Goal: Task Accomplishment & Management: Manage account settings

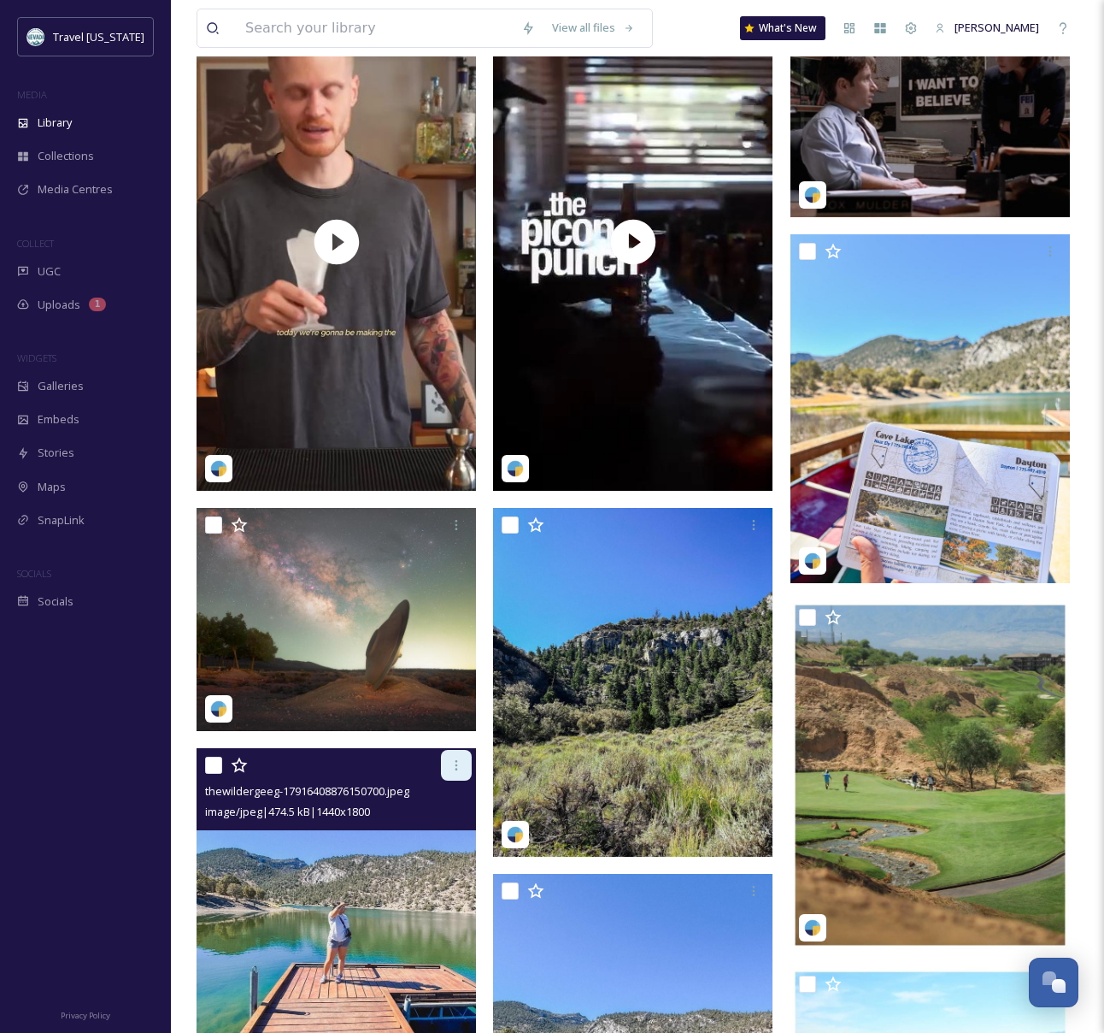
scroll to position [128, 0]
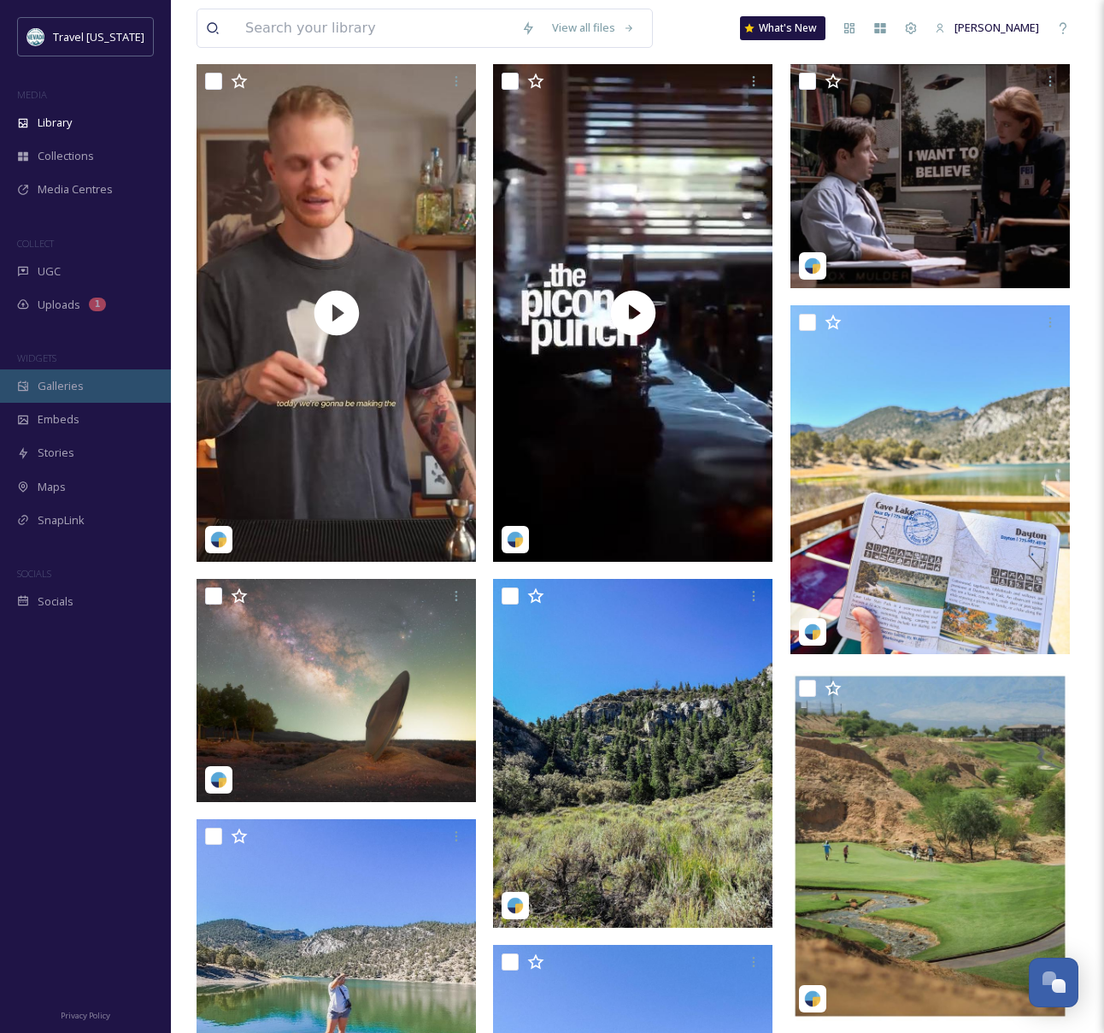
click at [89, 390] on div "Galleries" at bounding box center [85, 385] width 171 height 33
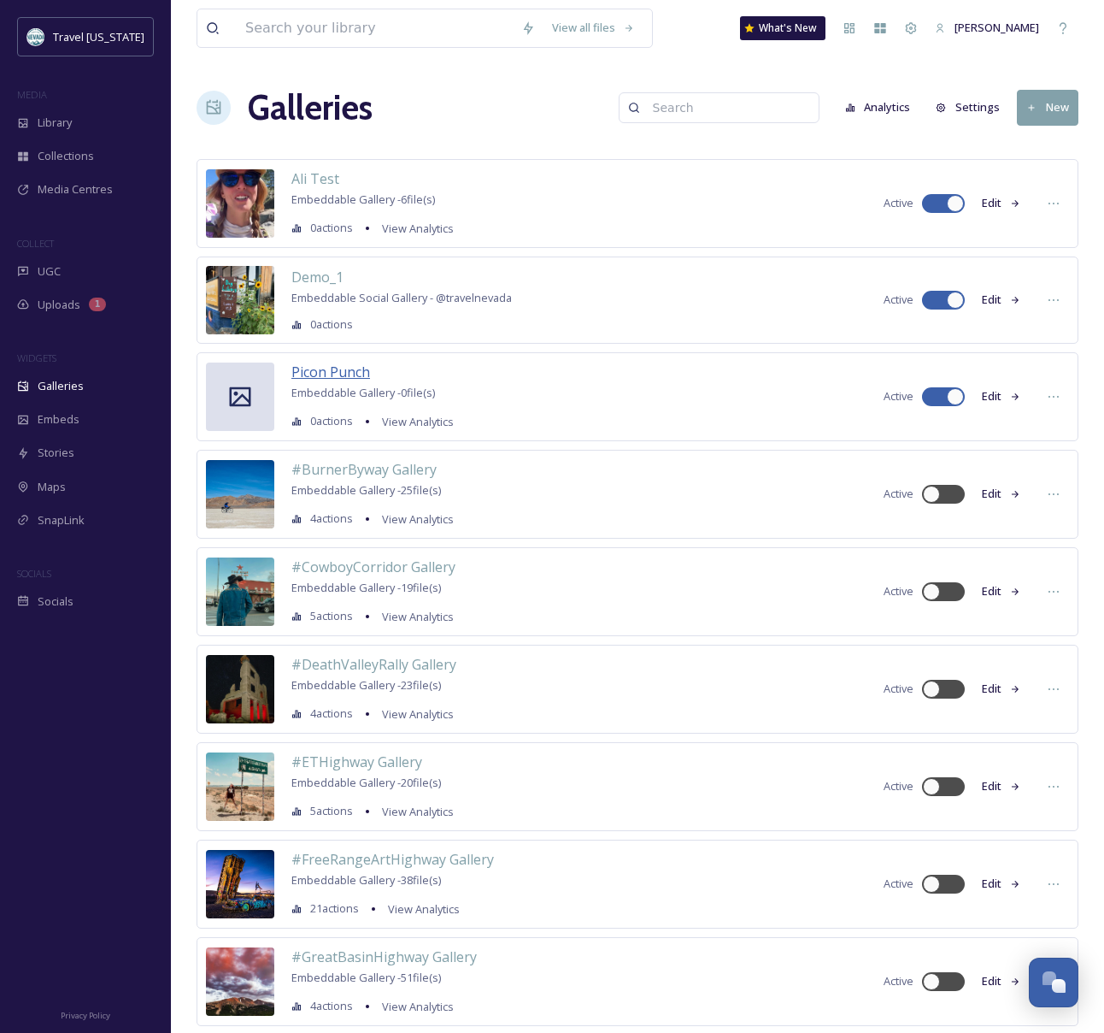
click at [347, 368] on span "Picon Punch" at bounding box center [330, 371] width 79 height 19
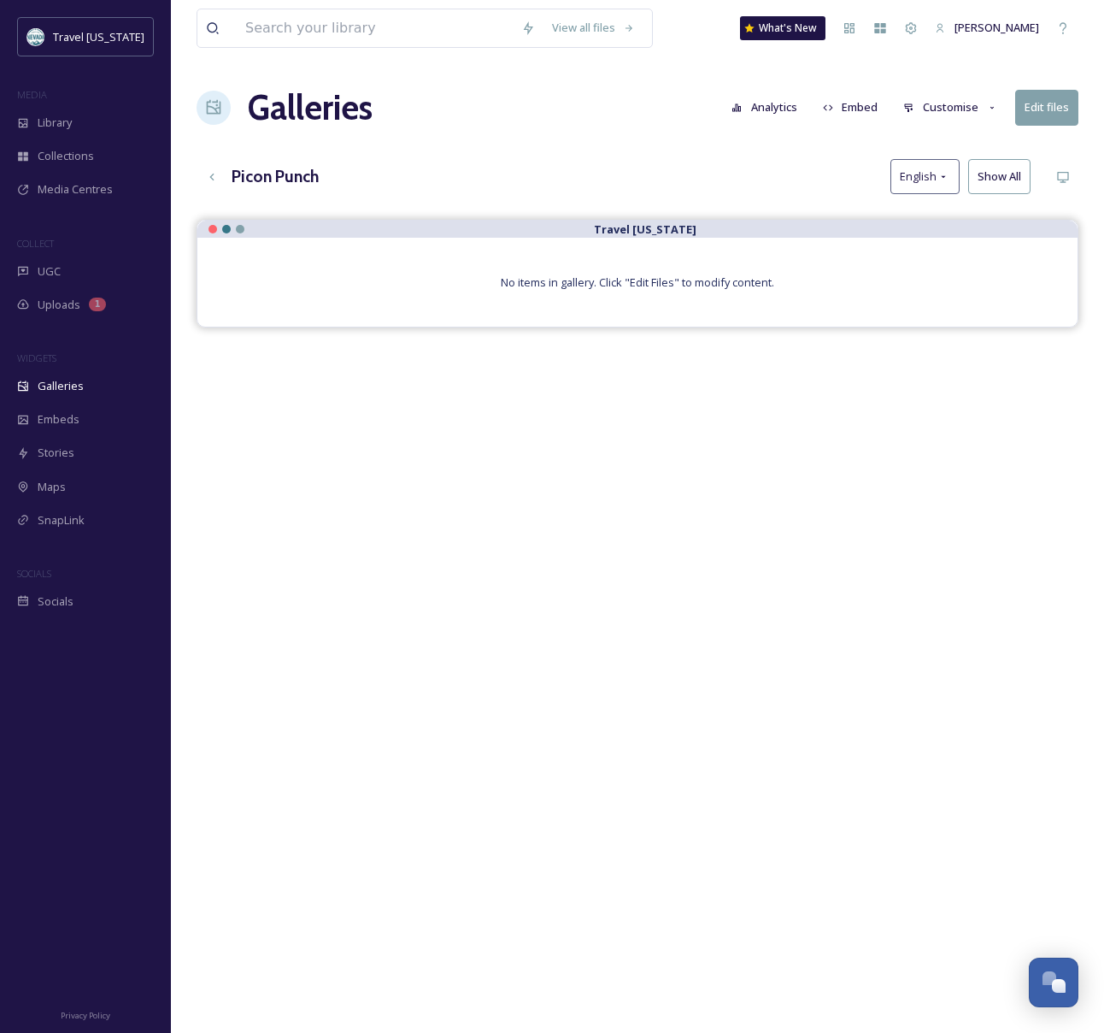
click at [1032, 106] on button "Edit files" at bounding box center [1047, 107] width 63 height 35
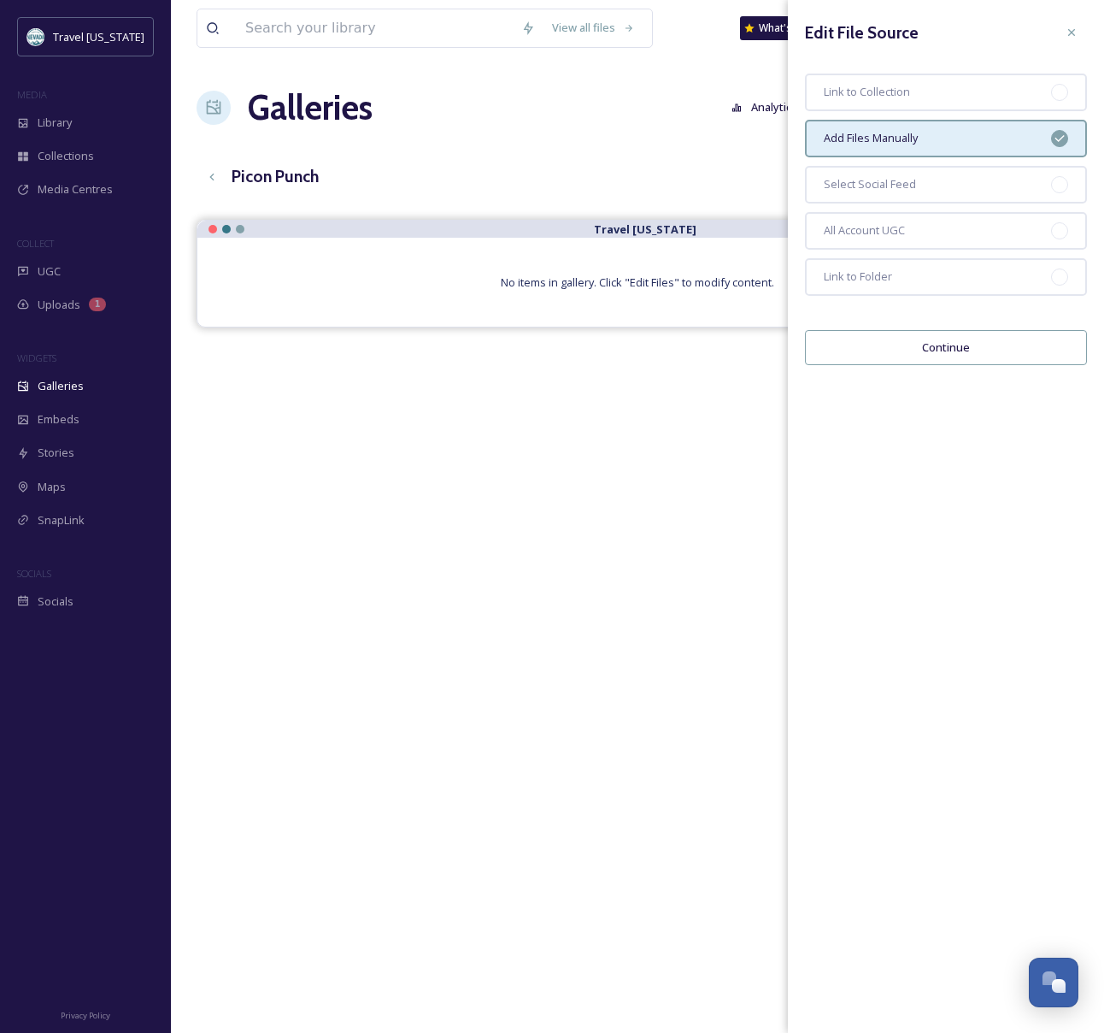
click at [933, 350] on button "Continue" at bounding box center [946, 347] width 282 height 35
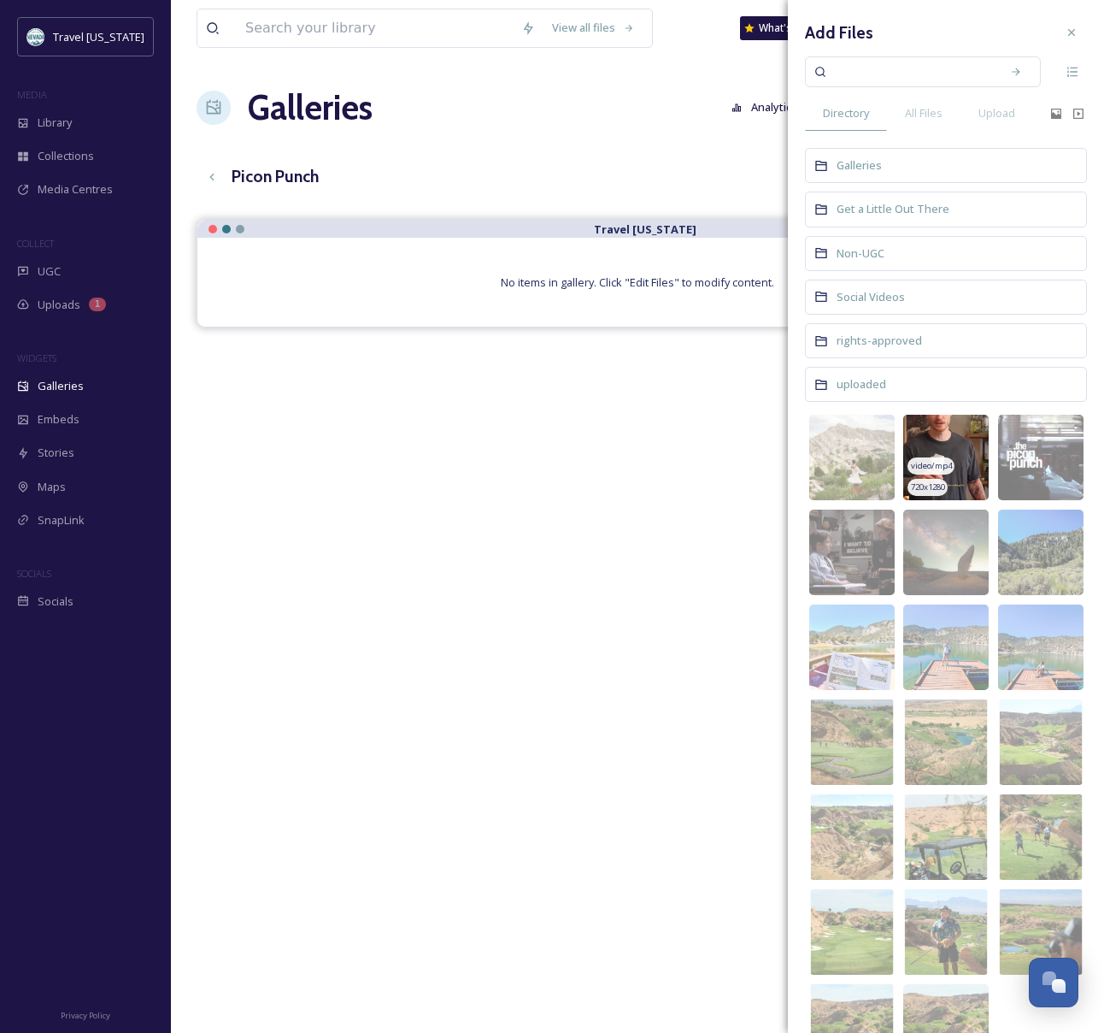
click at [948, 439] on img at bounding box center [946, 457] width 85 height 85
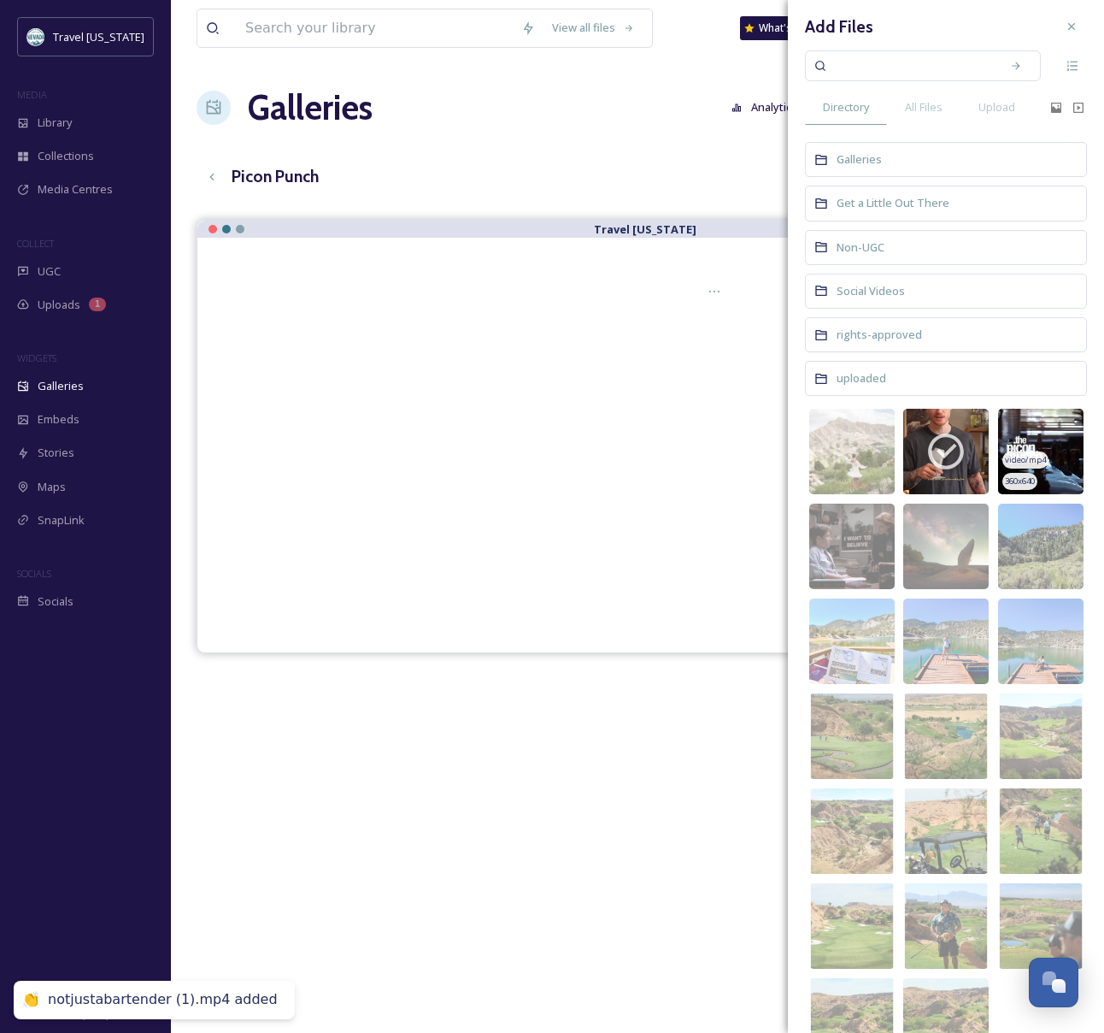
click at [1045, 430] on img at bounding box center [1040, 451] width 85 height 85
click at [503, 780] on div "Travel [US_STATE]" at bounding box center [638, 736] width 882 height 1033
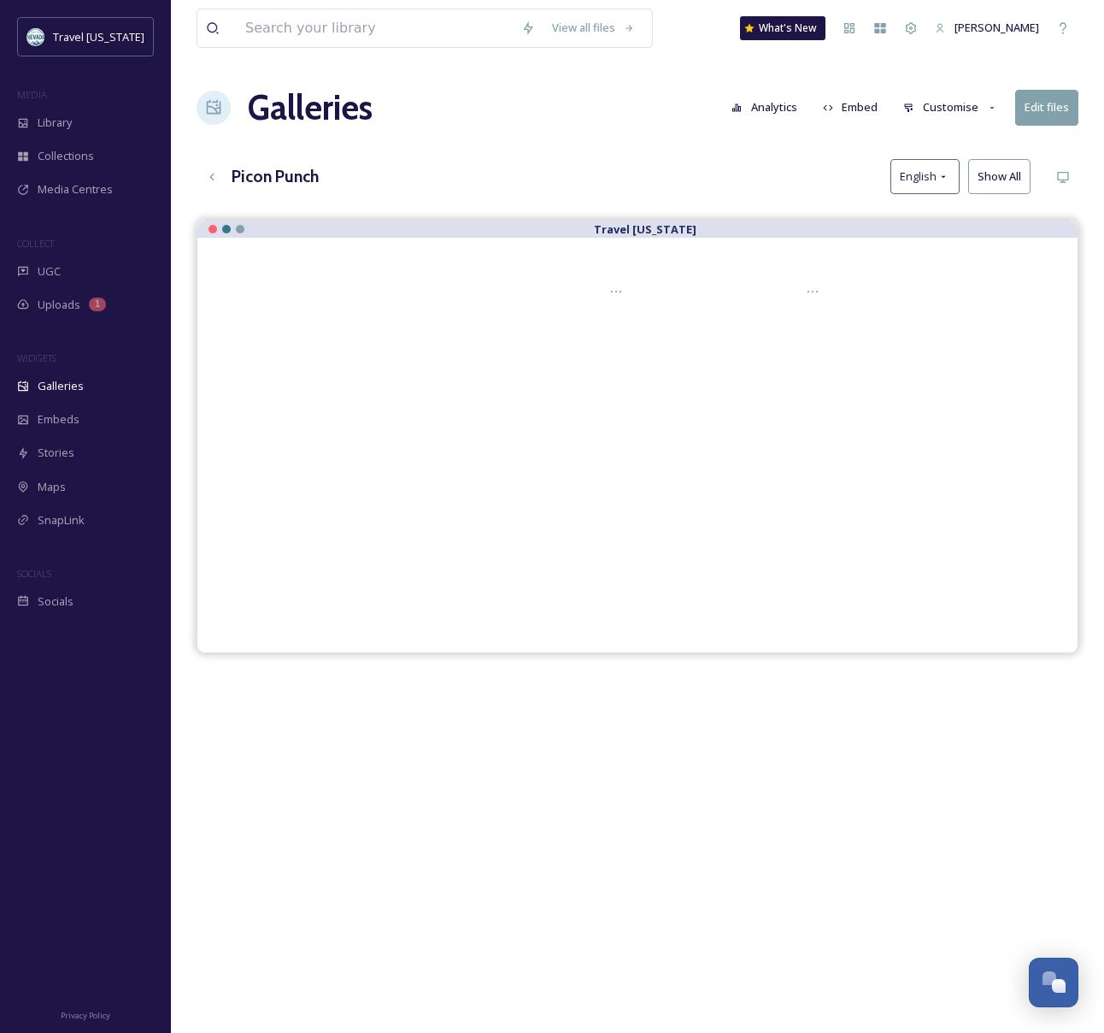
click at [944, 115] on button "Customise" at bounding box center [951, 107] width 112 height 33
click at [939, 448] on div at bounding box center [638, 443] width 812 height 342
click at [79, 414] on div "Embeds" at bounding box center [85, 419] width 171 height 33
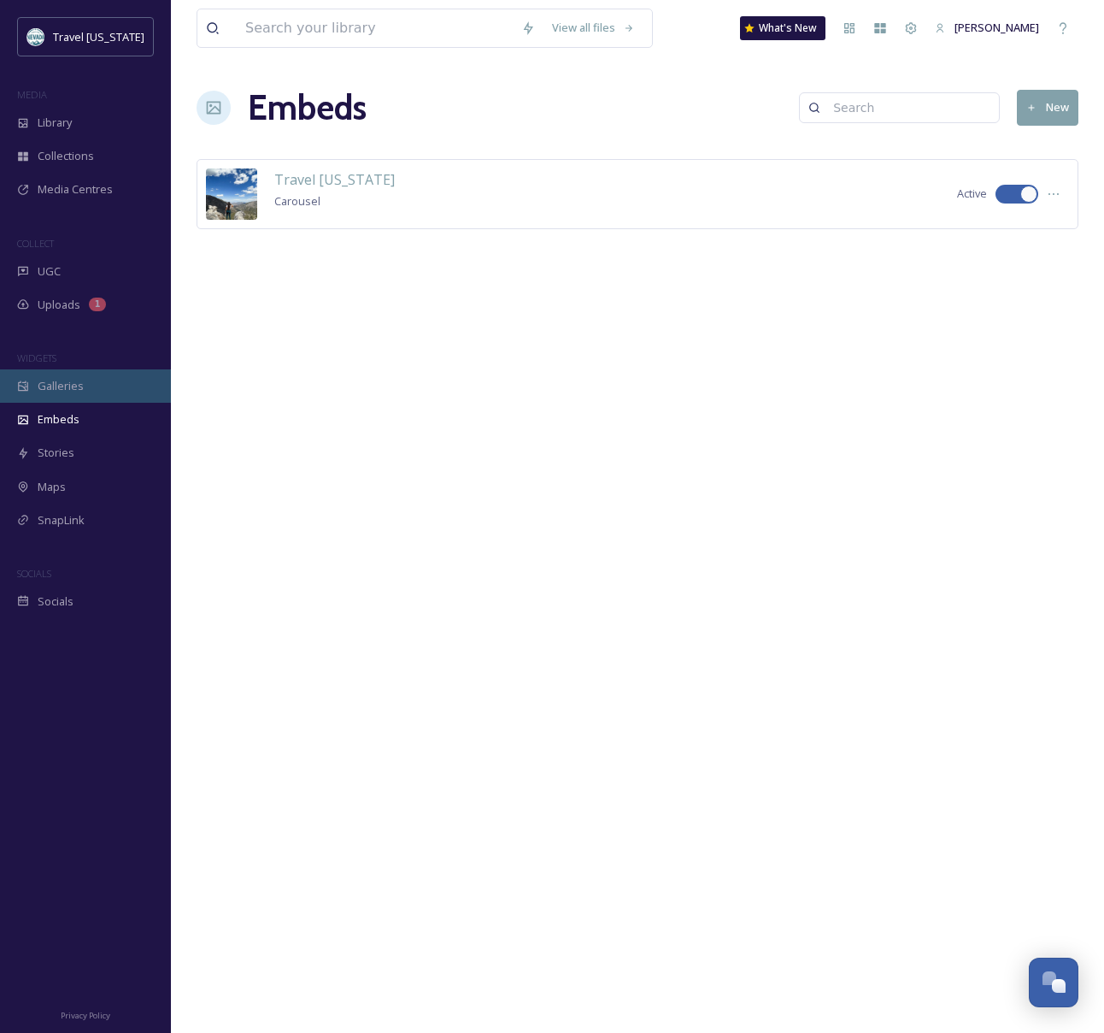
click at [85, 375] on div "Galleries" at bounding box center [85, 385] width 171 height 33
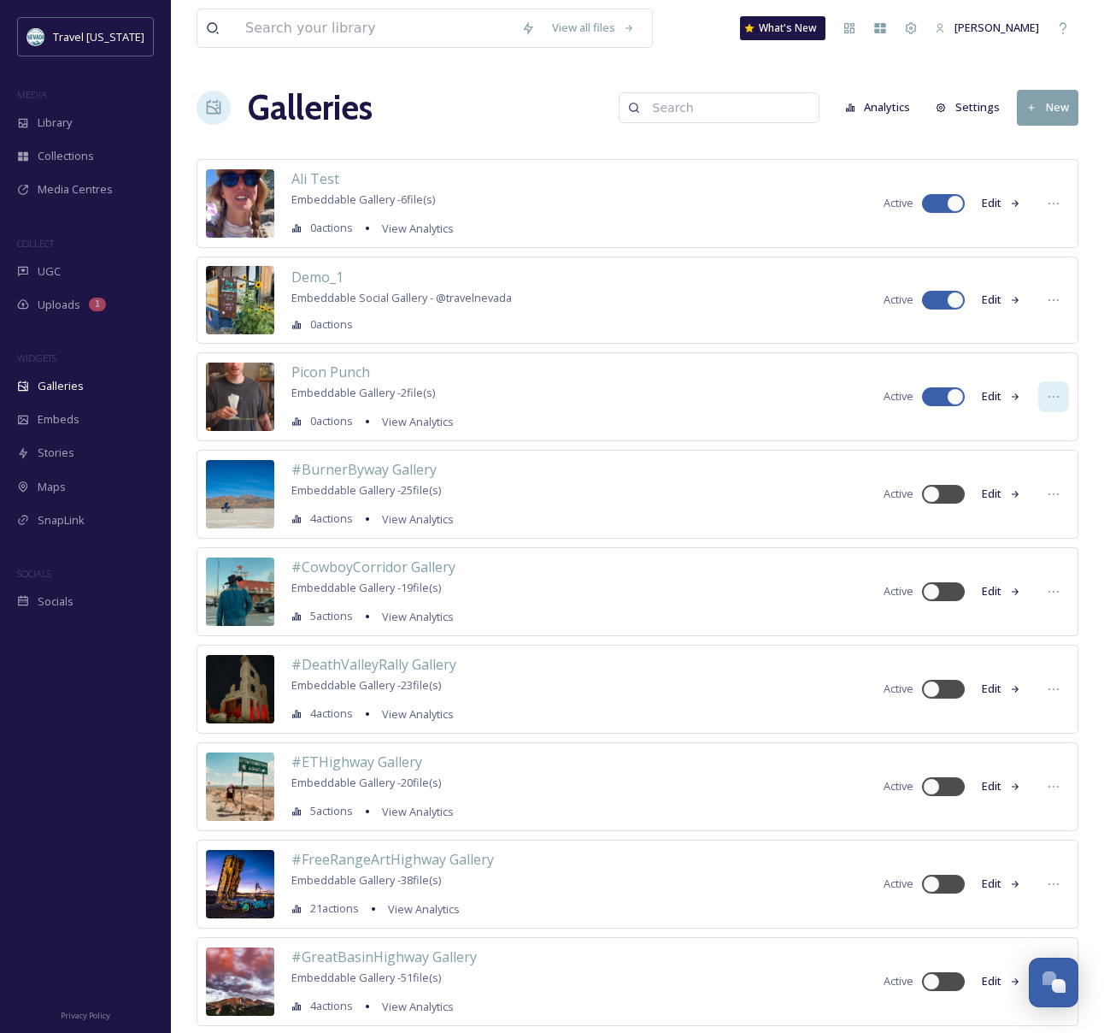
click at [1058, 401] on icon at bounding box center [1054, 397] width 14 height 14
click at [1018, 500] on span "Embed Gallery" at bounding box center [1021, 500] width 74 height 16
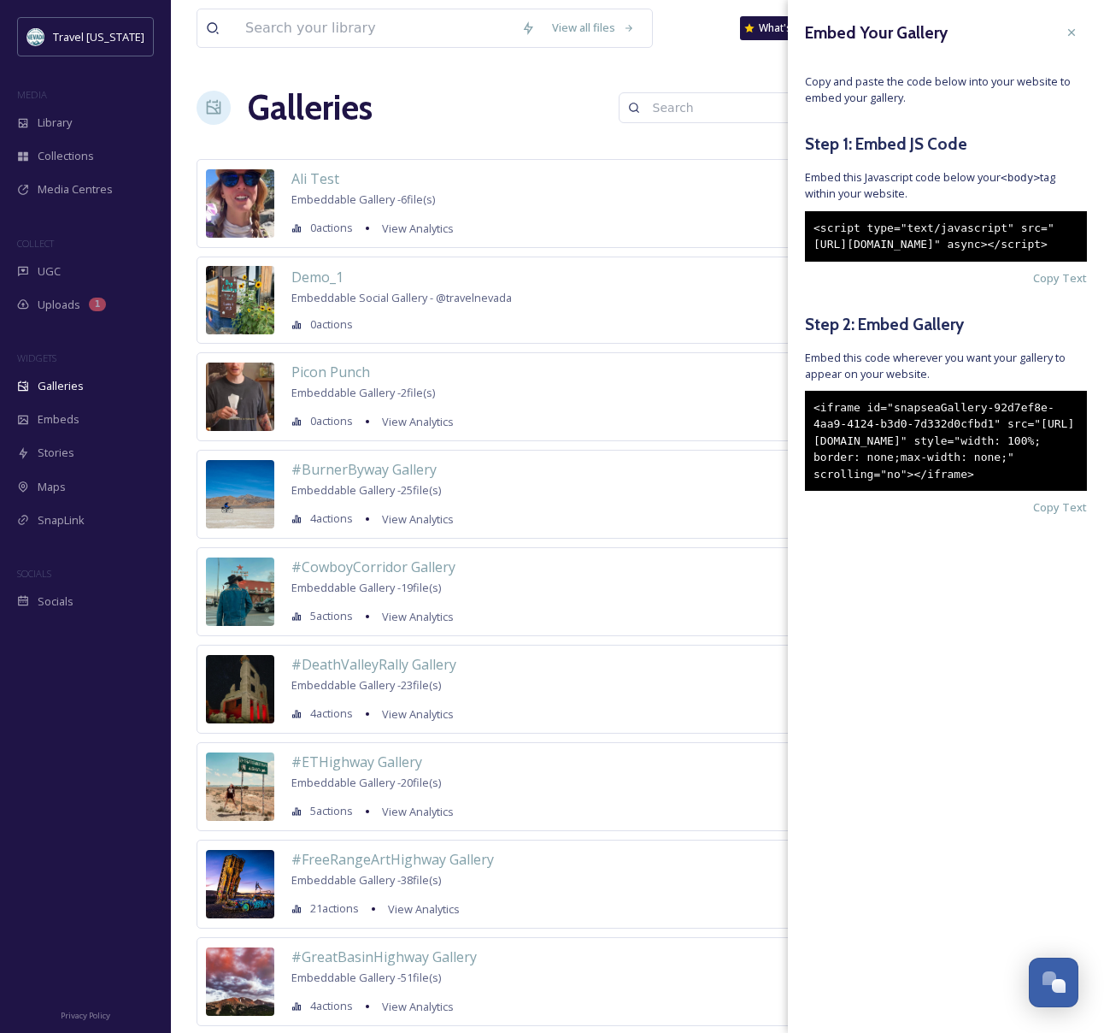
drag, startPoint x: 892, startPoint y: 549, endPoint x: 804, endPoint y: 433, distance: 145.7
click at [804, 433] on div "Embed Your Gallery Copy and paste the code below into your website to embed you…" at bounding box center [946, 292] width 316 height 585
copy div "<iframe id="snapseaGallery-92d7ef8e-4aa9-4124-b3d0-7d332d0cfbd1" src="[URL][DOM…"
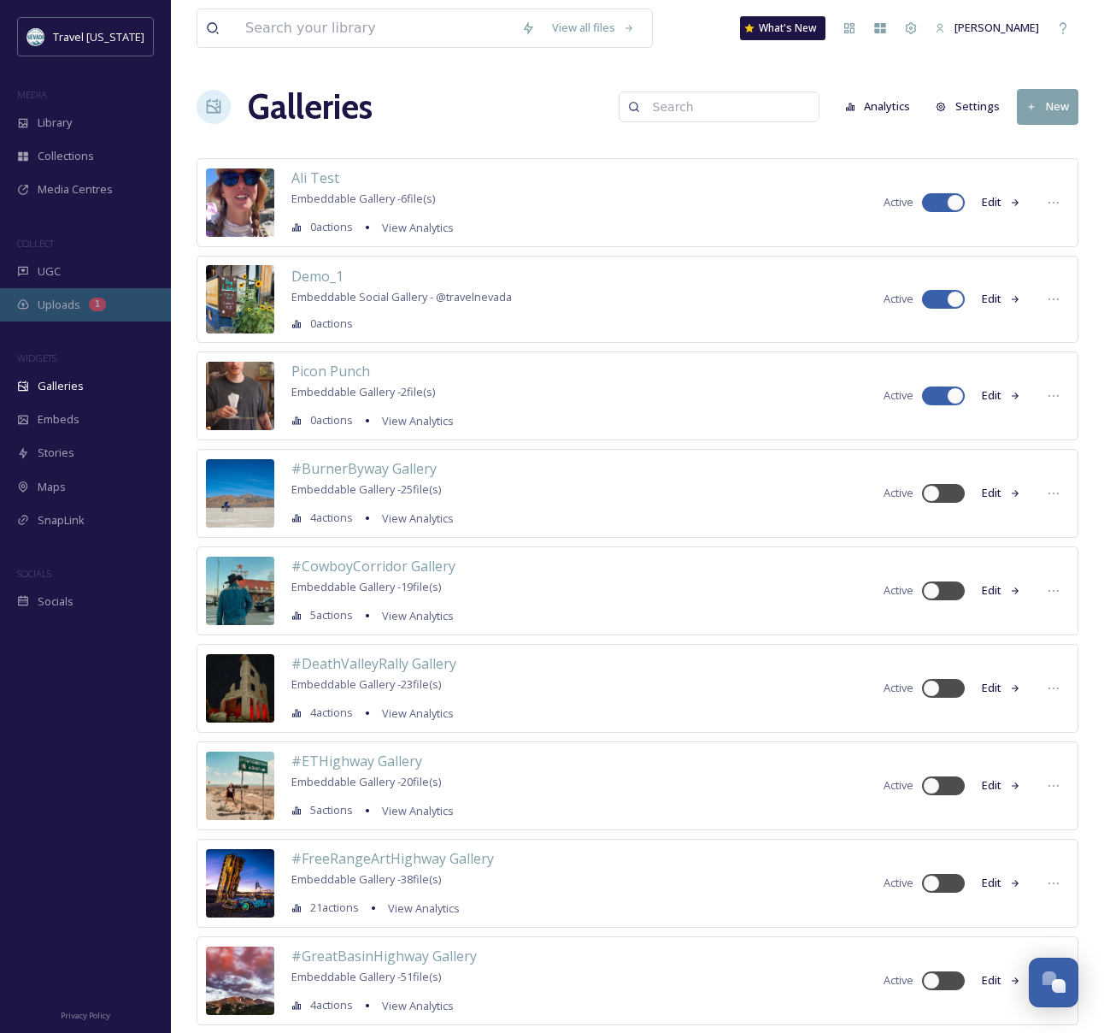
click at [64, 291] on div "Uploads 1" at bounding box center [85, 304] width 171 height 33
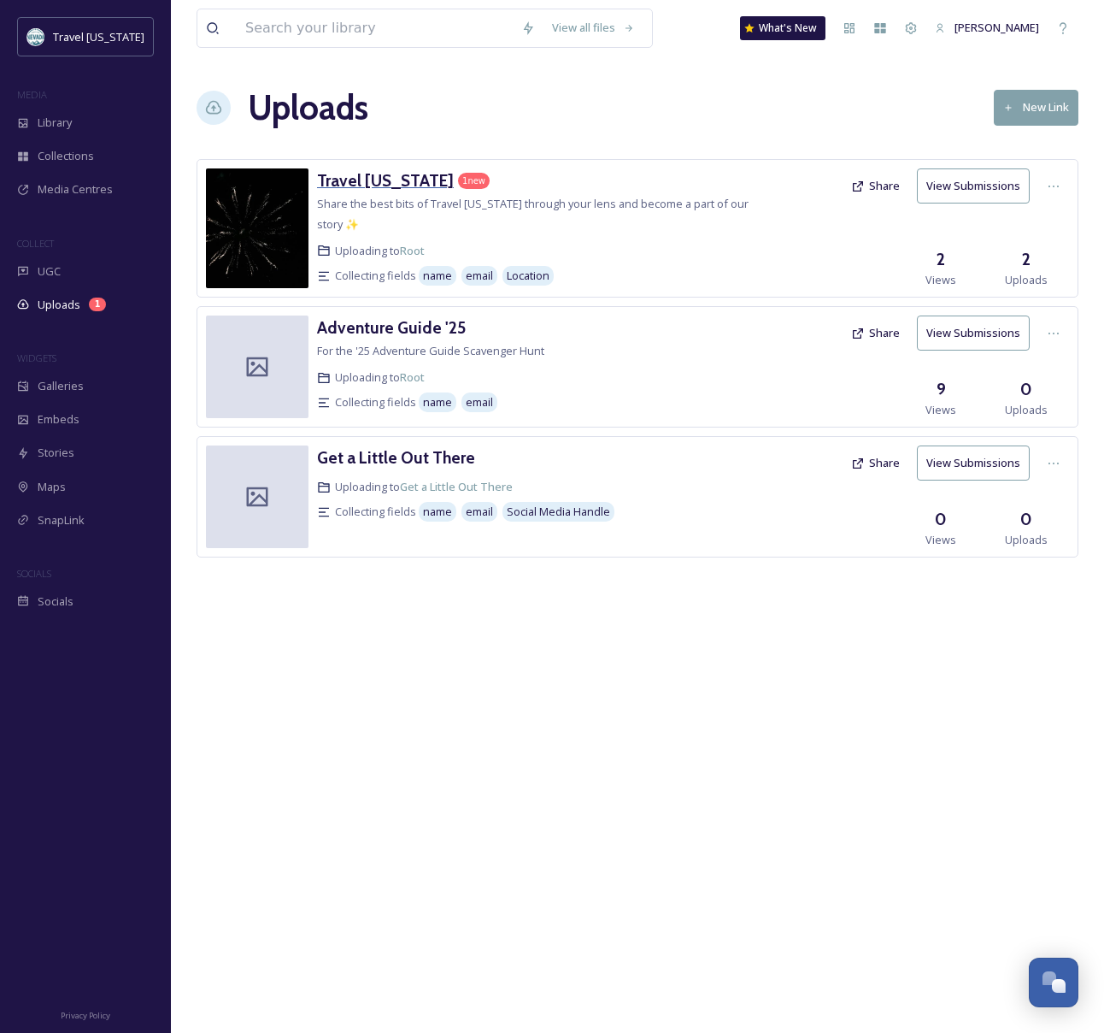
click at [361, 185] on h3 "Travel [US_STATE]" at bounding box center [385, 180] width 137 height 21
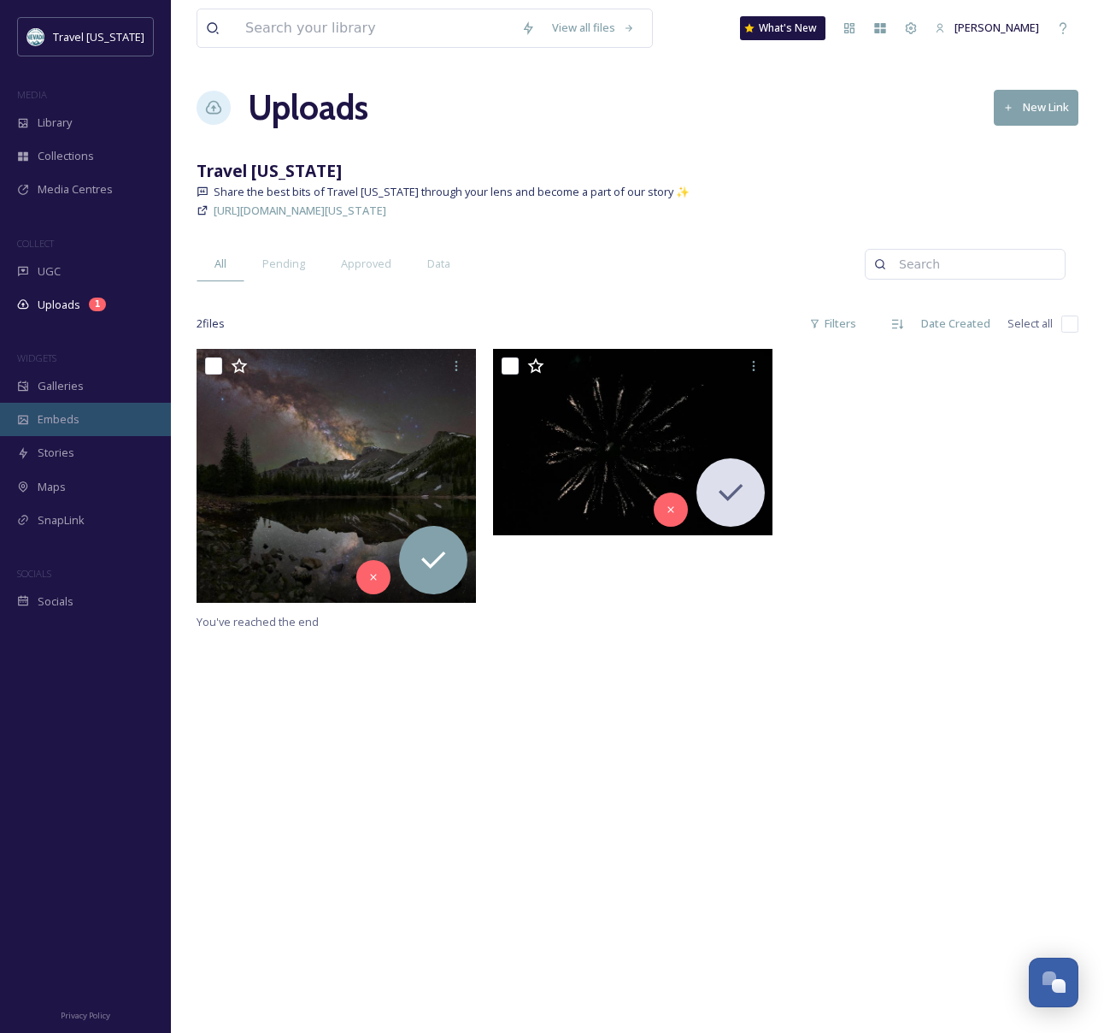
click at [81, 421] on div "Embeds" at bounding box center [85, 419] width 171 height 33
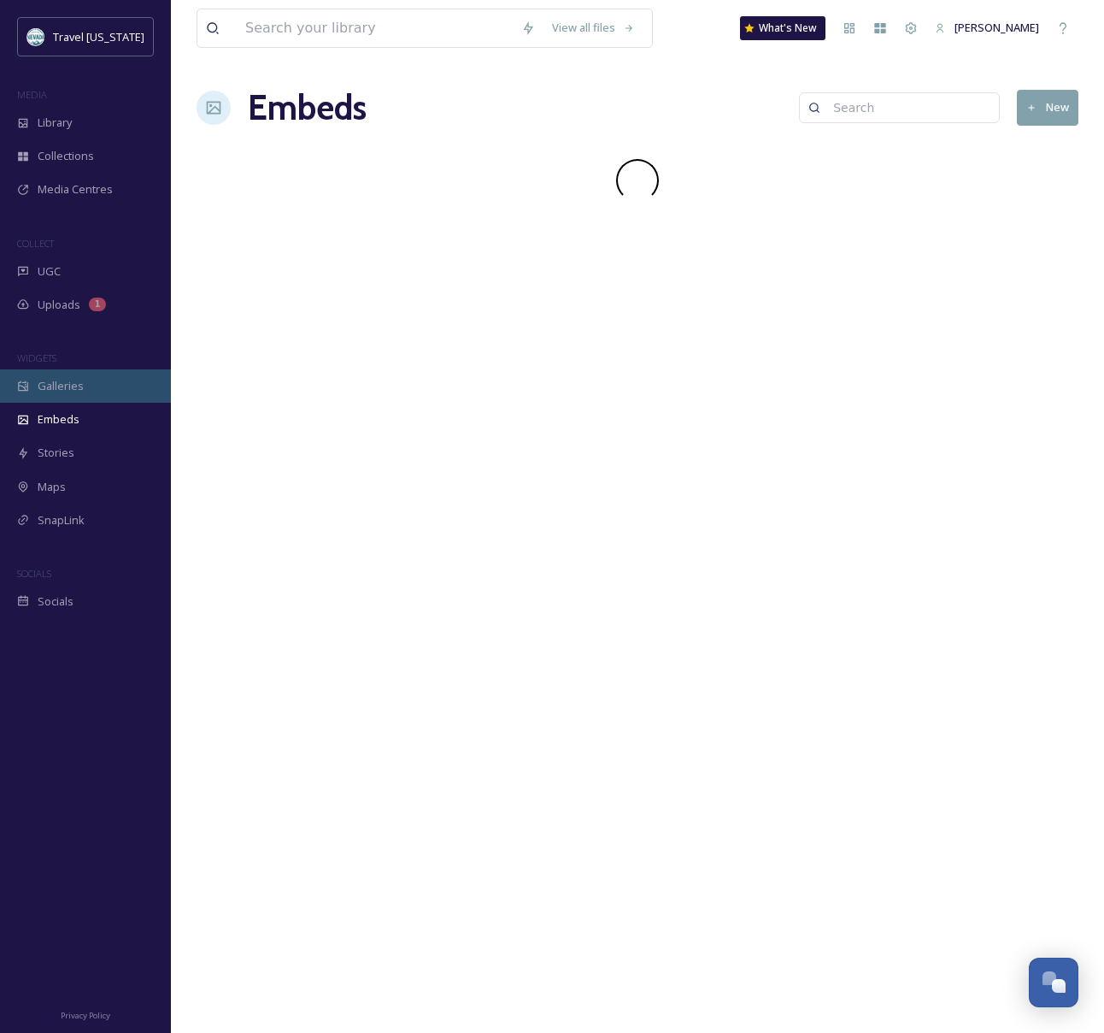
click at [78, 389] on span "Galleries" at bounding box center [61, 386] width 46 height 16
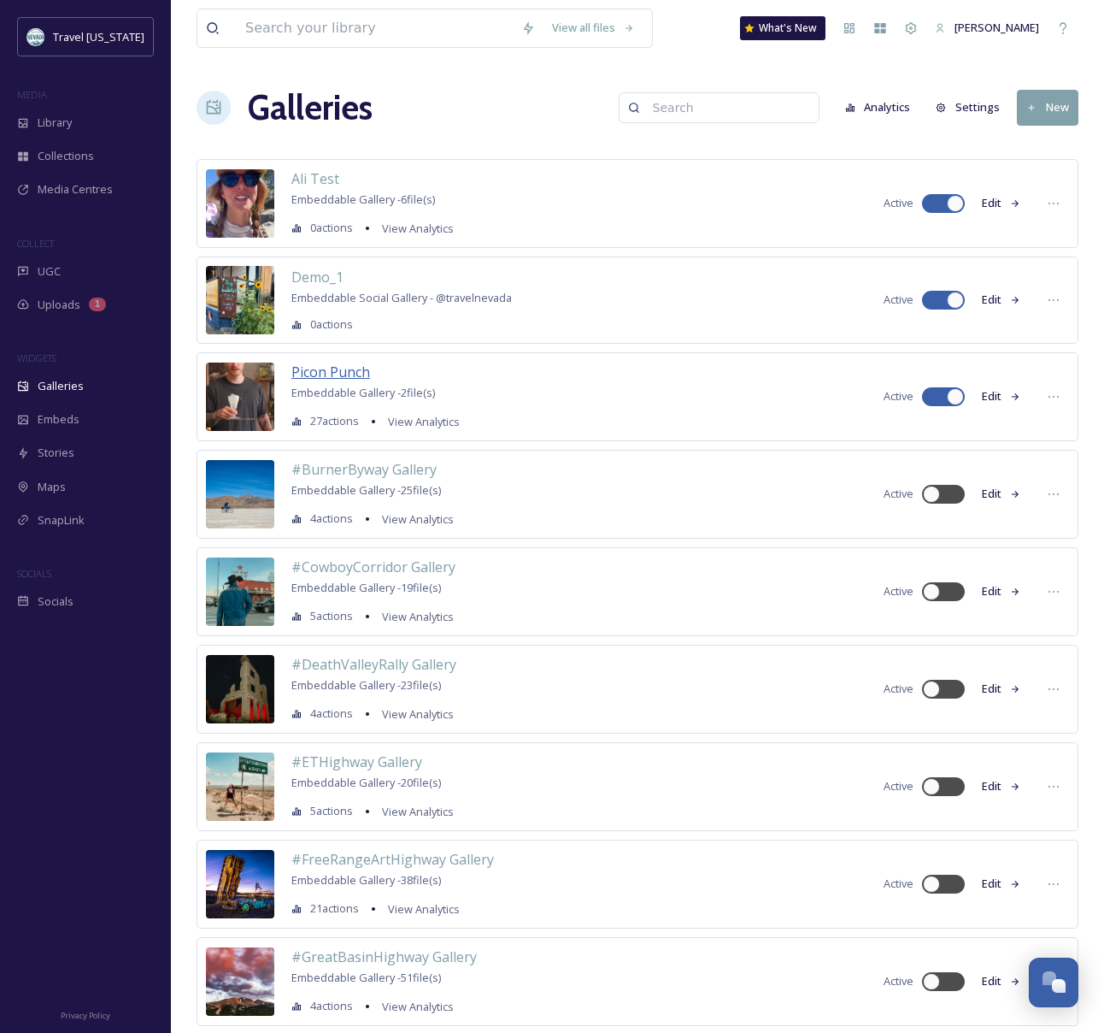
click at [305, 376] on span "Picon Punch" at bounding box center [330, 371] width 79 height 19
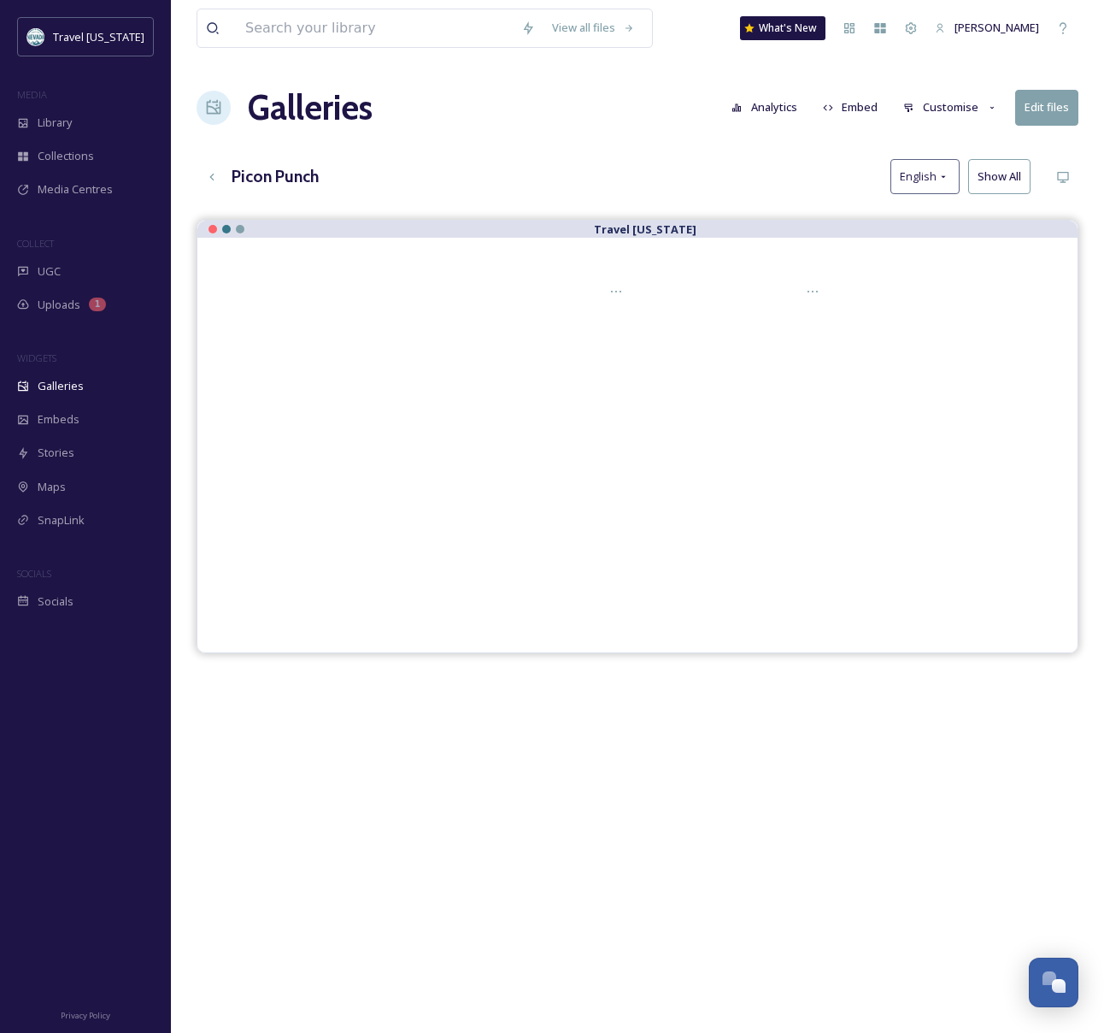
click at [856, 104] on button "Embed" at bounding box center [851, 107] width 73 height 33
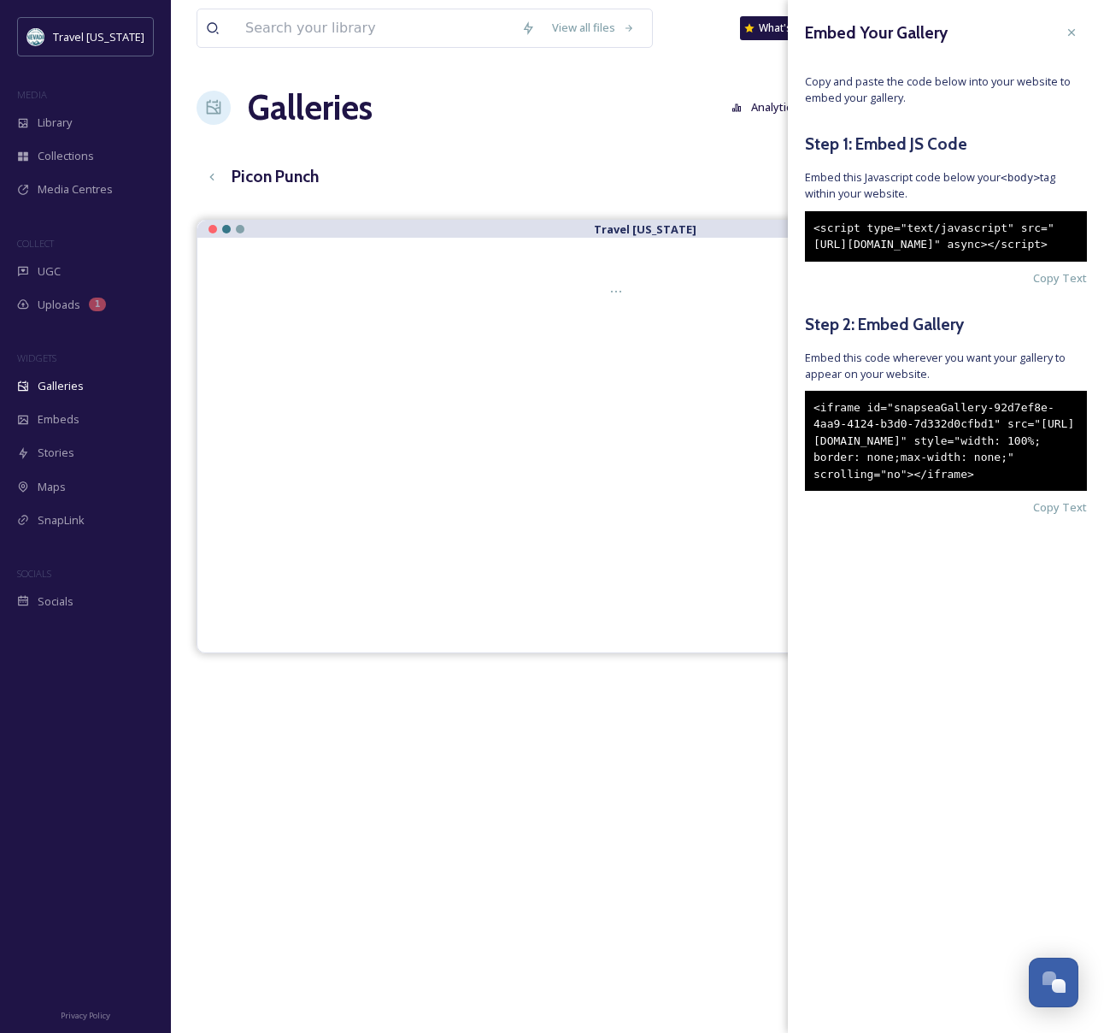
click at [889, 492] on div "<iframe id="snapseaGallery-92d7ef8e-4aa9-4124-b3d0-7d332d0cfbd1" src="[URL][DOM…" at bounding box center [946, 441] width 282 height 101
drag, startPoint x: 832, startPoint y: 539, endPoint x: 810, endPoint y: 486, distance: 56.4
click at [810, 486] on div "<iframe id="snapseaGallery-92d7ef8e-4aa9-4124-b3d0-7d332d0cfbd1" src="[URL][DOM…" at bounding box center [946, 441] width 282 height 101
click at [863, 492] on div "<iframe id="snapseaGallery-92d7ef8e-4aa9-4124-b3d0-7d332d0cfbd1" src="[URL][DOM…" at bounding box center [946, 441] width 282 height 101
drag, startPoint x: 880, startPoint y: 539, endPoint x: 813, endPoint y: 442, distance: 118.6
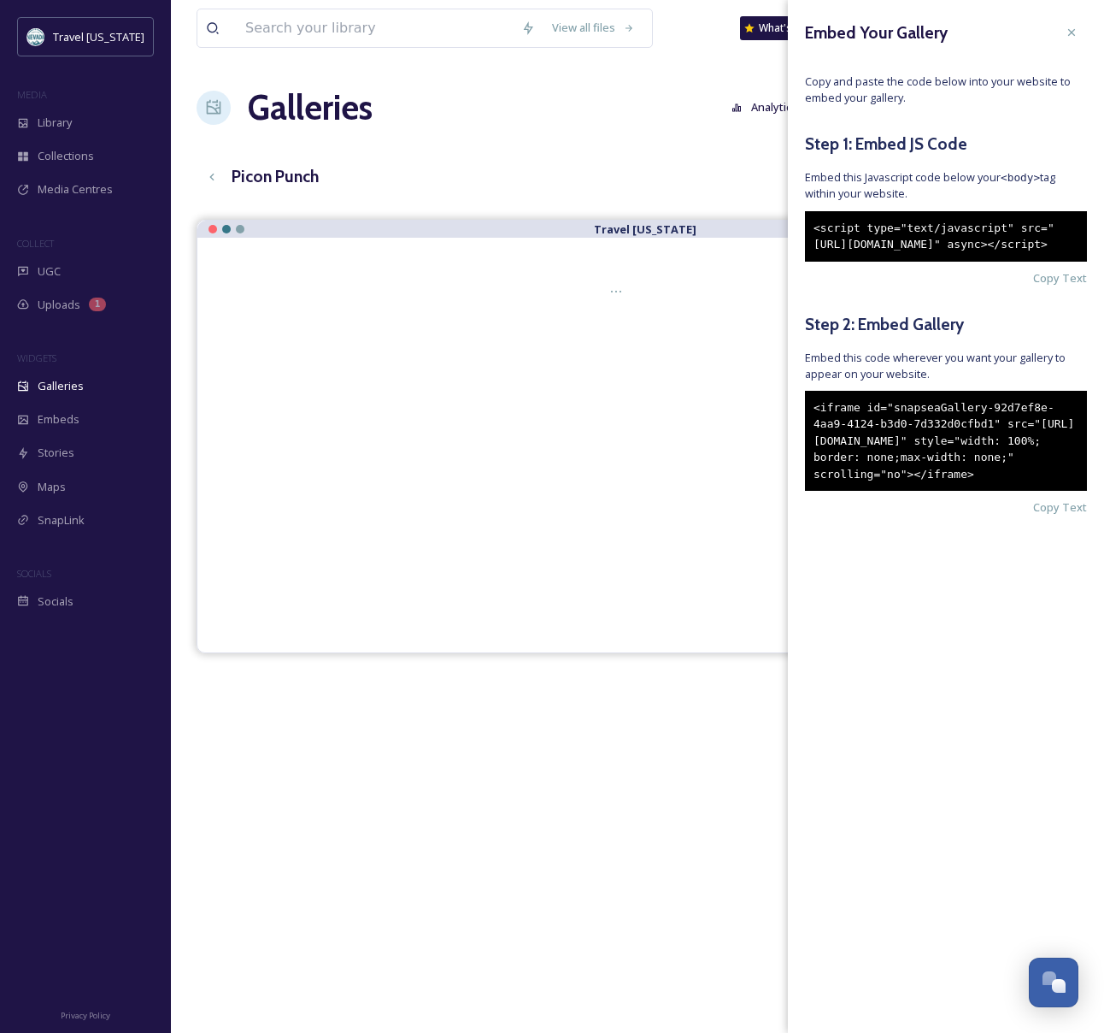
click at [813, 442] on div "<iframe id="snapseaGallery-92d7ef8e-4aa9-4124-b3d0-7d332d0cfbd1" src="[URL][DOM…" at bounding box center [946, 441] width 282 height 101
copy div "<iframe id="snapseaGallery-92d7ef8e-4aa9-4124-b3d0-7d332d0cfbd1" src="[URL][DOM…"
click at [645, 169] on div "Picon Punch English Show All" at bounding box center [638, 176] width 882 height 35
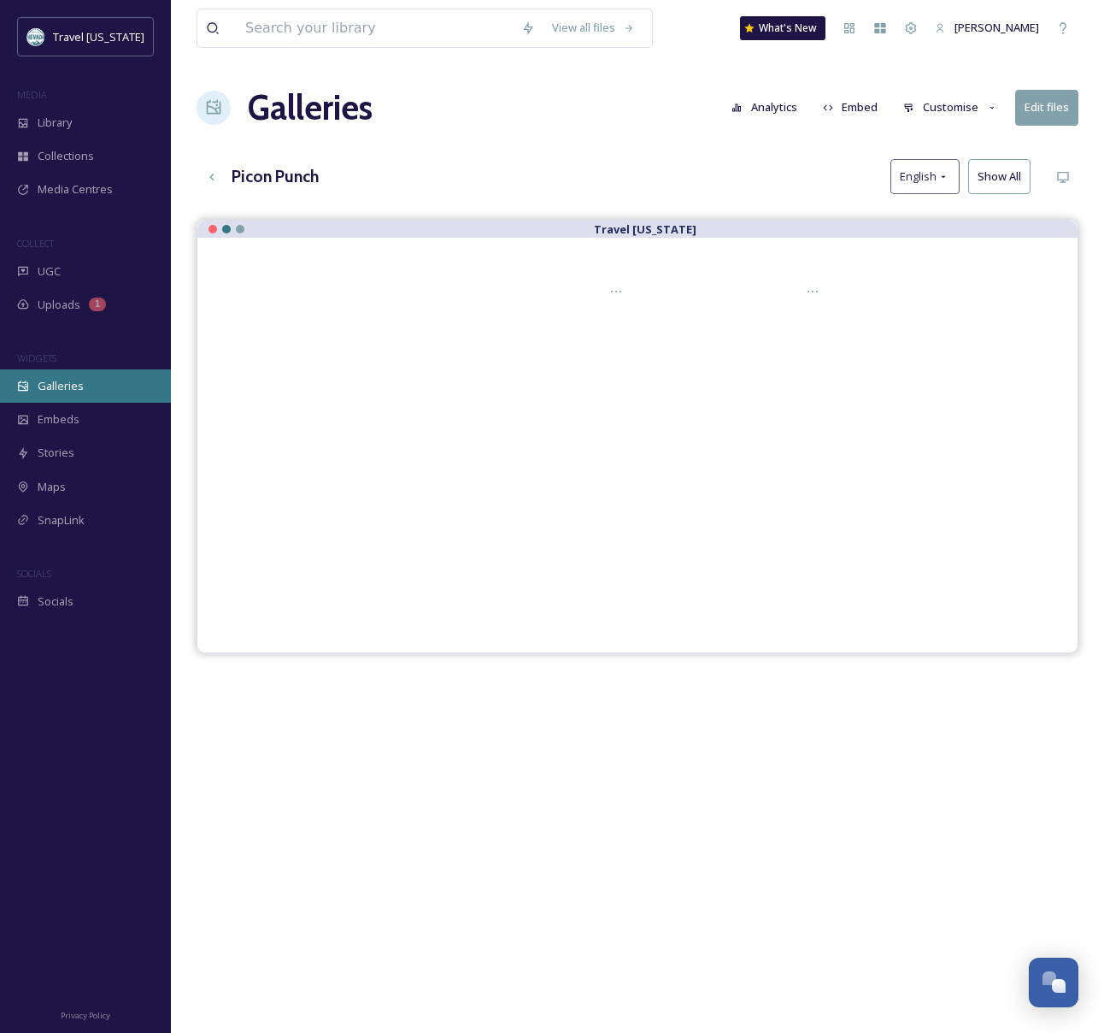
click at [61, 380] on span "Galleries" at bounding box center [61, 386] width 46 height 16
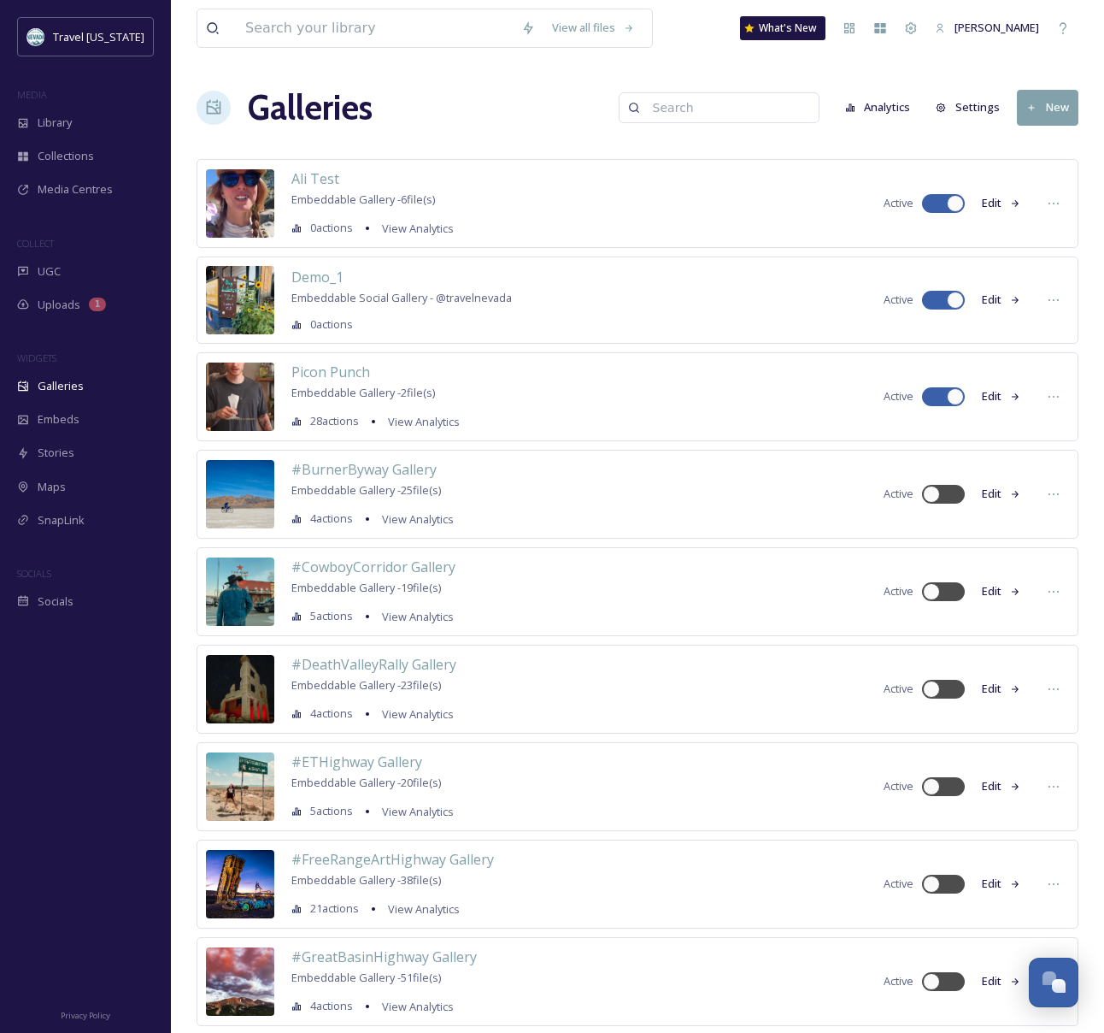
click at [1013, 395] on icon at bounding box center [1015, 397] width 11 height 11
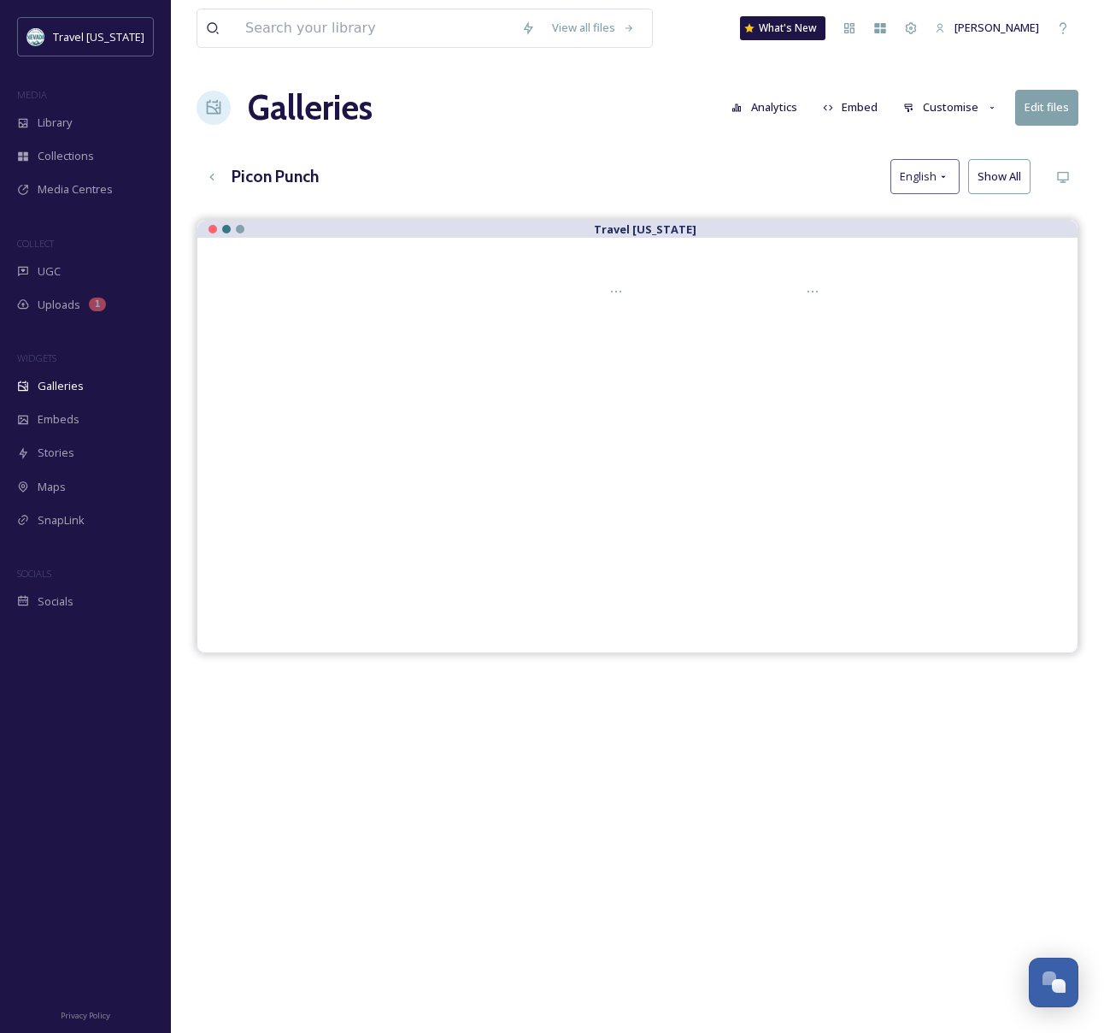
click at [1041, 109] on button "Edit files" at bounding box center [1047, 107] width 63 height 35
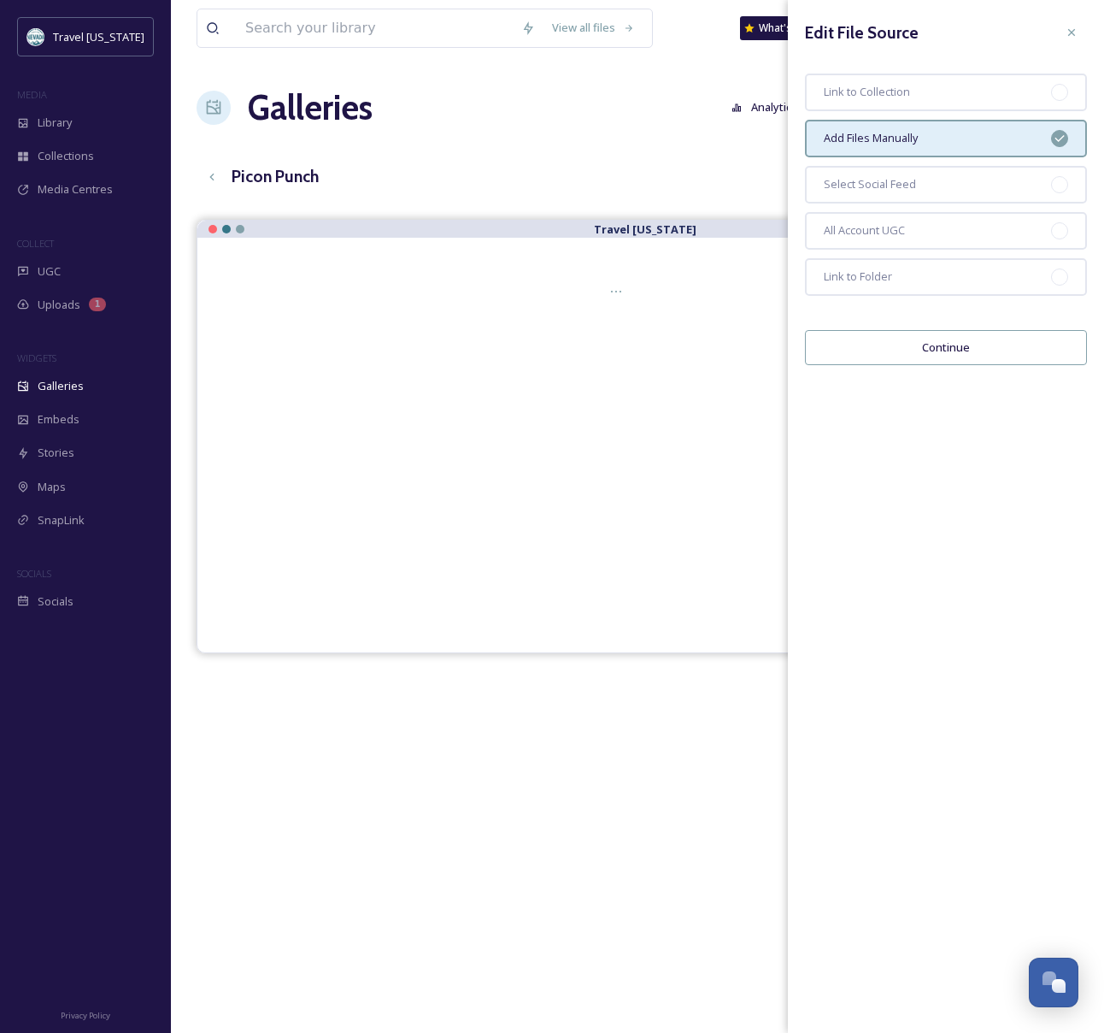
click at [643, 142] on div "View all files What's New [PERSON_NAME] Galleries Analytics Embed Customise Edi…" at bounding box center [637, 639] width 933 height 1278
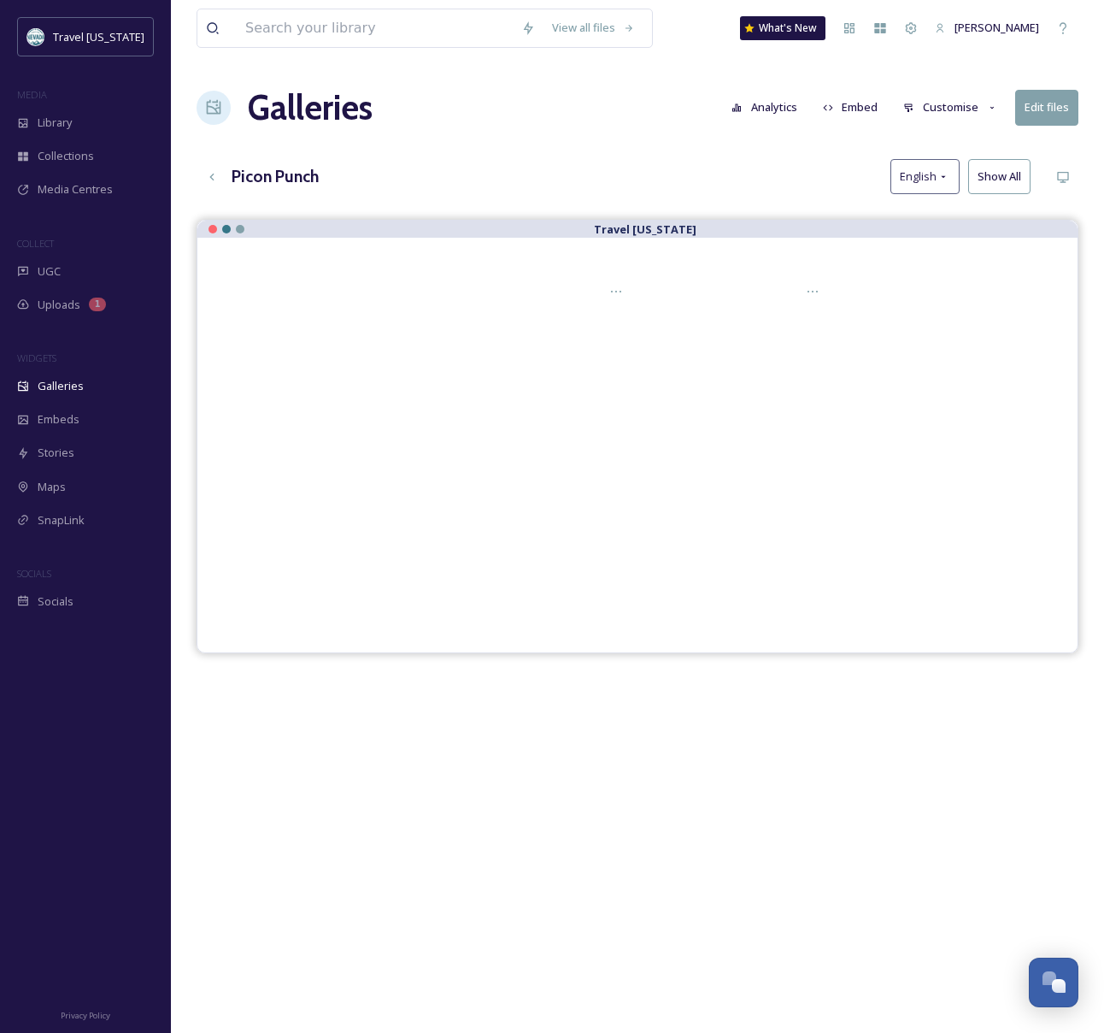
click at [964, 107] on button "Customise" at bounding box center [951, 107] width 112 height 33
drag, startPoint x: 673, startPoint y: 197, endPoint x: 762, endPoint y: 146, distance: 103.4
click at [676, 195] on div "View all files What's New [PERSON_NAME] Galleries Analytics Embed Customise Lay…" at bounding box center [637, 638] width 933 height 1278
click at [869, 106] on button "Embed" at bounding box center [851, 106] width 73 height 33
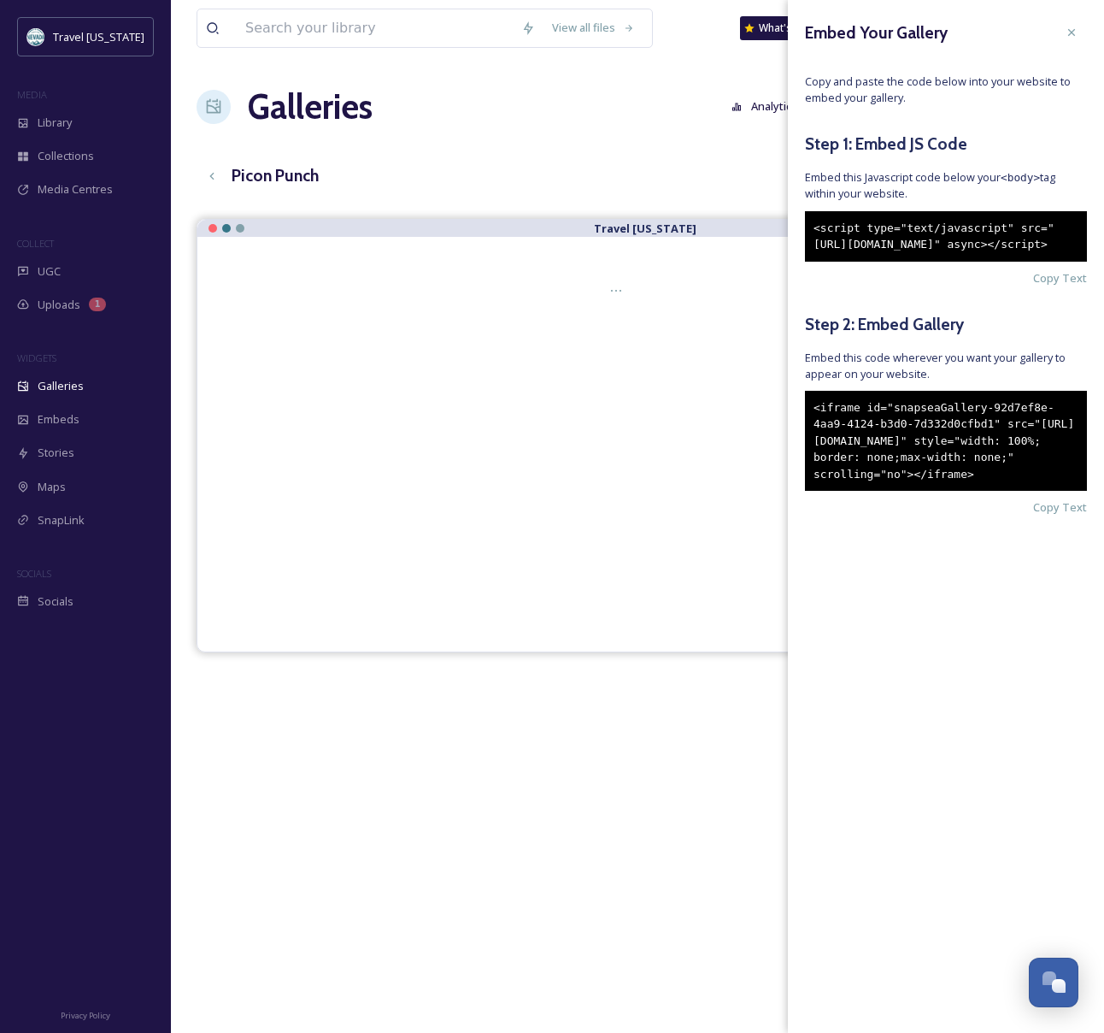
drag, startPoint x: 916, startPoint y: 297, endPoint x: 931, endPoint y: 272, distance: 28.7
click at [916, 297] on div "Embed Your Gallery Copy and paste the code below into your website to embed you…" at bounding box center [946, 292] width 316 height 585
click at [930, 262] on div "<script type="text/javascript" src="[URL][DOMAIN_NAME]" async></script>" at bounding box center [946, 236] width 282 height 50
drag, startPoint x: 924, startPoint y: 278, endPoint x: 814, endPoint y: 226, distance: 122.0
click at [815, 227] on div "<script type="text/javascript" src="[URL][DOMAIN_NAME]" async></script>" at bounding box center [946, 236] width 282 height 50
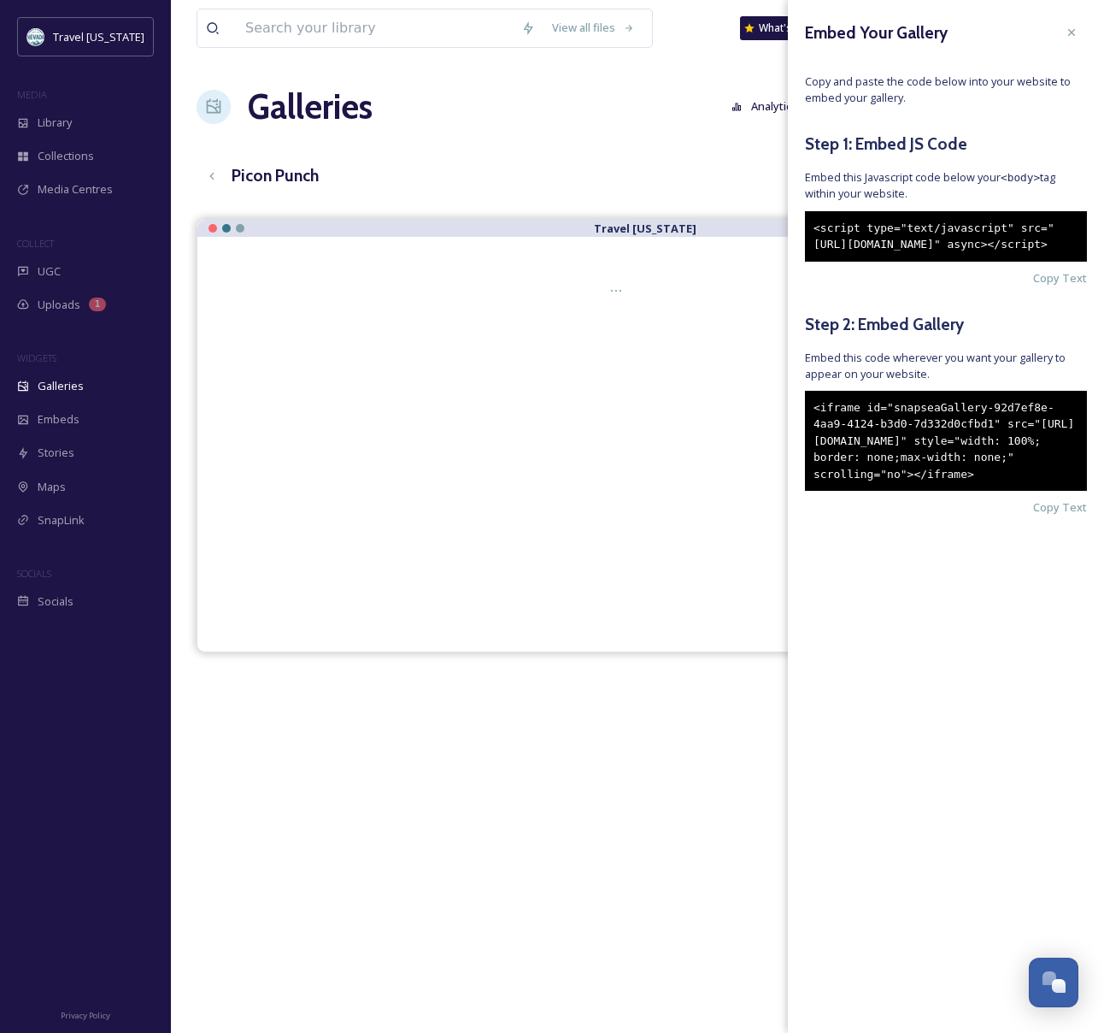
copy div "<script type="text/javascript" src="[URL][DOMAIN_NAME]" async></script>"
click at [849, 460] on div "<iframe id="snapseaGallery-92d7ef8e-4aa9-4124-b3d0-7d332d0cfbd1" src="[URL][DOM…" at bounding box center [946, 441] width 282 height 101
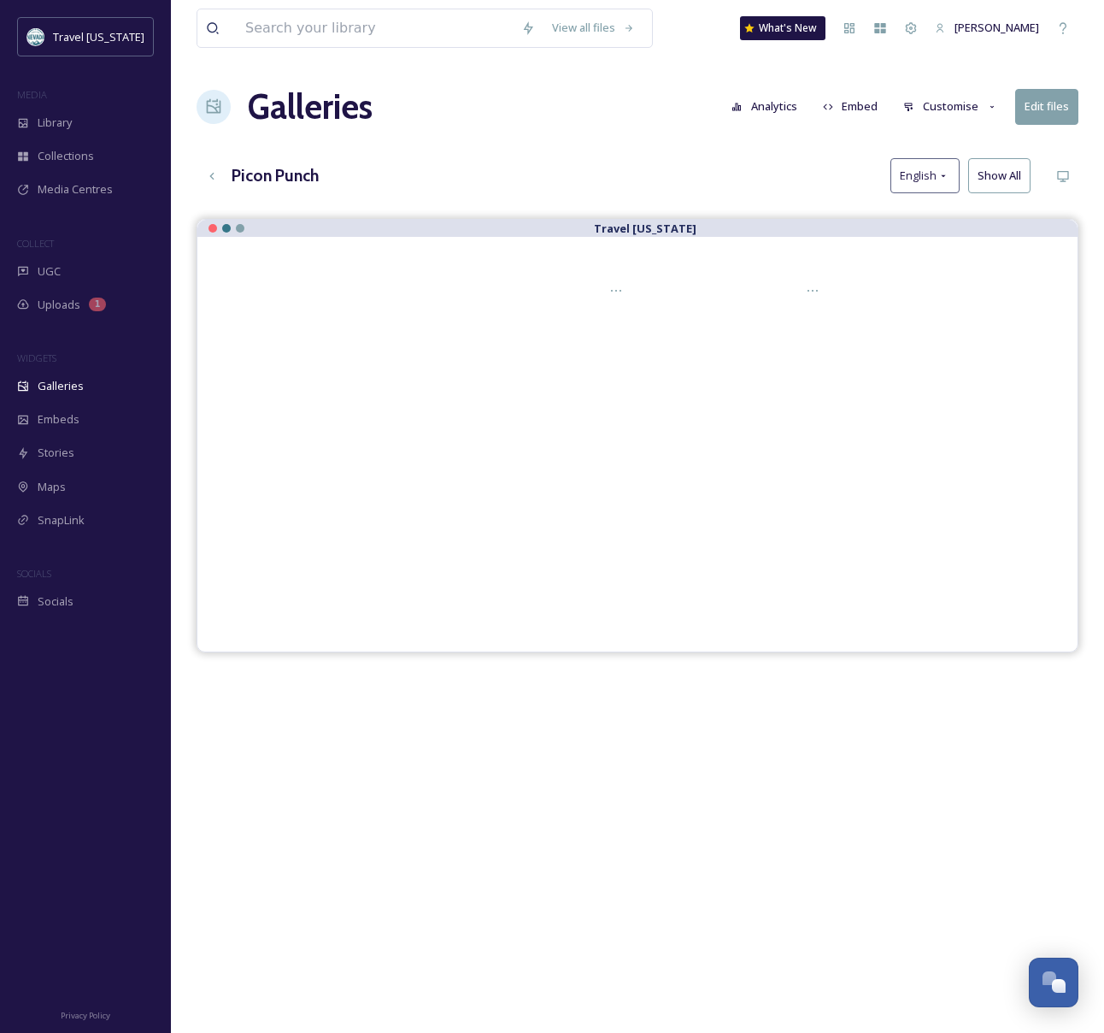
click at [600, 155] on div "View all files What's New [PERSON_NAME] Galleries Analytics Embed Customise Edi…" at bounding box center [637, 638] width 933 height 1278
click at [978, 111] on button "Customise" at bounding box center [951, 106] width 112 height 33
click at [957, 152] on div "Layout" at bounding box center [955, 145] width 119 height 33
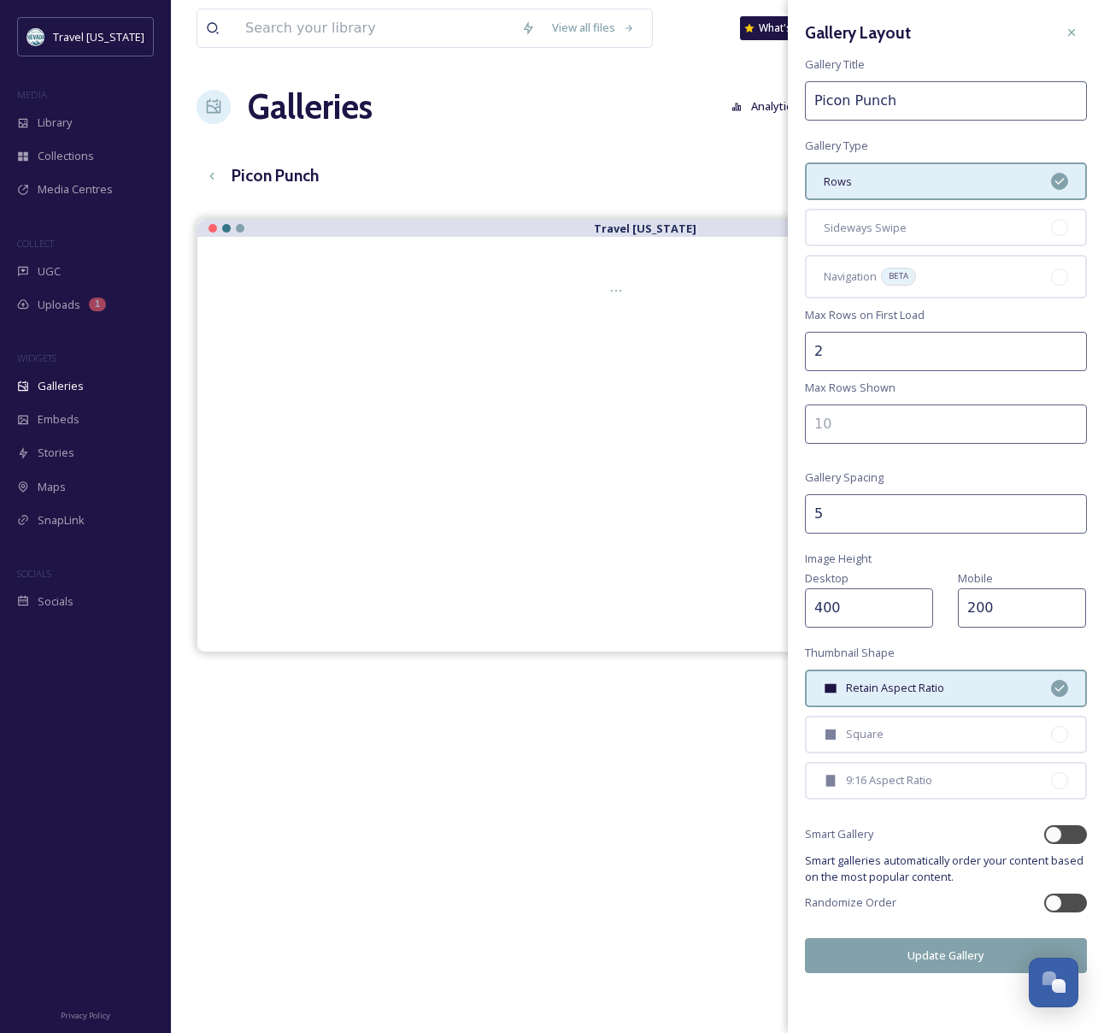
click at [522, 122] on div "Galleries Analytics Embed Customise Edit files" at bounding box center [638, 106] width 882 height 51
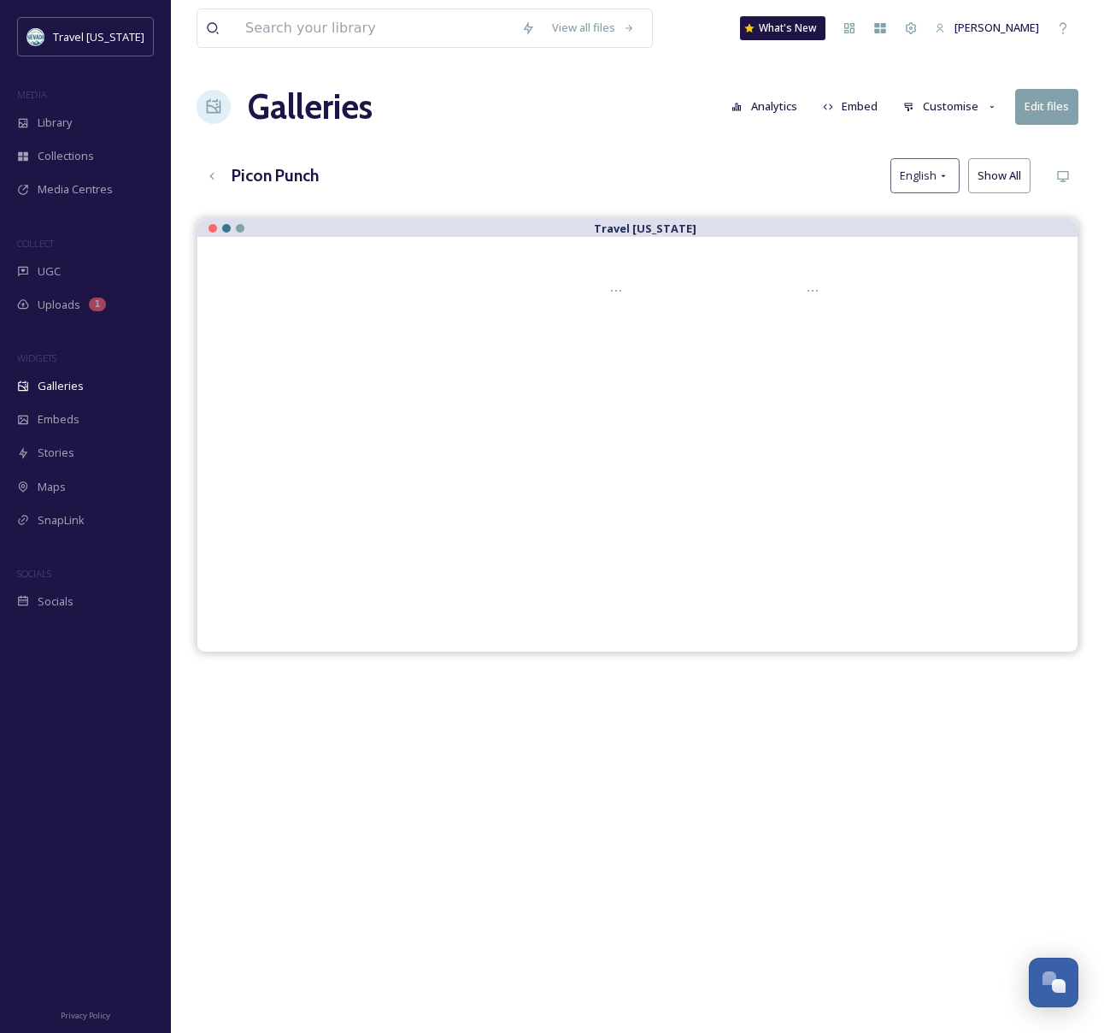
click at [963, 103] on button "Customise" at bounding box center [951, 106] width 112 height 33
click at [948, 212] on div "Buttons" at bounding box center [955, 212] width 119 height 33
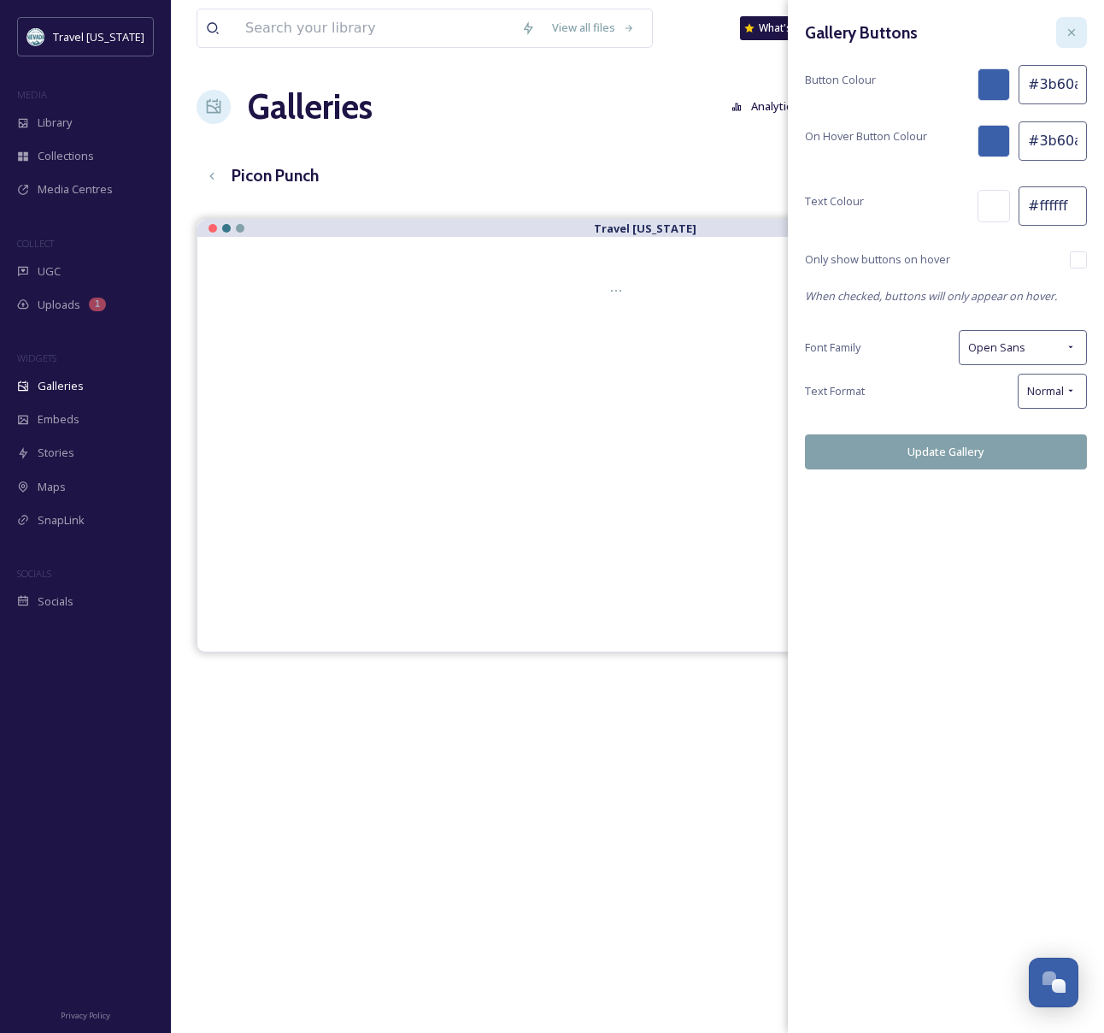
click at [1078, 30] on icon at bounding box center [1072, 33] width 14 height 14
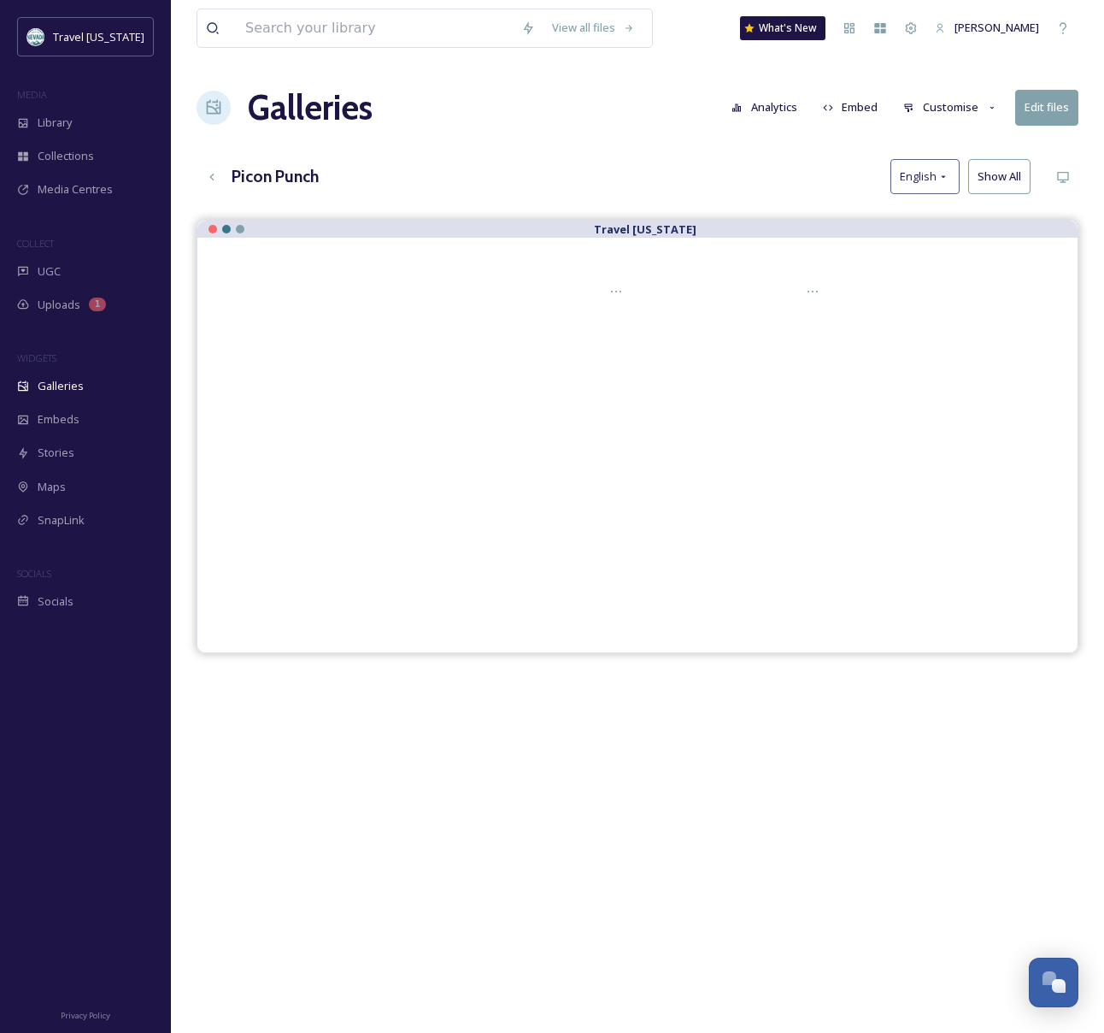
scroll to position [7, 0]
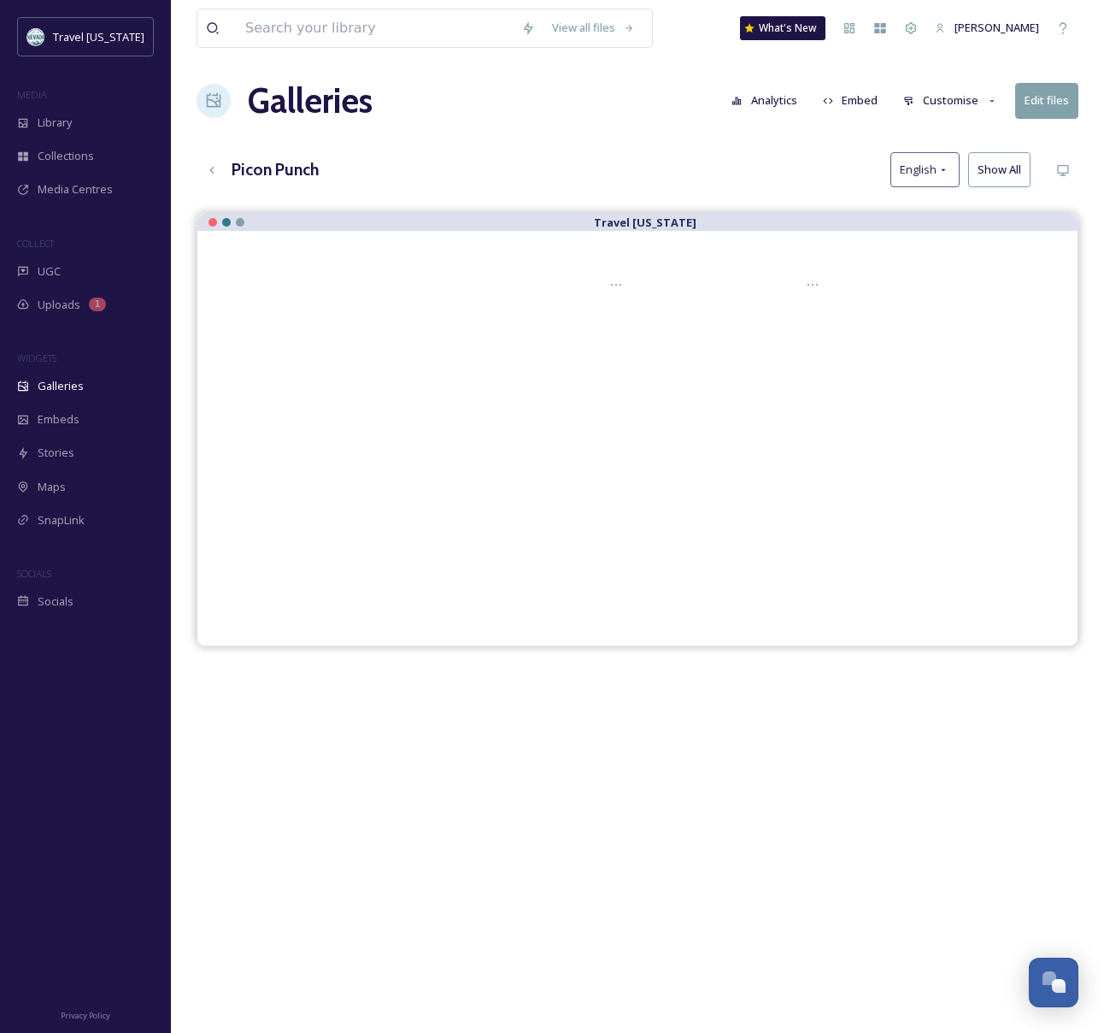
click at [269, 174] on h3 "Picon Punch" at bounding box center [275, 169] width 87 height 25
click at [210, 163] on icon at bounding box center [212, 170] width 14 height 14
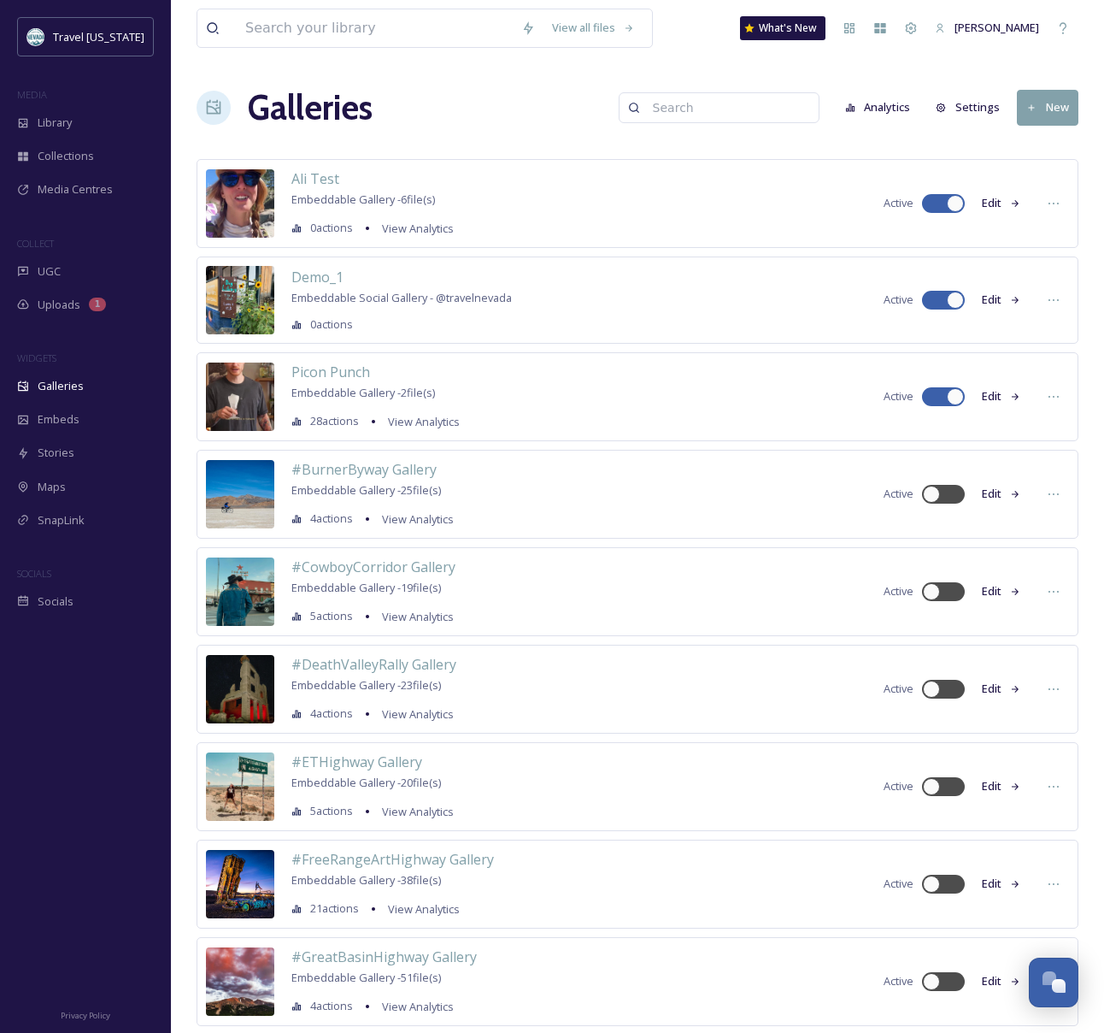
click at [1014, 494] on icon at bounding box center [1016, 494] width 8 height 7
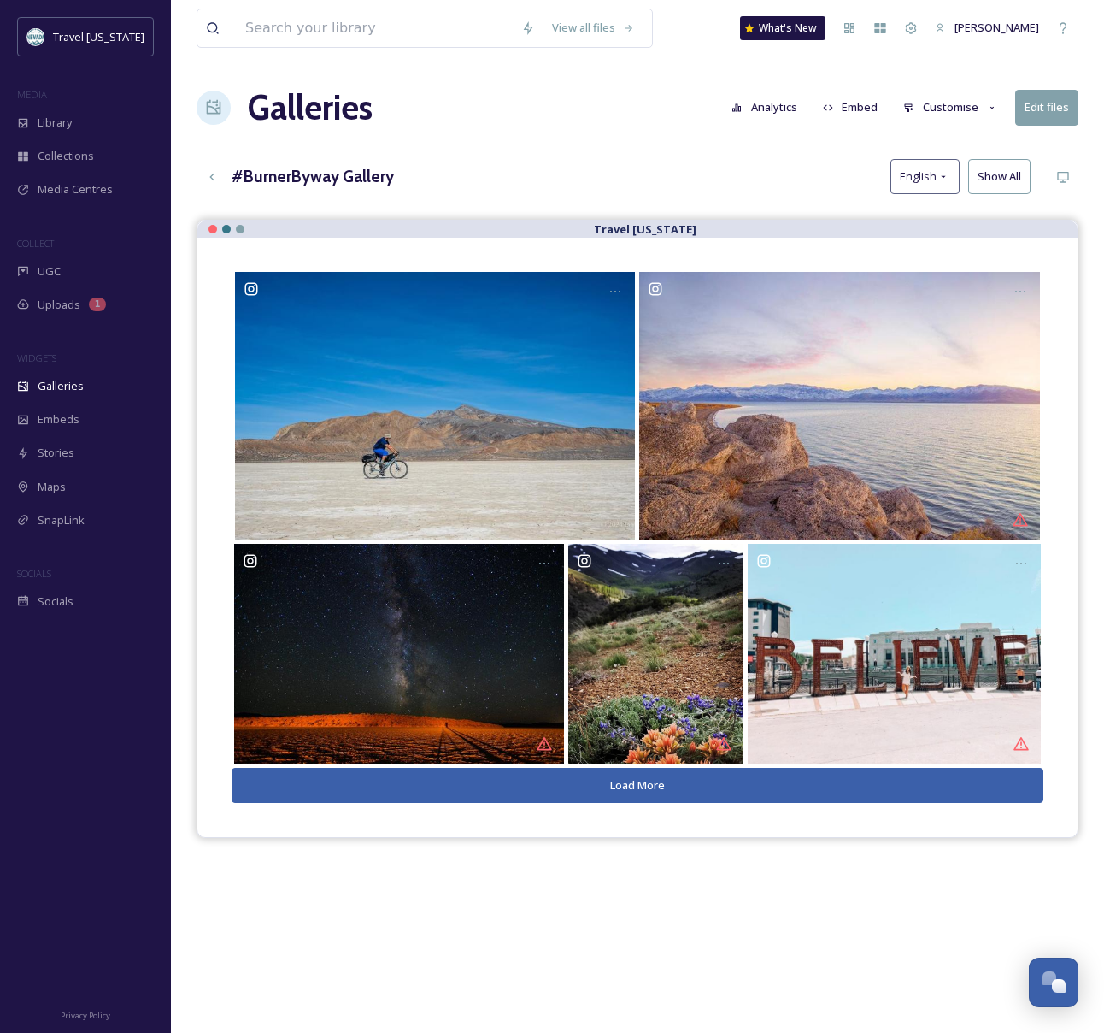
click at [659, 779] on button "Load More" at bounding box center [638, 785] width 812 height 35
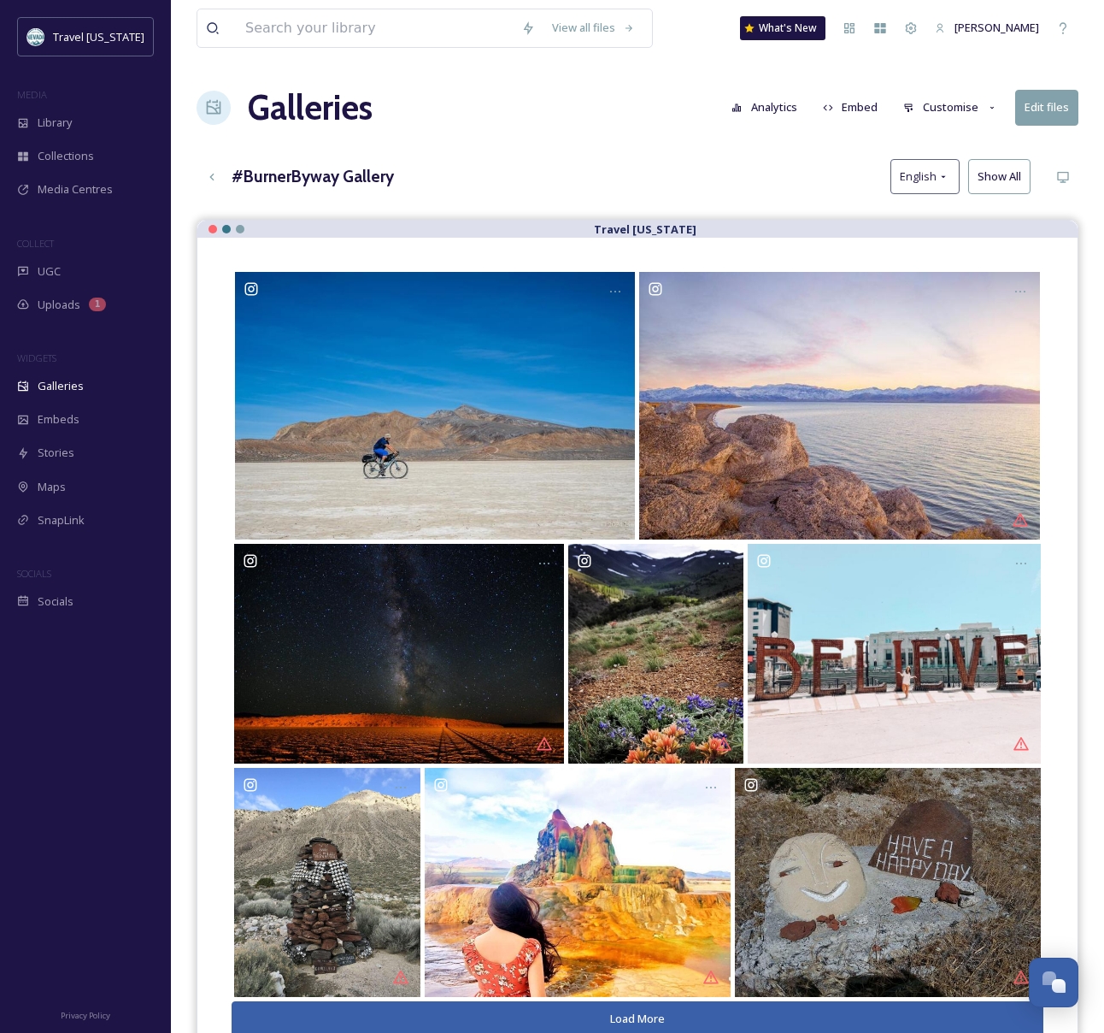
click at [974, 111] on button "Customise" at bounding box center [951, 107] width 112 height 33
click at [676, 171] on div "#BurnerByway Gallery English Show All" at bounding box center [638, 176] width 882 height 35
click at [209, 182] on icon at bounding box center [212, 177] width 14 height 14
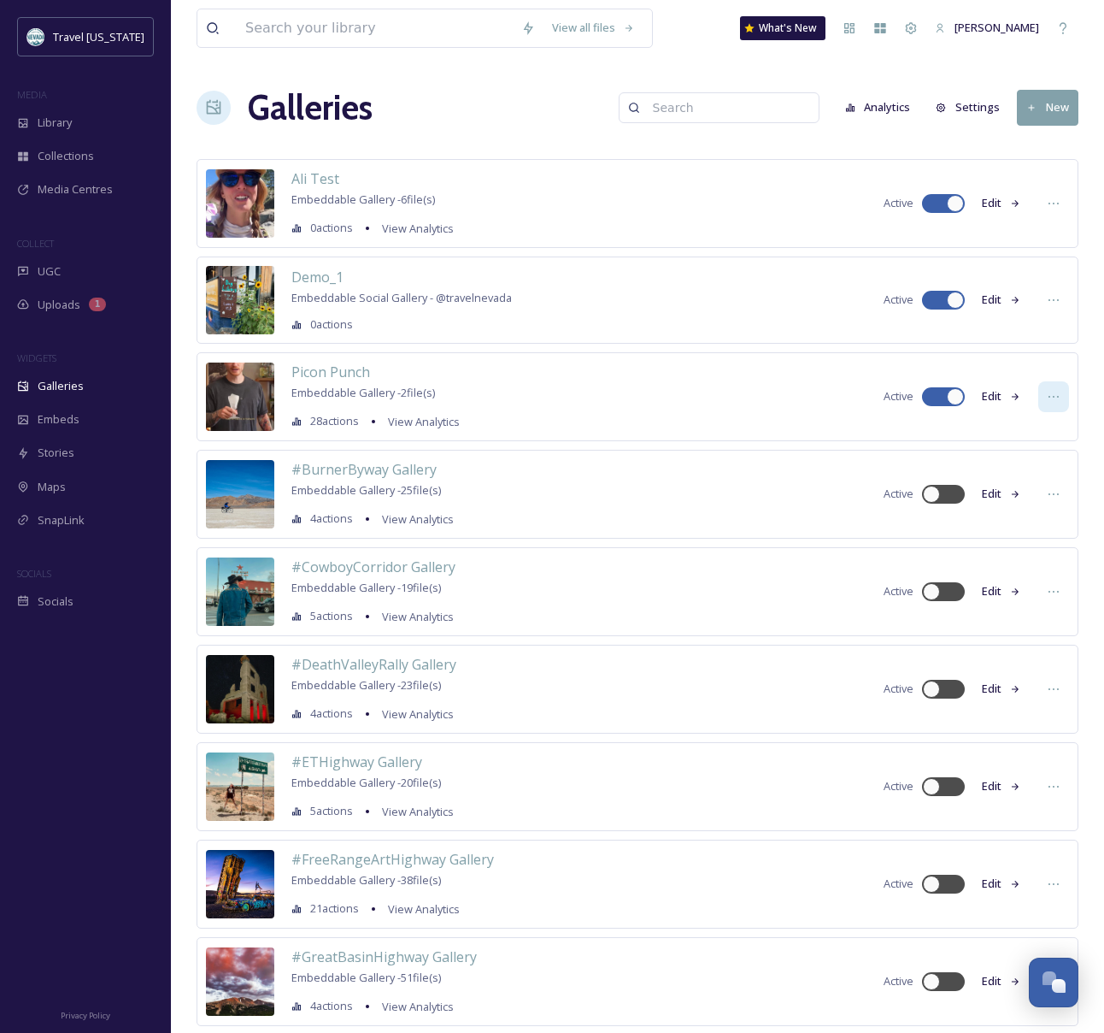
click at [1054, 411] on div at bounding box center [1054, 396] width 31 height 31
click at [751, 391] on div "Picon Punch Embeddable Gallery - 2 file(s) 28 actions View Analytics Active Edit" at bounding box center [638, 396] width 882 height 89
click at [1015, 399] on icon at bounding box center [1015, 397] width 11 height 11
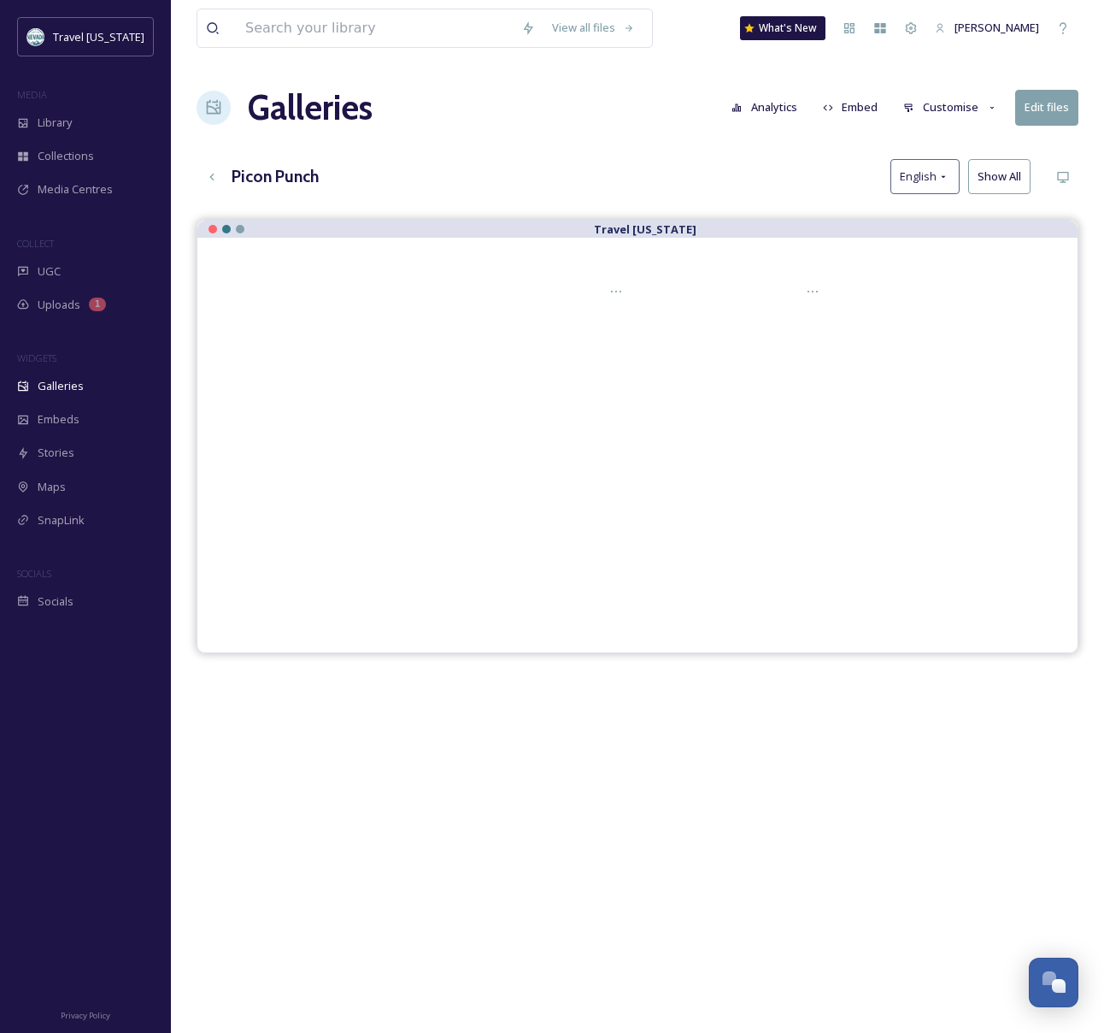
click at [1002, 177] on button "Show All" at bounding box center [1000, 176] width 62 height 35
click at [778, 173] on div "Picon Punch English Reset" at bounding box center [638, 176] width 882 height 35
click at [1041, 103] on button "Edit files" at bounding box center [1047, 107] width 63 height 35
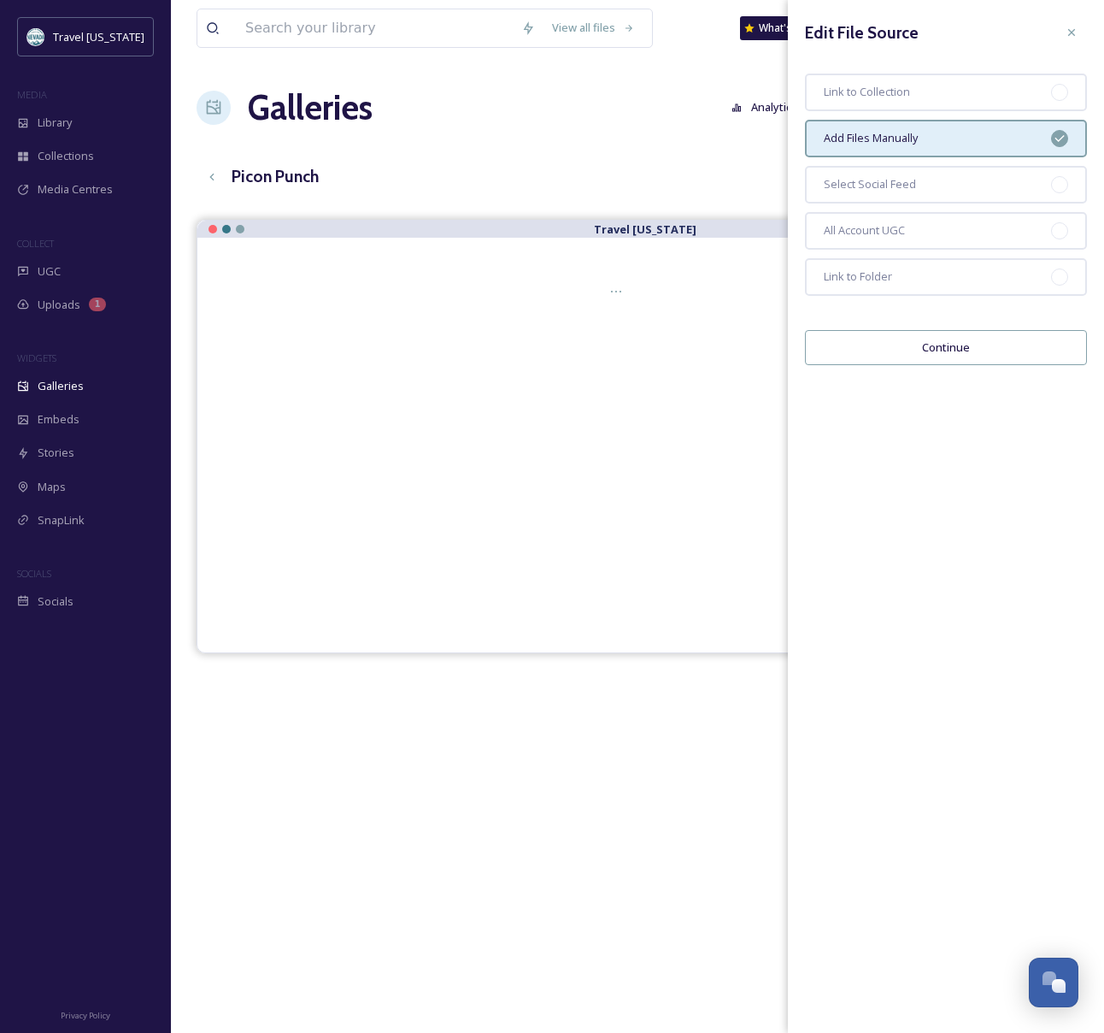
click at [584, 171] on div "Picon Punch English Reset" at bounding box center [638, 176] width 882 height 35
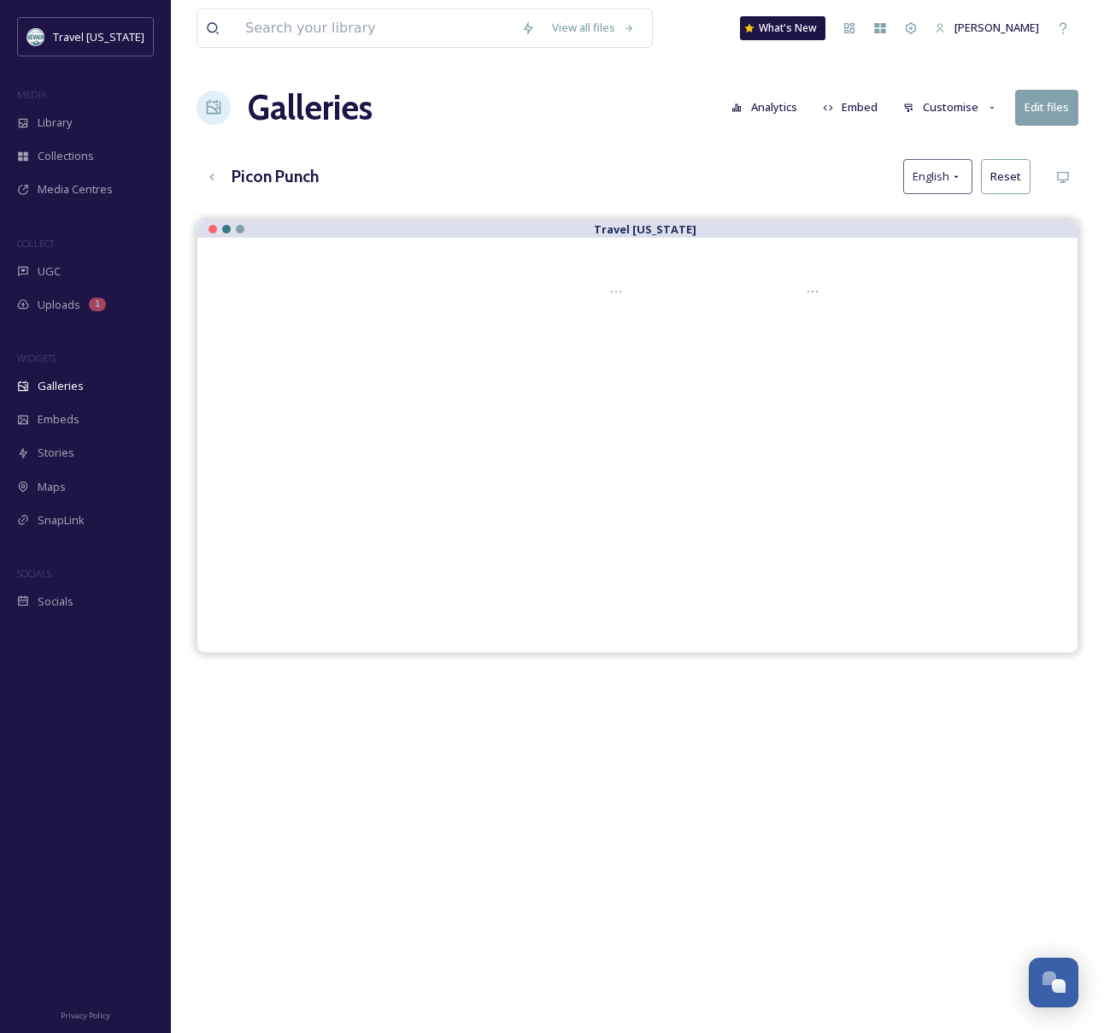
click at [768, 104] on button "Analytics" at bounding box center [764, 107] width 83 height 33
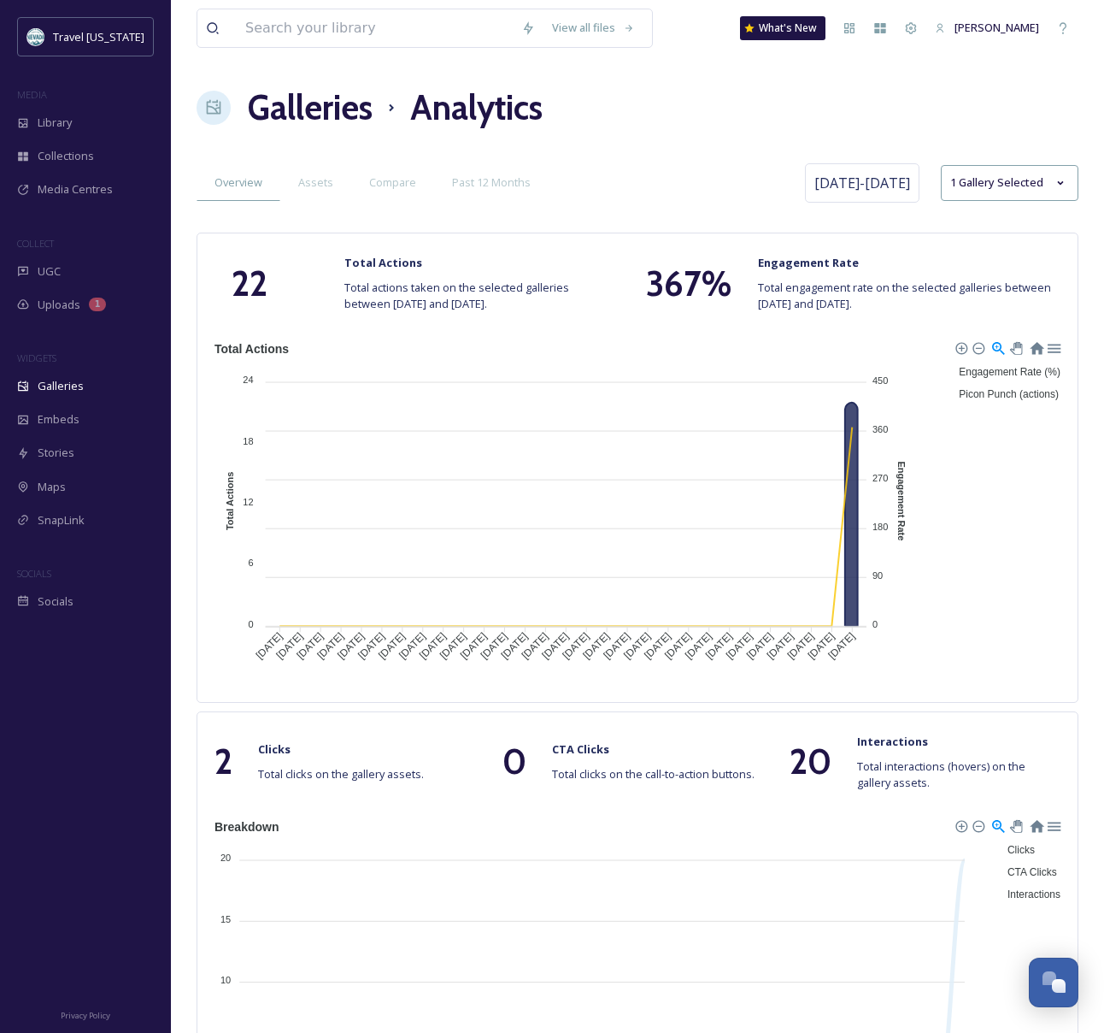
click at [637, 157] on div "View all files What's New [PERSON_NAME] Galleries Analytics Overview Assets Com…" at bounding box center [637, 832] width 933 height 1665
drag, startPoint x: 702, startPoint y: 150, endPoint x: 228, endPoint y: 1, distance: 496.6
click at [702, 150] on div "View all files What's New [PERSON_NAME] Galleries Analytics Overview Assets Com…" at bounding box center [637, 832] width 933 height 1665
click at [284, 115] on h1 "Galleries" at bounding box center [310, 107] width 125 height 51
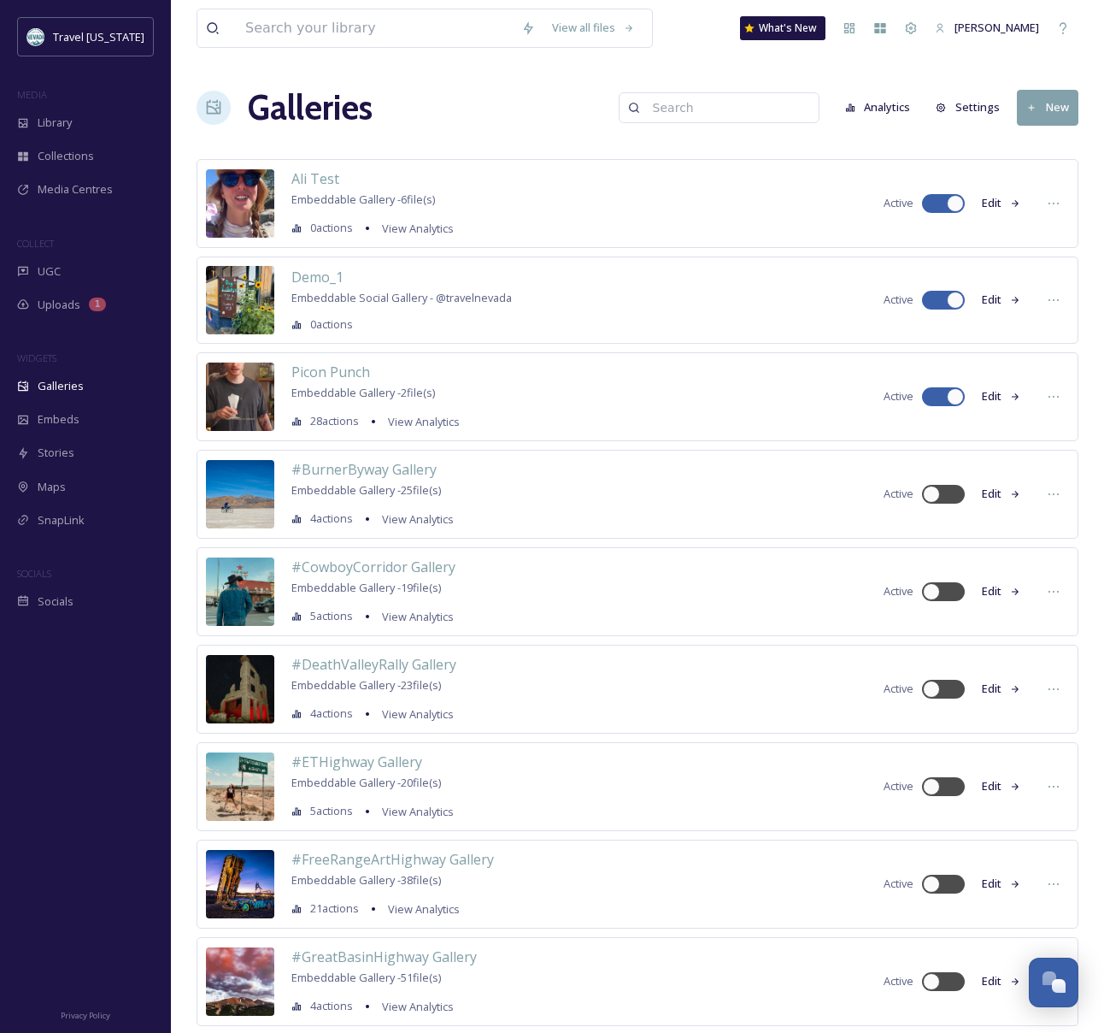
click at [1006, 395] on button "Edit" at bounding box center [1002, 396] width 56 height 33
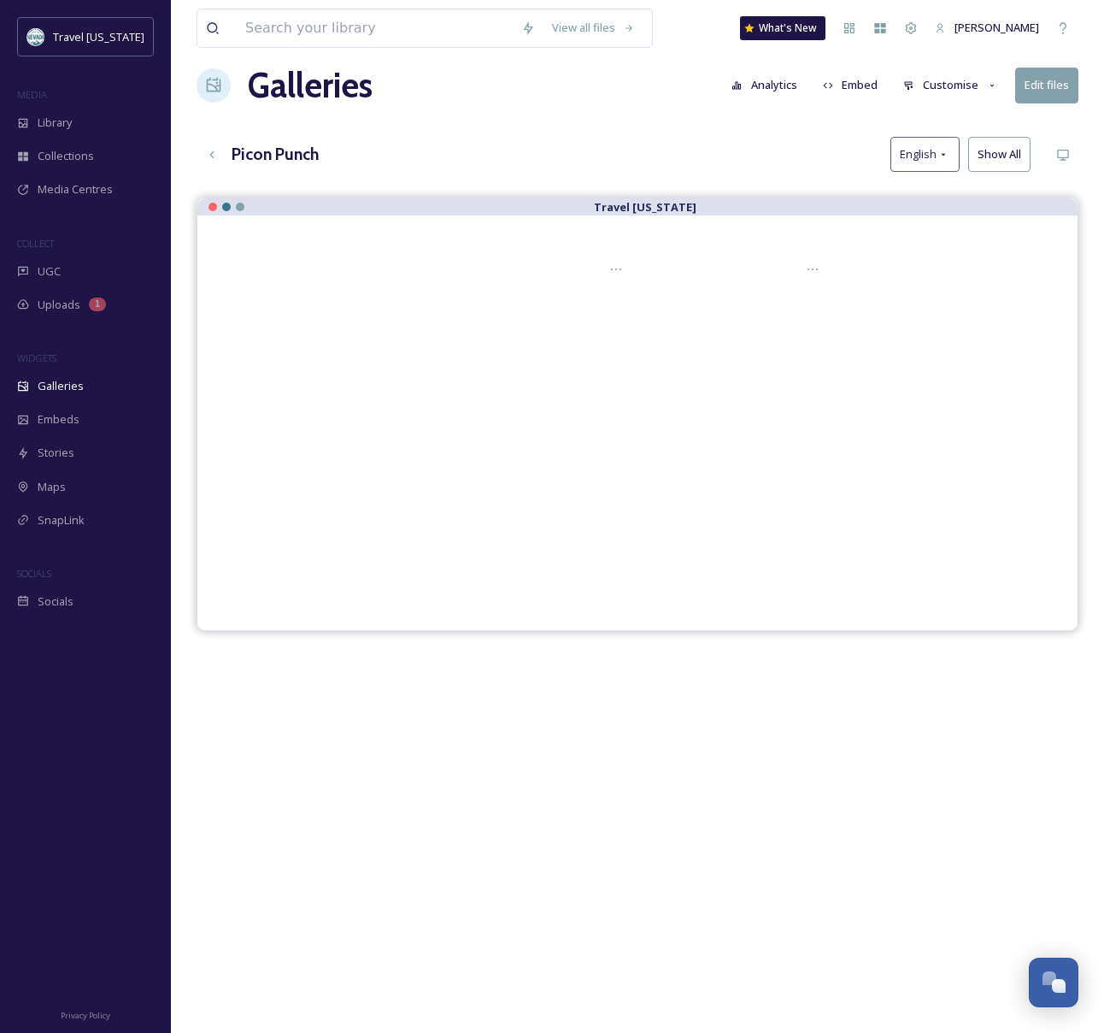
scroll to position [23, 0]
click at [1059, 81] on button "Edit files" at bounding box center [1047, 84] width 63 height 35
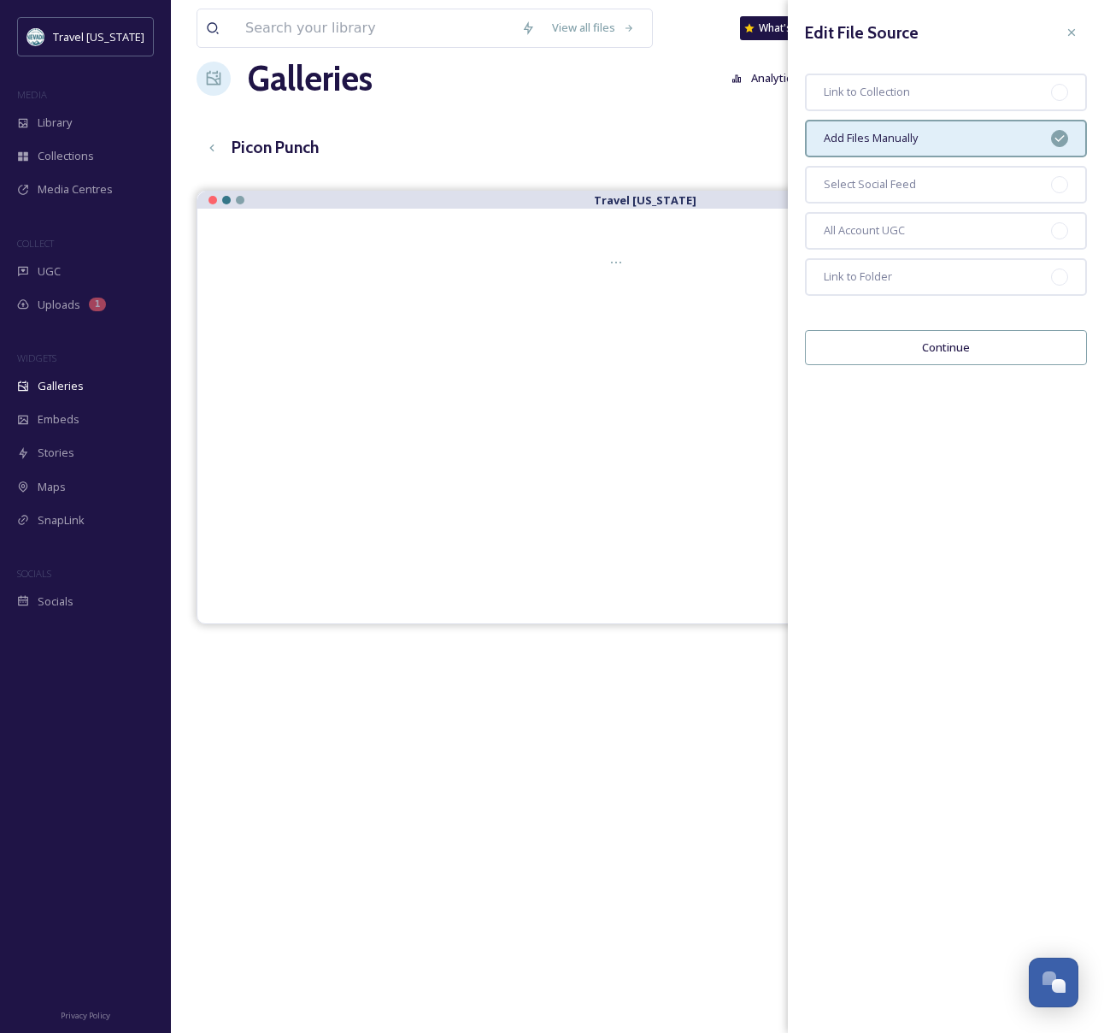
scroll to position [30, 0]
drag, startPoint x: 627, startPoint y: 128, endPoint x: 665, endPoint y: 119, distance: 39.6
click at [627, 129] on div "Picon Punch English Show All" at bounding box center [638, 146] width 882 height 35
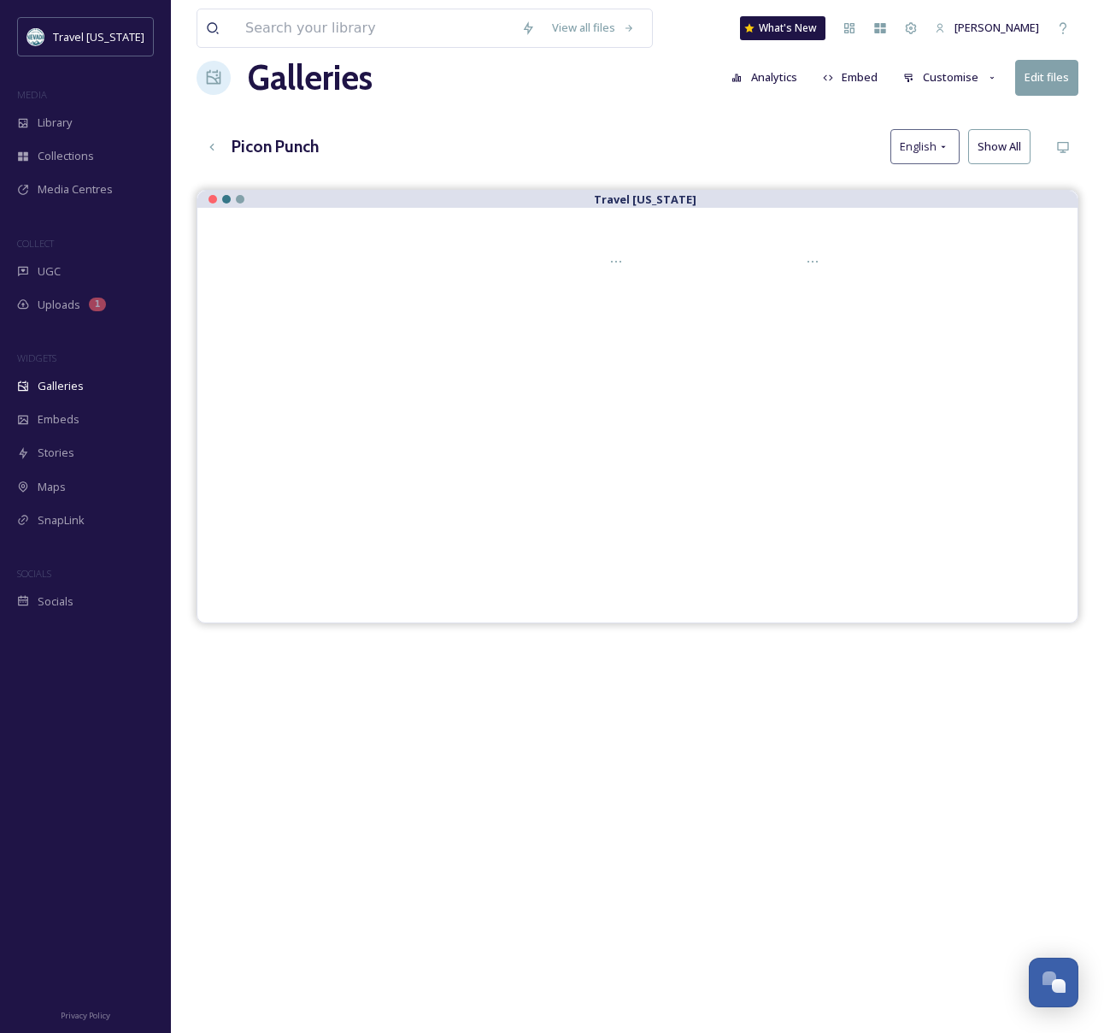
click at [981, 58] on div "Galleries Analytics Embed Customise Edit files" at bounding box center [638, 77] width 882 height 51
click at [958, 74] on button "Customise" at bounding box center [951, 77] width 112 height 33
click at [1001, 109] on div "Layout" at bounding box center [955, 116] width 119 height 33
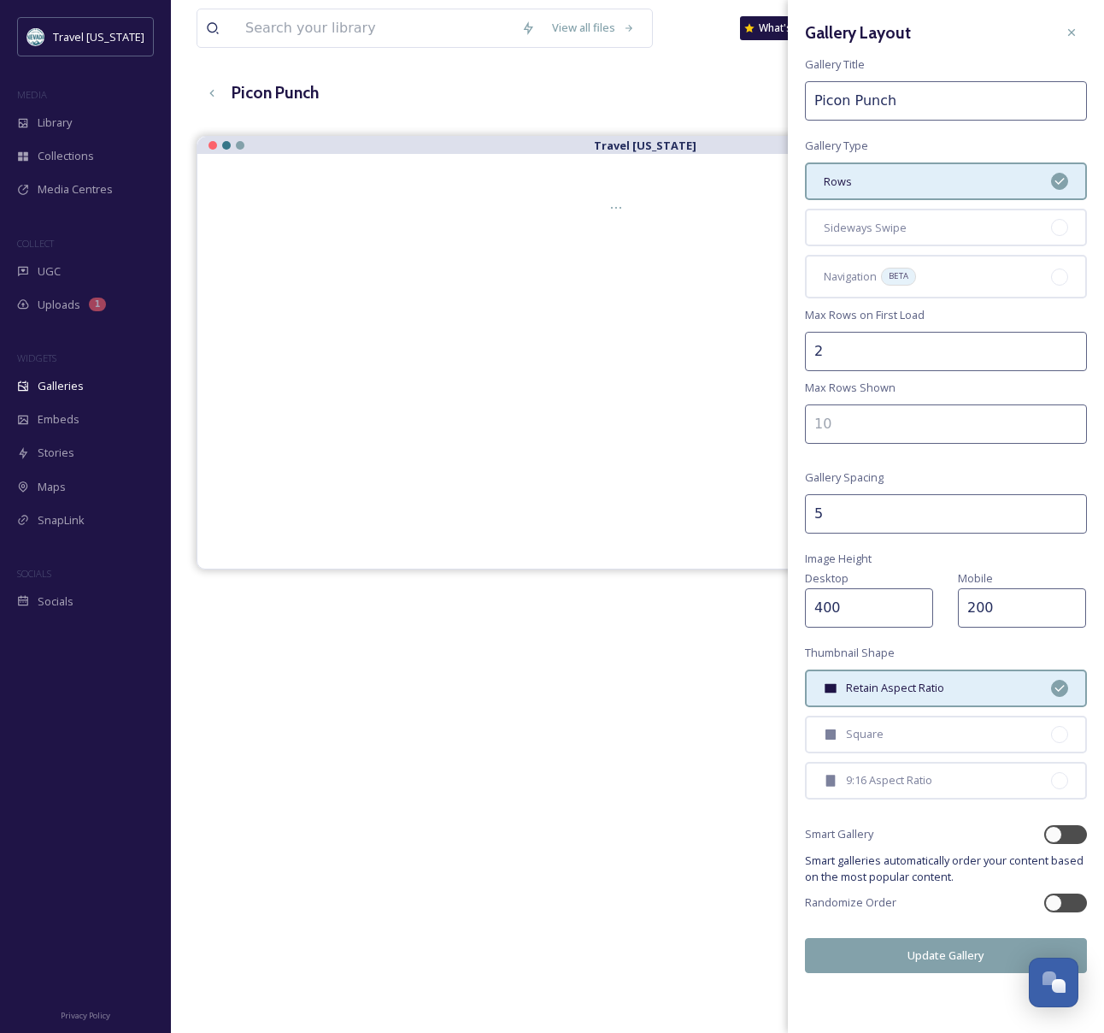
scroll to position [88, 0]
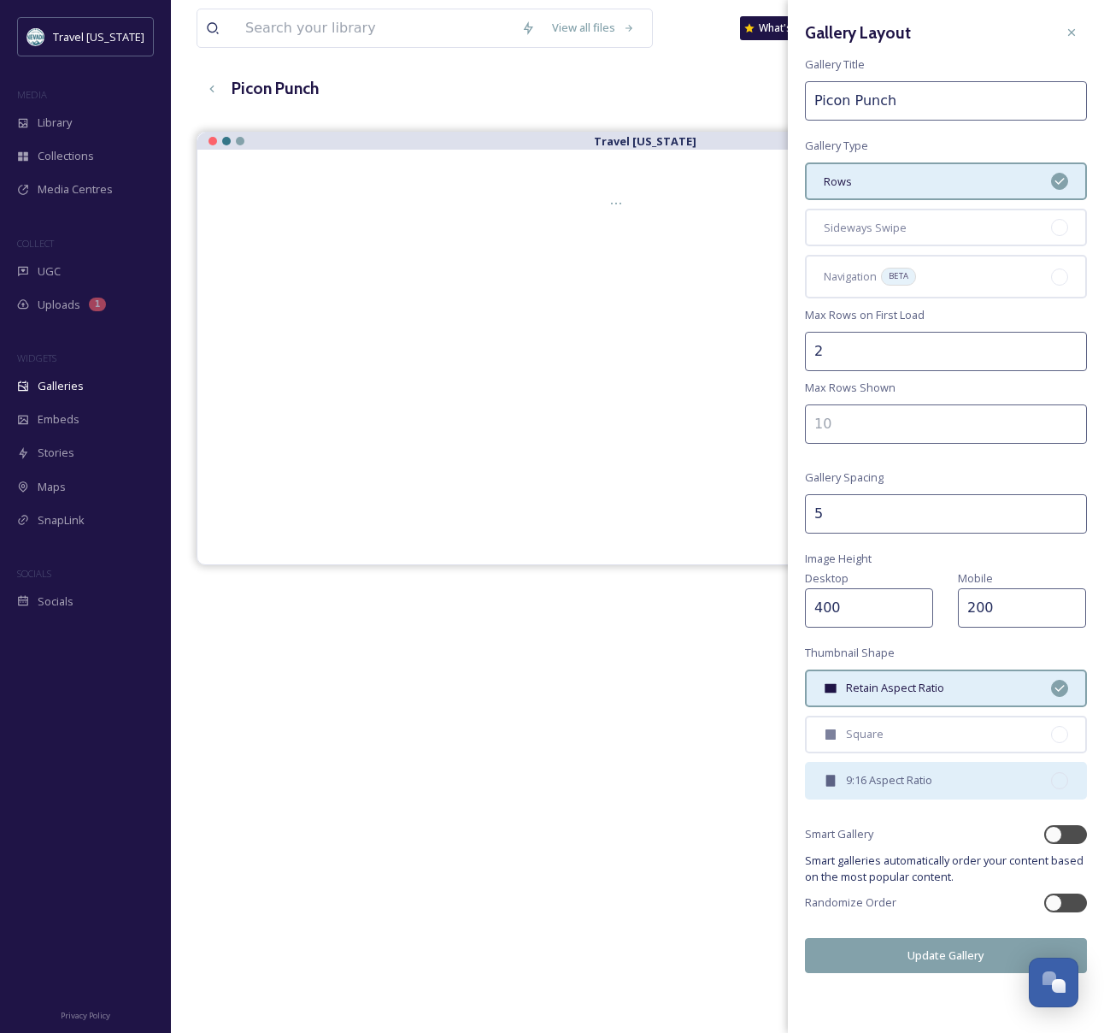
click at [921, 783] on span "9:16 Aspect Ratio" at bounding box center [889, 780] width 86 height 16
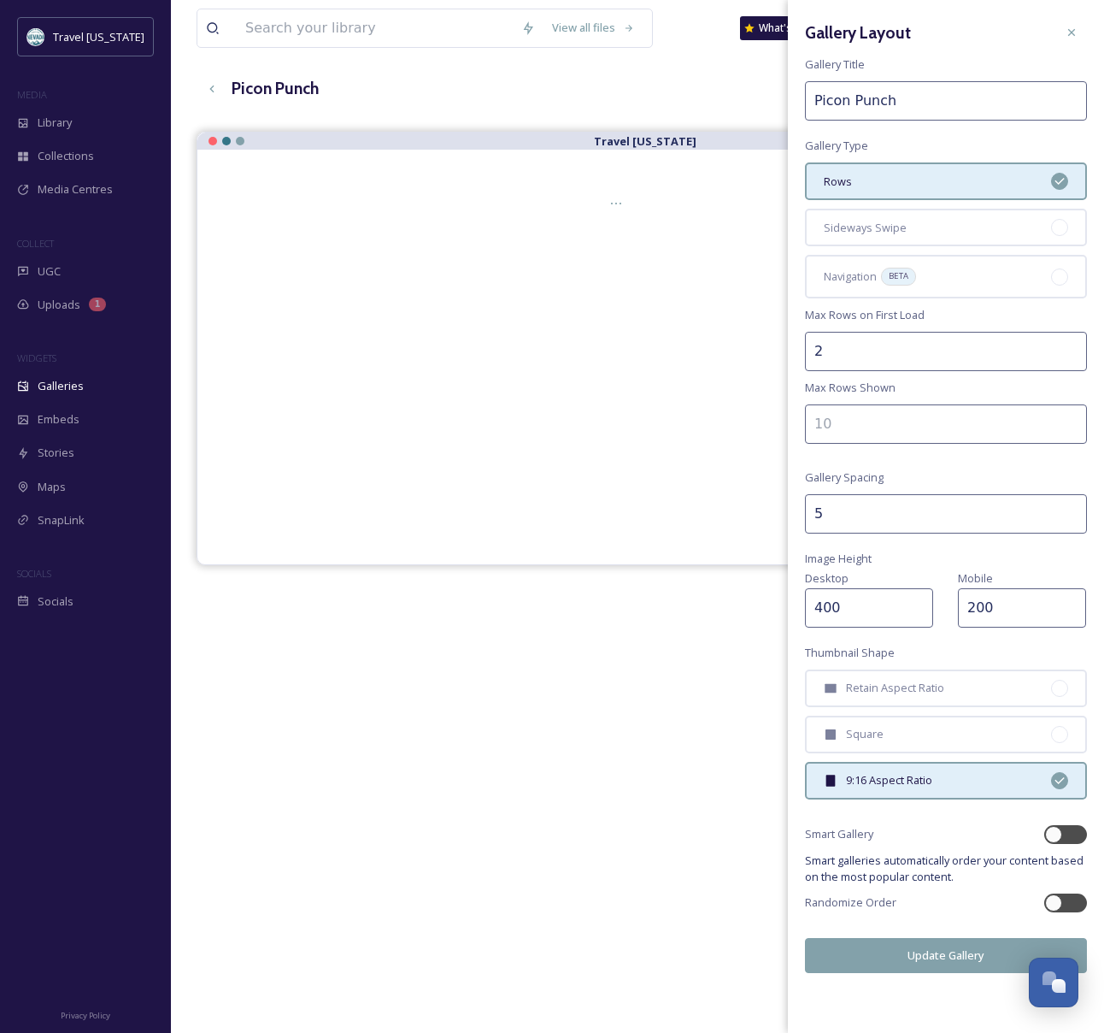
scroll to position [89, 0]
click at [935, 956] on button "Update Gallery" at bounding box center [946, 955] width 282 height 35
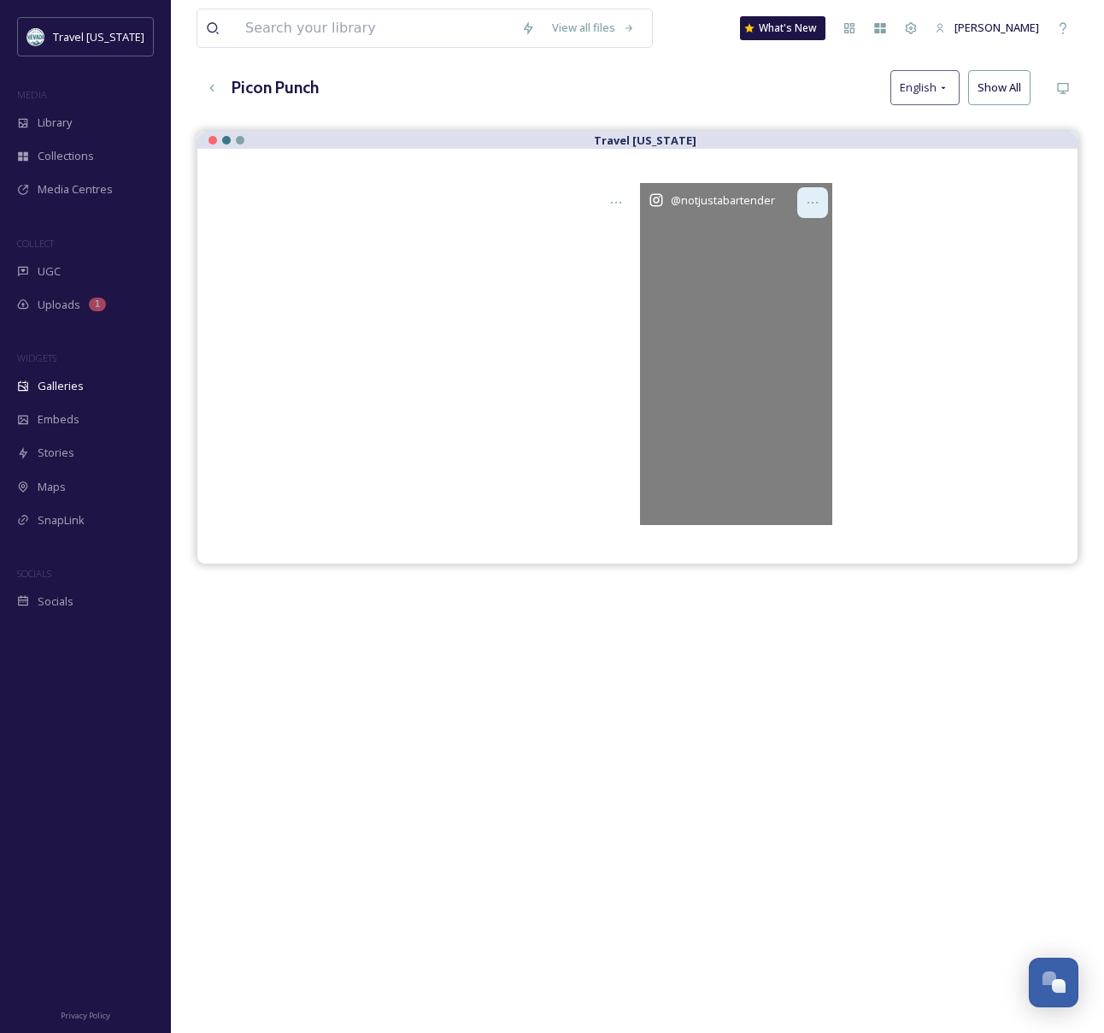
scroll to position [0, 0]
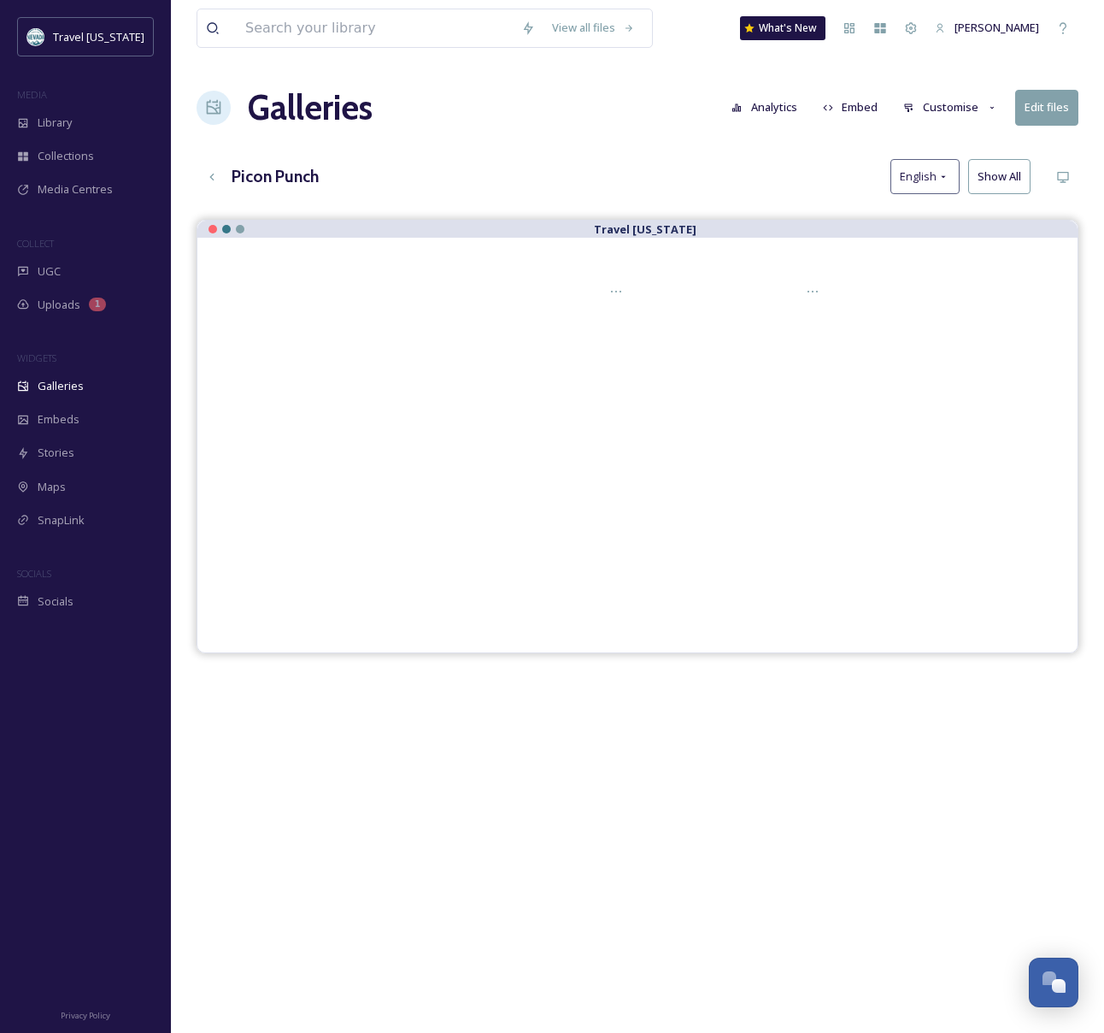
click at [870, 108] on button "Embed" at bounding box center [851, 107] width 73 height 33
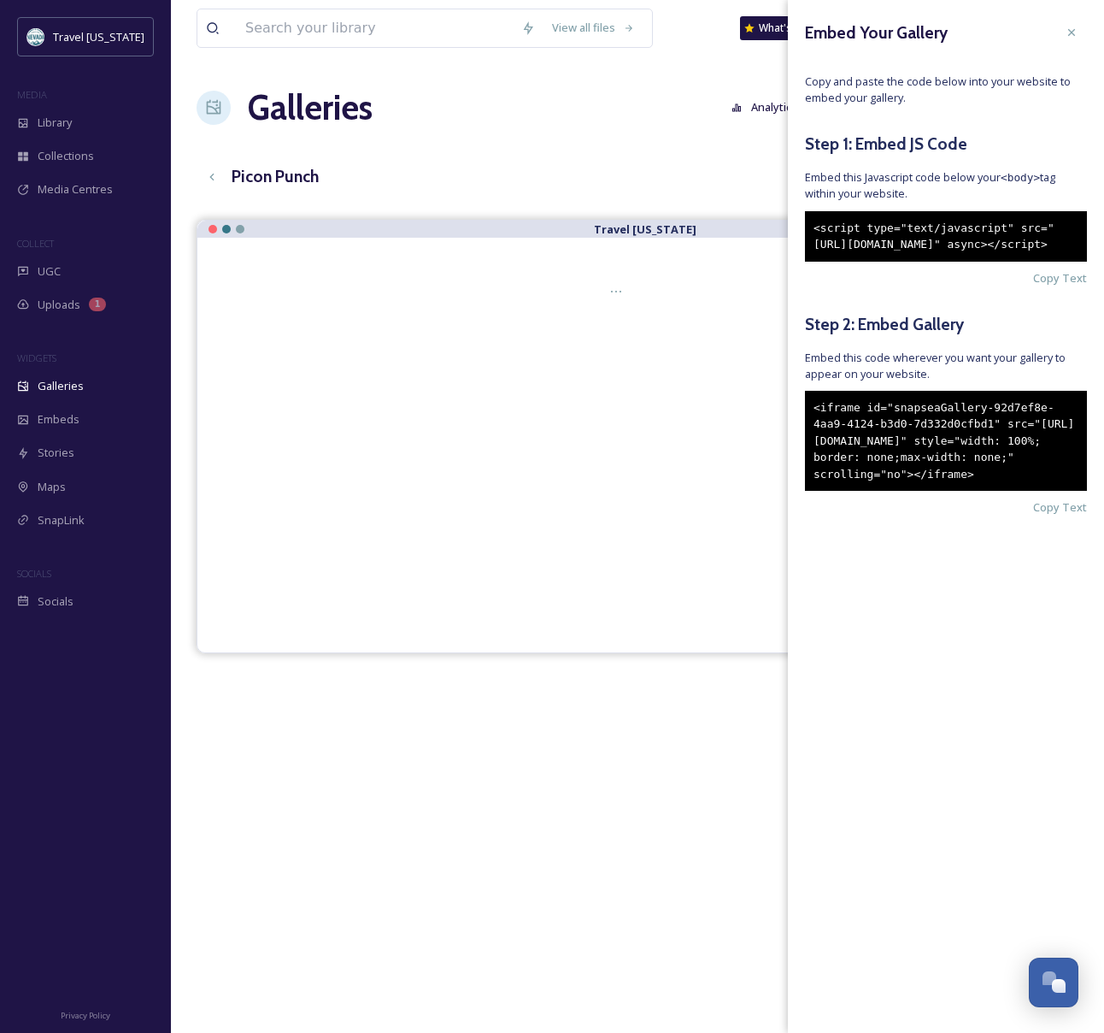
drag, startPoint x: 883, startPoint y: 543, endPoint x: 804, endPoint y: 437, distance: 132.0
click at [805, 437] on div "<iframe id="snapseaGallery-92d7ef8e-4aa9-4124-b3d0-7d332d0cfbd1" src="[URL][DOM…" at bounding box center [946, 441] width 282 height 101
copy div "<iframe id="snapseaGallery-92d7ef8e-4aa9-4124-b3d0-7d332d0cfbd1" src="[URL][DOM…"
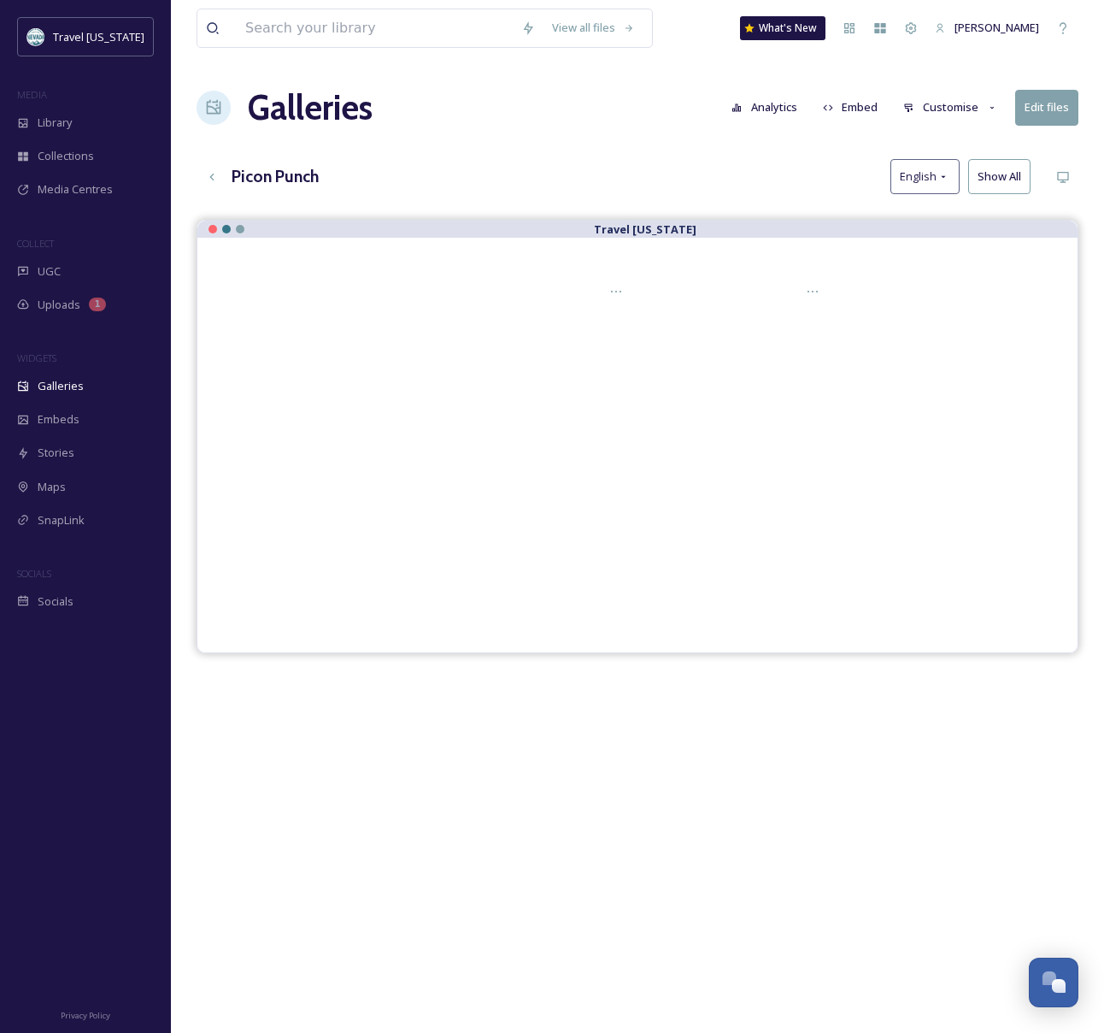
click at [438, 784] on div "Travel [US_STATE]" at bounding box center [638, 736] width 882 height 1033
click at [969, 105] on button "Customise" at bounding box center [951, 107] width 112 height 33
click at [958, 141] on div "Layout" at bounding box center [955, 146] width 119 height 33
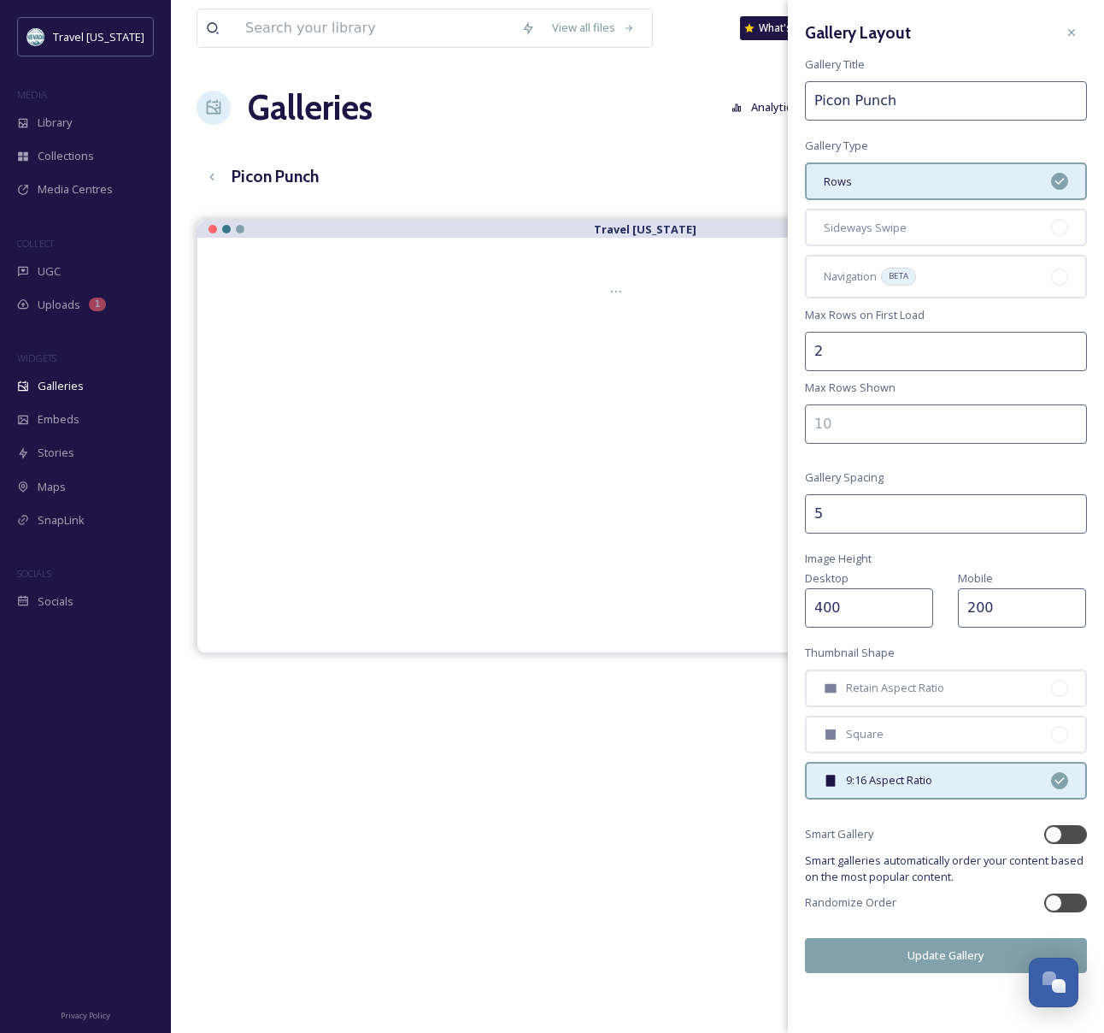
click at [998, 949] on button "Update Gallery" at bounding box center [946, 955] width 282 height 35
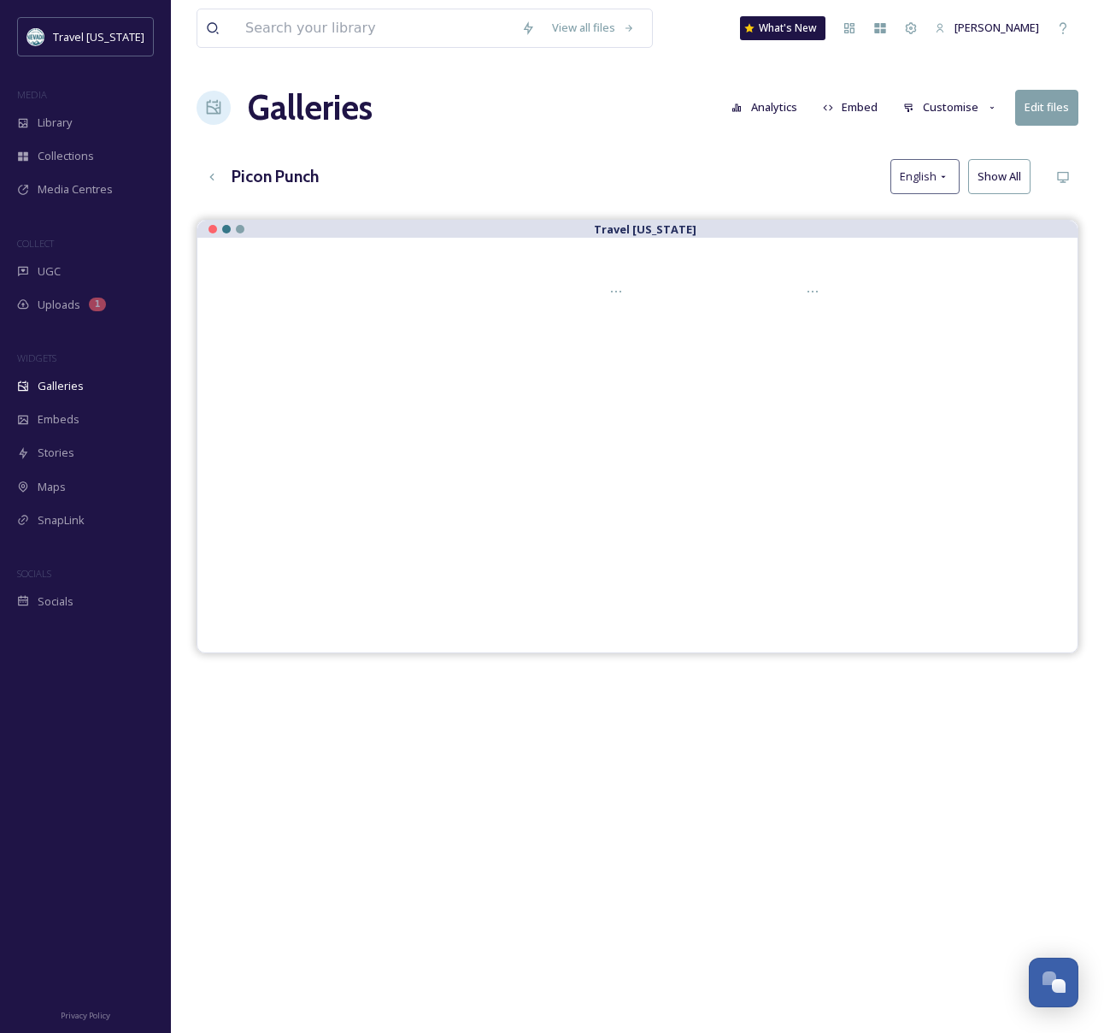
click at [868, 104] on button "Embed" at bounding box center [851, 107] width 73 height 33
drag, startPoint x: 689, startPoint y: 851, endPoint x: 678, endPoint y: 846, distance: 11.9
click at [689, 851] on div "Travel [US_STATE]" at bounding box center [638, 736] width 882 height 1033
click at [1055, 986] on div "Open Chat" at bounding box center [1059, 986] width 15 height 15
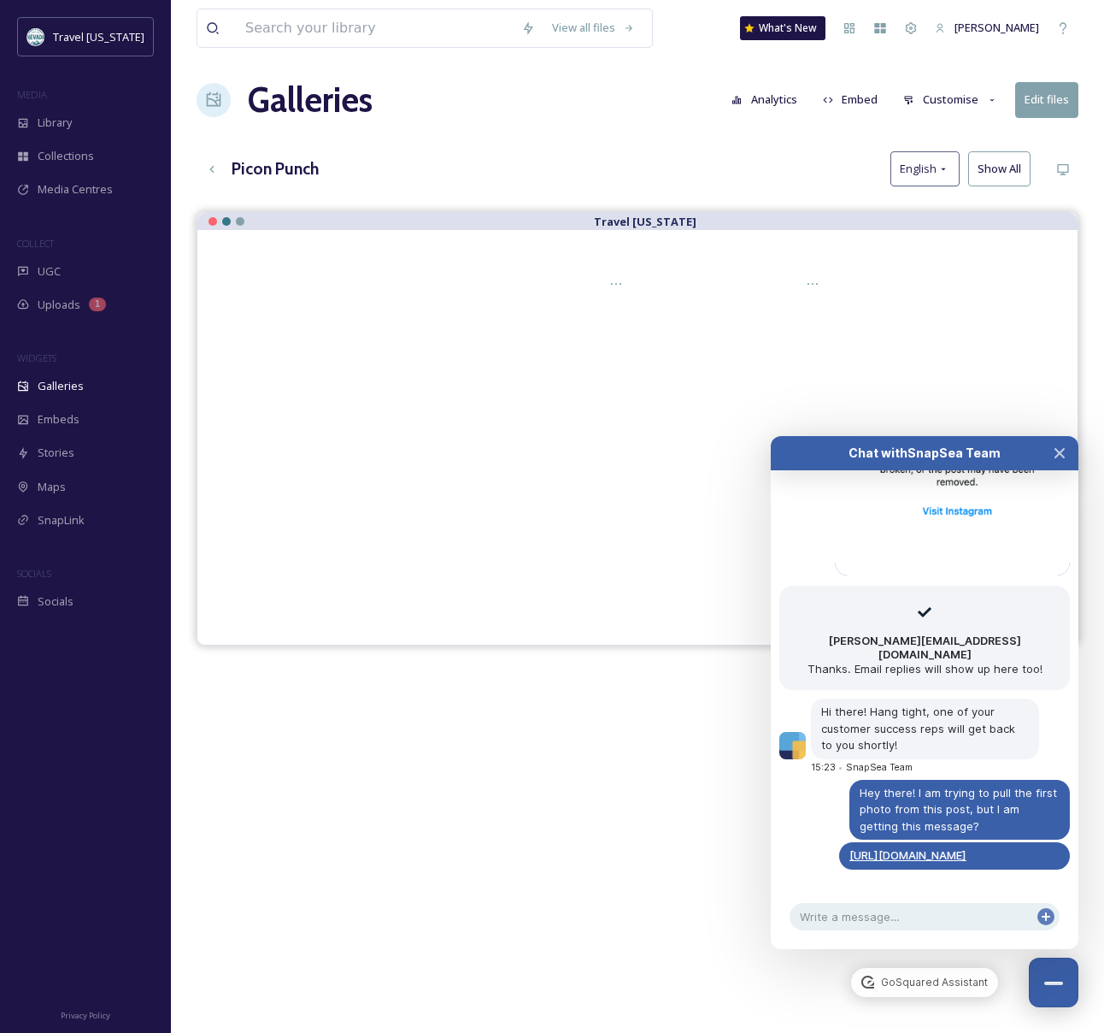
click at [586, 781] on div "Travel [US_STATE]" at bounding box center [638, 728] width 882 height 1033
click at [1055, 454] on icon "Close Chat" at bounding box center [1060, 453] width 14 height 14
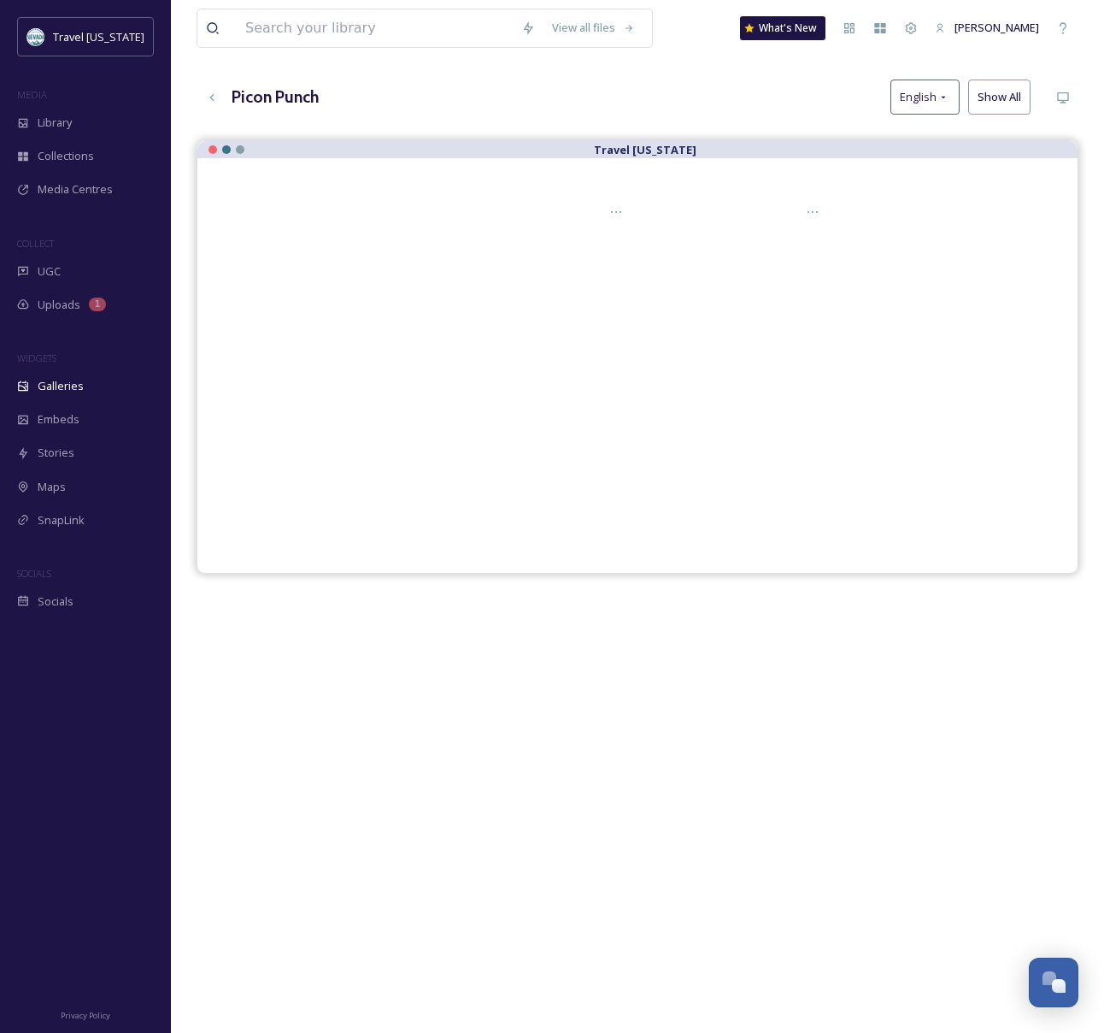
scroll to position [56, 0]
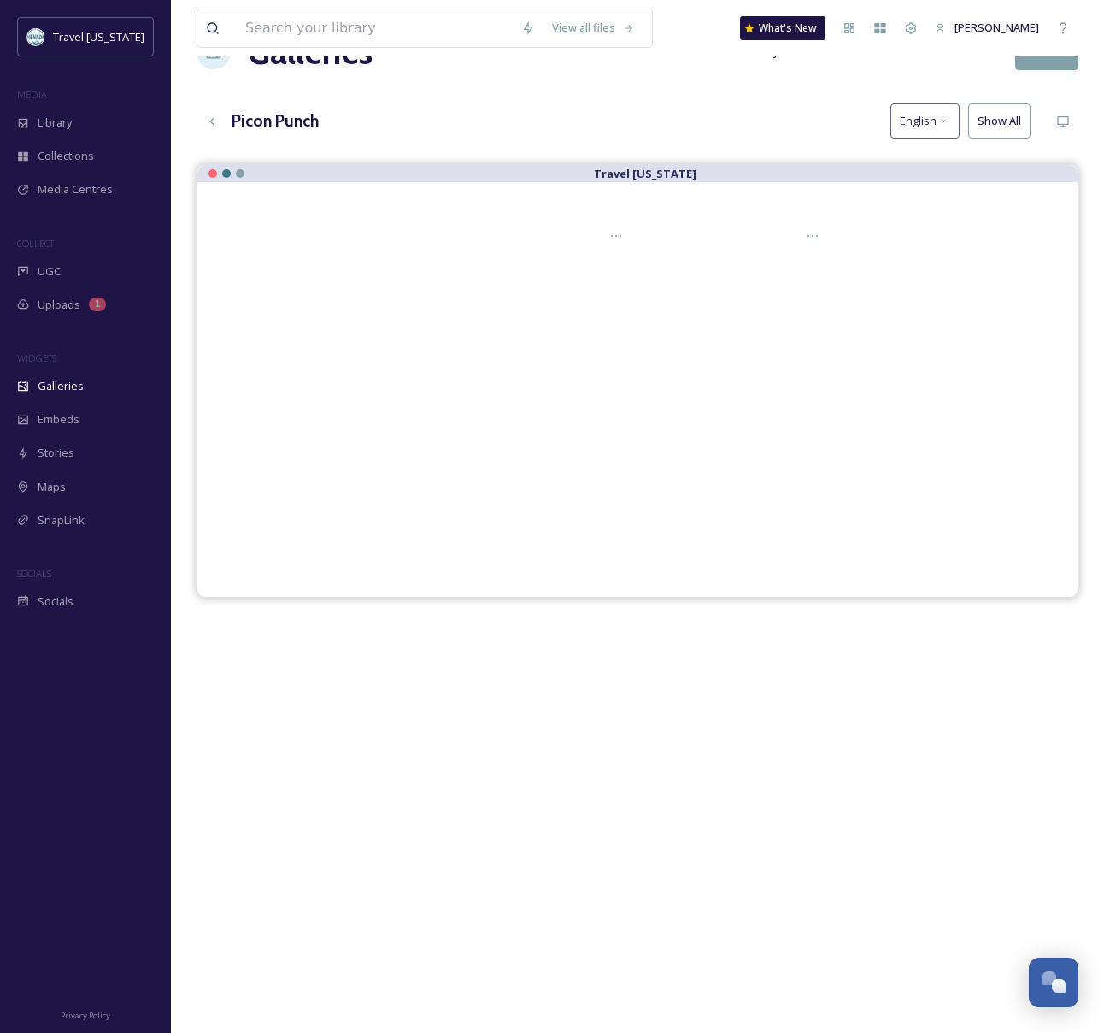
drag, startPoint x: 673, startPoint y: 160, endPoint x: 838, endPoint y: 139, distance: 166.3
click at [673, 160] on div "View all files What's New [PERSON_NAME] Galleries Analytics Embed Customise Edi…" at bounding box center [637, 583] width 933 height 1278
click at [668, 135] on div "Picon Punch English Show All" at bounding box center [638, 120] width 882 height 35
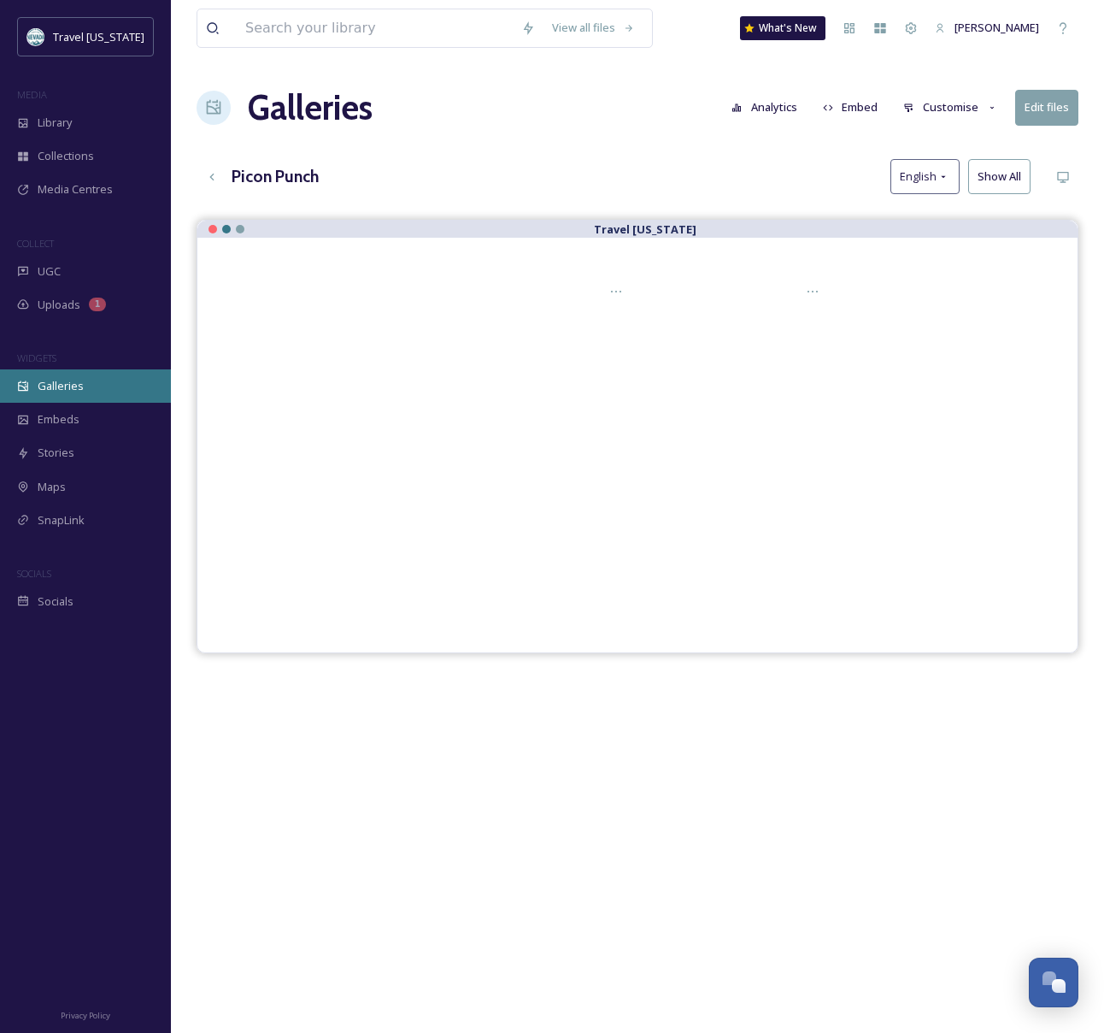
click at [48, 394] on div "Galleries" at bounding box center [85, 385] width 171 height 33
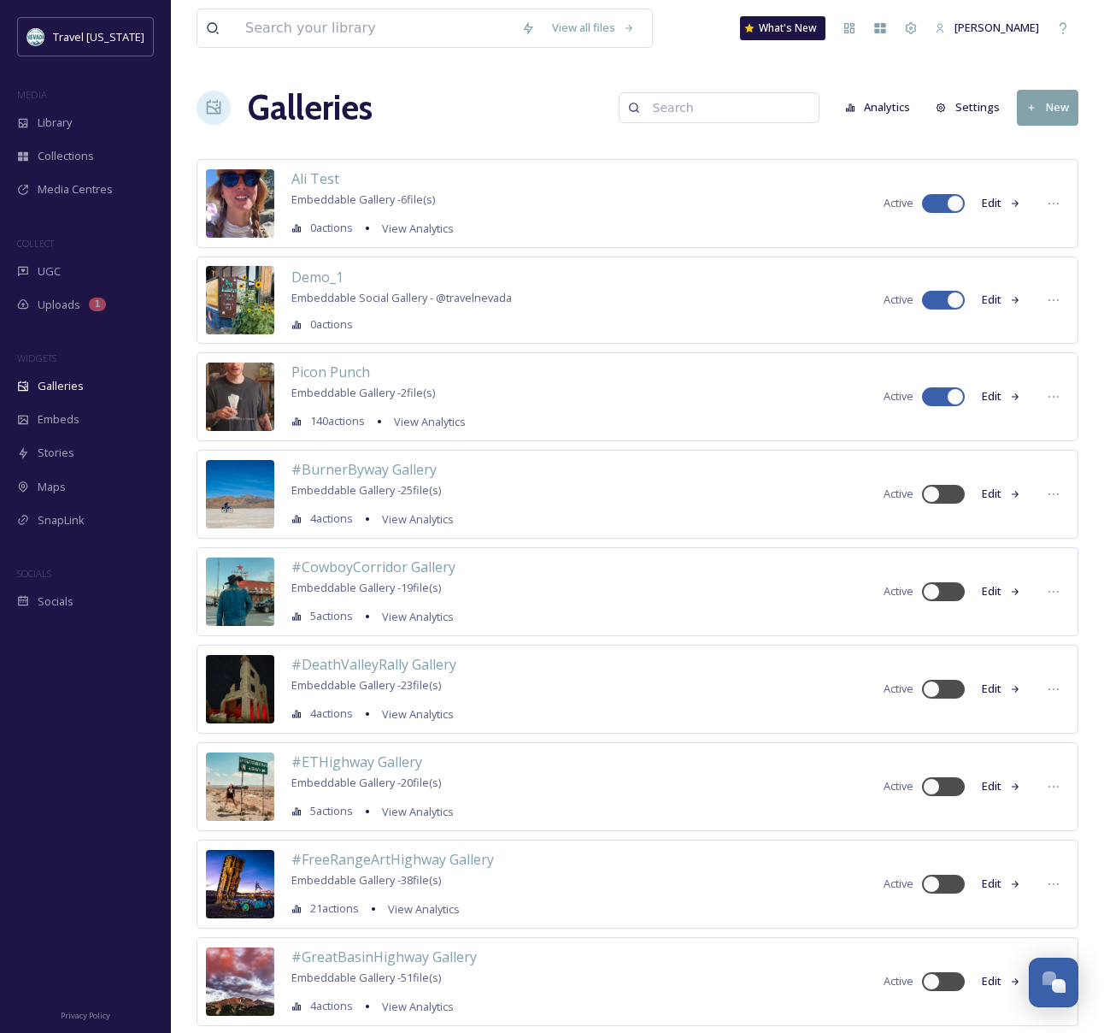
click at [1005, 394] on button "Edit" at bounding box center [1002, 396] width 56 height 33
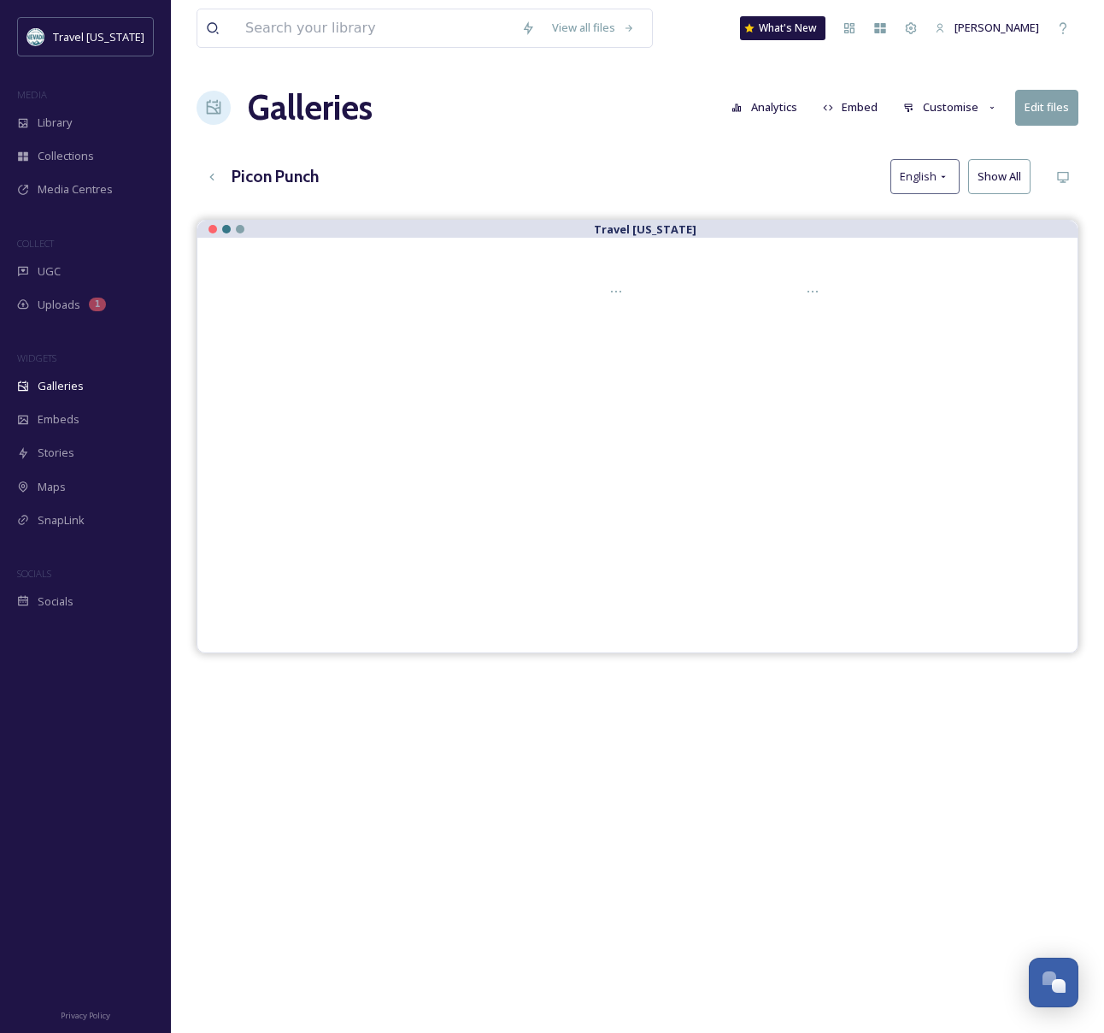
click at [951, 105] on button "Customise" at bounding box center [951, 107] width 112 height 33
click at [951, 143] on div "Layout" at bounding box center [955, 146] width 119 height 33
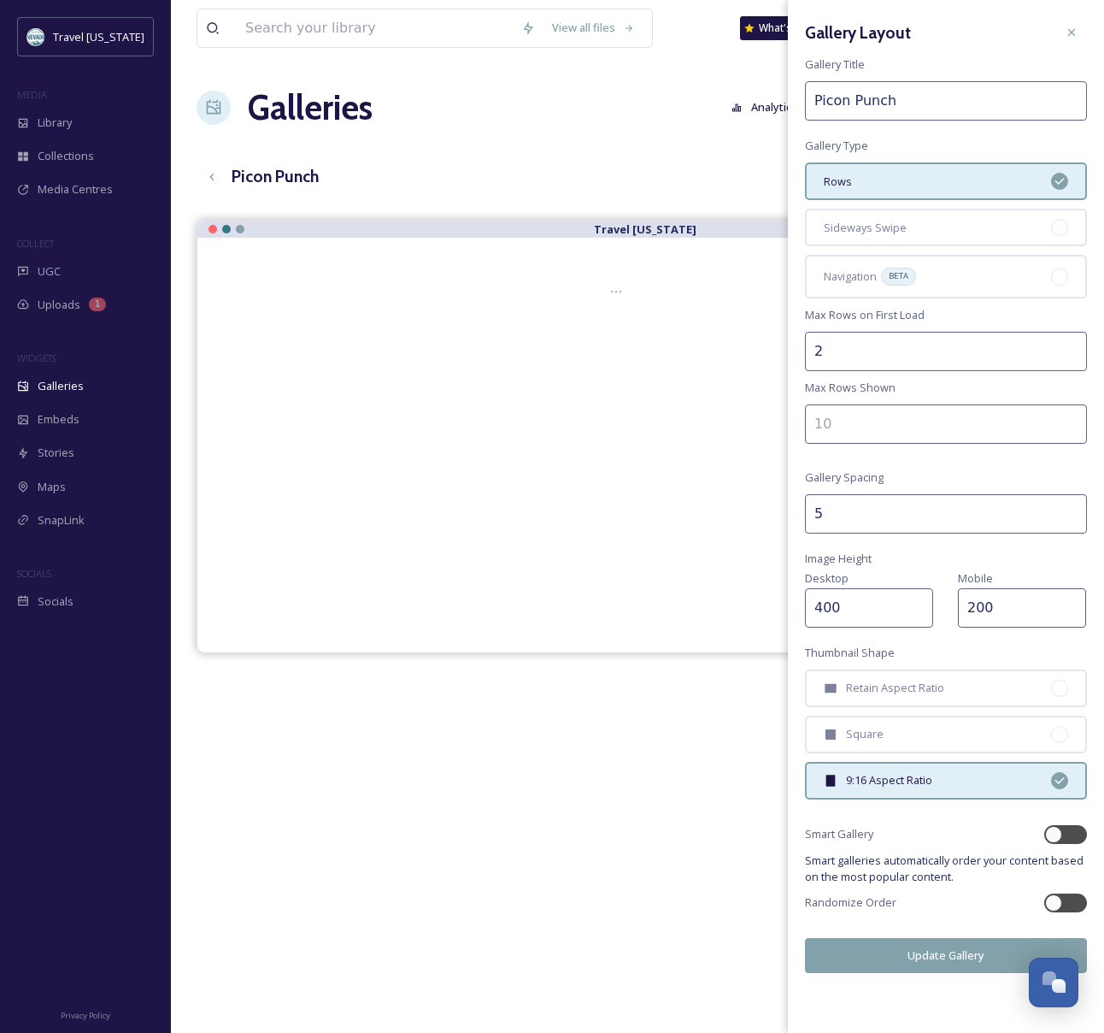
click at [640, 137] on div "View all files What's New [PERSON_NAME] Galleries Analytics Embed Customise Edi…" at bounding box center [637, 639] width 933 height 1278
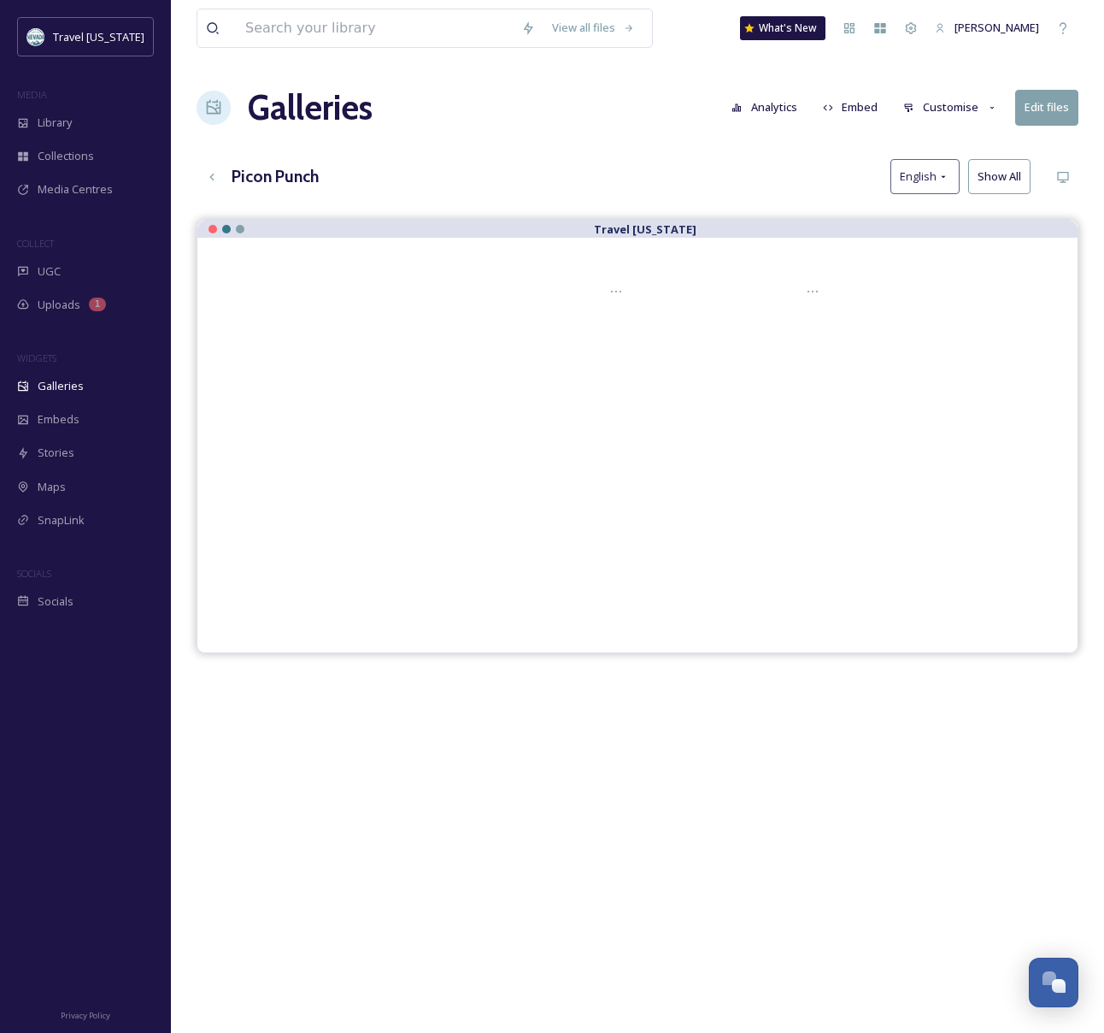
click at [965, 112] on button "Customise" at bounding box center [951, 107] width 112 height 33
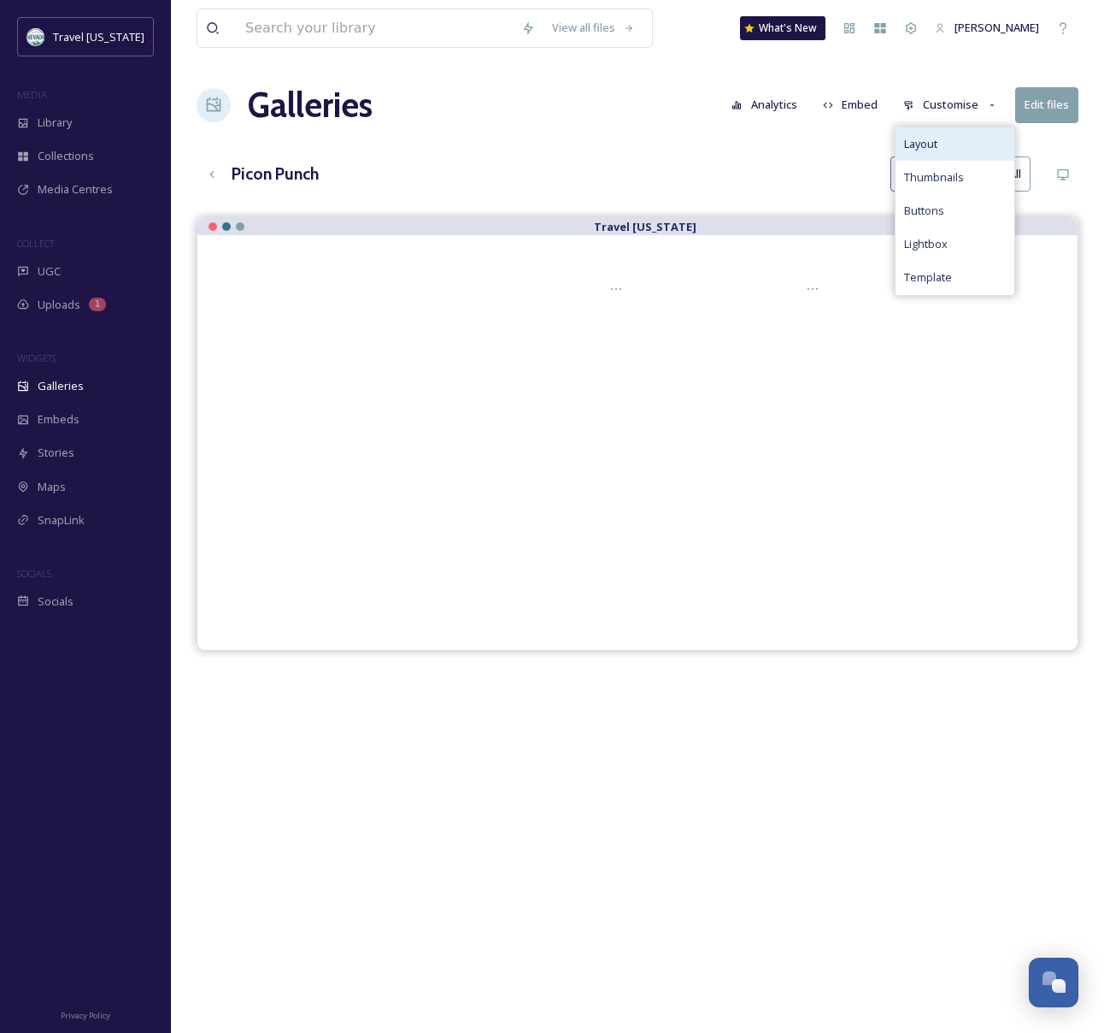
click at [939, 128] on div "Layout Thumbnails Buttons Lightbox Template" at bounding box center [955, 211] width 121 height 169
click at [937, 130] on div "Layout" at bounding box center [955, 144] width 119 height 33
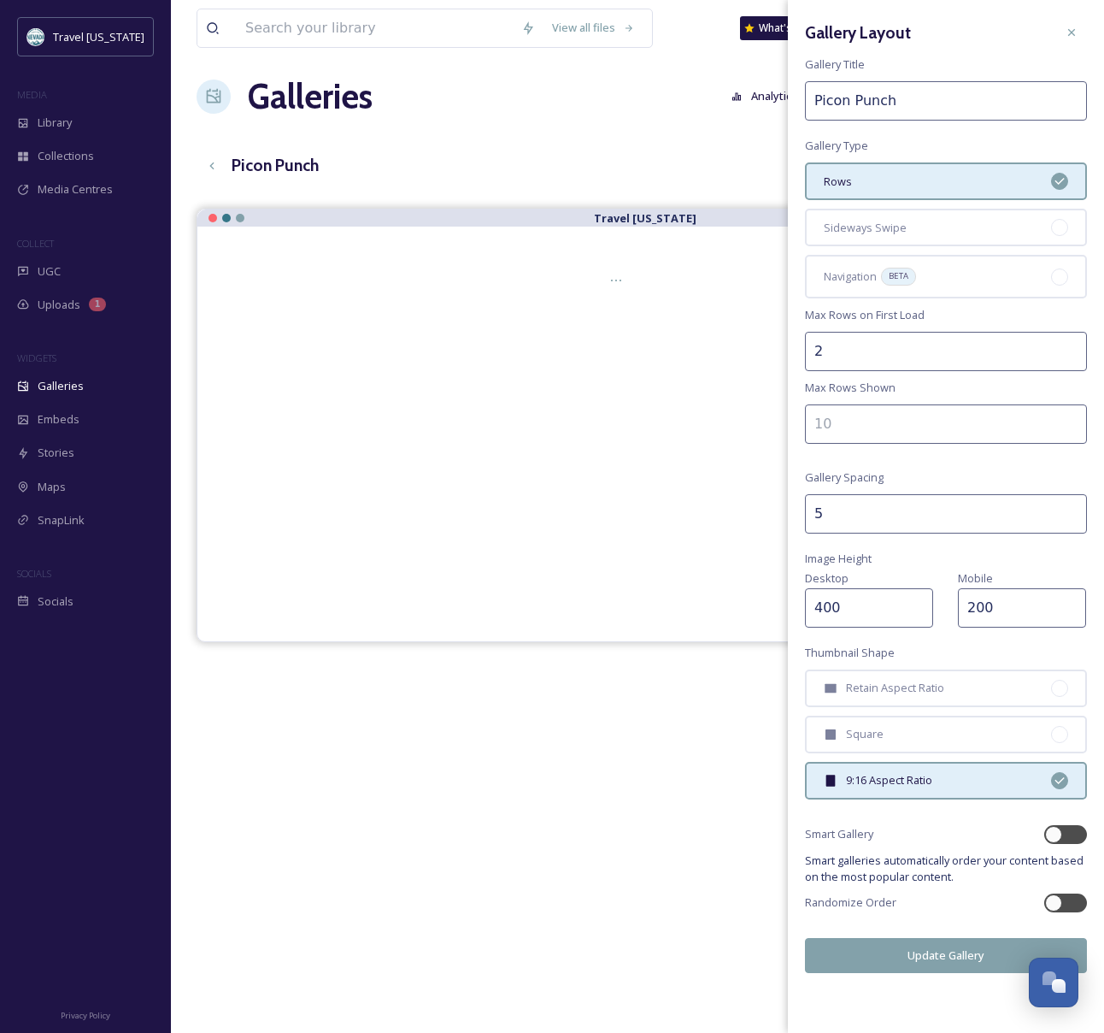
scroll to position [14, 0]
click at [1069, 31] on icon at bounding box center [1072, 32] width 7 height 7
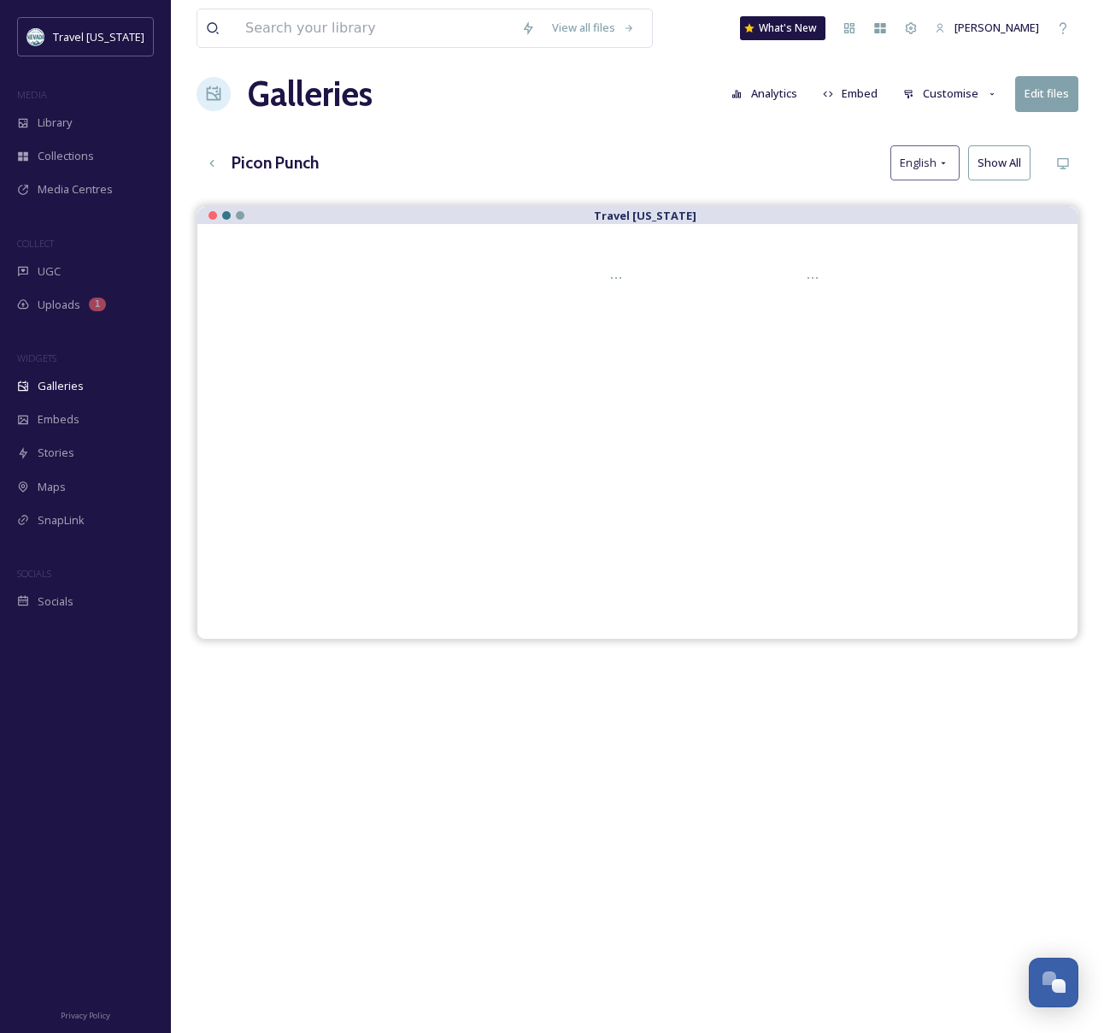
click at [1037, 93] on button "Edit files" at bounding box center [1047, 93] width 63 height 35
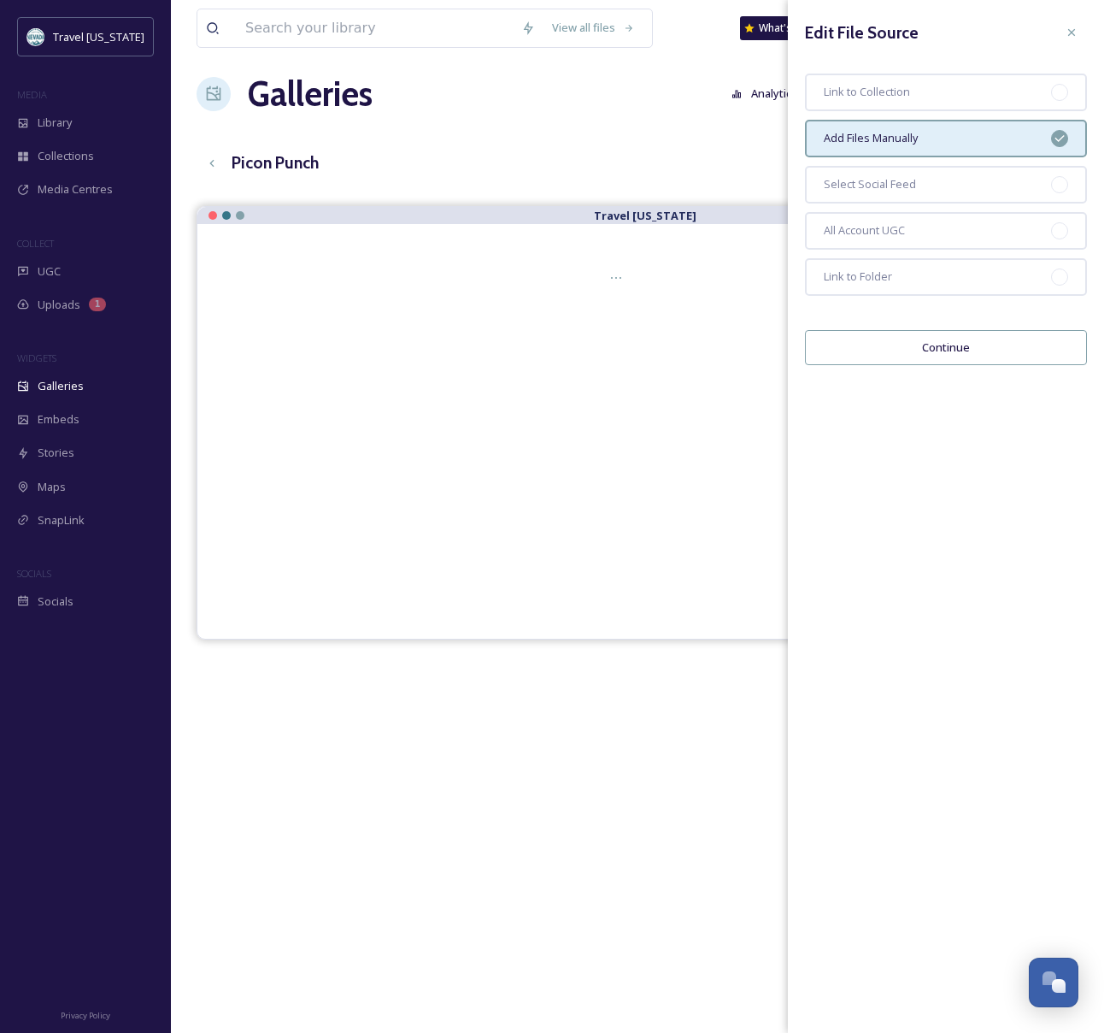
click at [666, 126] on div "View all files What's New [PERSON_NAME] Galleries Analytics Embed Customise Edi…" at bounding box center [637, 625] width 933 height 1278
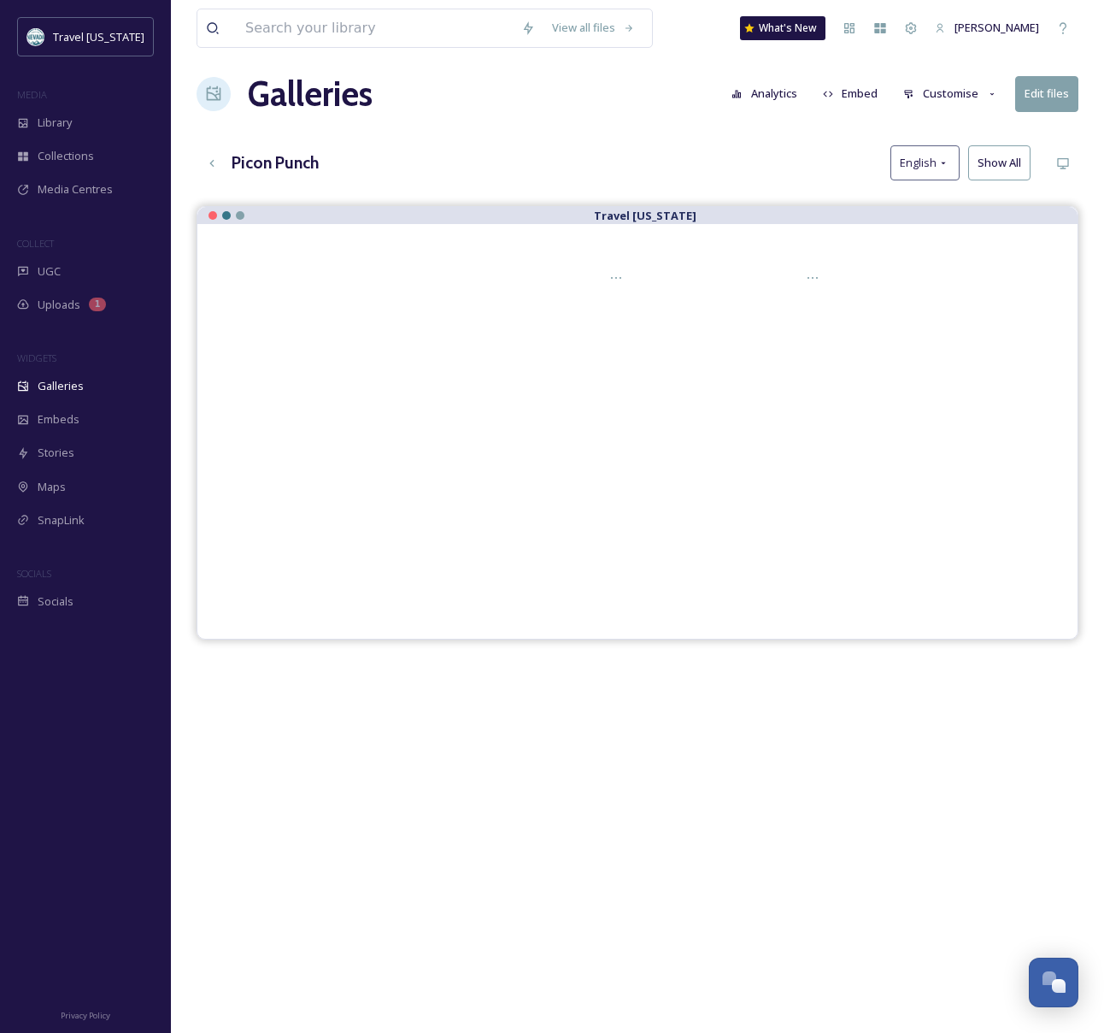
click at [930, 92] on button "Customise" at bounding box center [951, 93] width 112 height 33
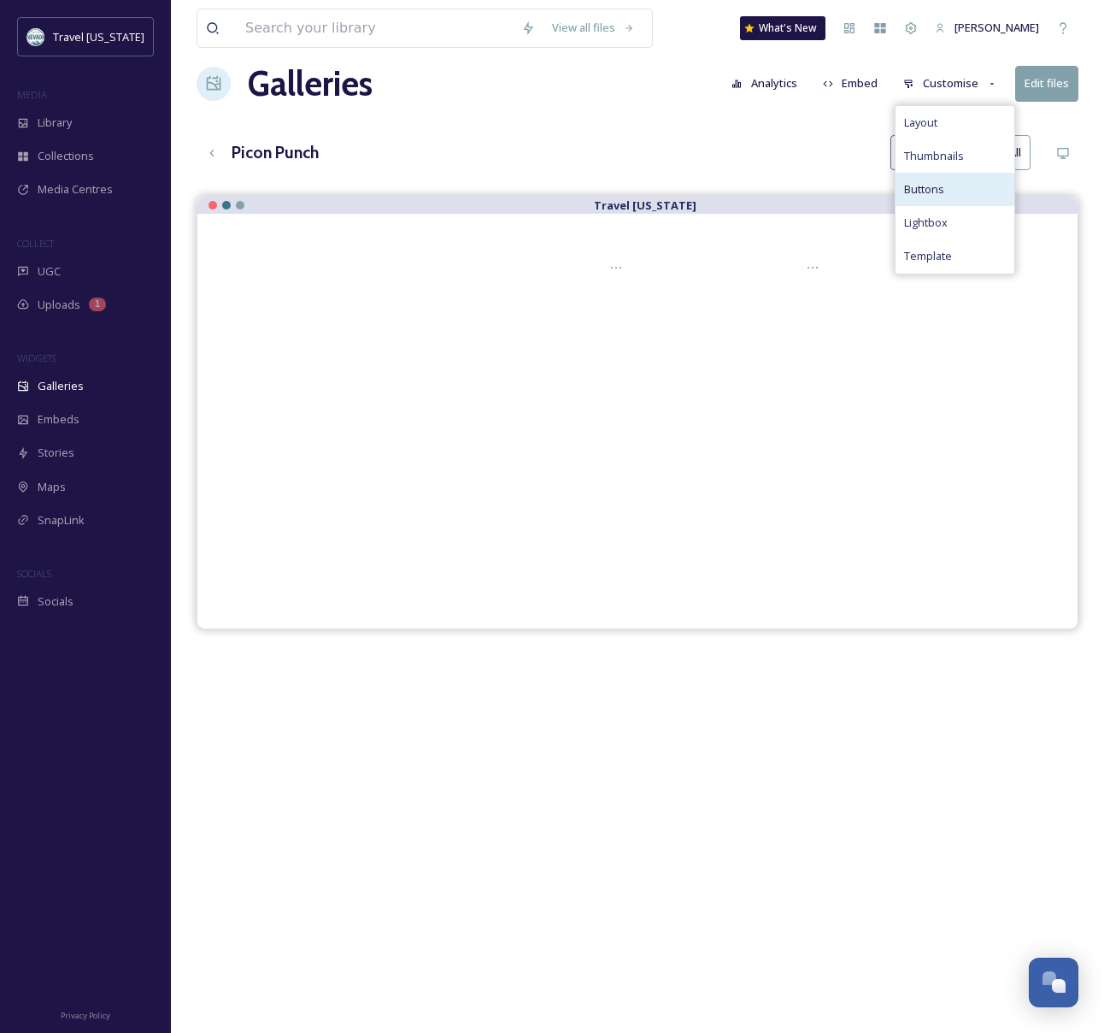
click at [967, 187] on div "Buttons" at bounding box center [955, 189] width 119 height 33
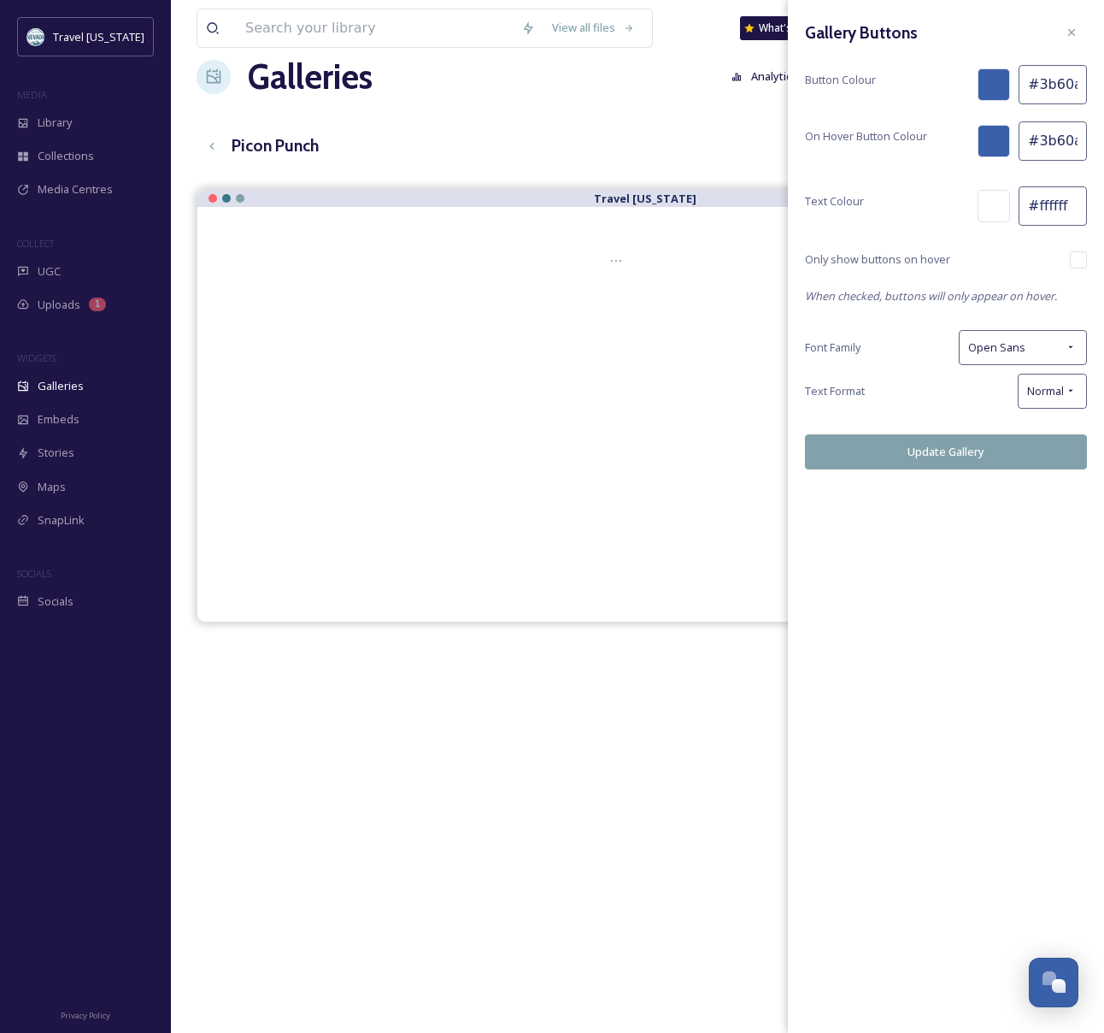
scroll to position [30, 0]
click at [735, 157] on div "Picon Punch English Show All" at bounding box center [638, 146] width 882 height 35
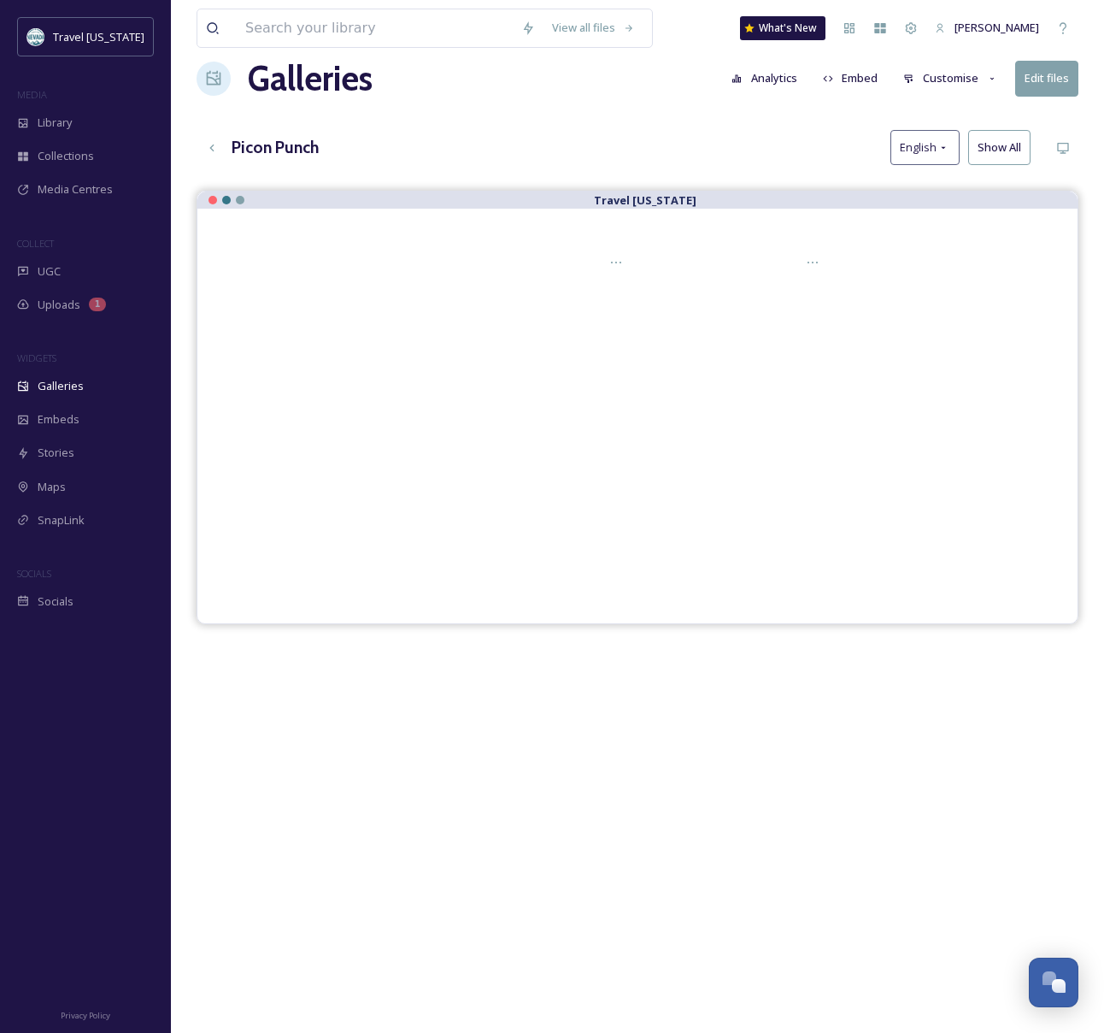
scroll to position [33, 0]
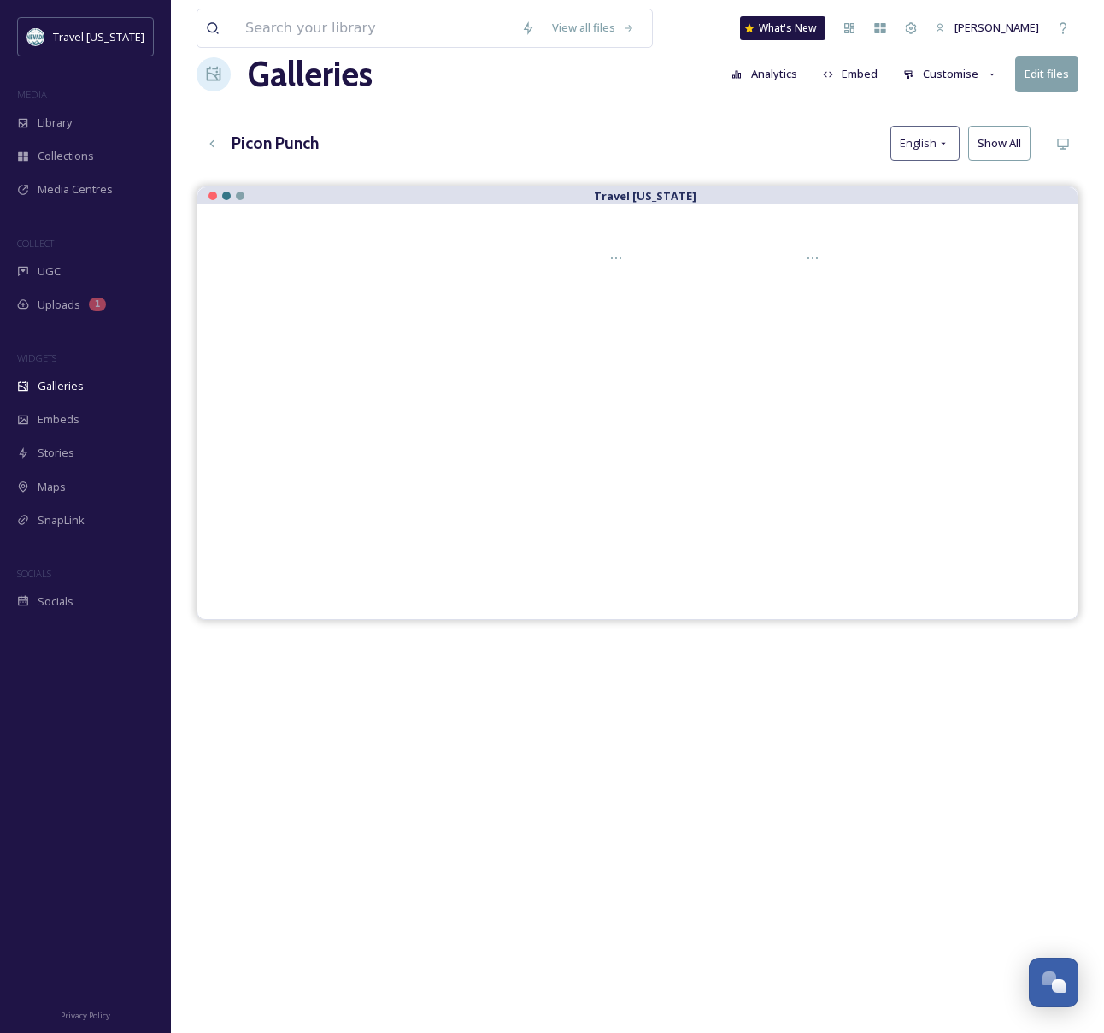
click at [948, 68] on button "Customise" at bounding box center [951, 73] width 112 height 33
click at [969, 147] on div "Thumbnails" at bounding box center [955, 145] width 119 height 33
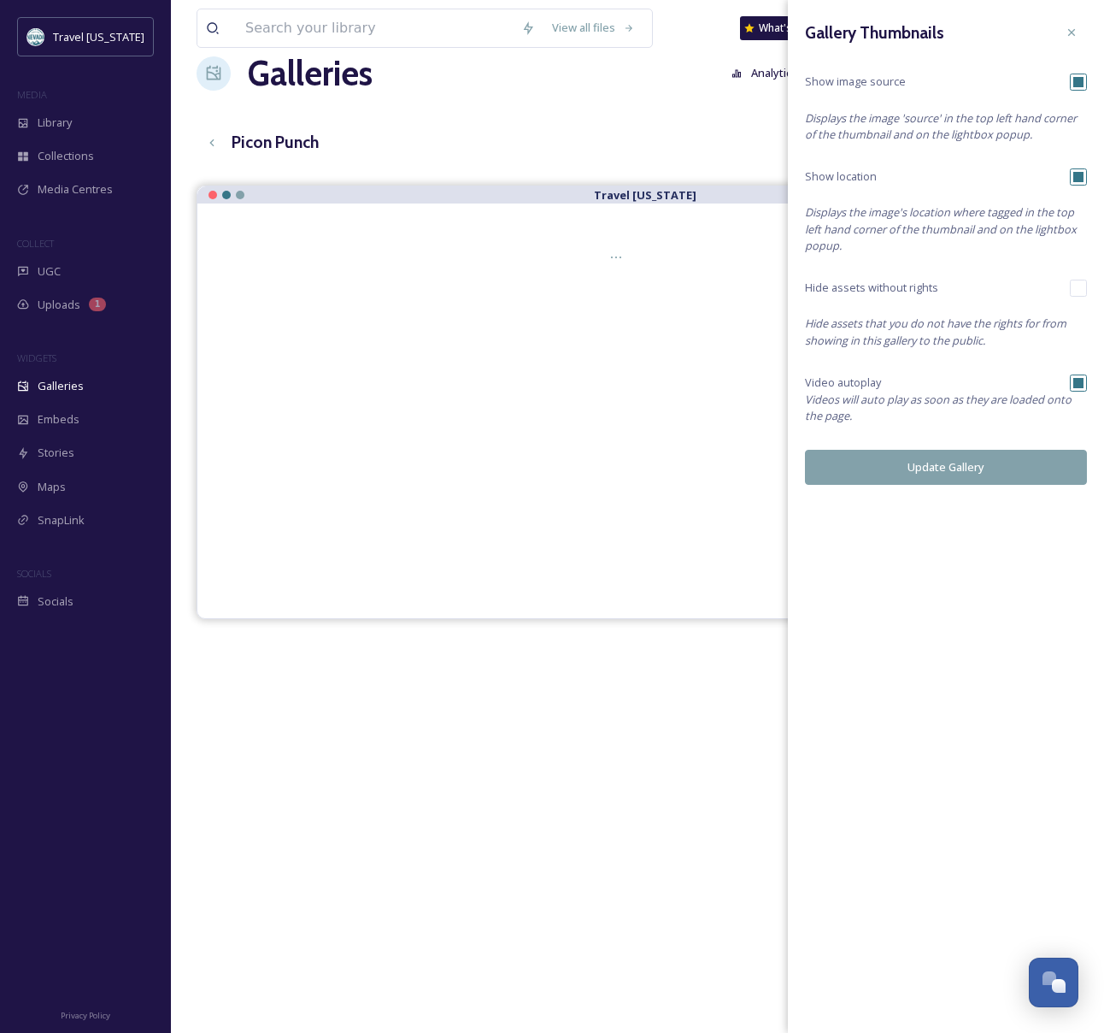
click at [1075, 28] on icon at bounding box center [1072, 33] width 14 height 14
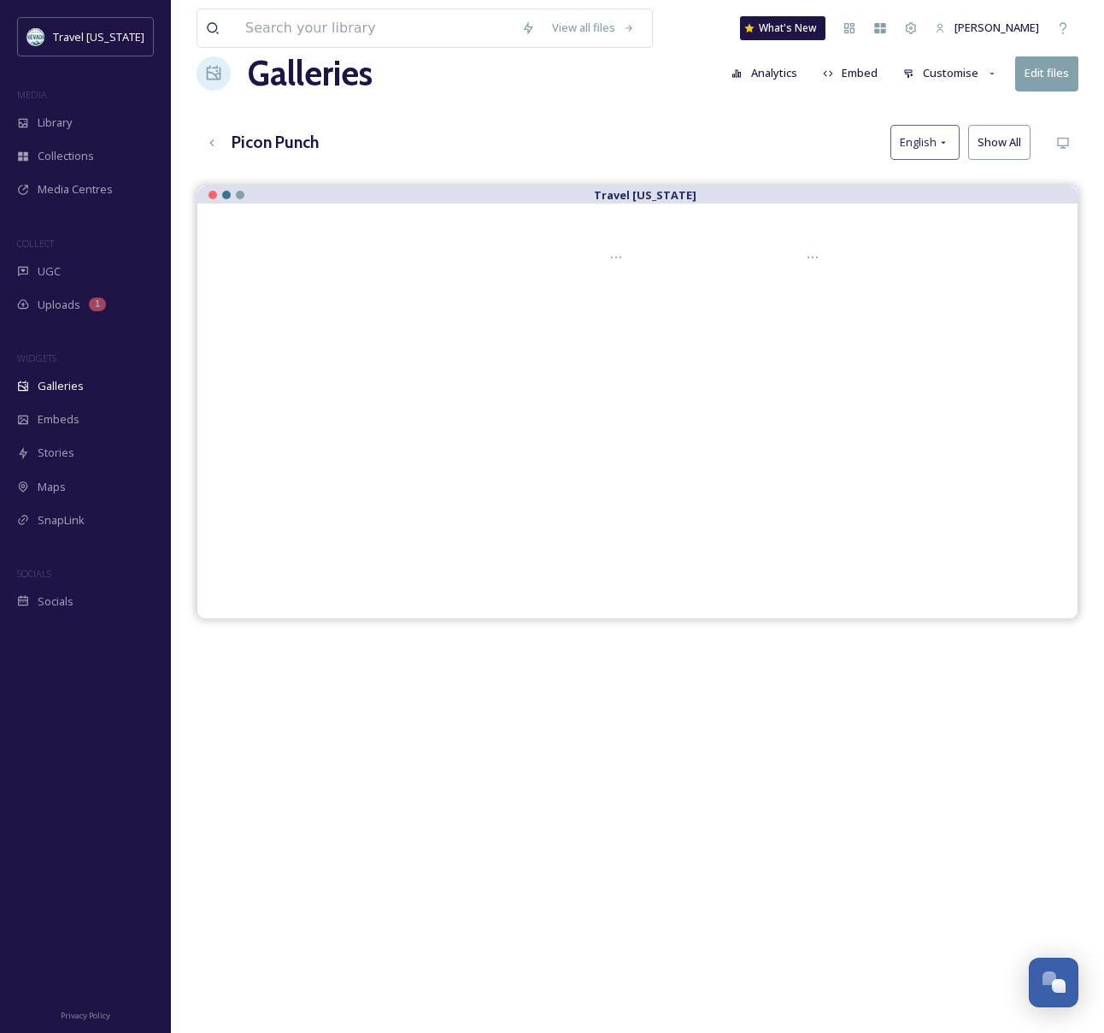
click at [1063, 79] on button "Edit files" at bounding box center [1047, 73] width 63 height 35
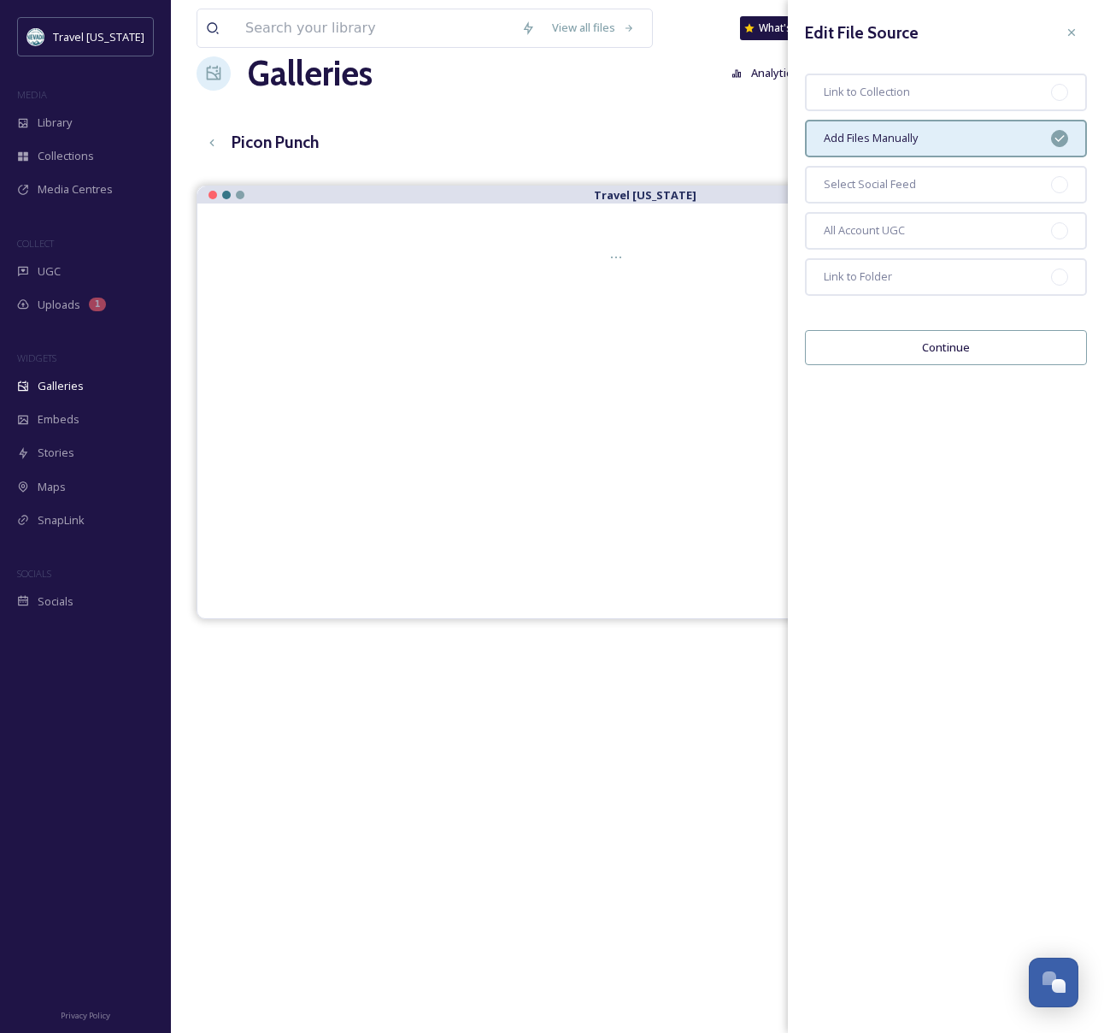
click at [704, 121] on div "View all files What's New [PERSON_NAME] Galleries Analytics Embed Customise Edi…" at bounding box center [637, 605] width 933 height 1278
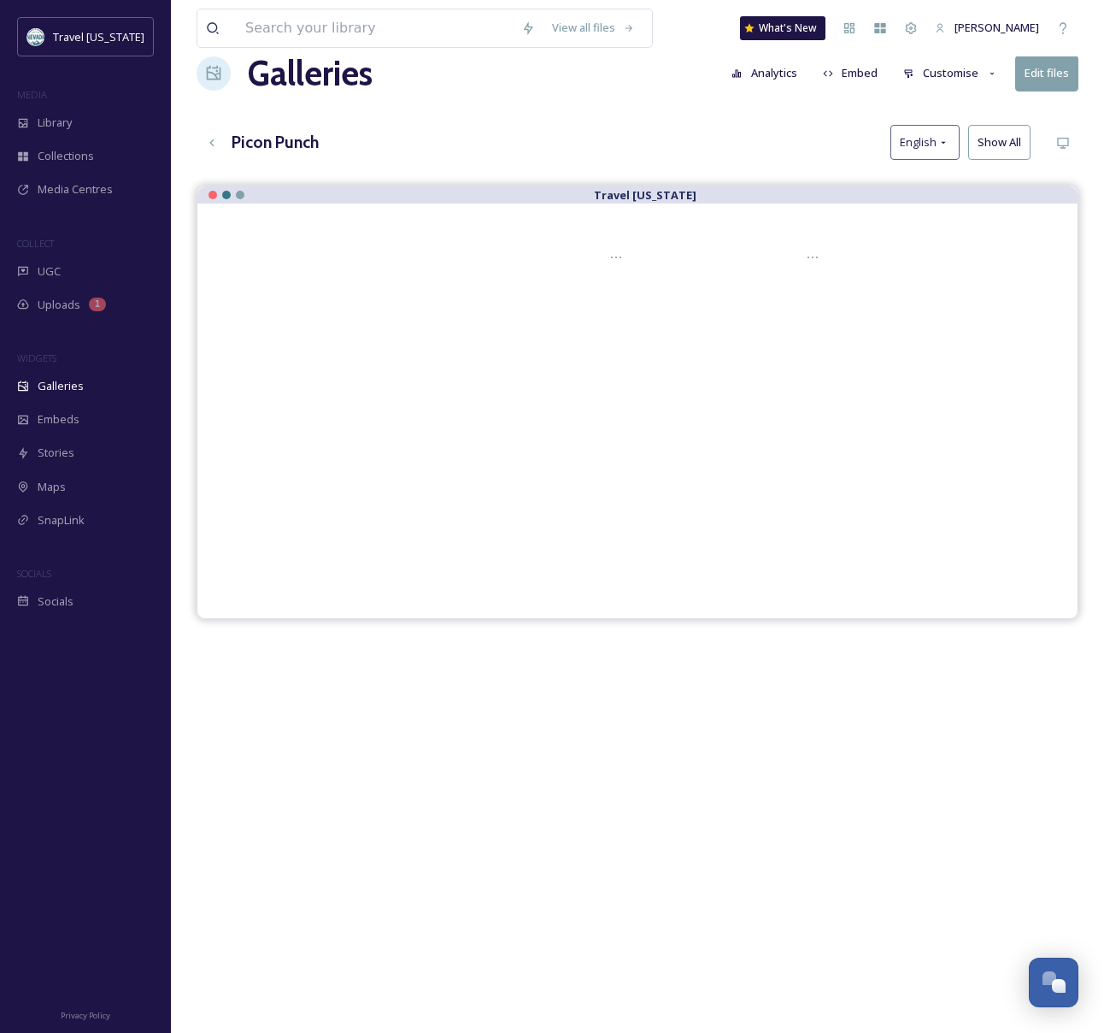
click at [770, 76] on button "Analytics" at bounding box center [764, 72] width 83 height 33
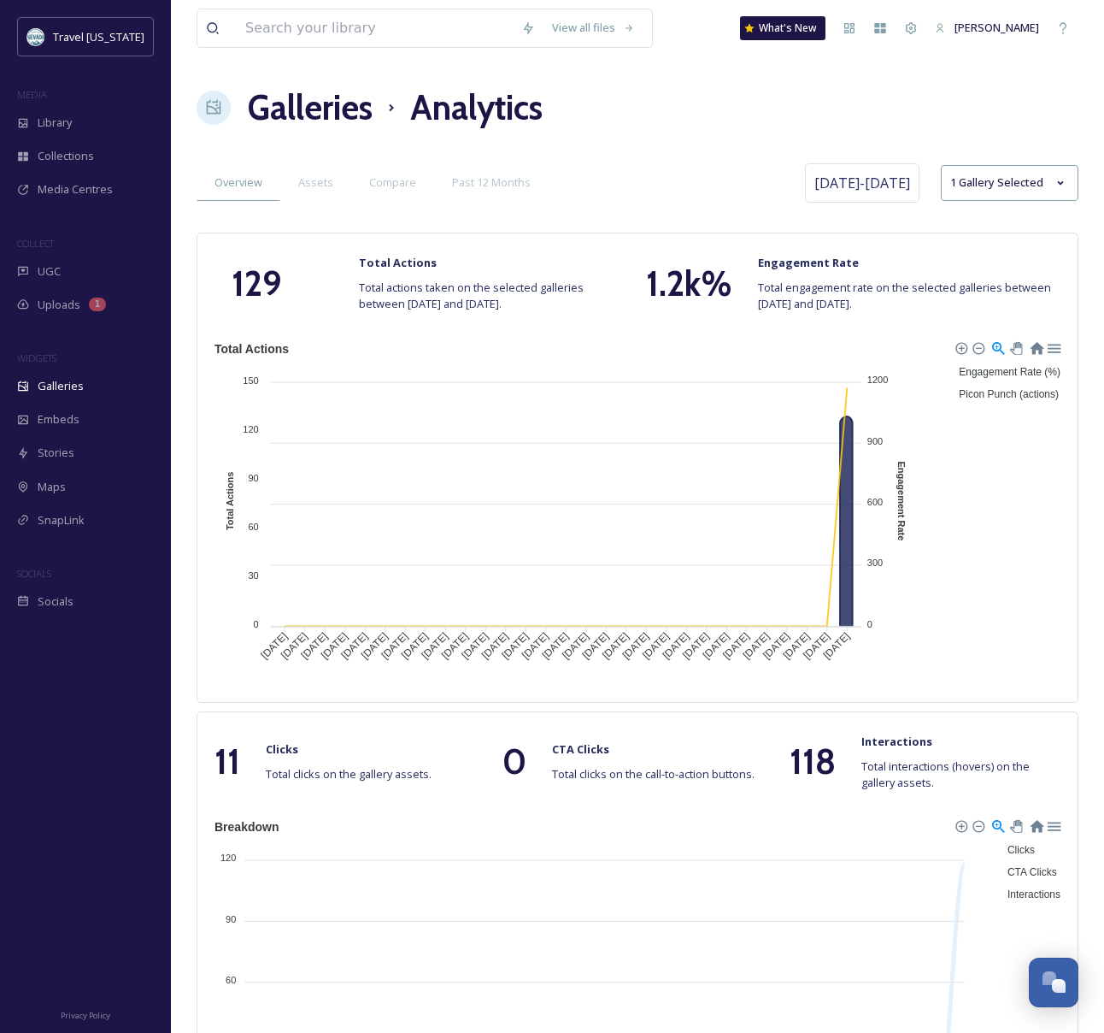
click at [728, 134] on div "View all files What's New [PERSON_NAME] Galleries Analytics Overview Assets Com…" at bounding box center [637, 832] width 933 height 1665
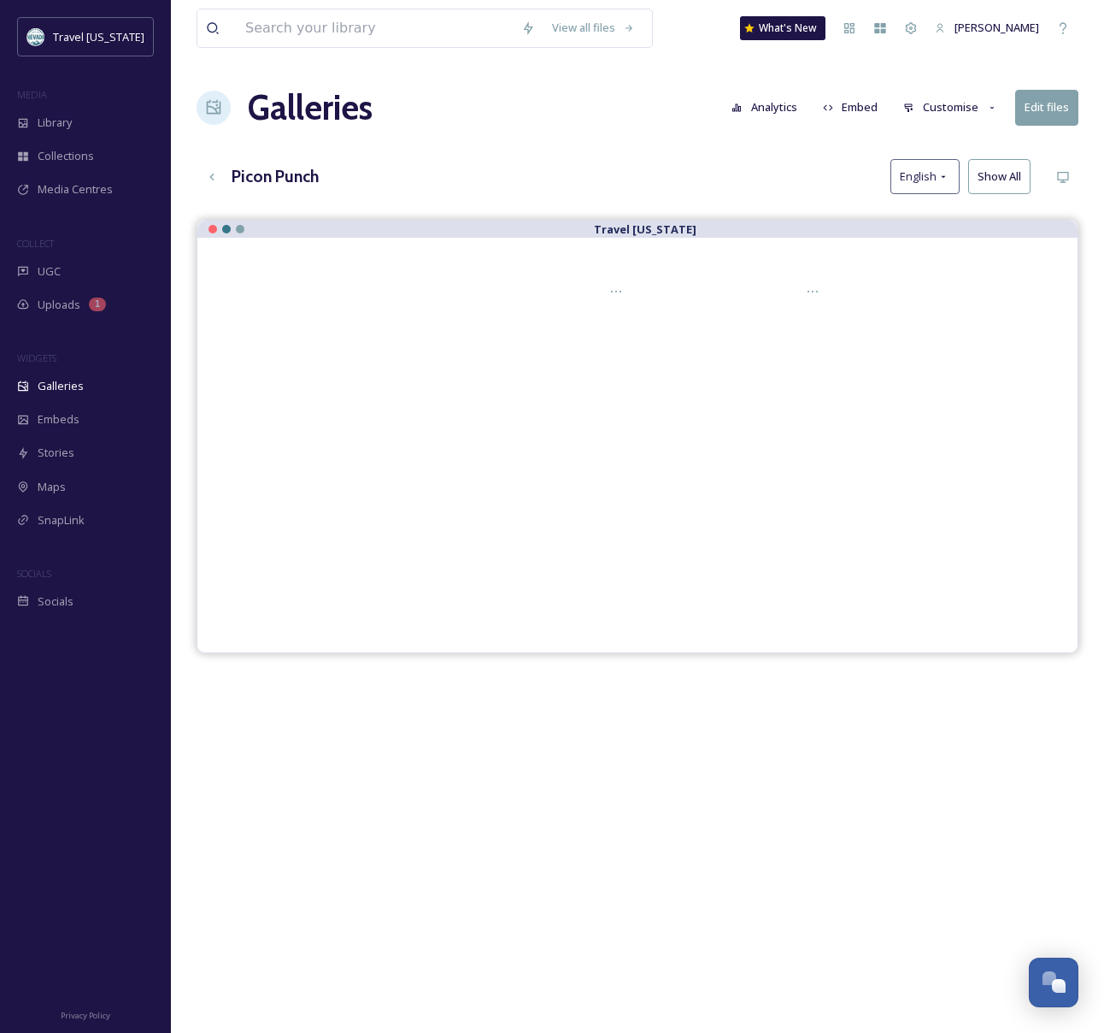
click at [943, 115] on button "Customise" at bounding box center [951, 107] width 112 height 33
click at [957, 254] on div "Lightbox" at bounding box center [955, 246] width 119 height 33
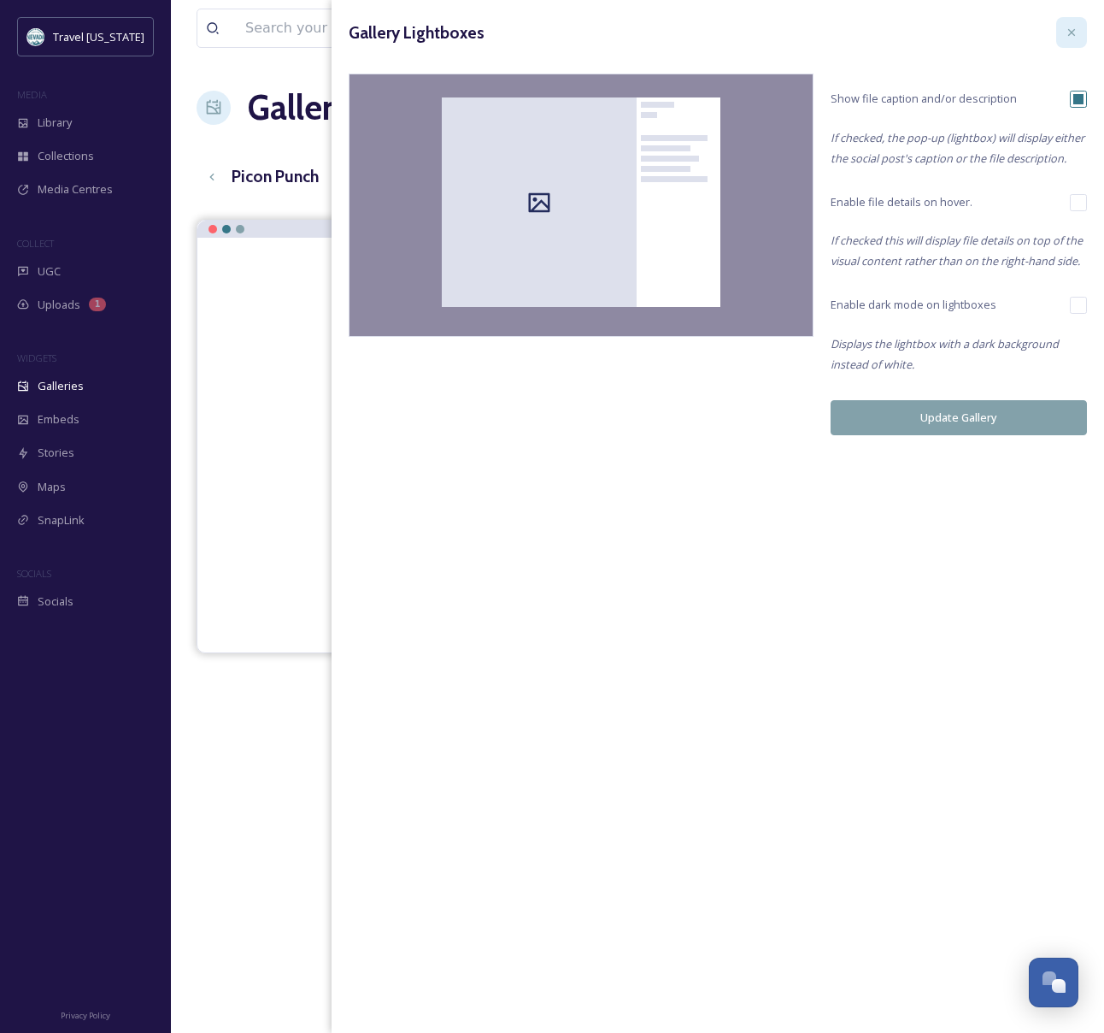
click at [1069, 39] on div at bounding box center [1072, 32] width 31 height 31
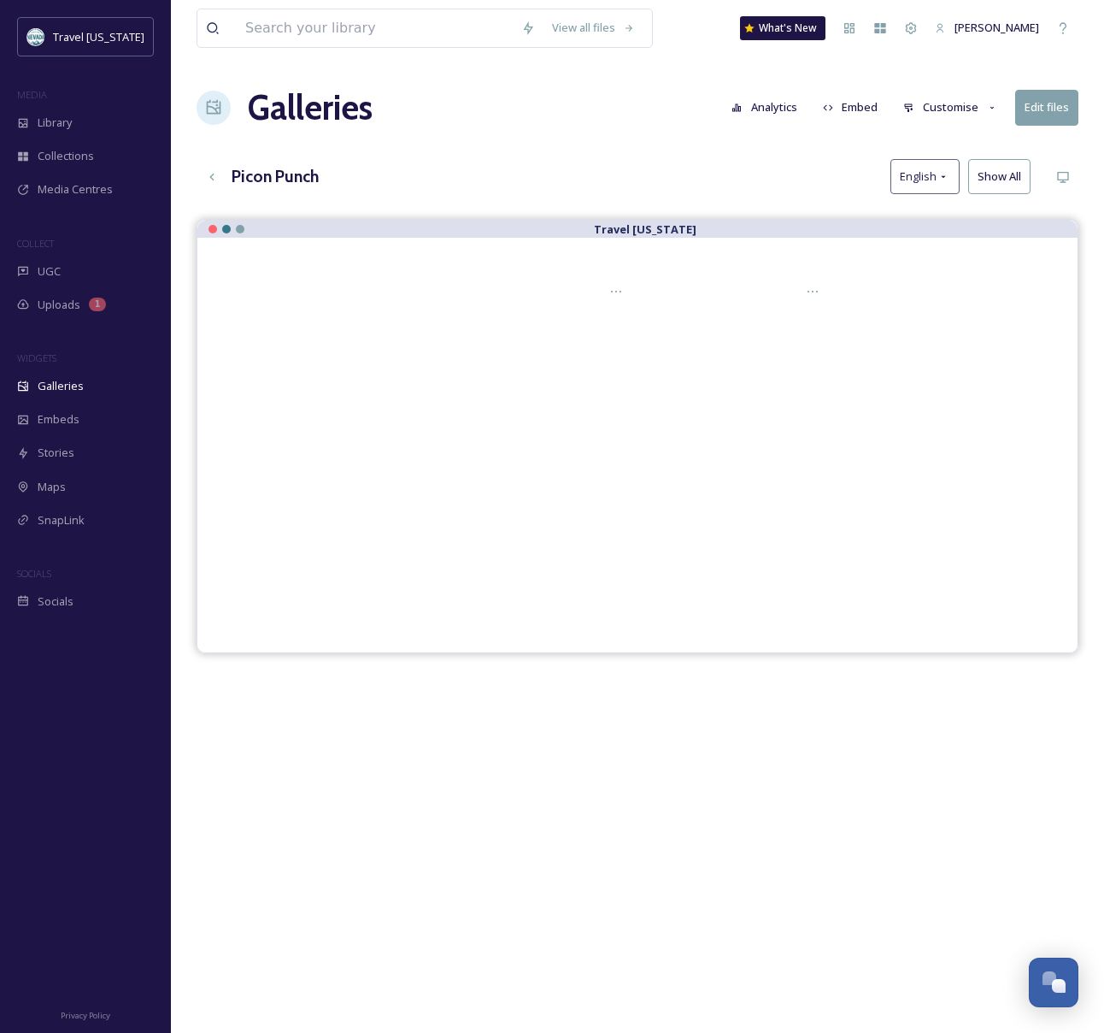
click at [951, 109] on button "Customise" at bounding box center [951, 107] width 112 height 33
click at [761, 156] on div "View all files What's New [PERSON_NAME] Galleries Analytics Embed Customise Lay…" at bounding box center [637, 639] width 933 height 1278
click at [1084, 116] on div "View all files What's New [PERSON_NAME] Galleries Analytics Embed Customise Edi…" at bounding box center [637, 639] width 933 height 1278
click at [1072, 116] on button "Edit files" at bounding box center [1047, 107] width 63 height 35
click at [665, 134] on div "View all files What's New [PERSON_NAME] Galleries Analytics Embed Customise Edi…" at bounding box center [637, 639] width 933 height 1278
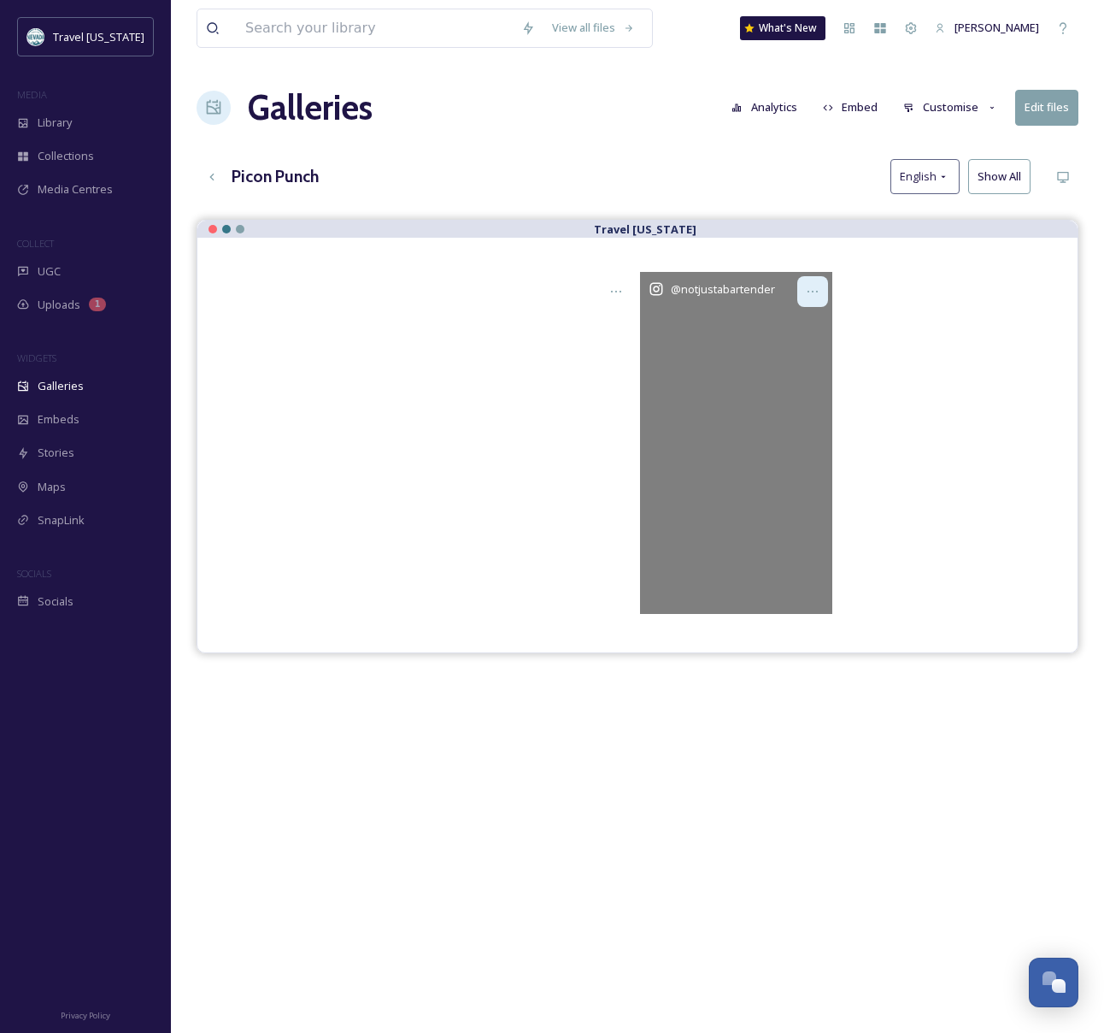
click at [816, 291] on icon at bounding box center [813, 292] width 10 height 2
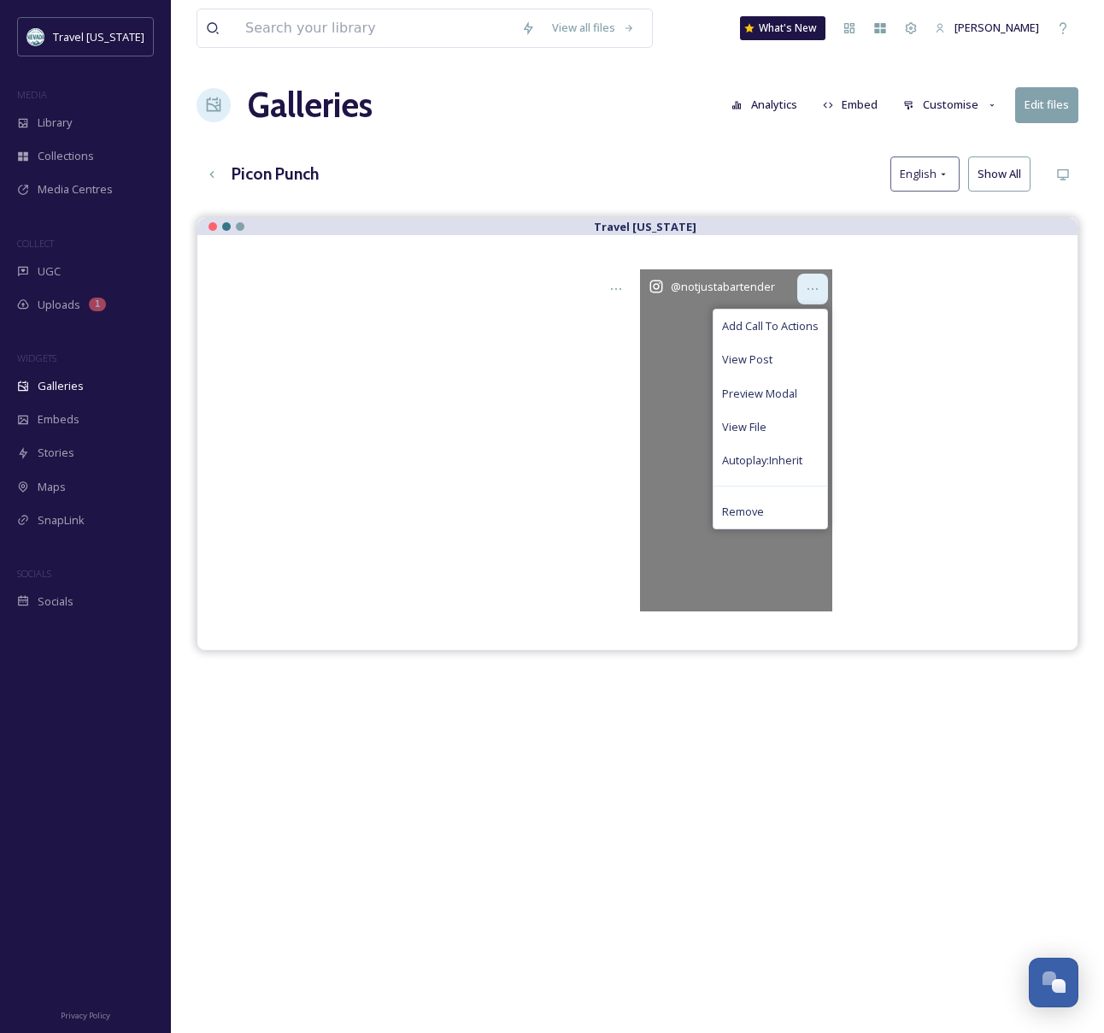
scroll to position [3, 0]
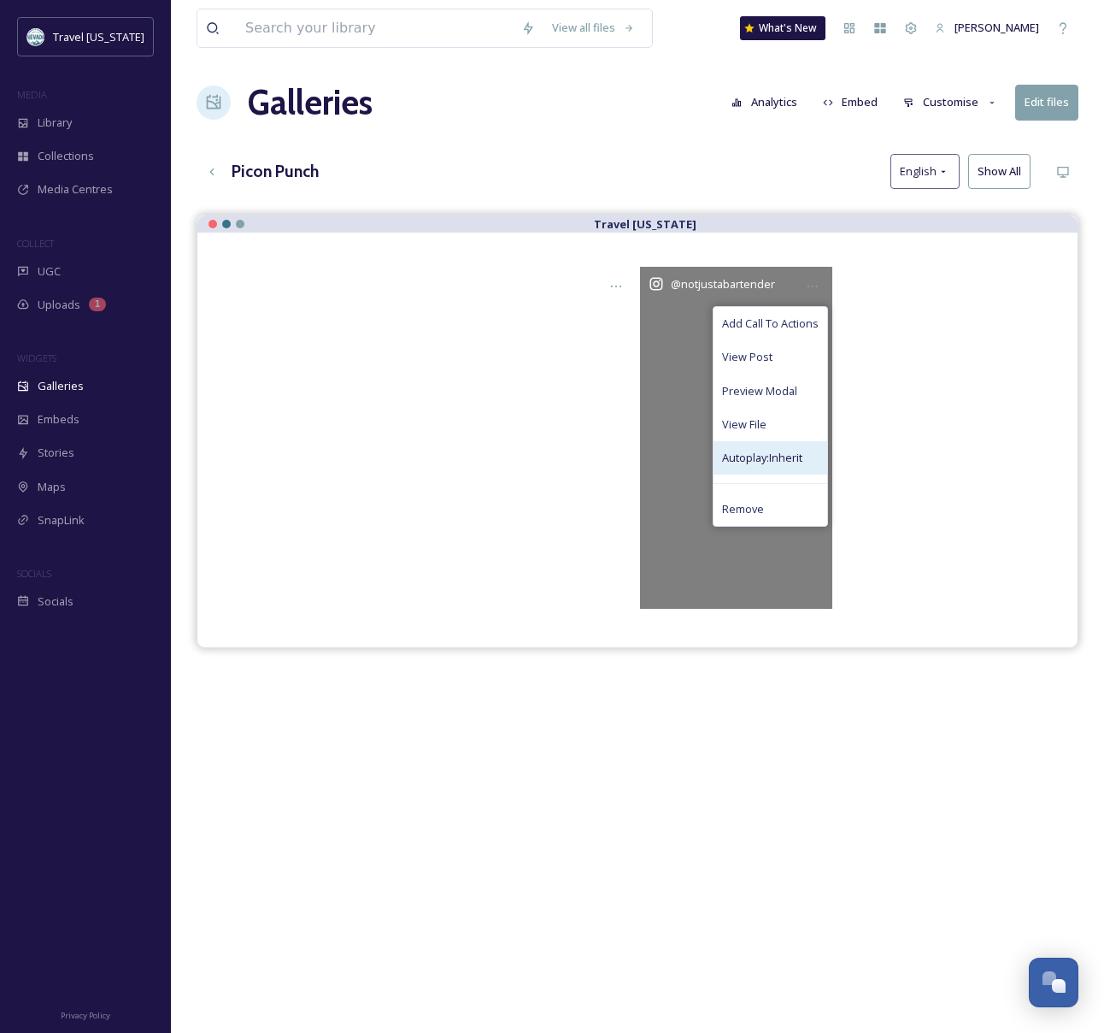
click at [780, 462] on span "Autoplay: Inherit" at bounding box center [762, 458] width 80 height 16
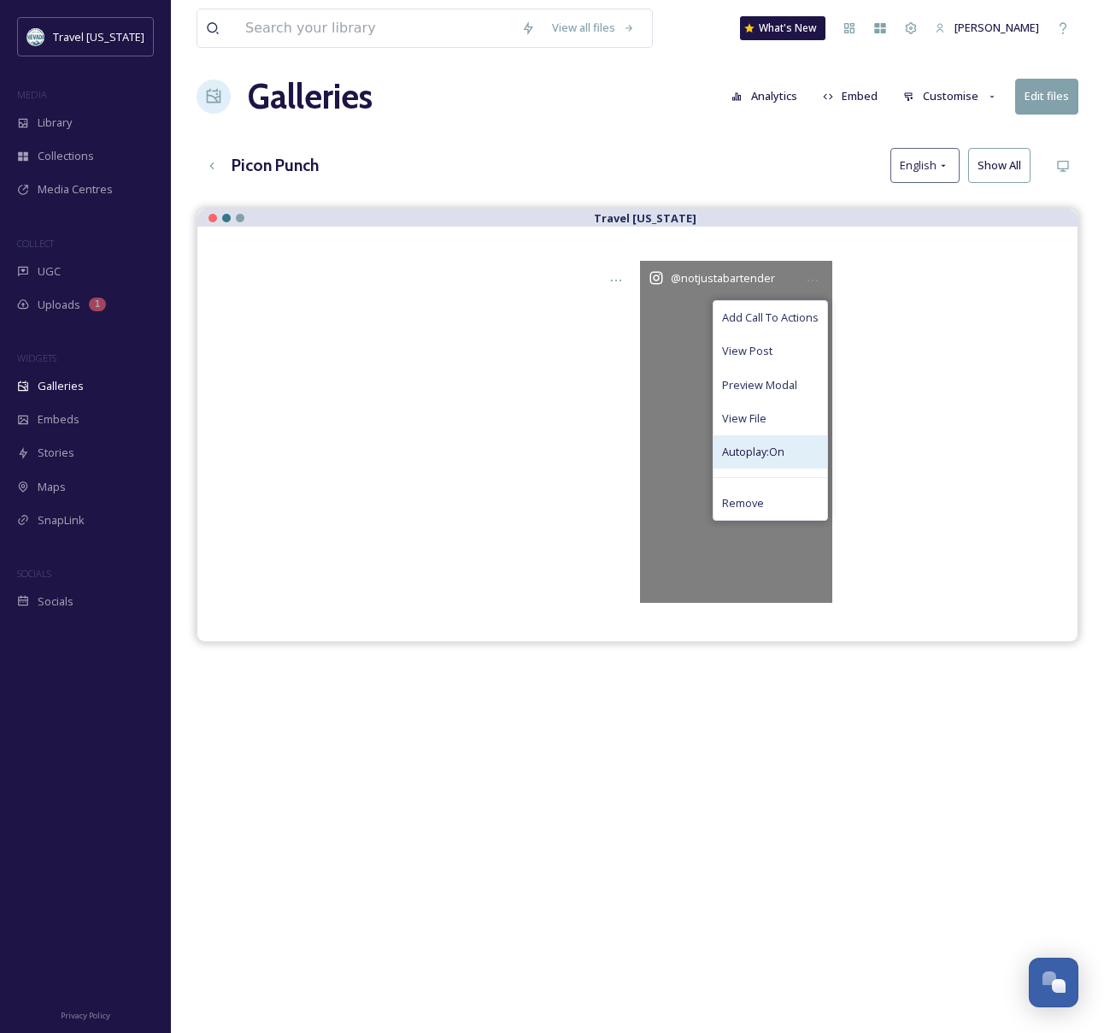
click at [808, 456] on div "Autoplay: On" at bounding box center [771, 451] width 114 height 33
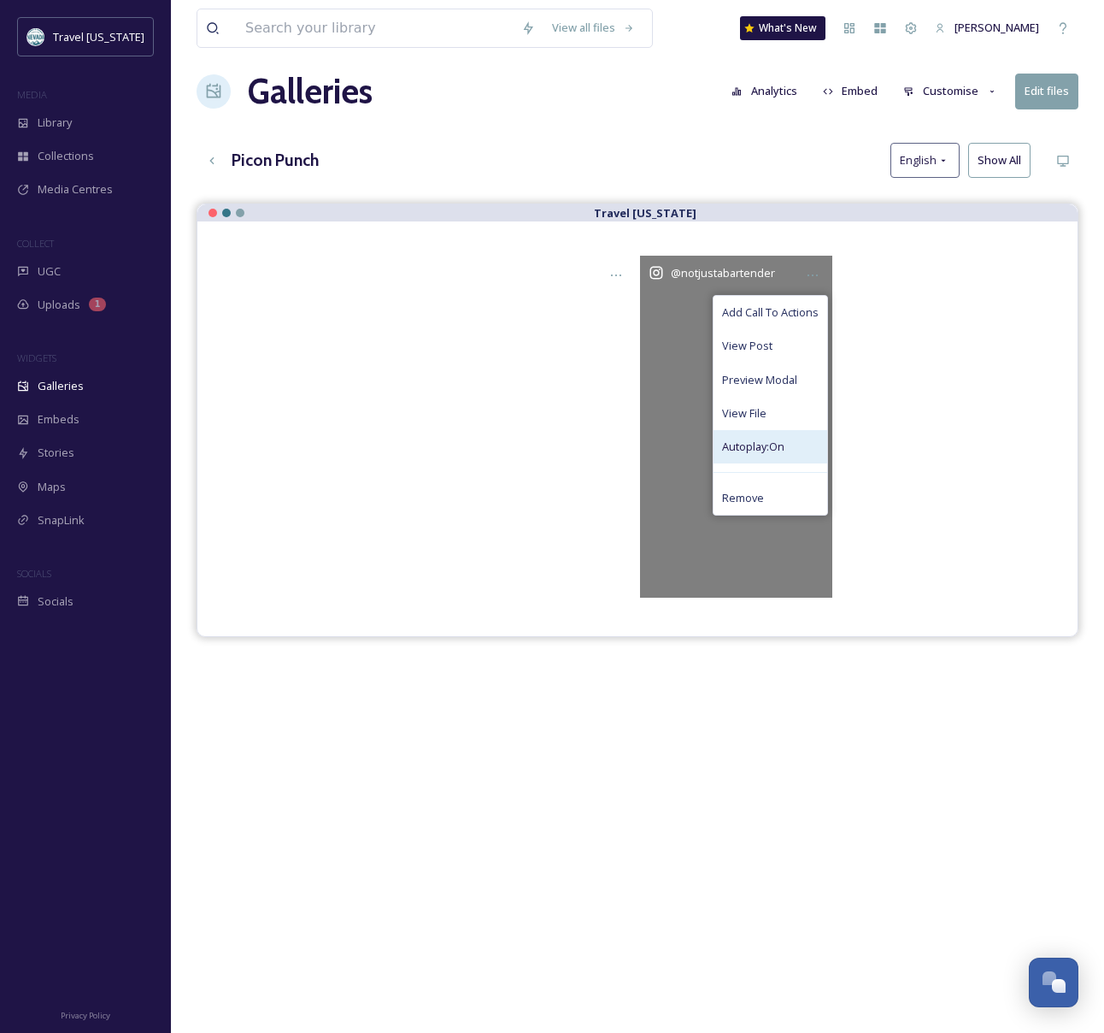
scroll to position [18, 0]
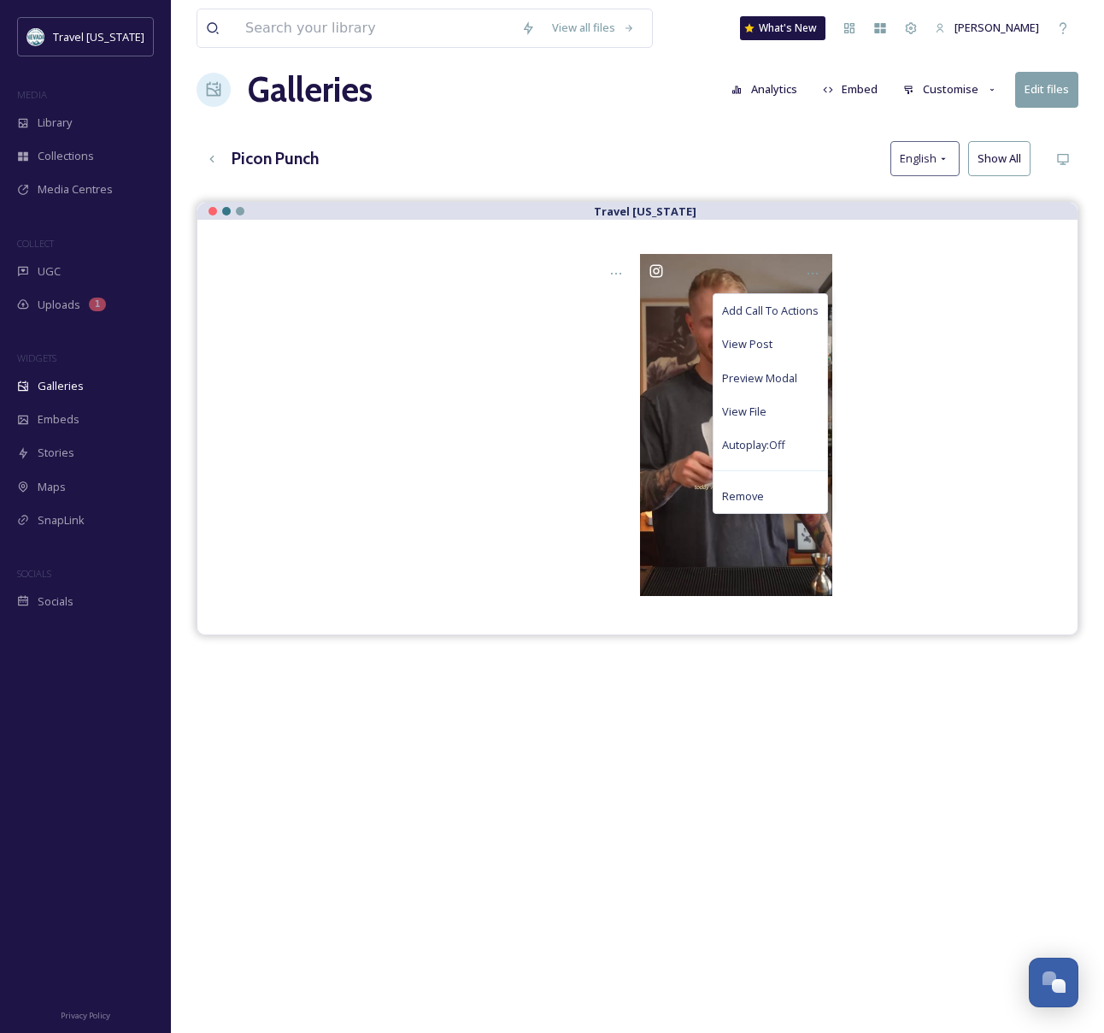
click at [927, 435] on div "Add Call To Actions View Post Preview Modal View File Autoplay: Off Remove" at bounding box center [638, 425] width 812 height 342
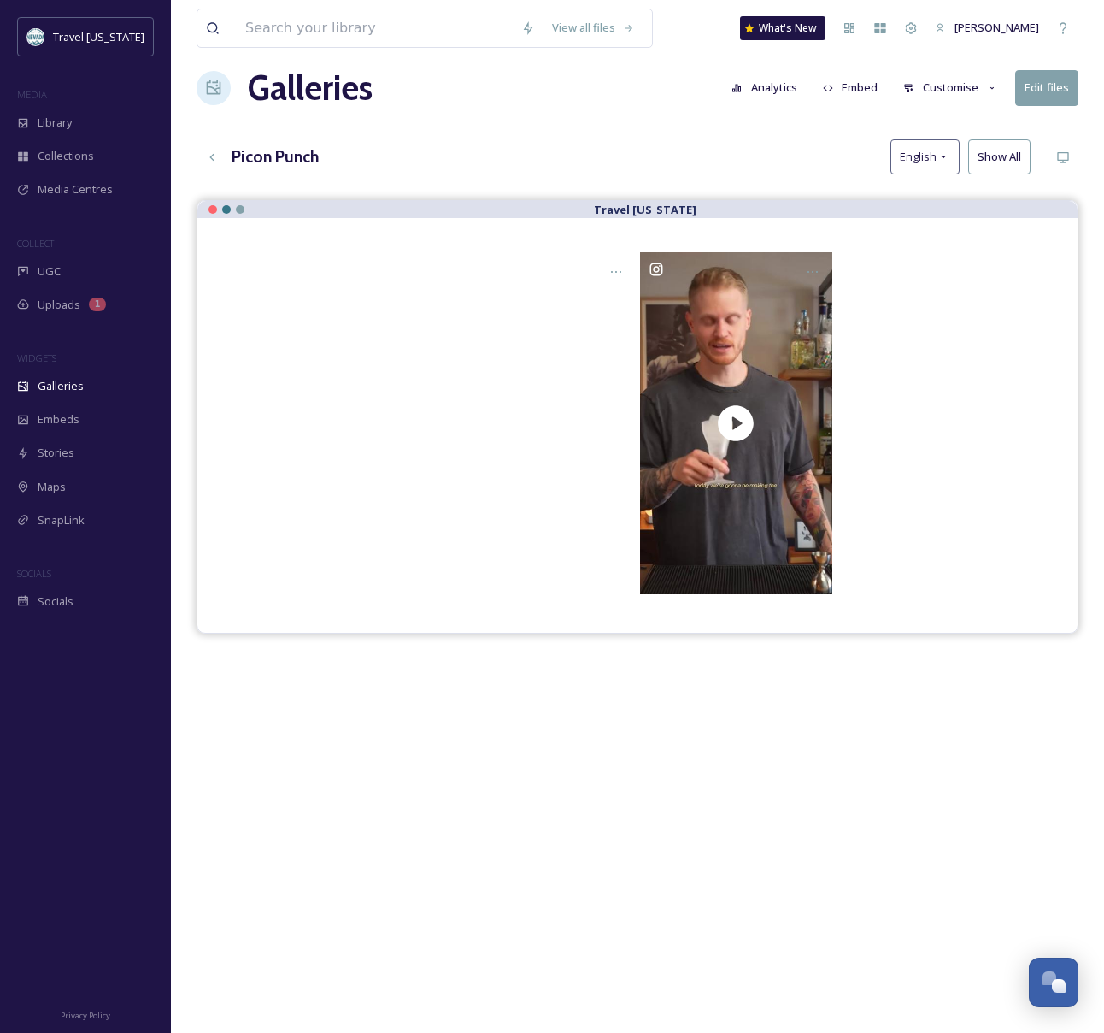
scroll to position [21, 0]
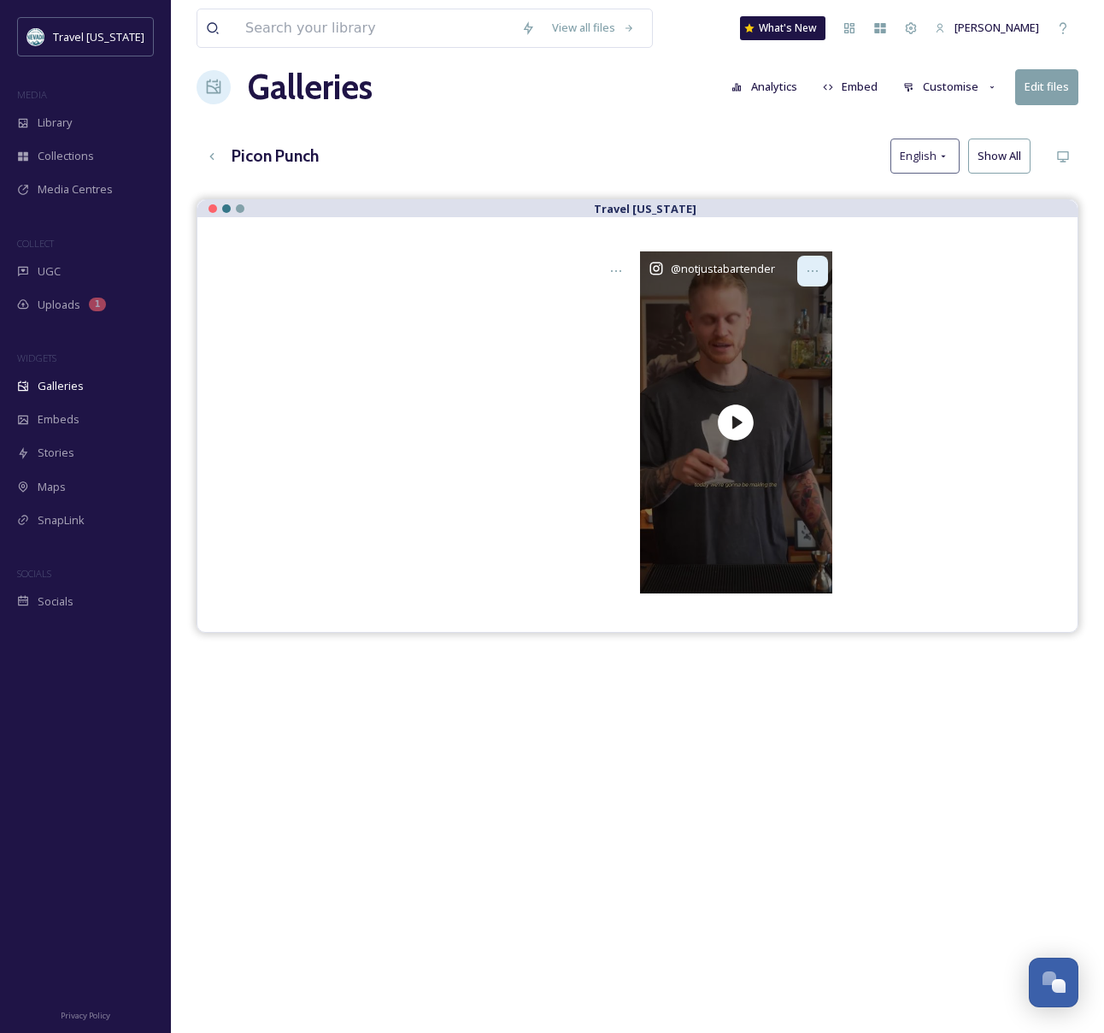
click at [810, 265] on icon at bounding box center [813, 271] width 14 height 14
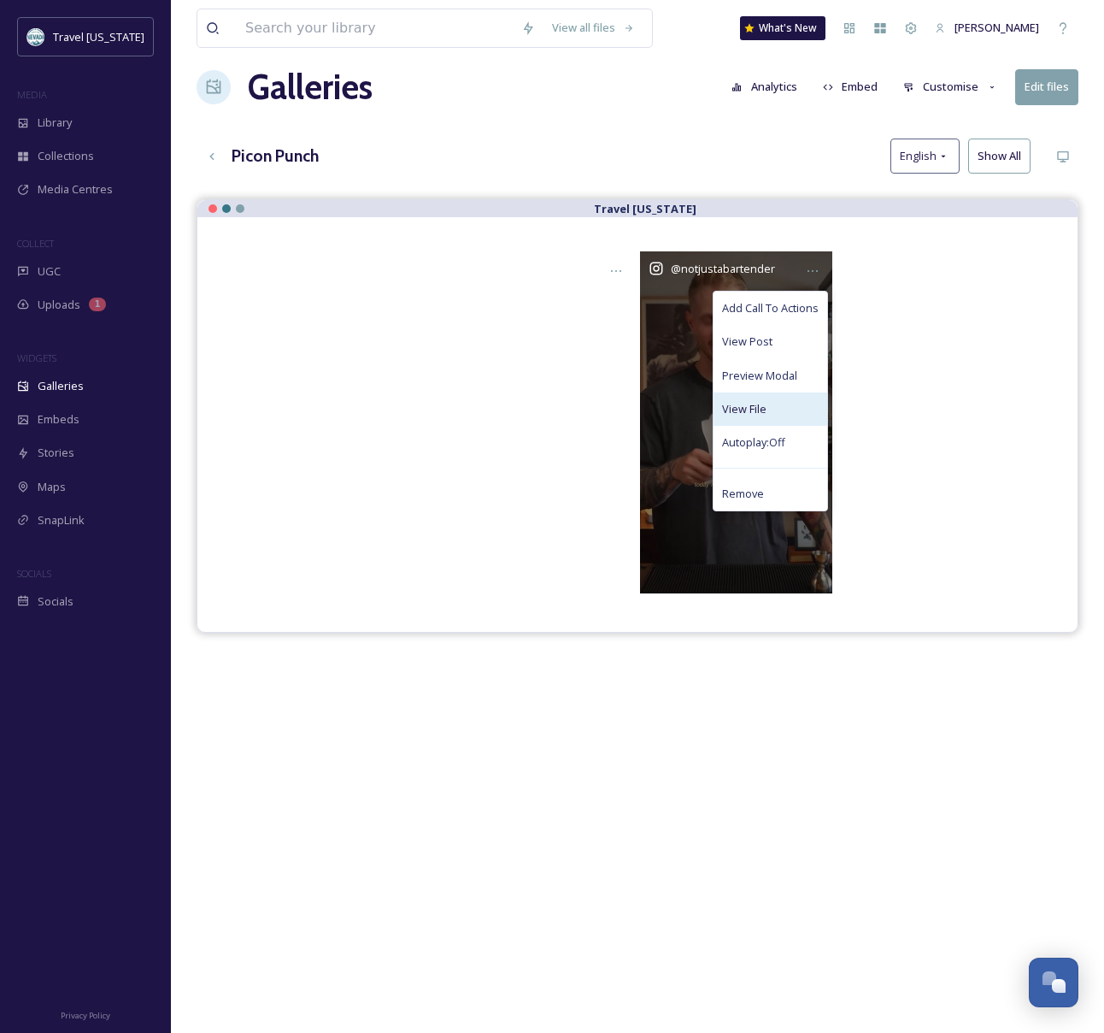
drag, startPoint x: 786, startPoint y: 404, endPoint x: 815, endPoint y: 400, distance: 28.5
click at [786, 404] on div "View File" at bounding box center [771, 408] width 114 height 33
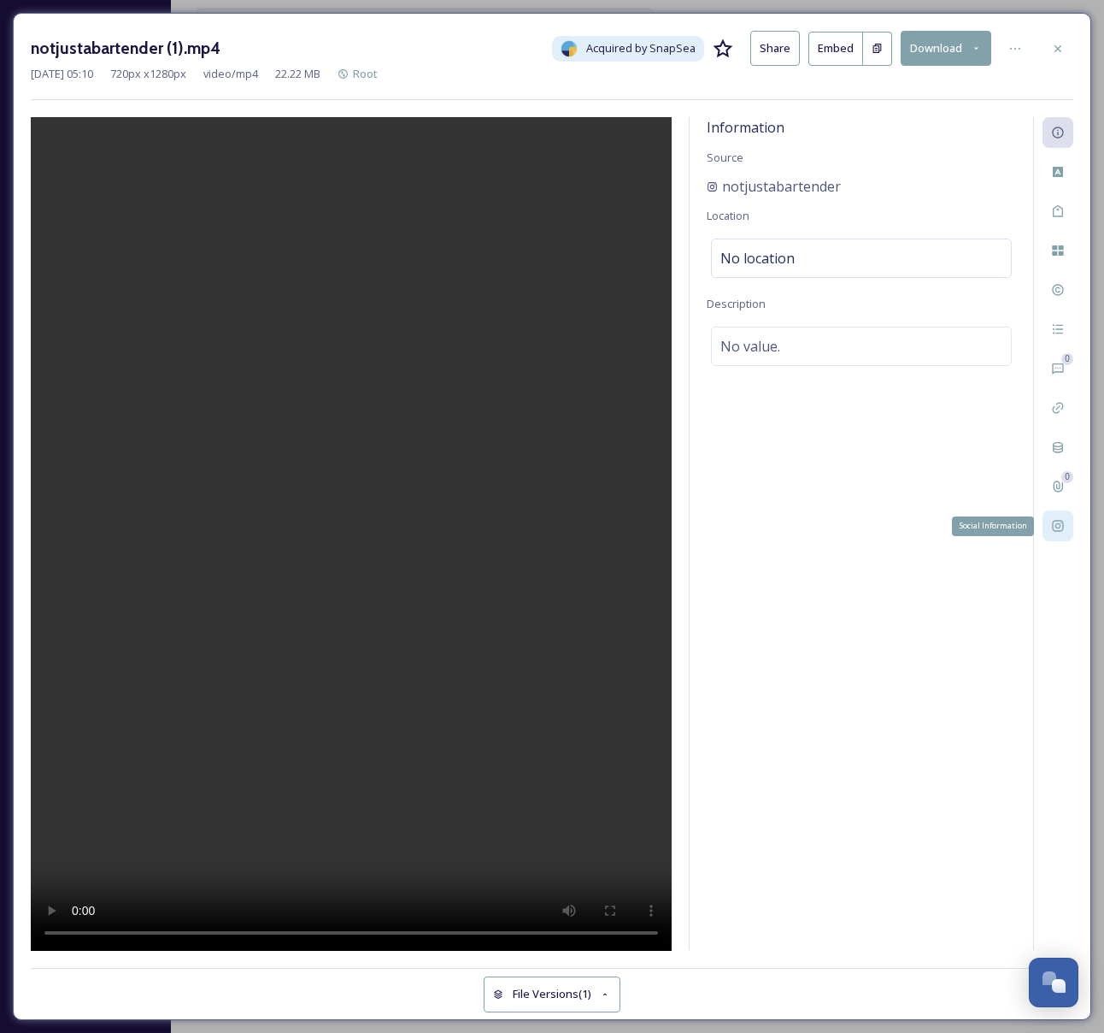
click at [1063, 523] on icon at bounding box center [1057, 526] width 11 height 11
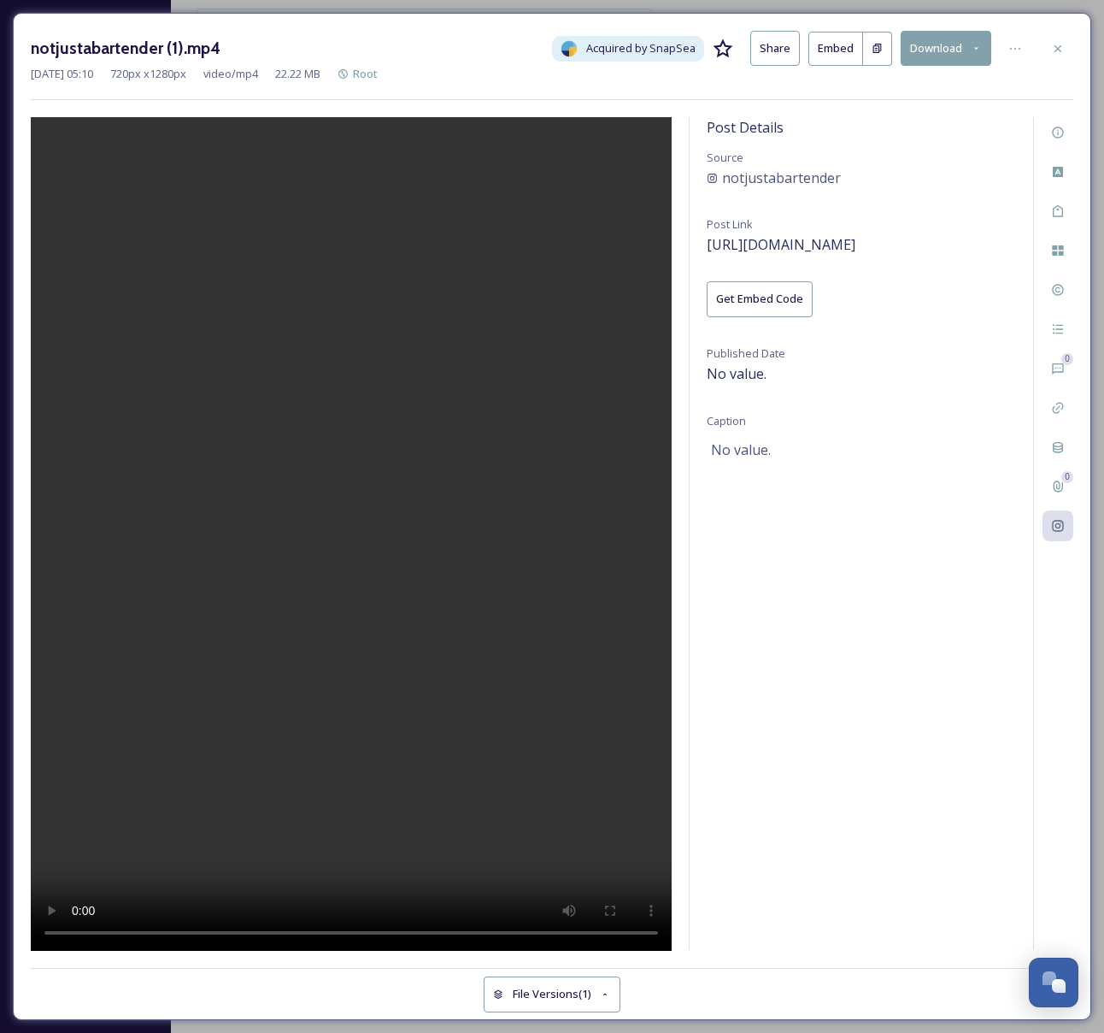
drag, startPoint x: 733, startPoint y: 447, endPoint x: 715, endPoint y: 432, distance: 23.0
click at [733, 447] on span "No value." at bounding box center [741, 449] width 60 height 21
click at [1023, 47] on div at bounding box center [1015, 48] width 31 height 31
click at [1052, 47] on icon at bounding box center [1058, 49] width 14 height 14
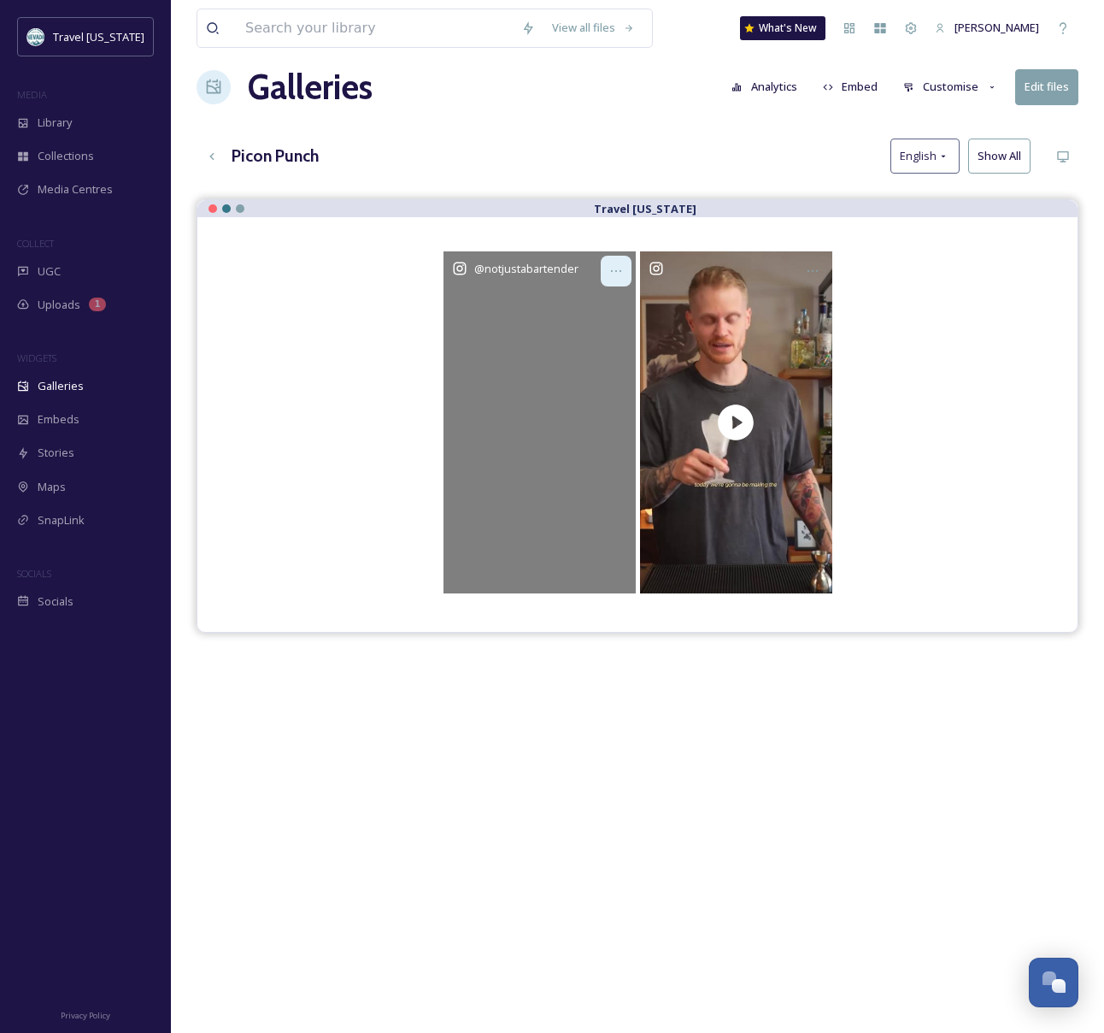
click at [618, 275] on icon at bounding box center [616, 271] width 14 height 14
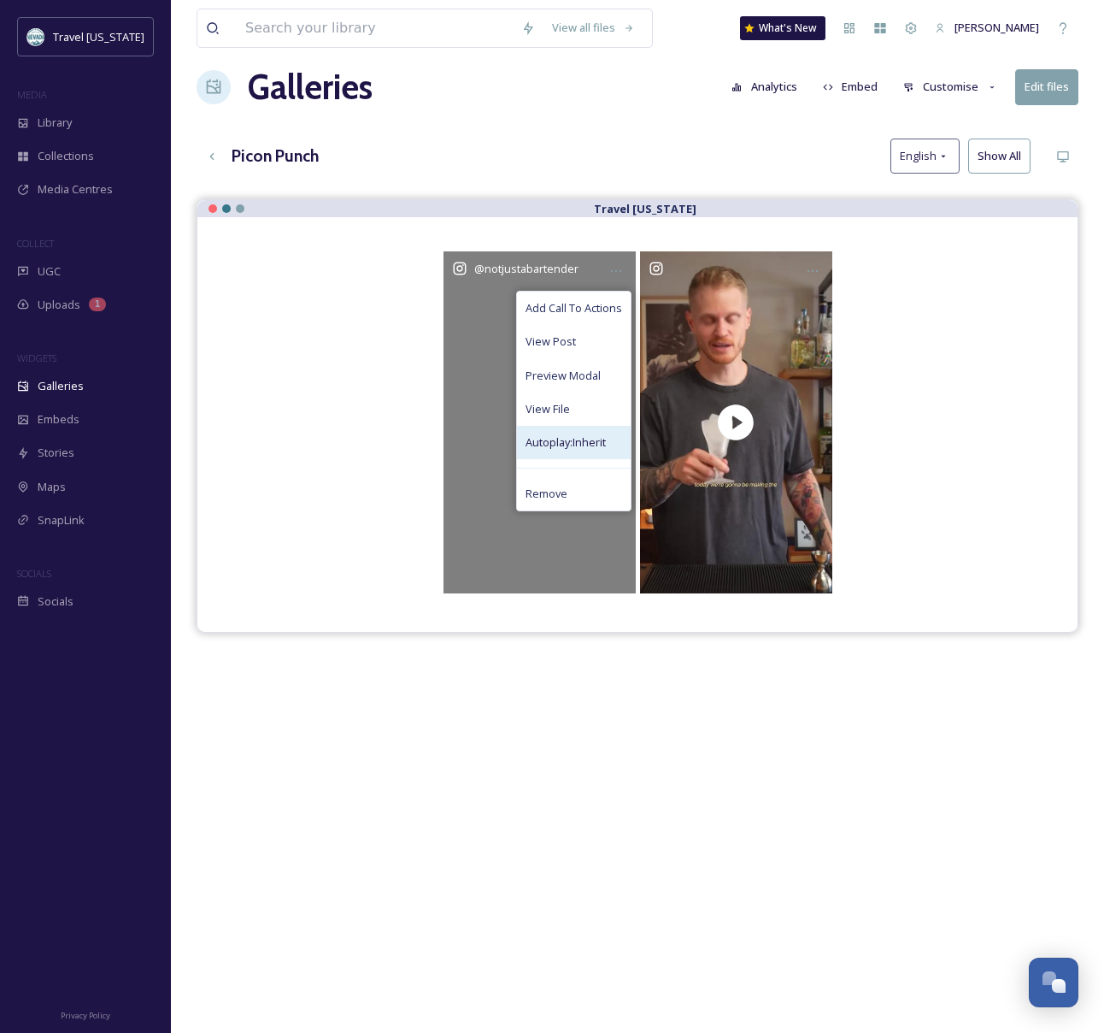
click at [596, 443] on span "Autoplay: Inherit" at bounding box center [566, 442] width 80 height 16
click at [609, 443] on div "Autoplay: On" at bounding box center [574, 442] width 114 height 33
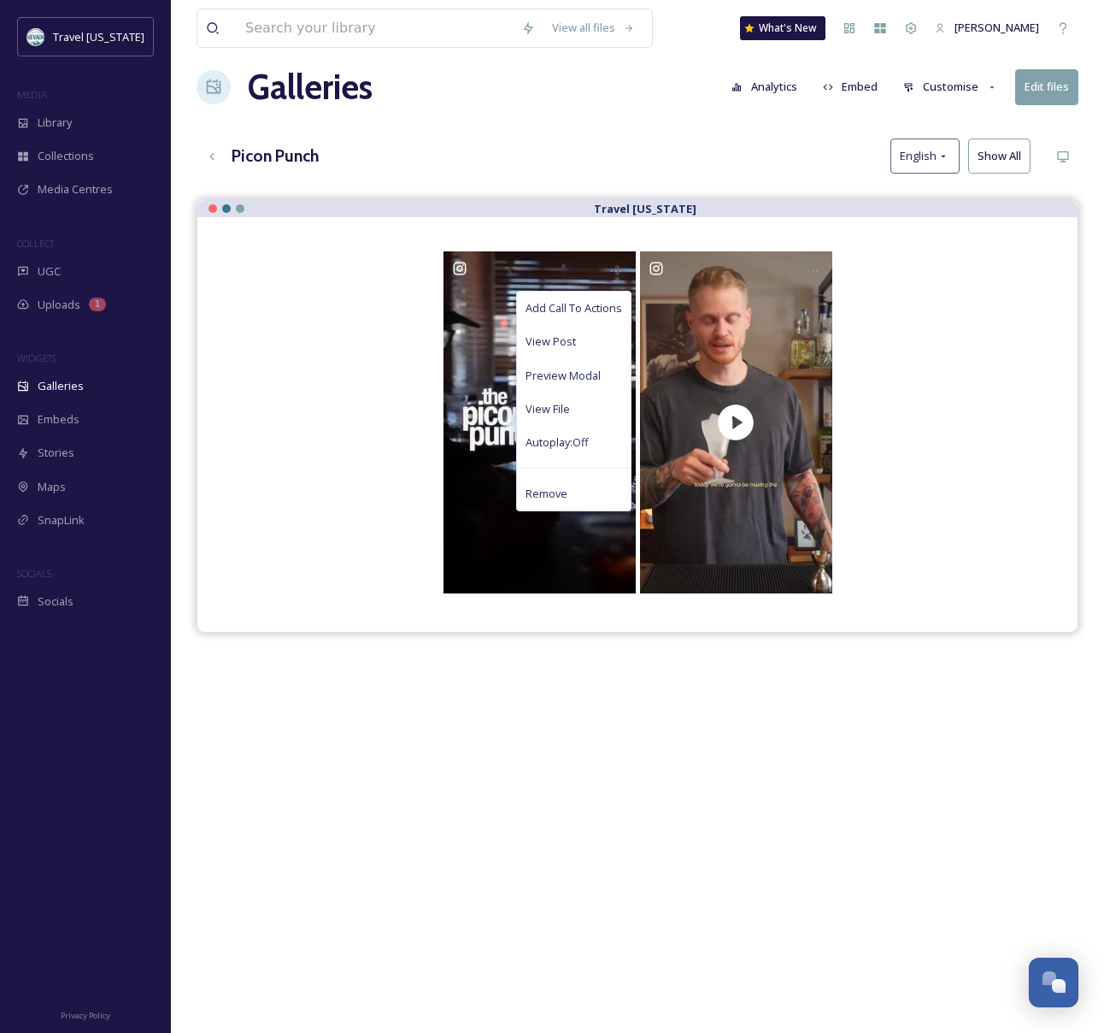
drag, startPoint x: 978, startPoint y: 800, endPoint x: 957, endPoint y: 795, distance: 22.0
click at [978, 800] on div "Travel [US_STATE] Add Call To Actions View Post Preview Modal View File Autopla…" at bounding box center [638, 715] width 882 height 1033
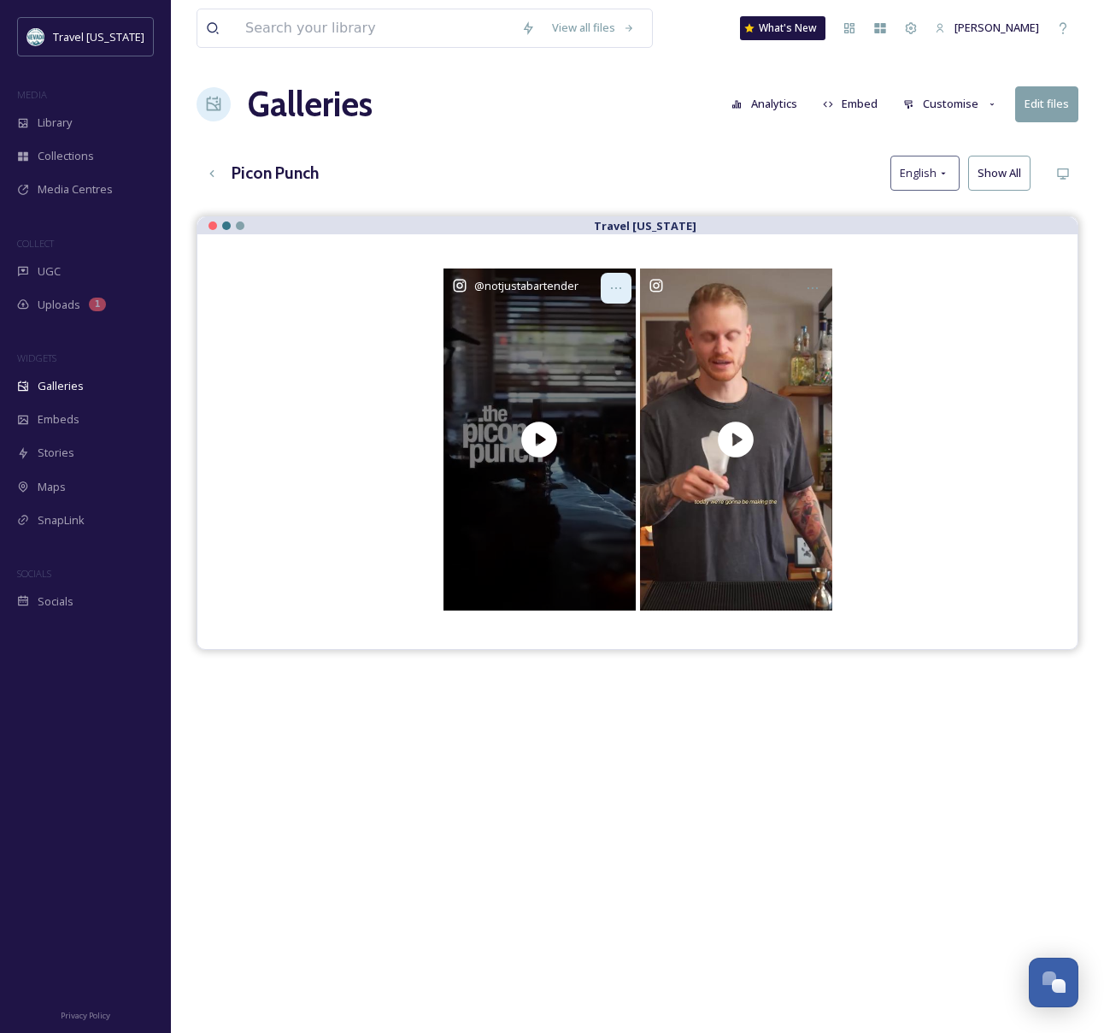
click at [619, 286] on icon at bounding box center [616, 288] width 14 height 14
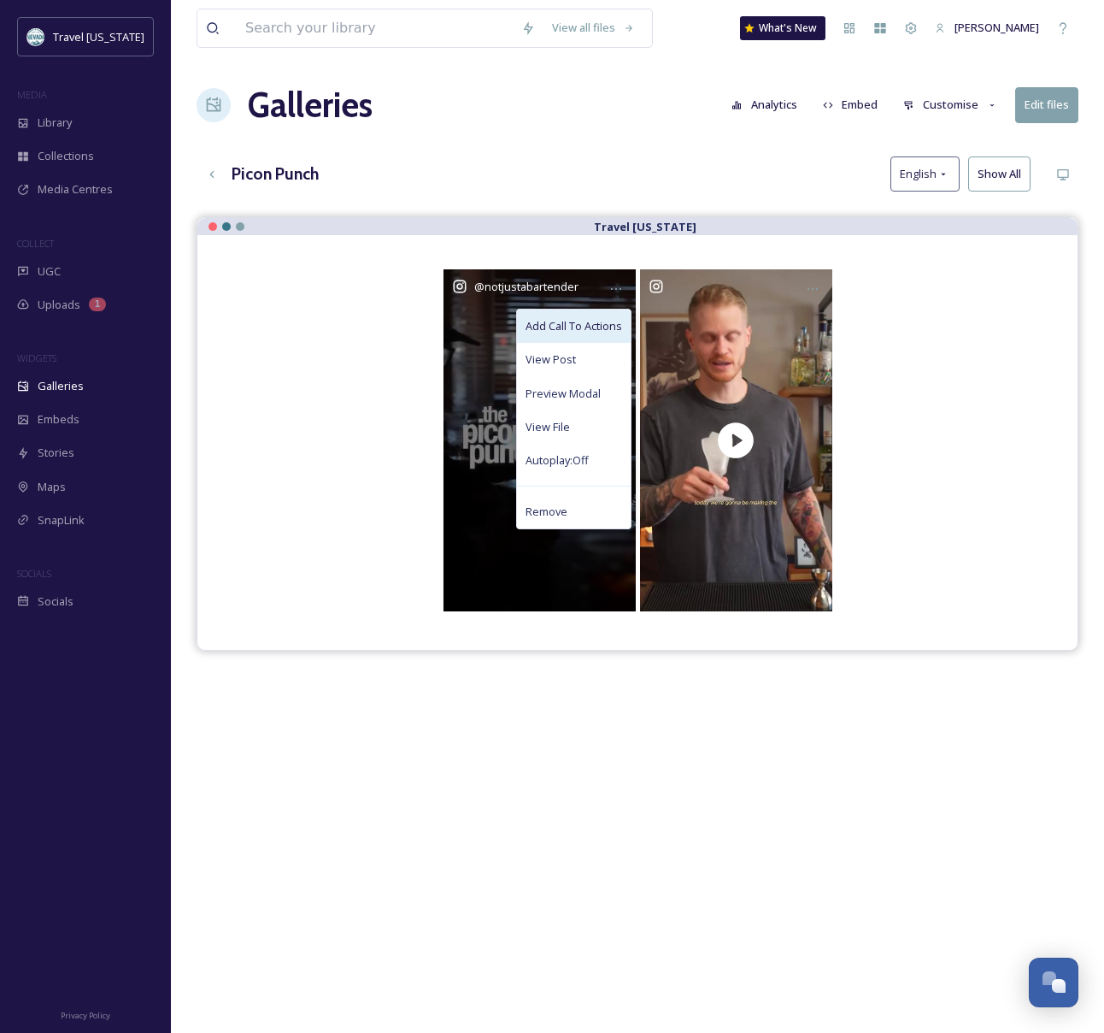
click at [595, 323] on span "Add Call To Actions" at bounding box center [574, 326] width 97 height 16
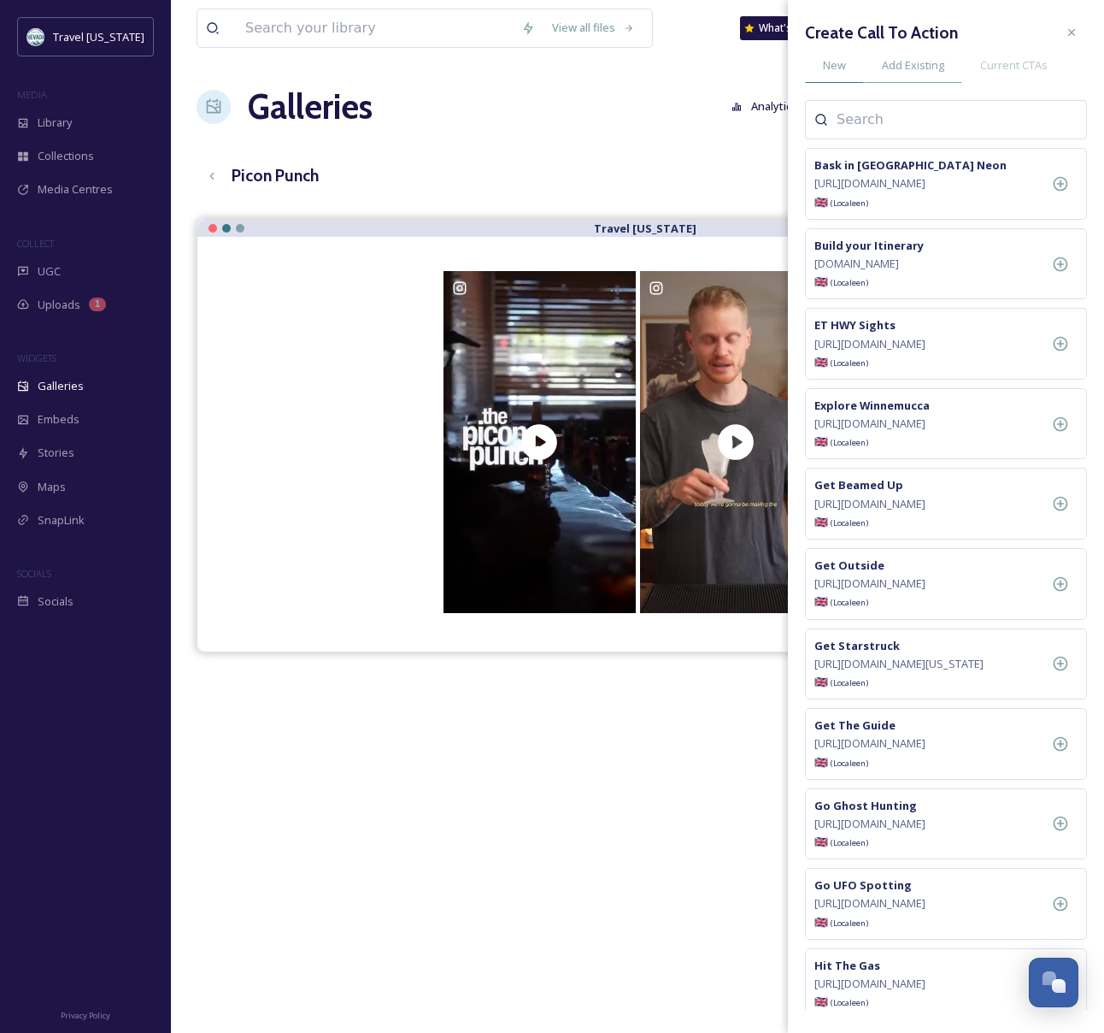
click at [831, 63] on span "New" at bounding box center [834, 65] width 23 height 16
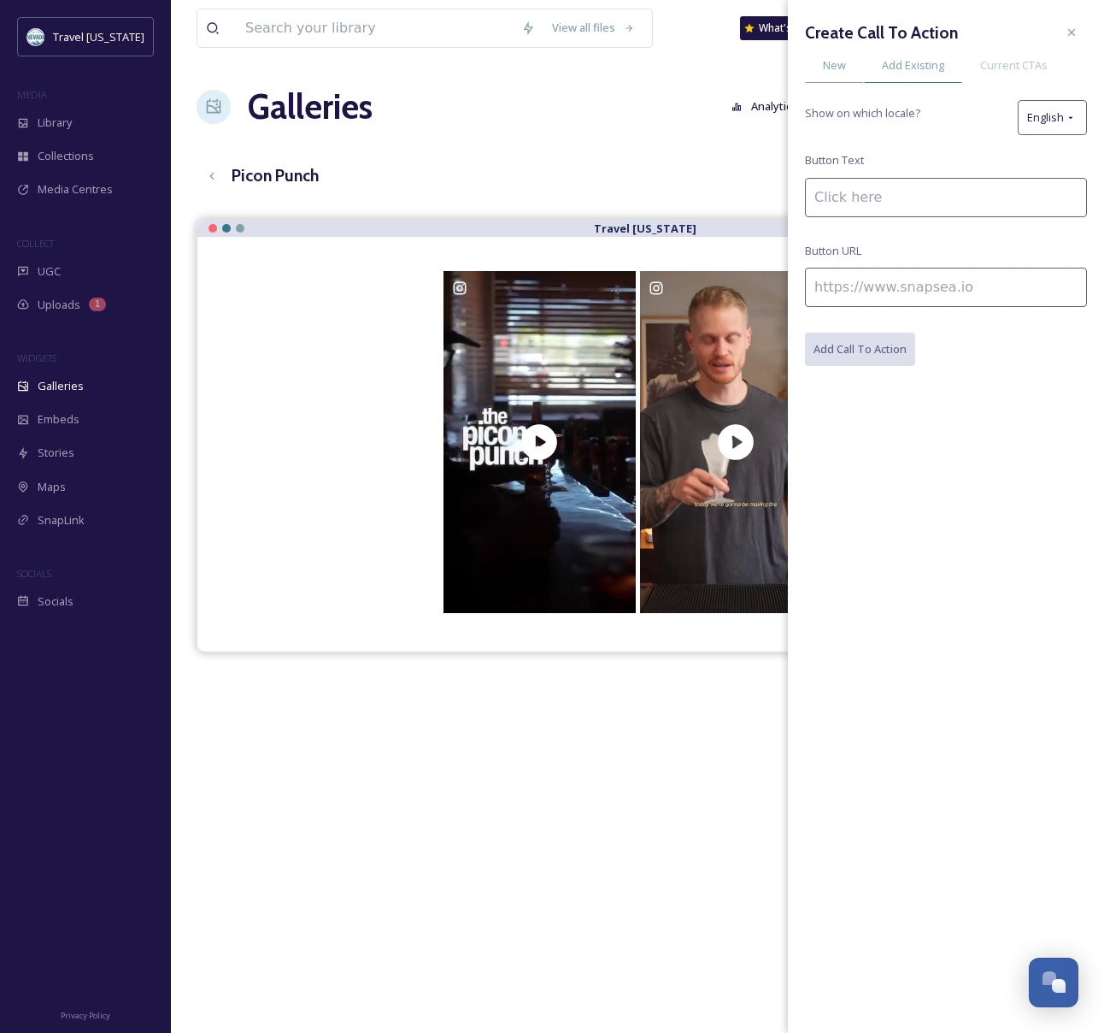
click at [927, 66] on span "Add Existing" at bounding box center [913, 65] width 62 height 16
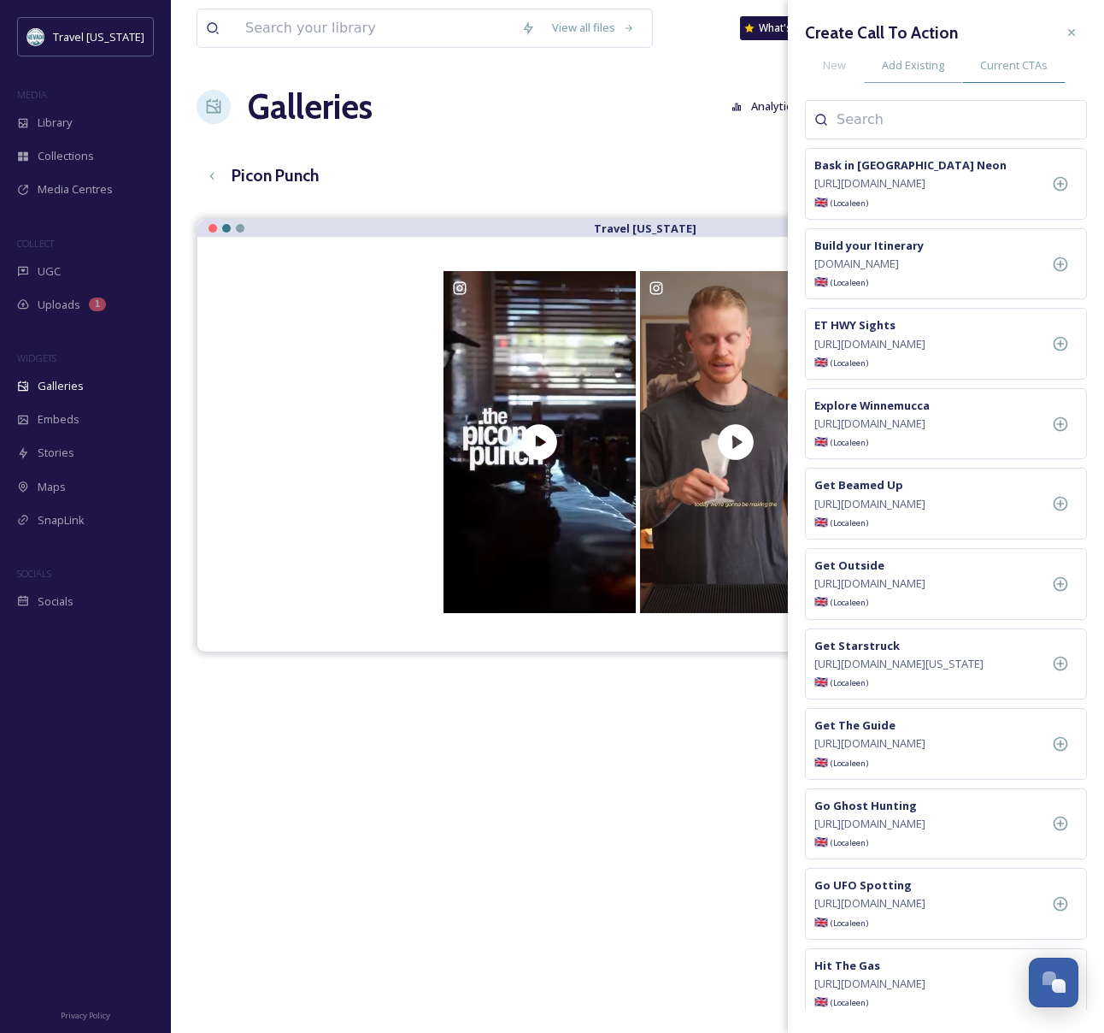
click at [996, 65] on span "Current CTAs" at bounding box center [1014, 65] width 68 height 16
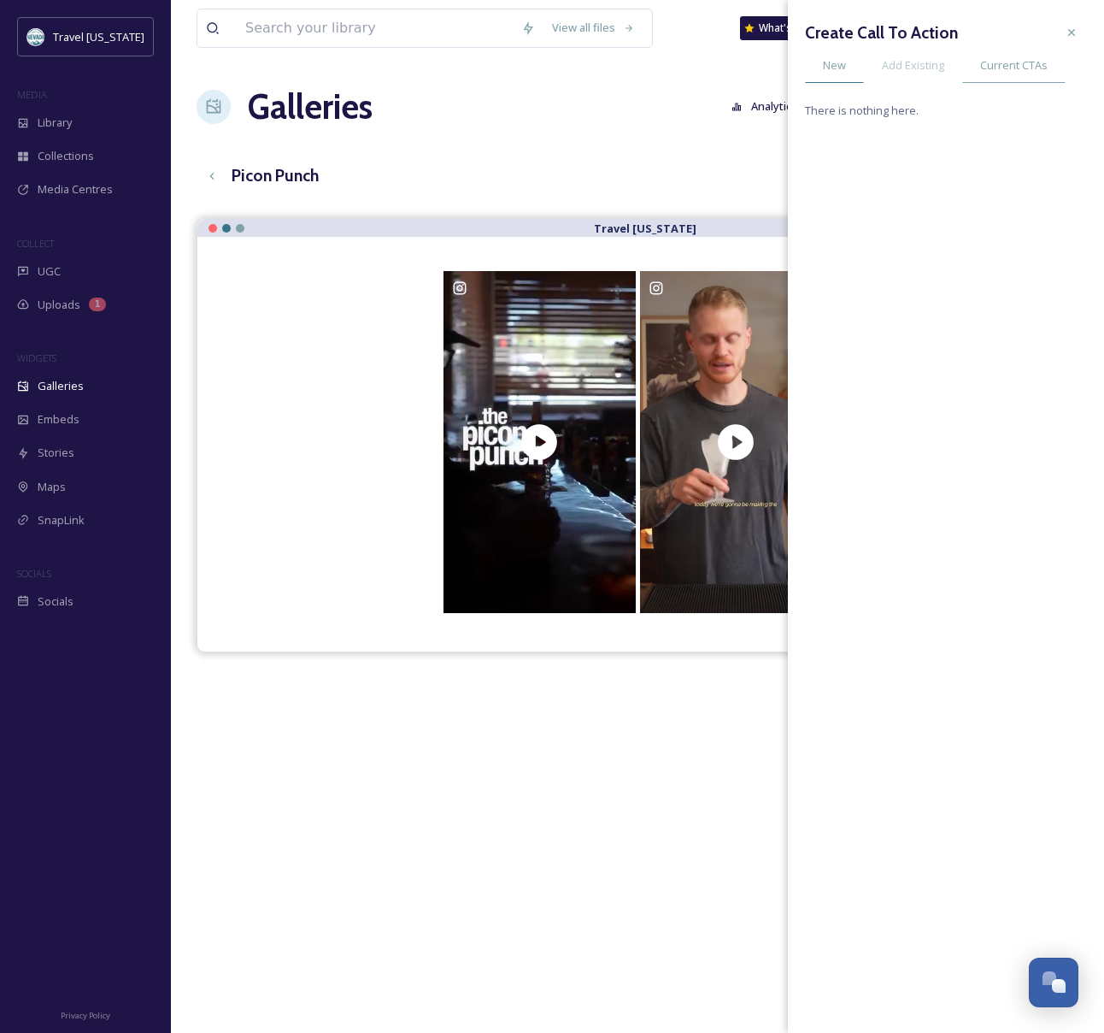
click at [819, 67] on div "New" at bounding box center [834, 65] width 59 height 35
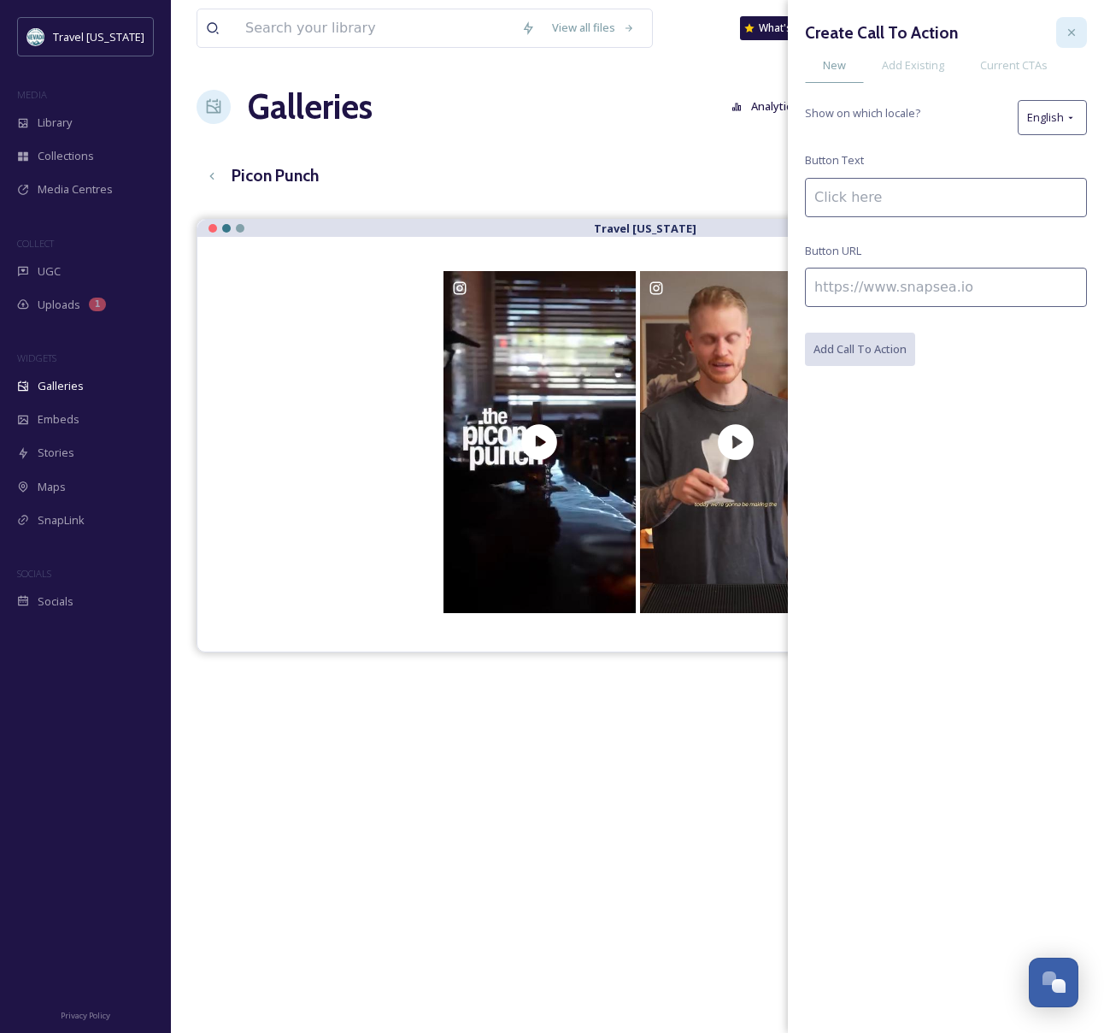
click at [1080, 32] on div at bounding box center [1072, 32] width 31 height 31
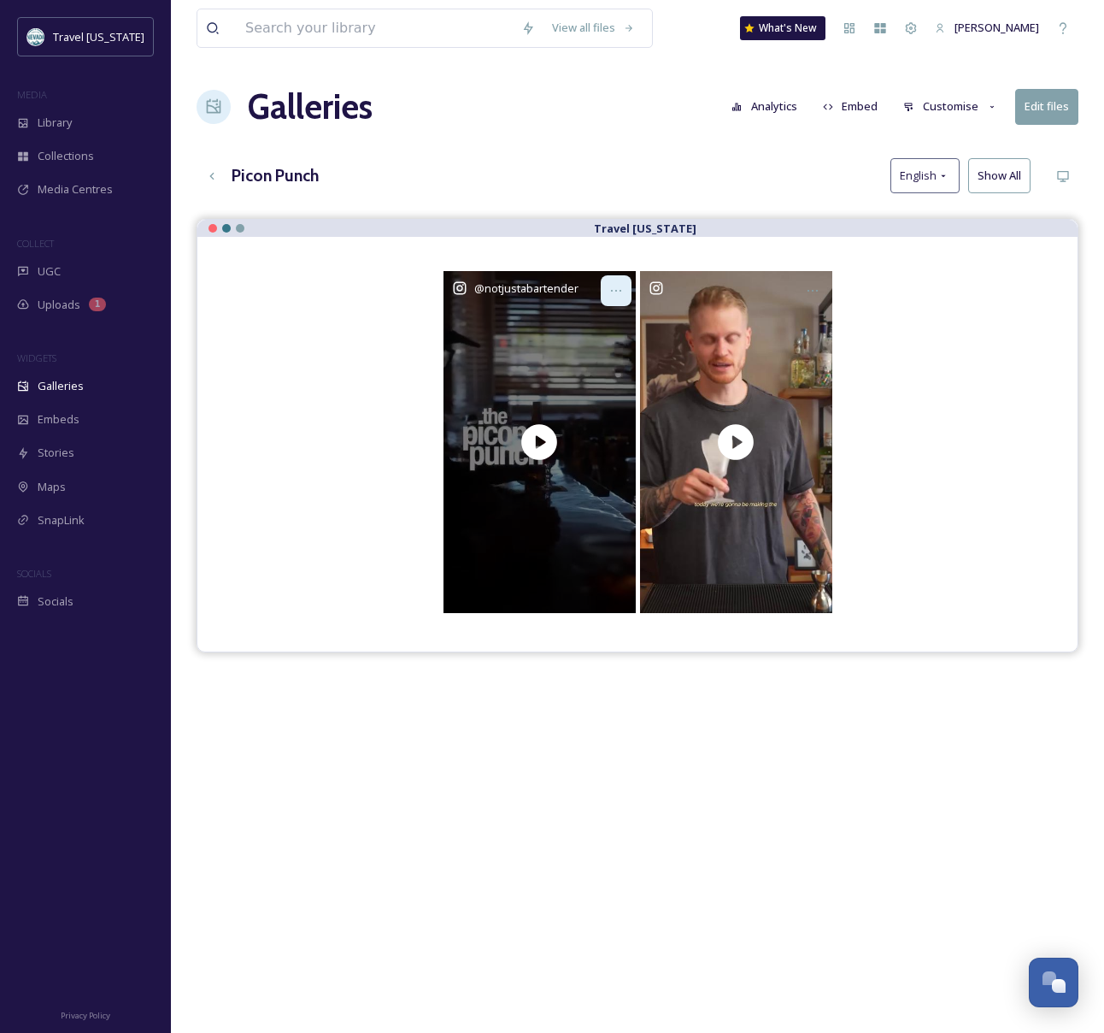
click at [616, 284] on icon at bounding box center [616, 291] width 14 height 14
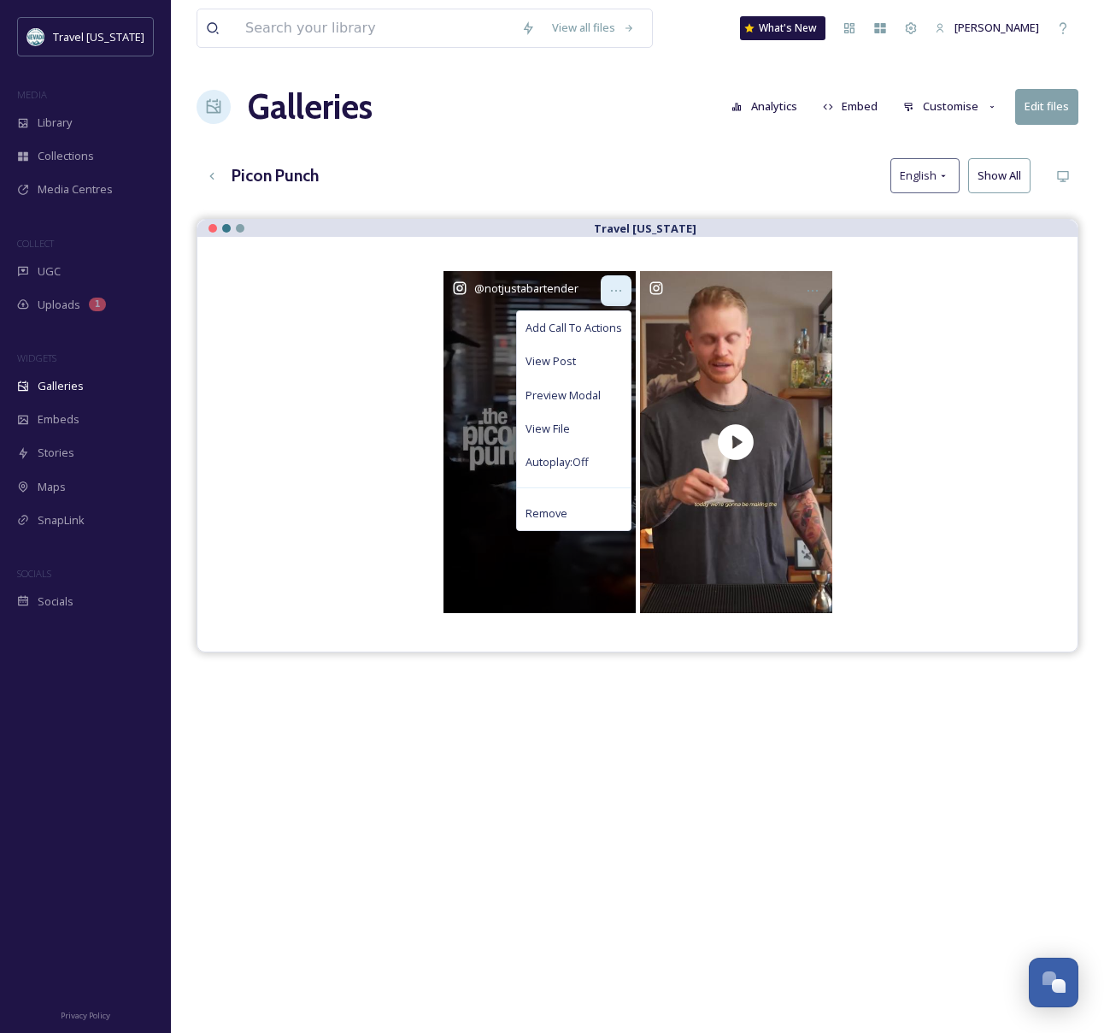
scroll to position [4, 0]
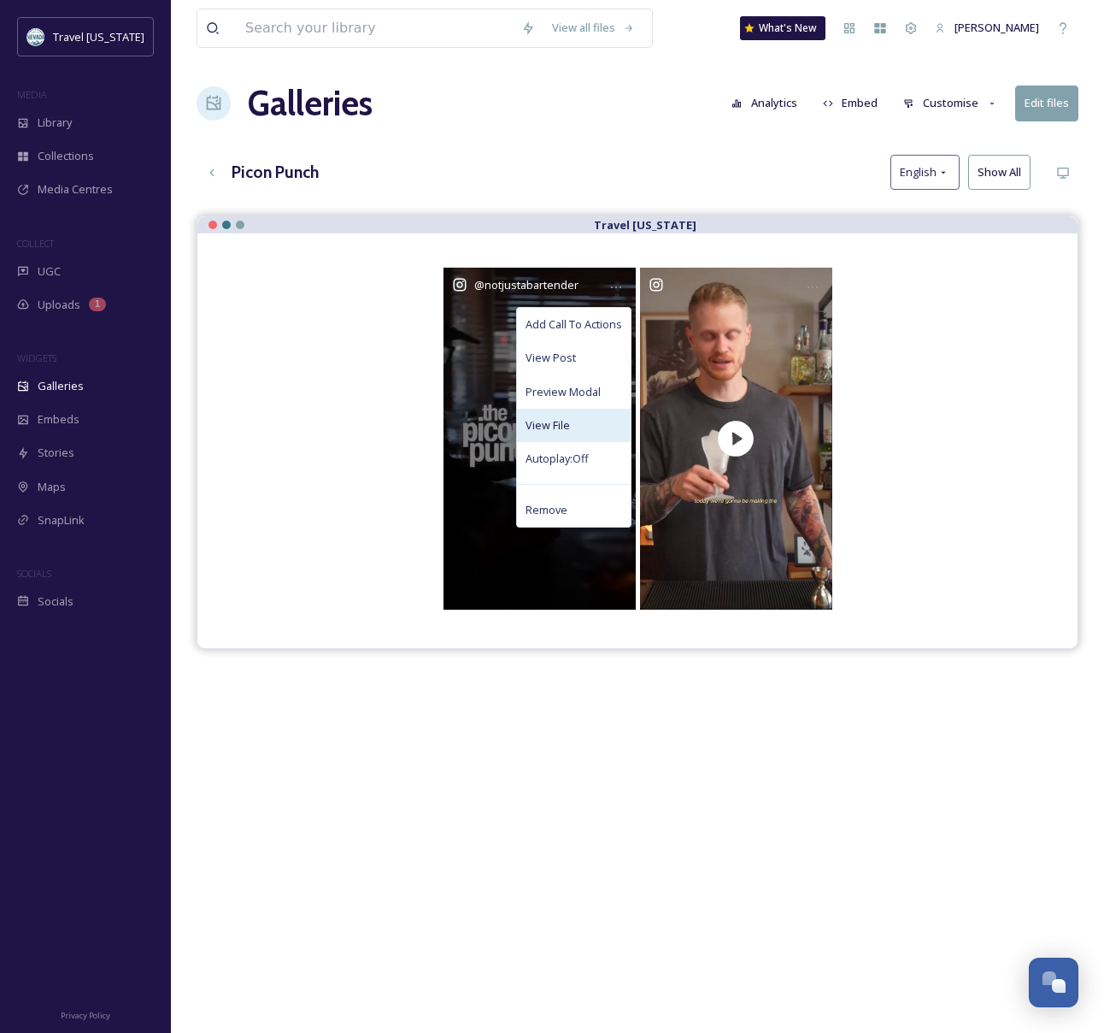
click at [583, 421] on div "View File" at bounding box center [574, 425] width 114 height 33
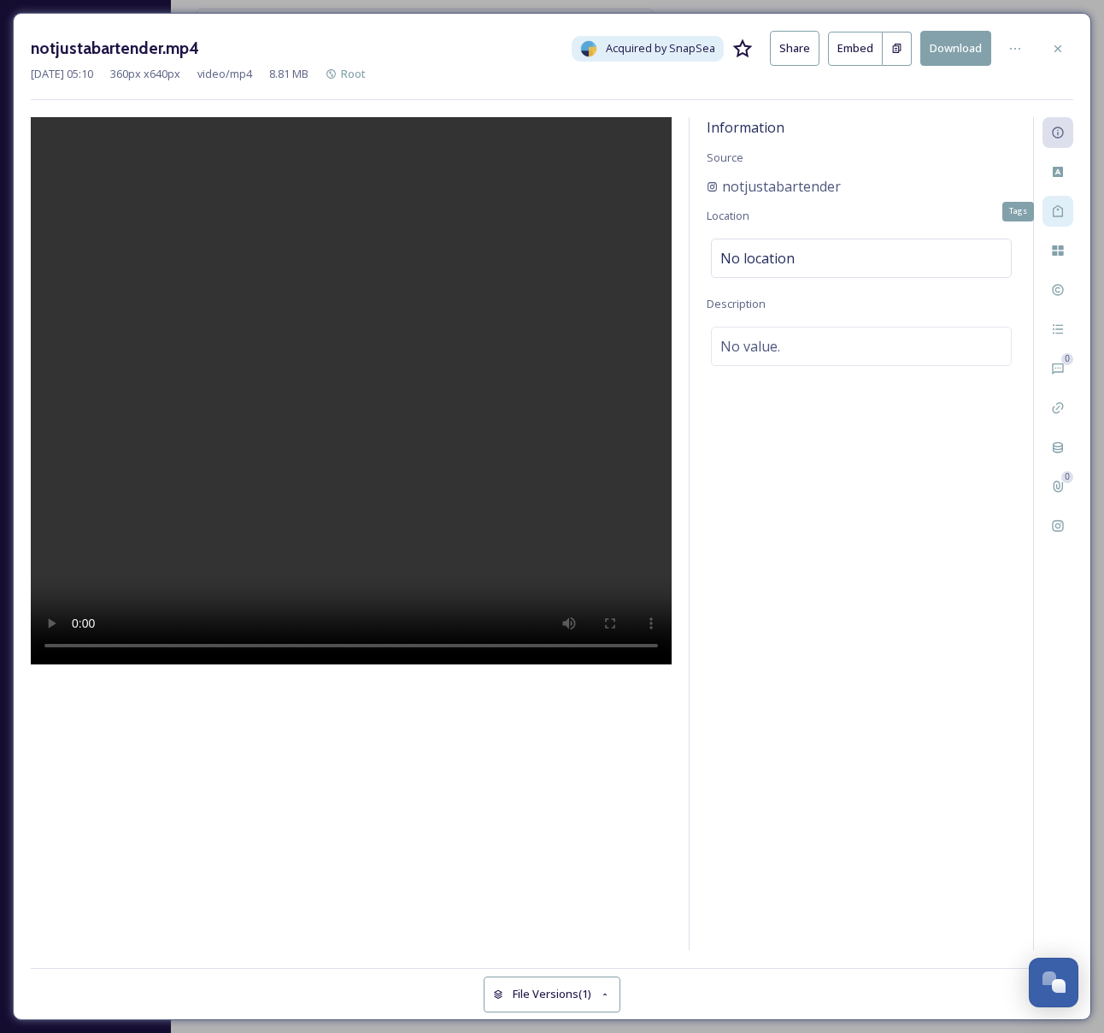
click at [1065, 207] on div "Tags" at bounding box center [1058, 211] width 31 height 31
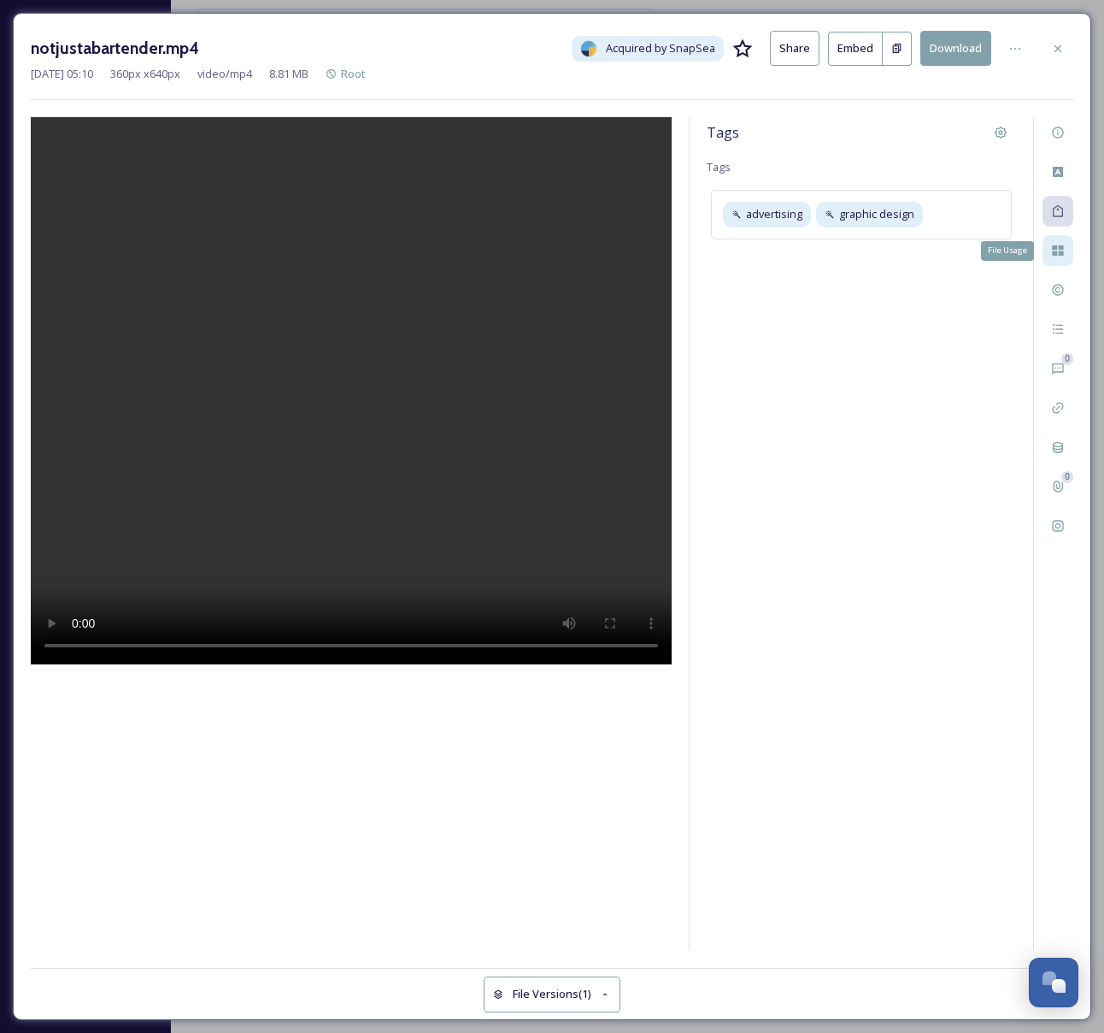
click at [1058, 247] on icon at bounding box center [1058, 251] width 14 height 14
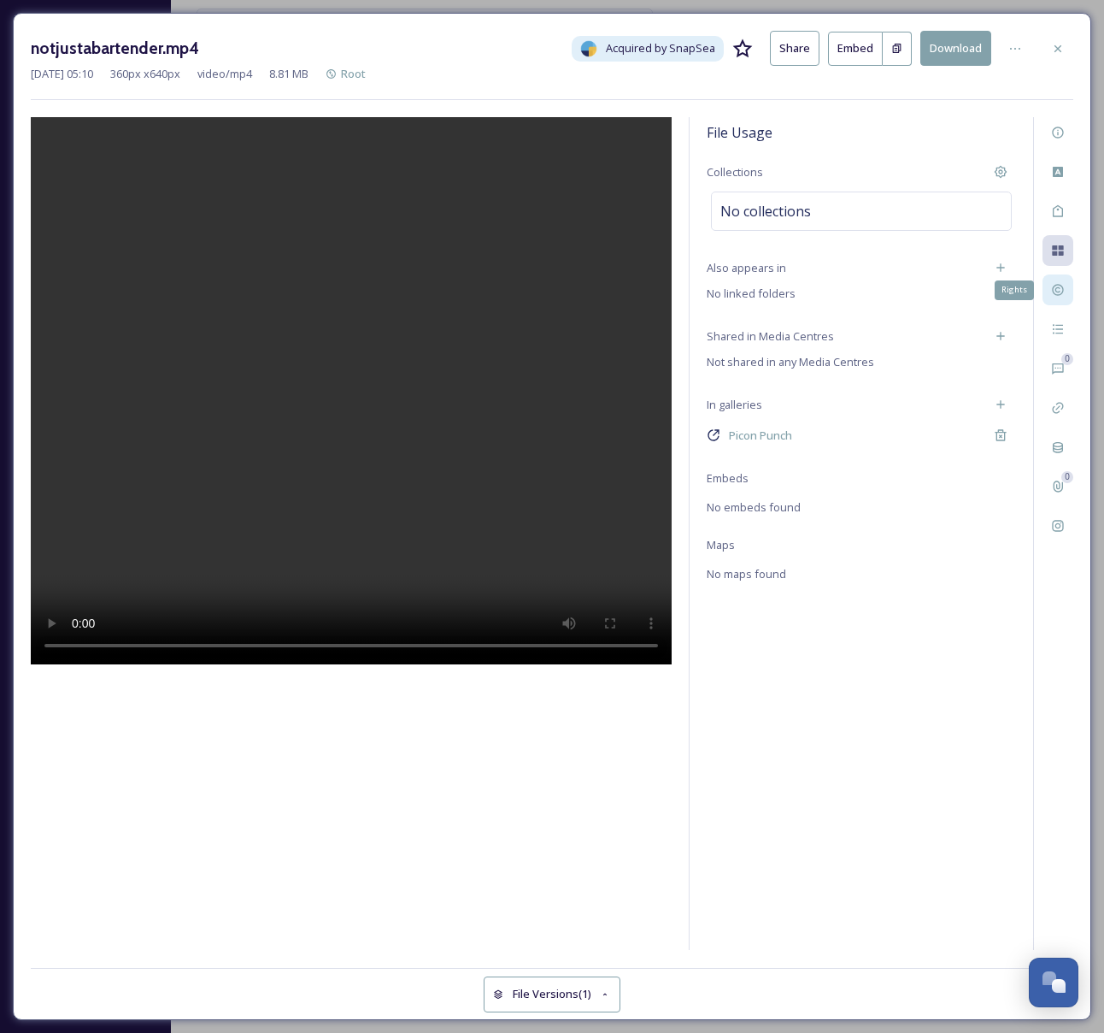
click at [1056, 293] on icon at bounding box center [1057, 290] width 11 height 11
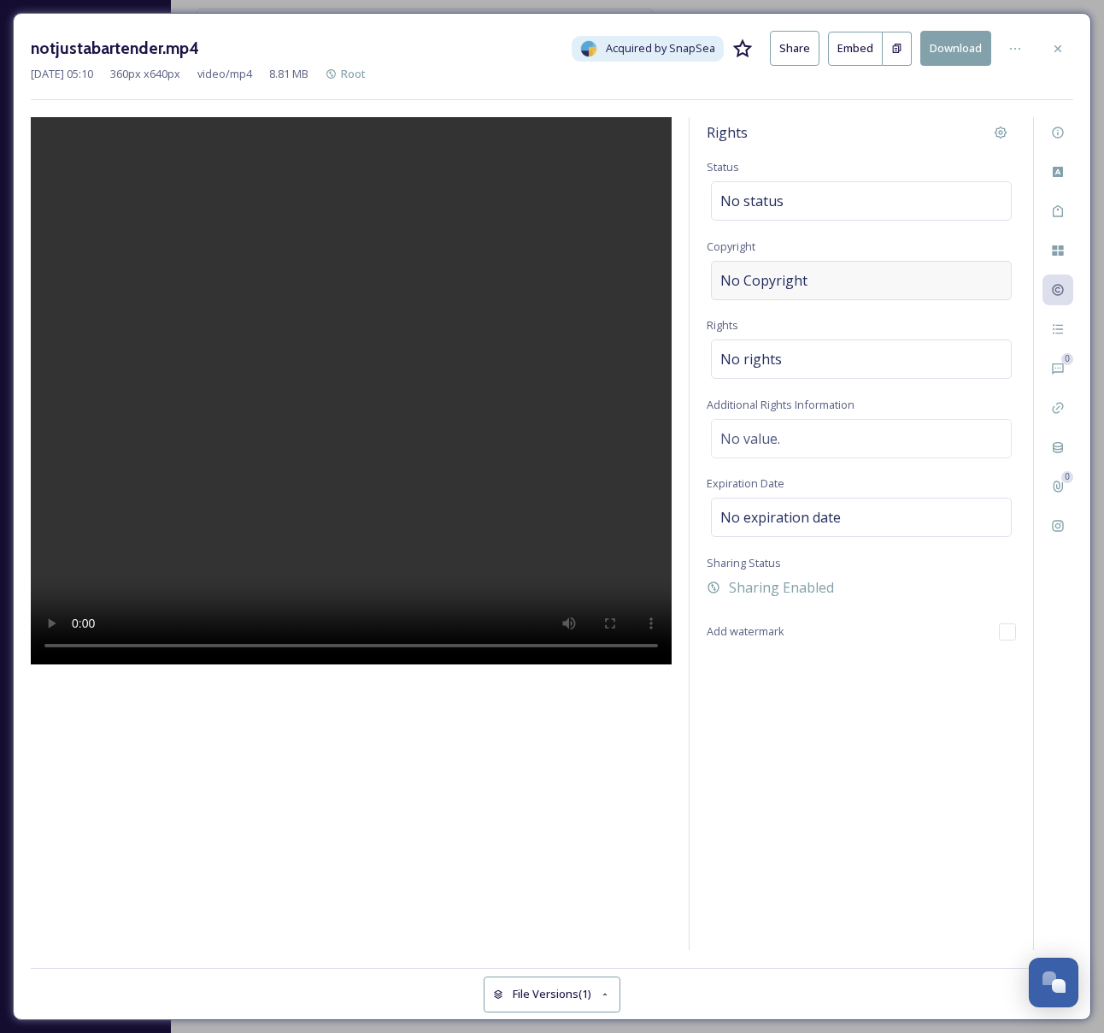
click at [774, 273] on span "No Copyright" at bounding box center [764, 280] width 87 height 21
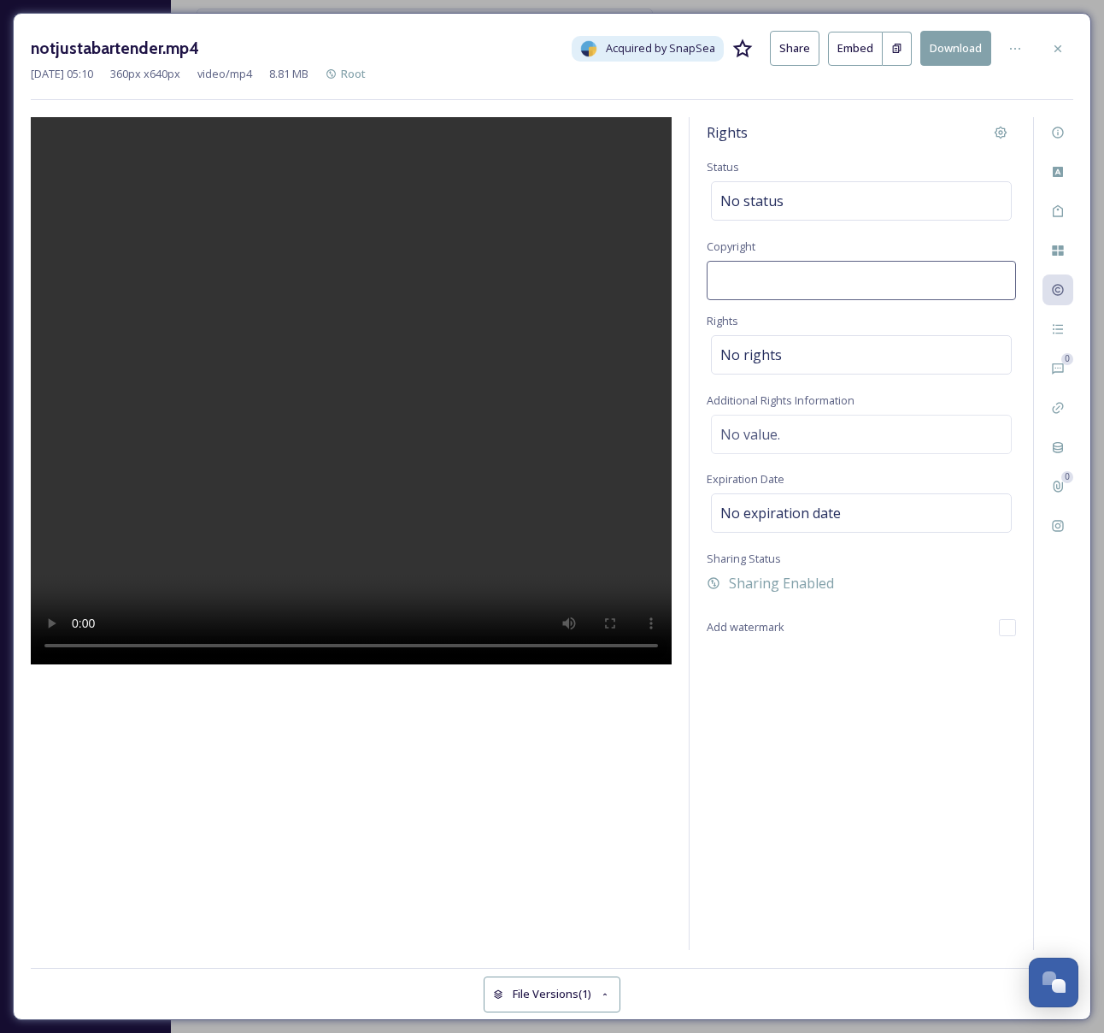
click at [662, 273] on div at bounding box center [351, 533] width 641 height 833
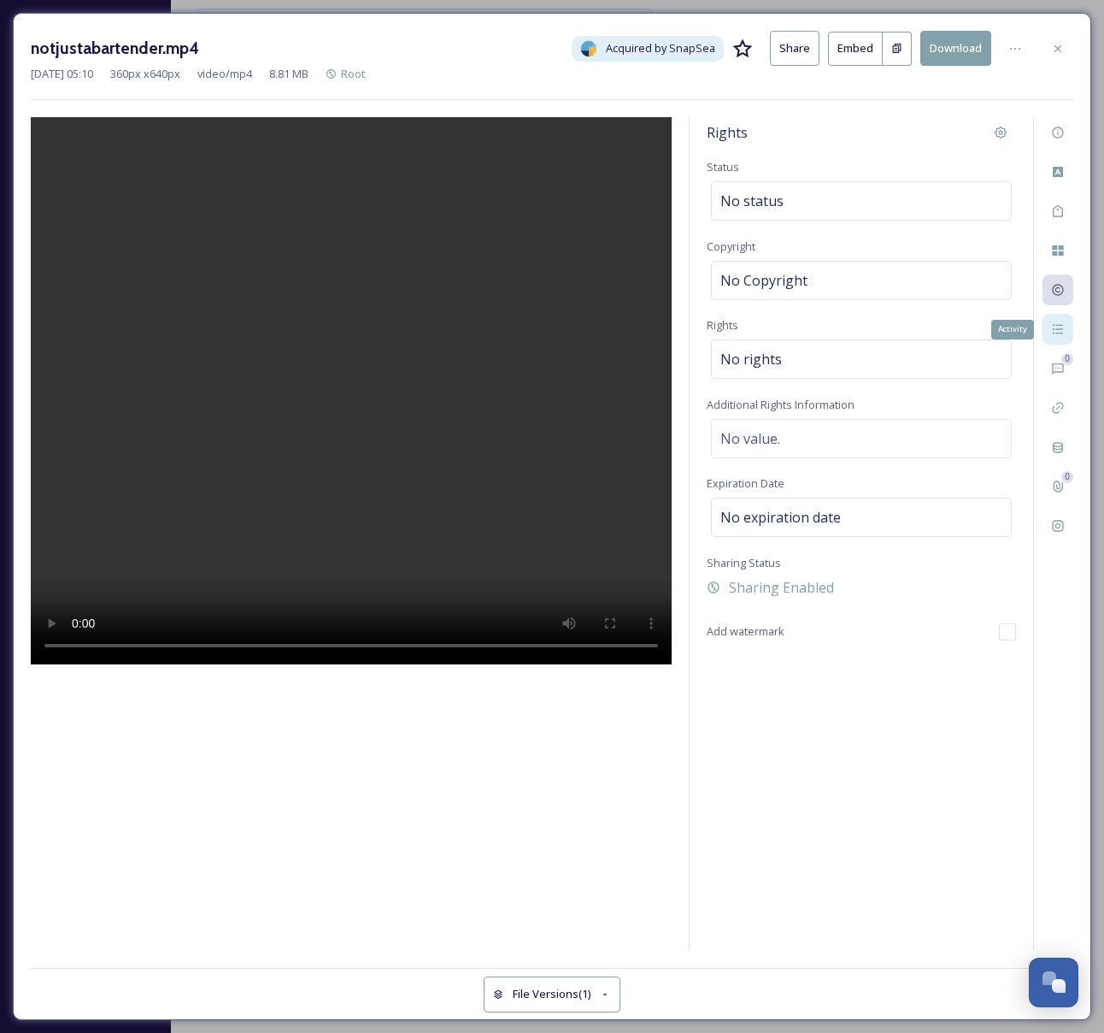
click at [1051, 327] on icon at bounding box center [1058, 329] width 14 height 14
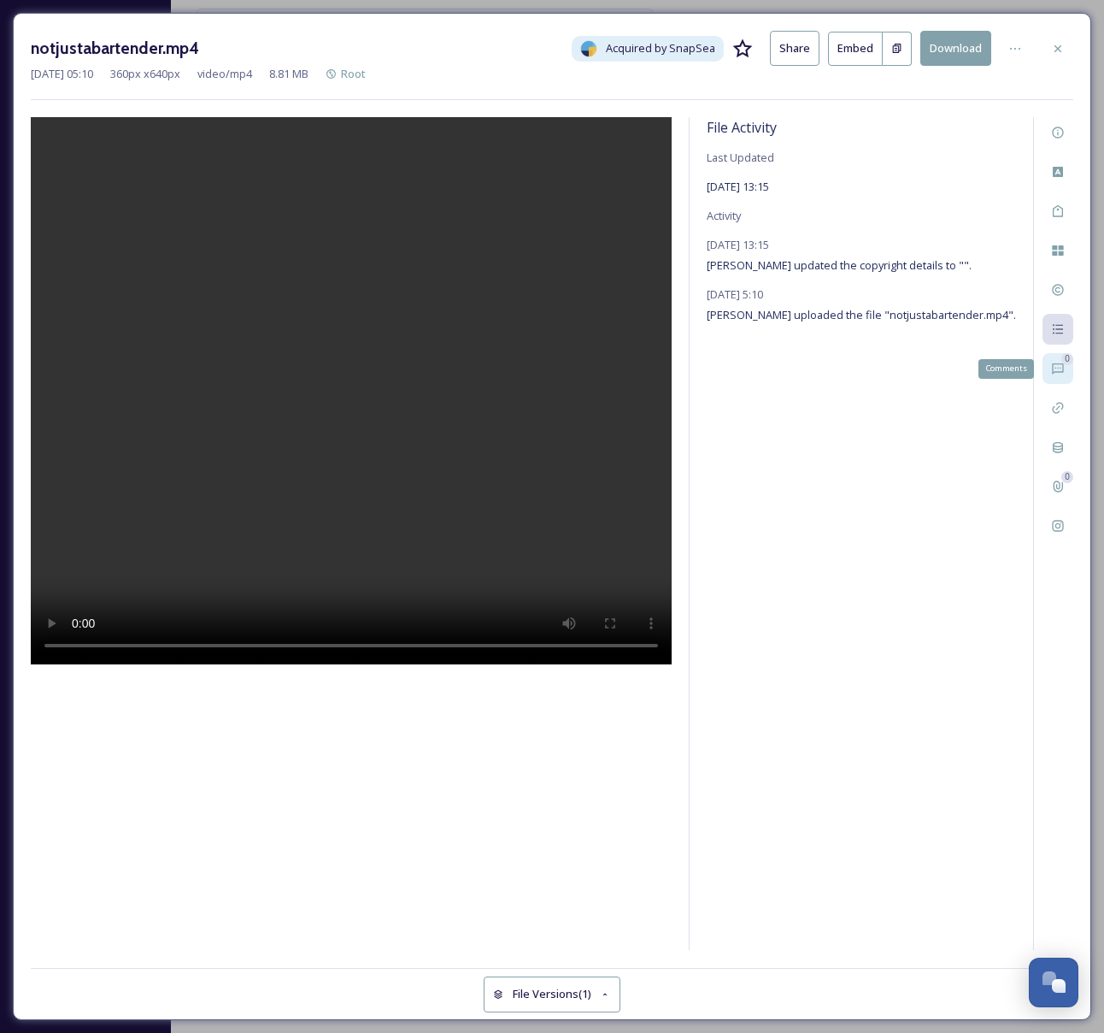
click at [1057, 372] on icon at bounding box center [1058, 369] width 14 height 14
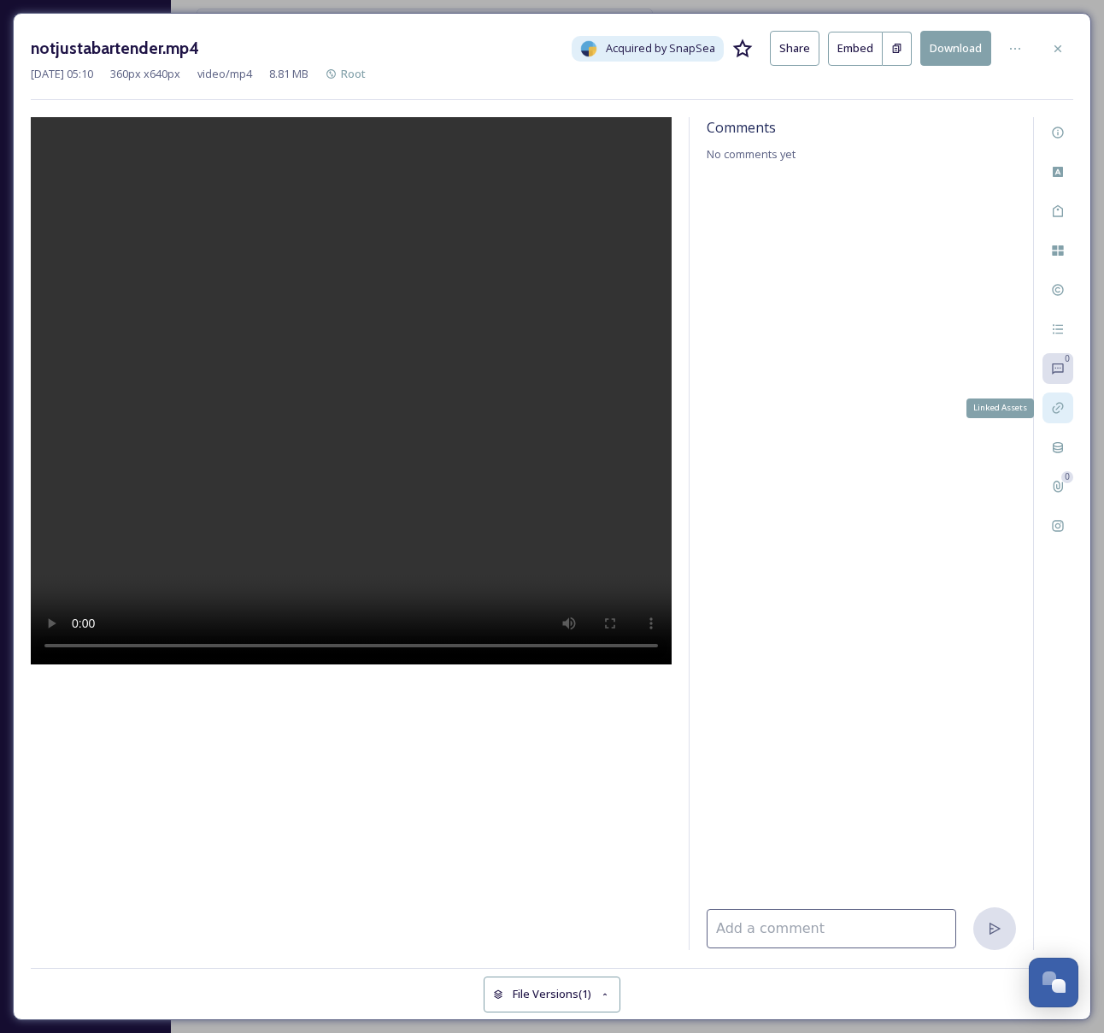
click at [1057, 402] on icon at bounding box center [1058, 408] width 14 height 14
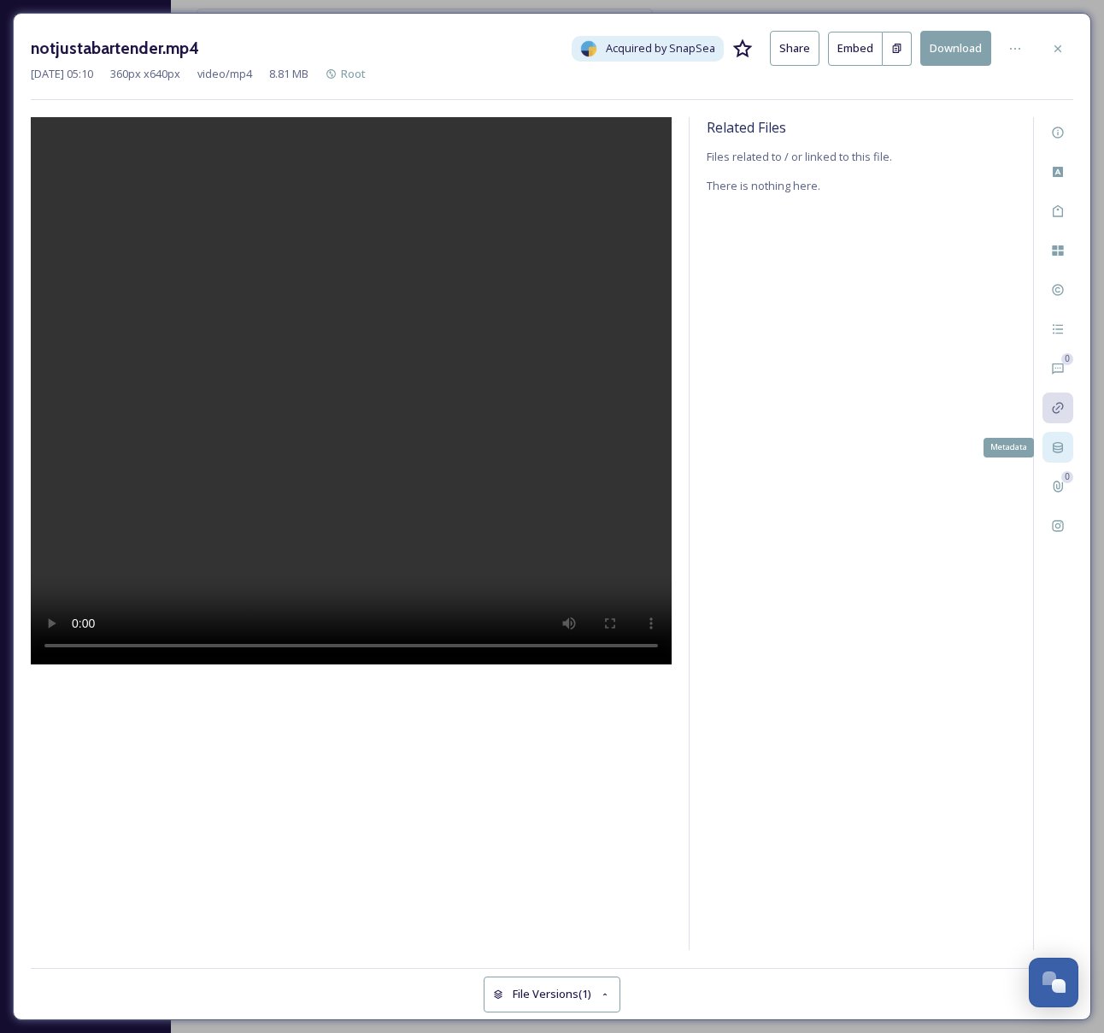
click at [1068, 455] on div "Metadata" at bounding box center [1058, 447] width 31 height 31
click at [1058, 491] on icon at bounding box center [1058, 486] width 9 height 11
click at [1051, 519] on icon at bounding box center [1058, 526] width 14 height 14
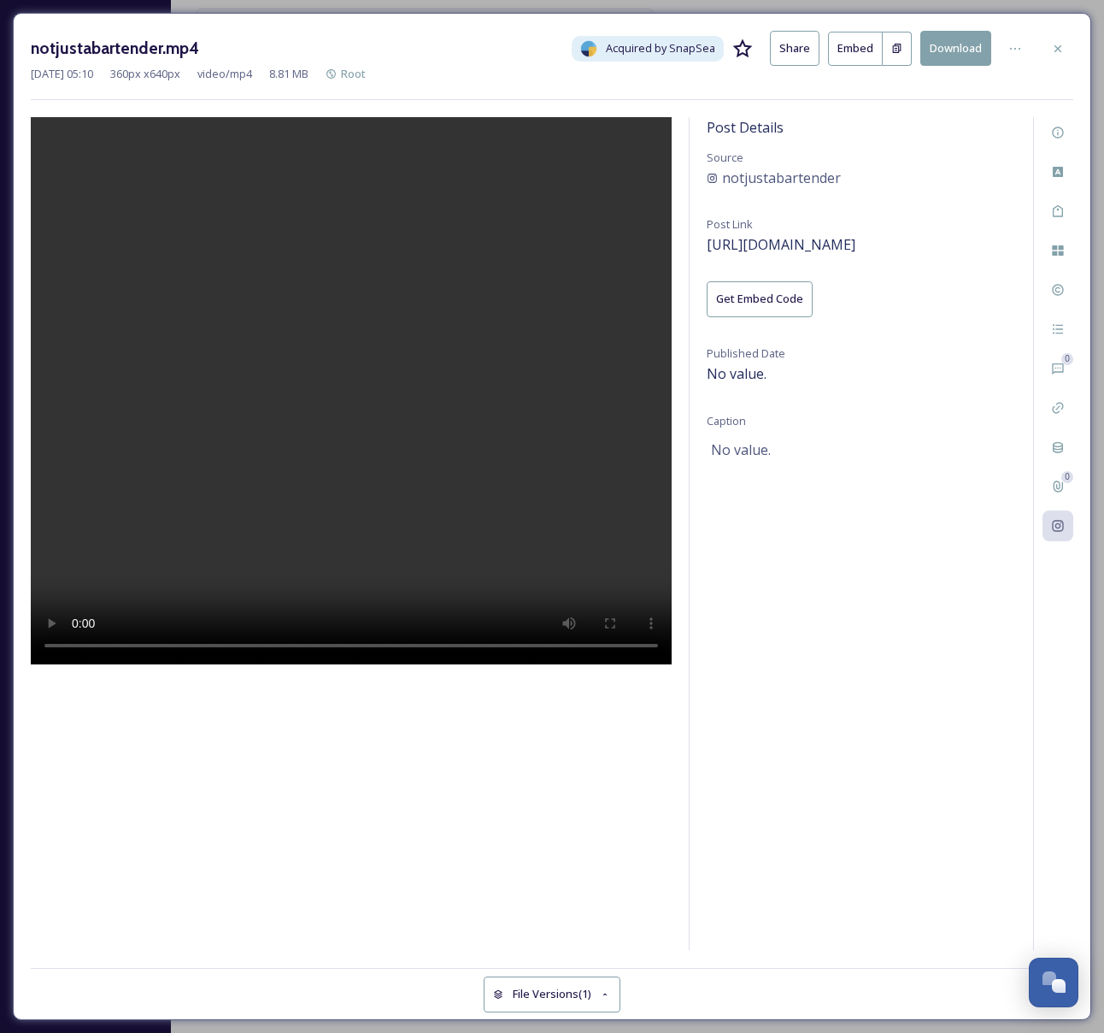
click at [729, 445] on span "No value." at bounding box center [741, 449] width 60 height 21
click at [742, 446] on span "No value." at bounding box center [741, 449] width 60 height 21
click at [1063, 44] on icon at bounding box center [1058, 49] width 14 height 14
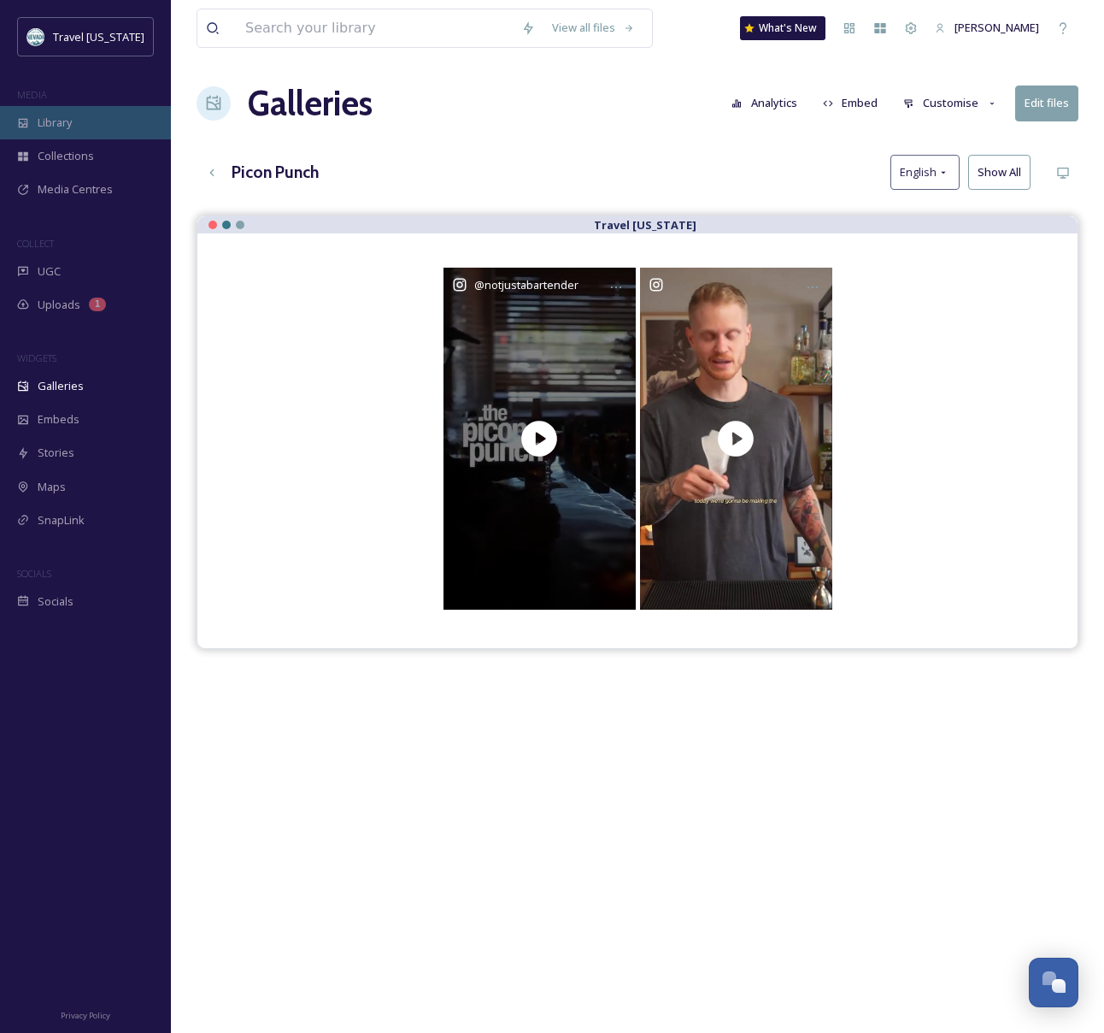
click at [84, 125] on div "Library" at bounding box center [85, 122] width 171 height 33
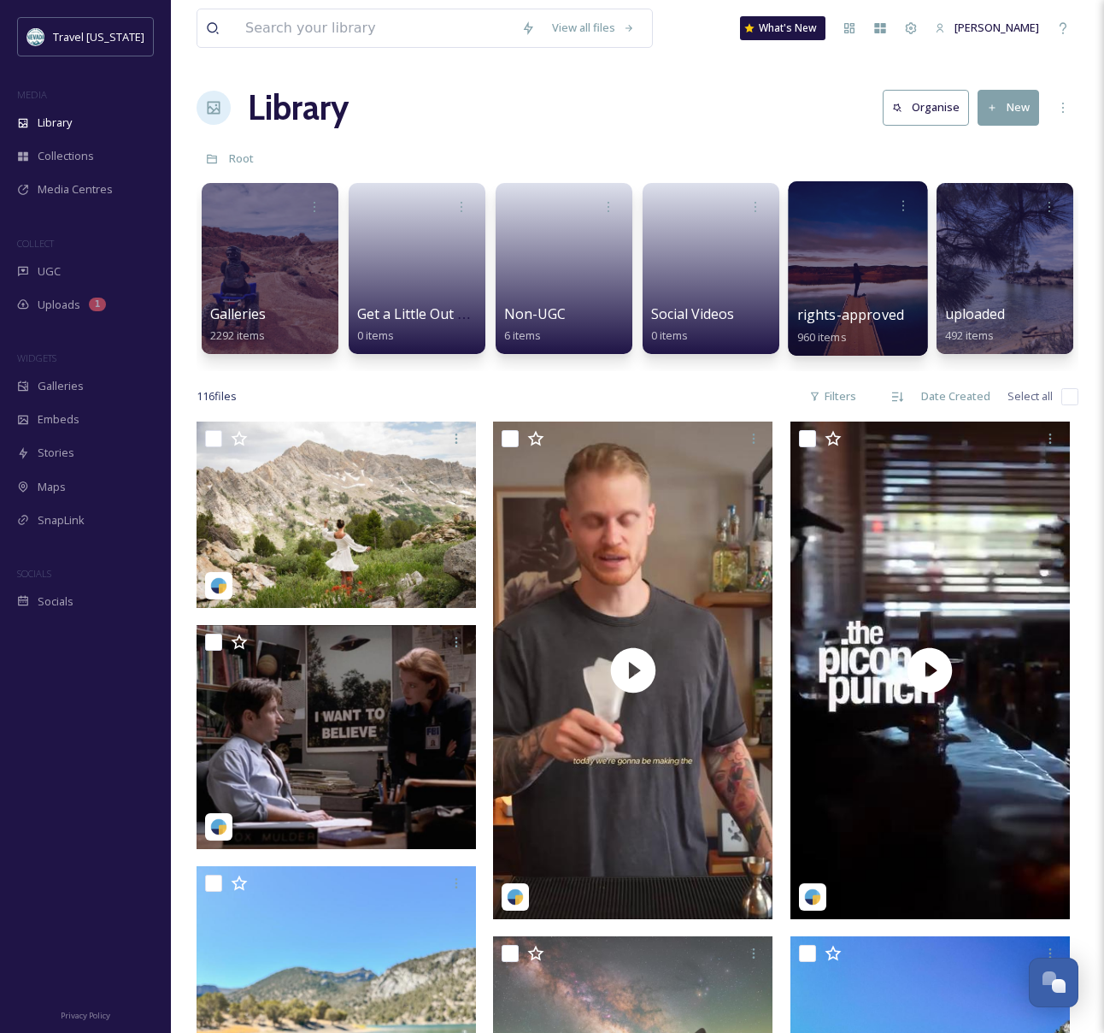
click at [815, 283] on div at bounding box center [857, 268] width 139 height 174
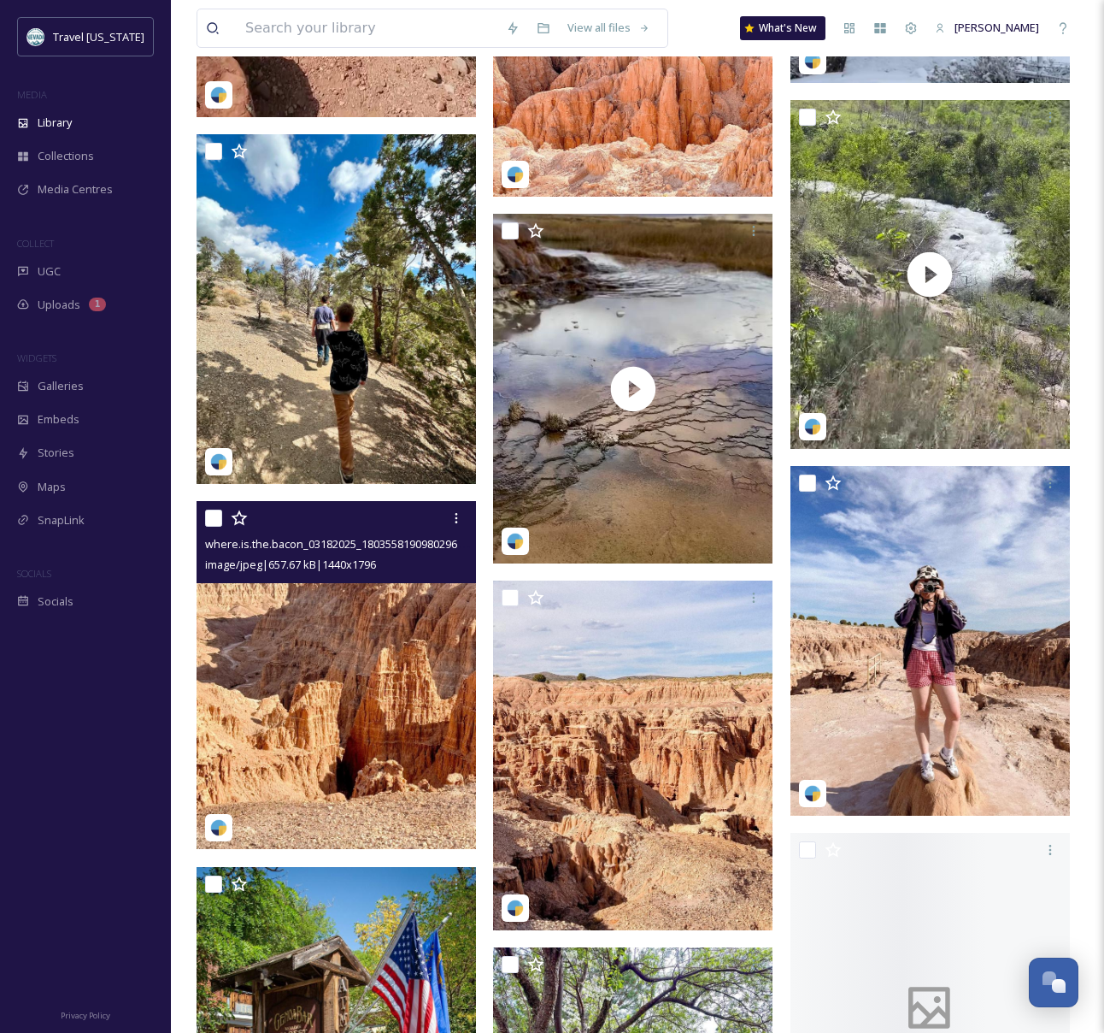
scroll to position [1391, 0]
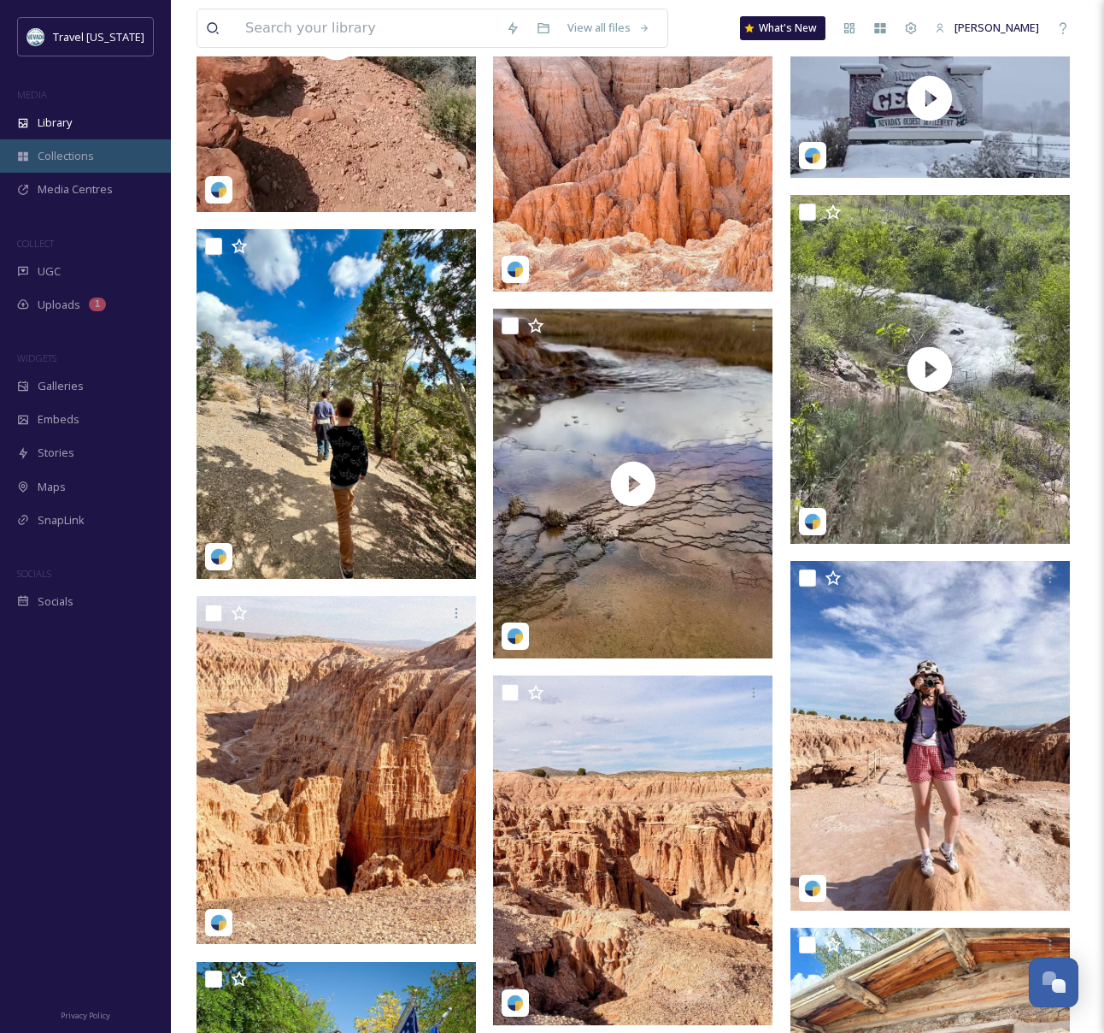
click at [109, 141] on div "Collections" at bounding box center [85, 155] width 171 height 33
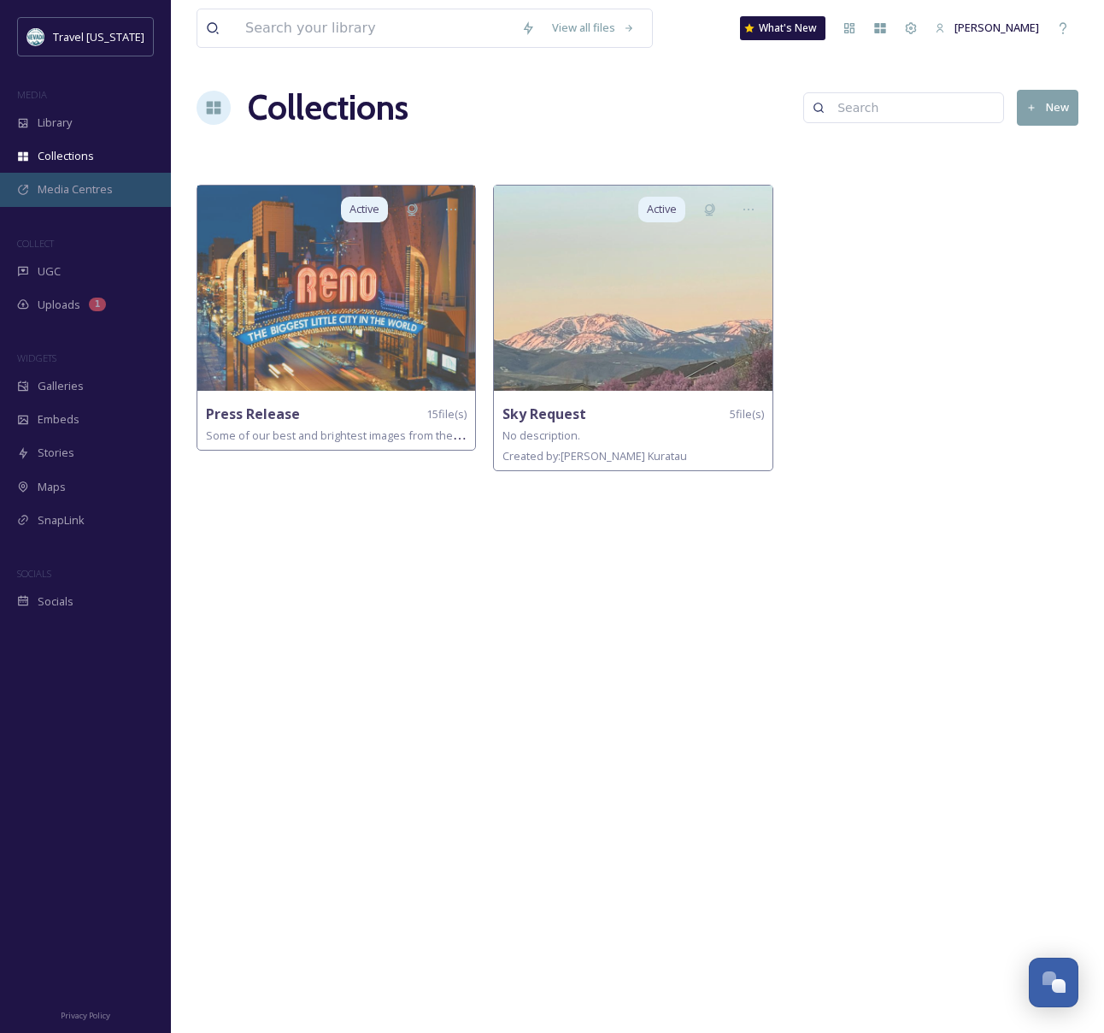
click at [103, 191] on span "Media Centres" at bounding box center [75, 189] width 75 height 16
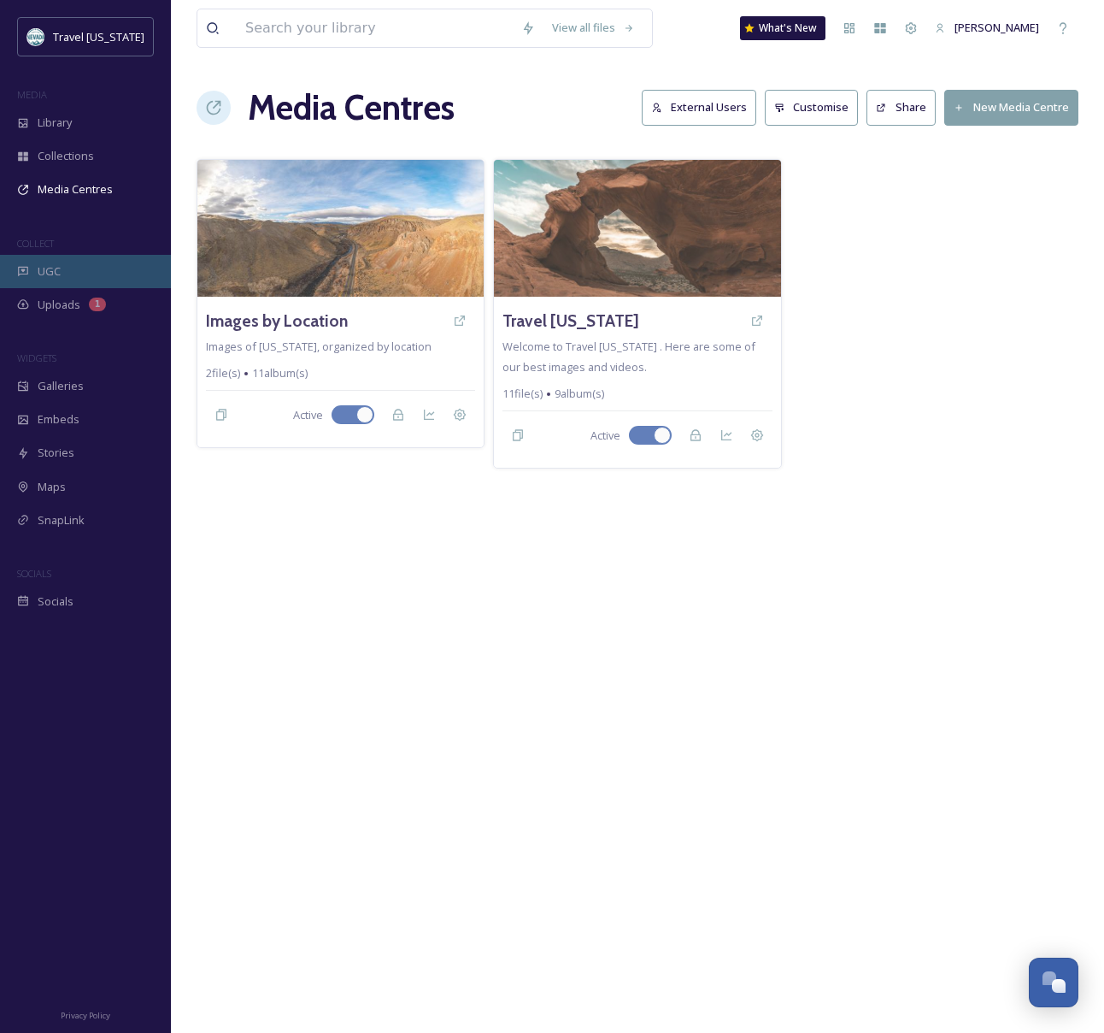
click at [110, 261] on div "UGC" at bounding box center [85, 271] width 171 height 33
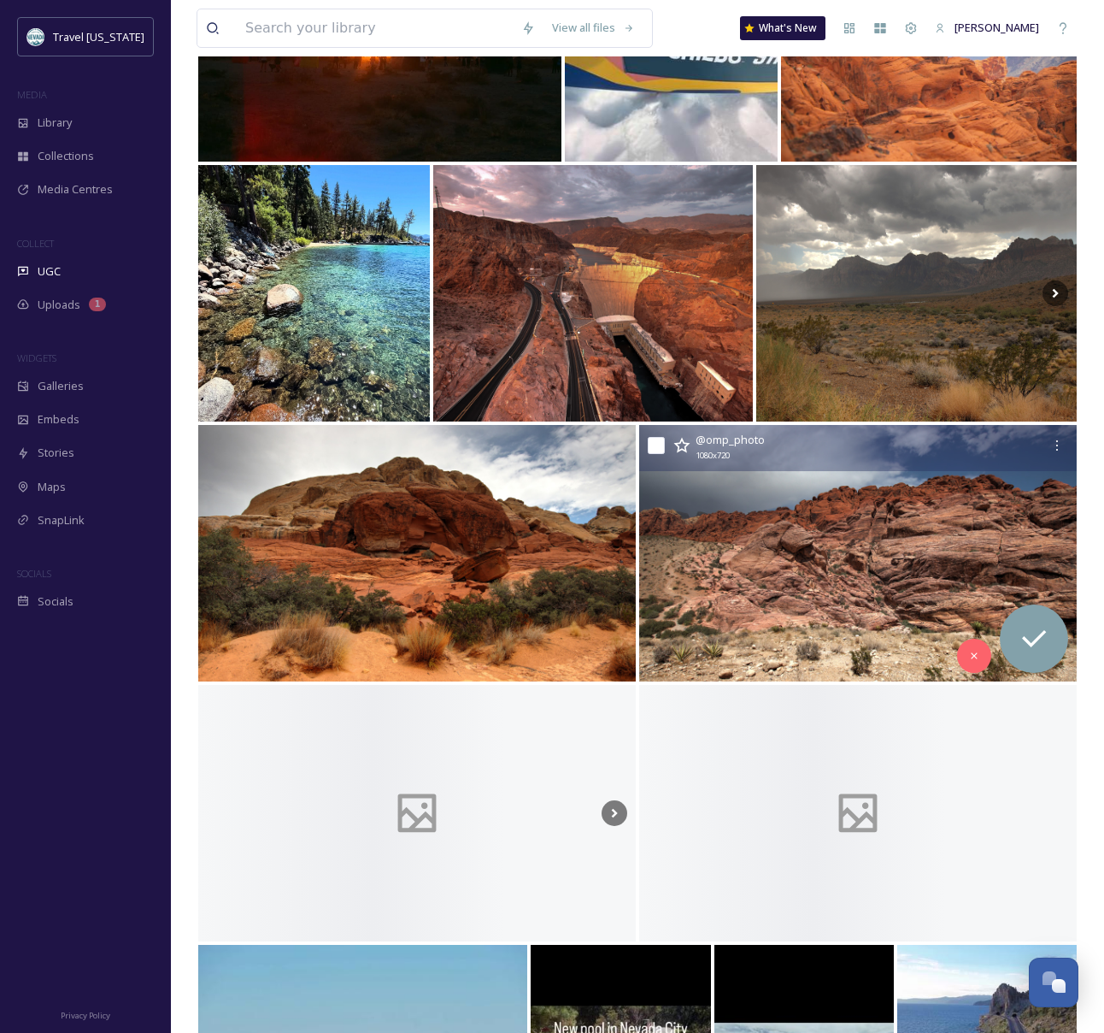
scroll to position [1953, 0]
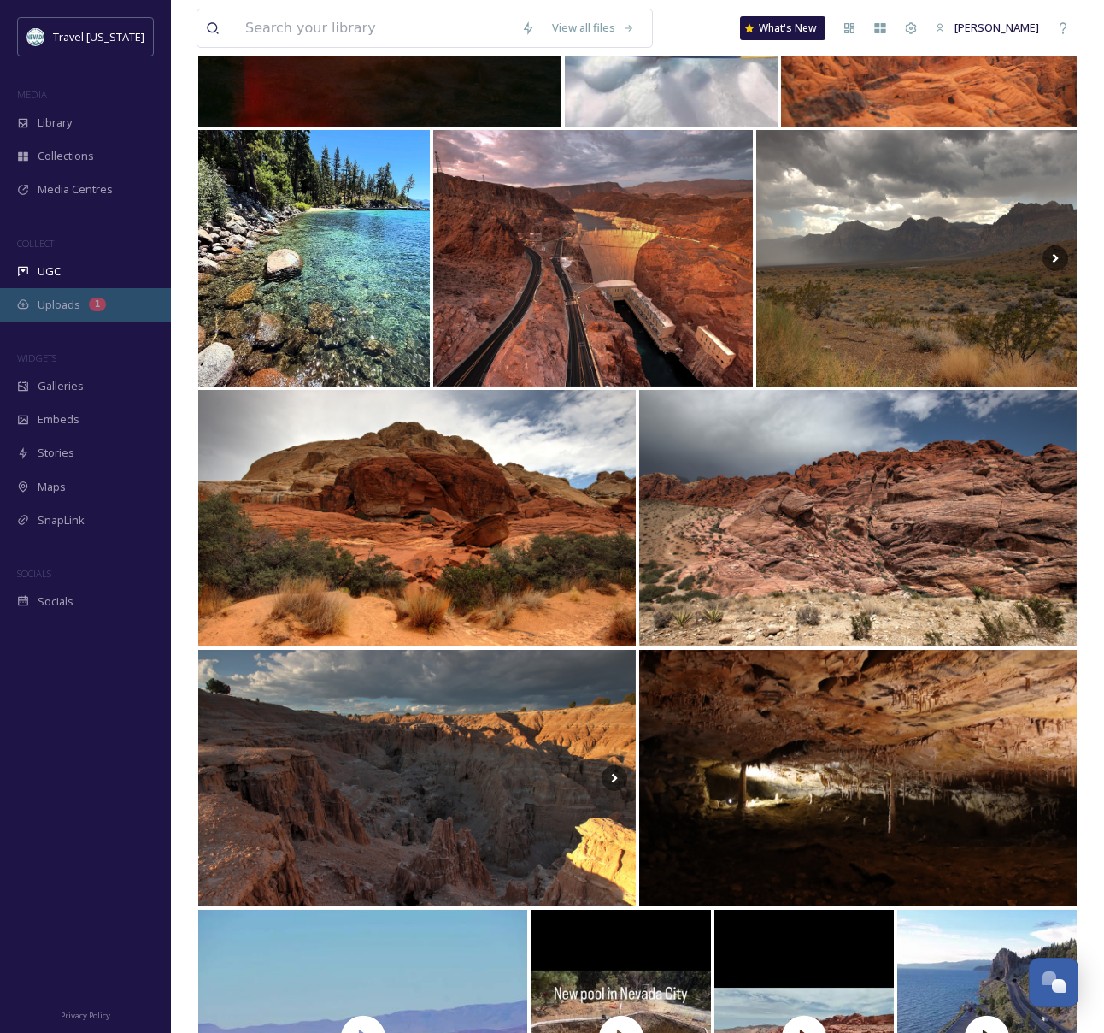
click at [112, 308] on div "Uploads 1" at bounding box center [85, 304] width 171 height 33
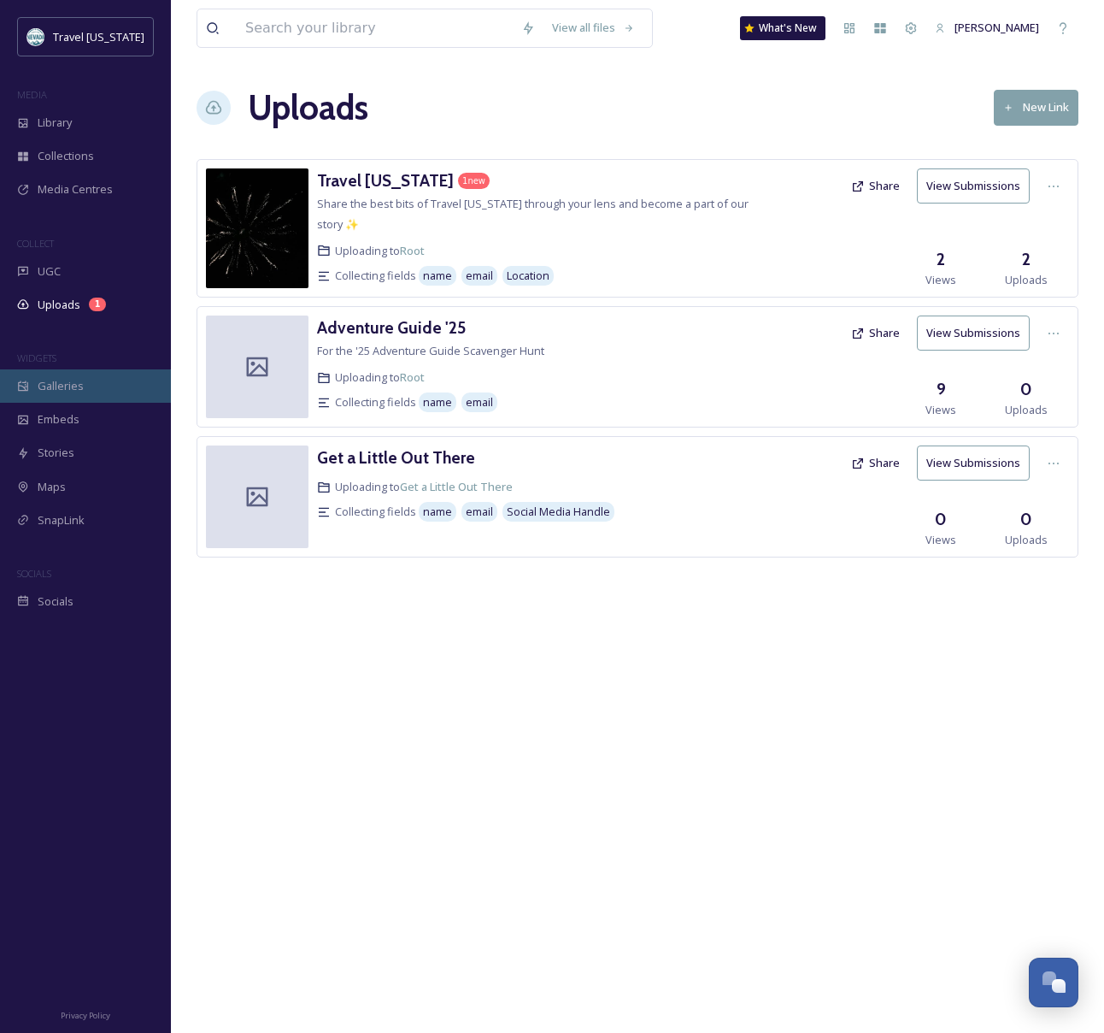
click at [121, 386] on div "Galleries" at bounding box center [85, 385] width 171 height 33
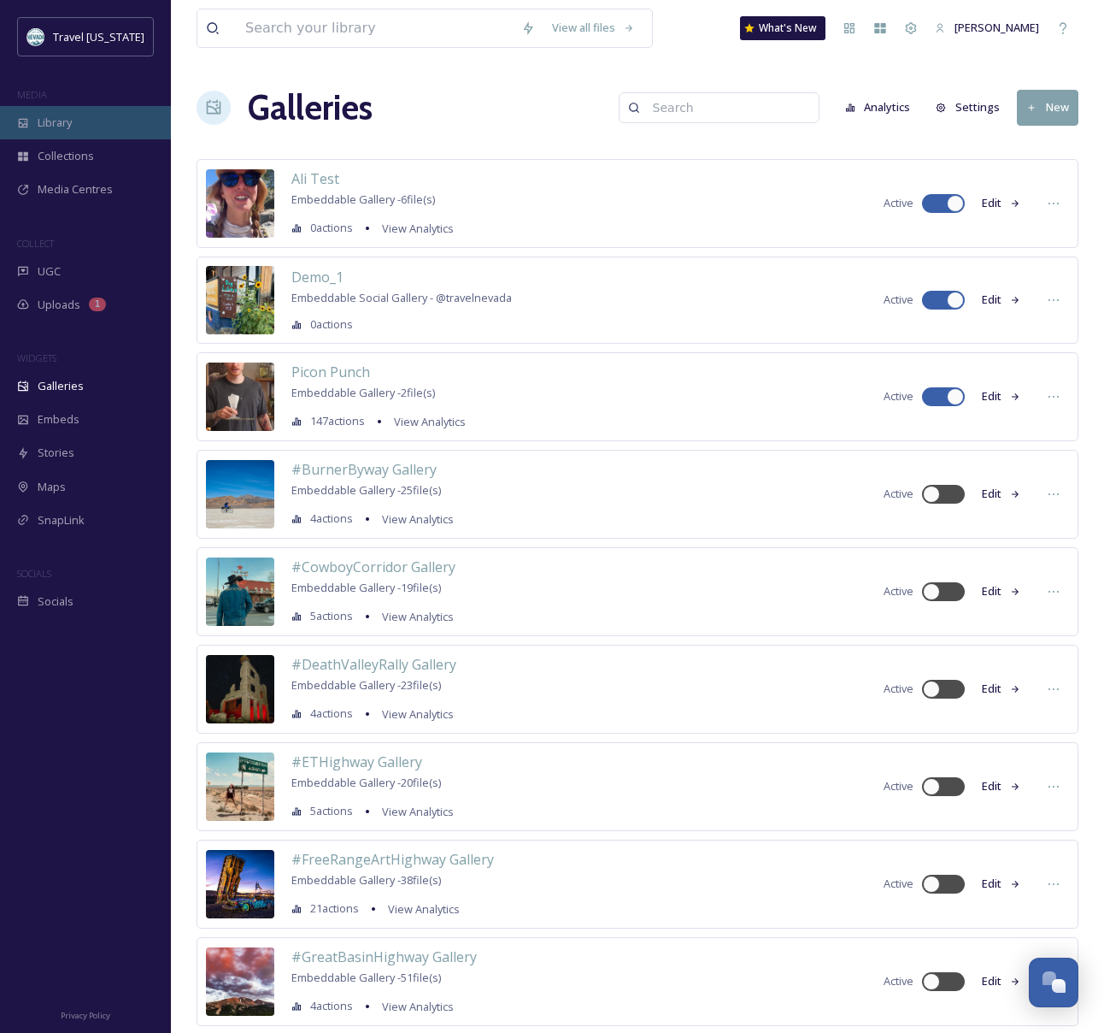
click at [105, 119] on div "Library" at bounding box center [85, 122] width 171 height 33
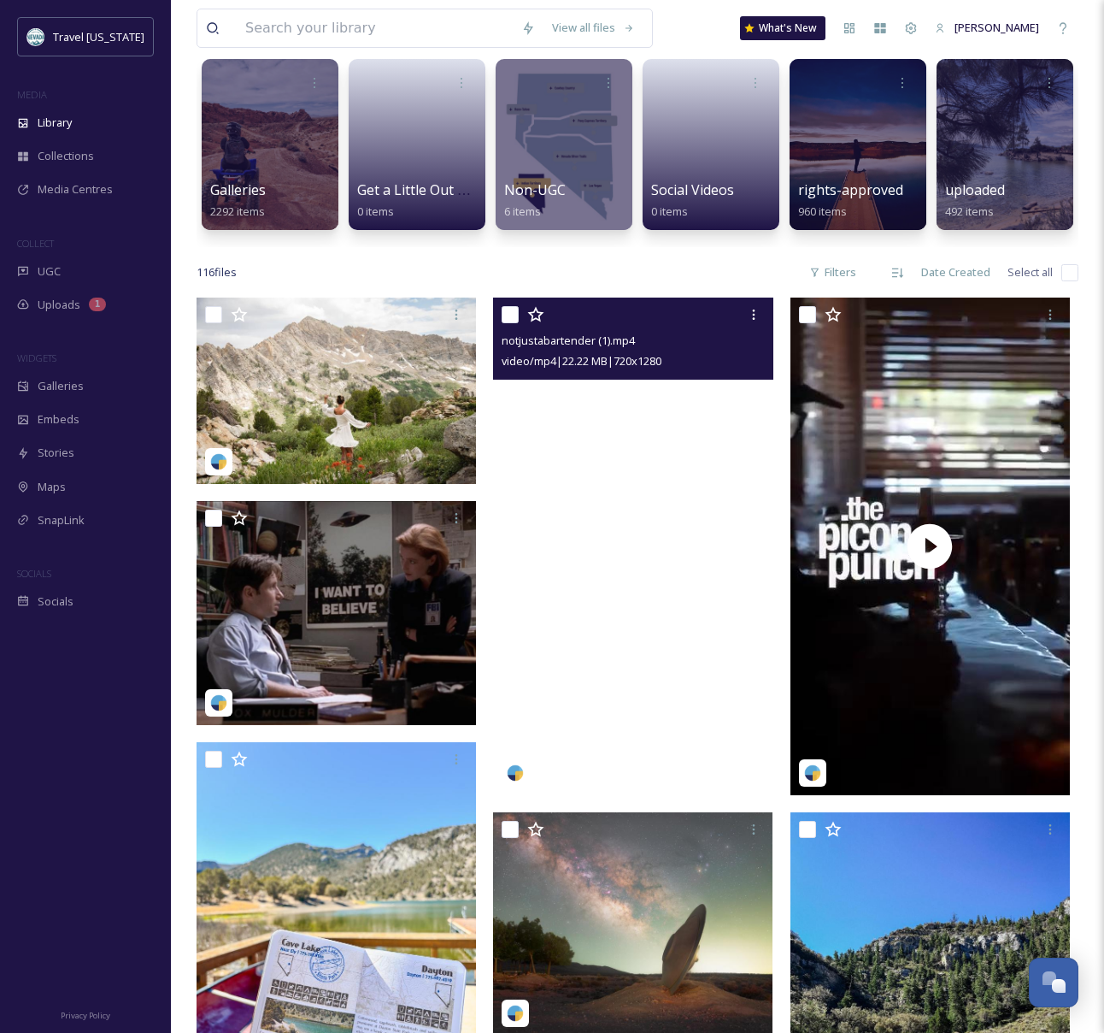
scroll to position [127, 0]
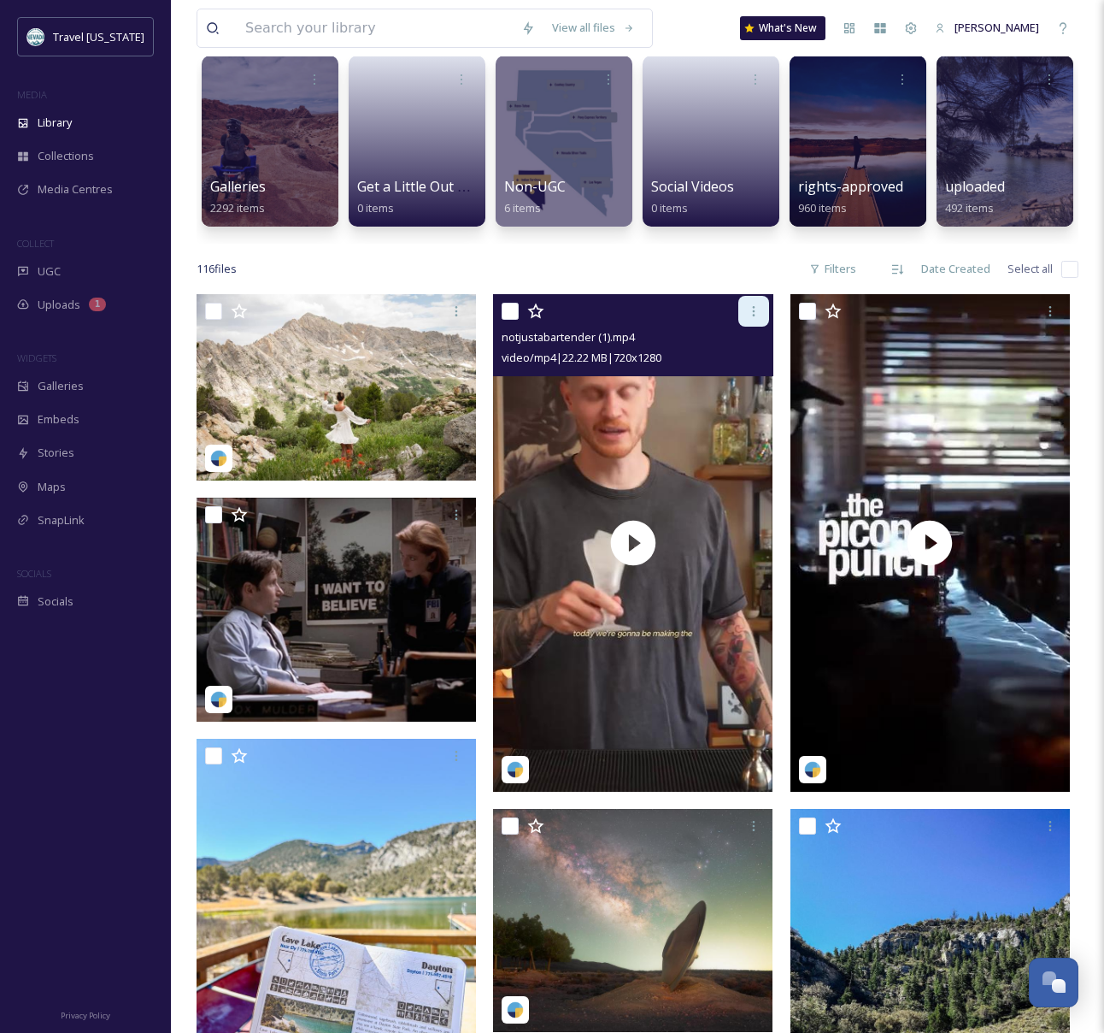
click at [753, 316] on icon at bounding box center [754, 311] width 14 height 14
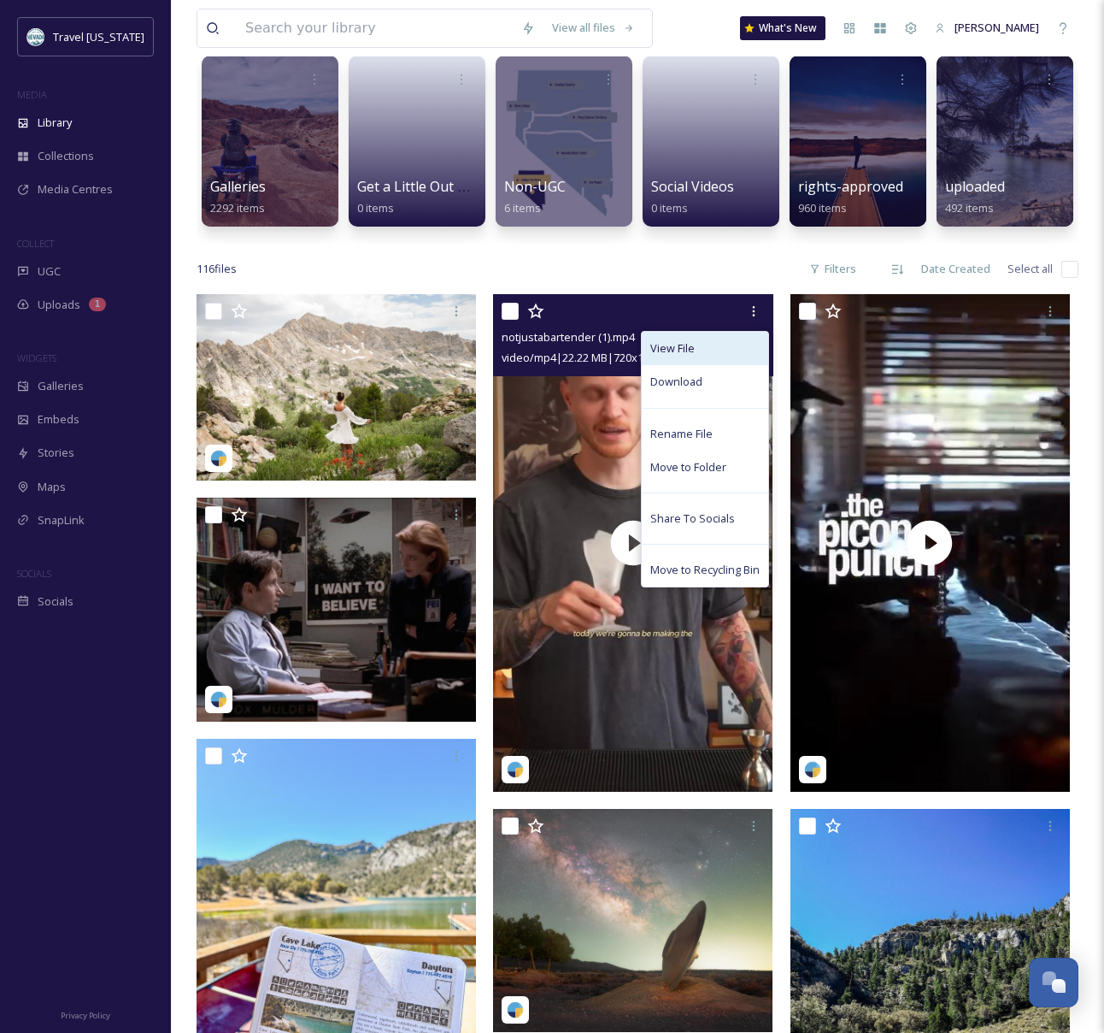
click at [714, 349] on div "View File" at bounding box center [705, 348] width 127 height 33
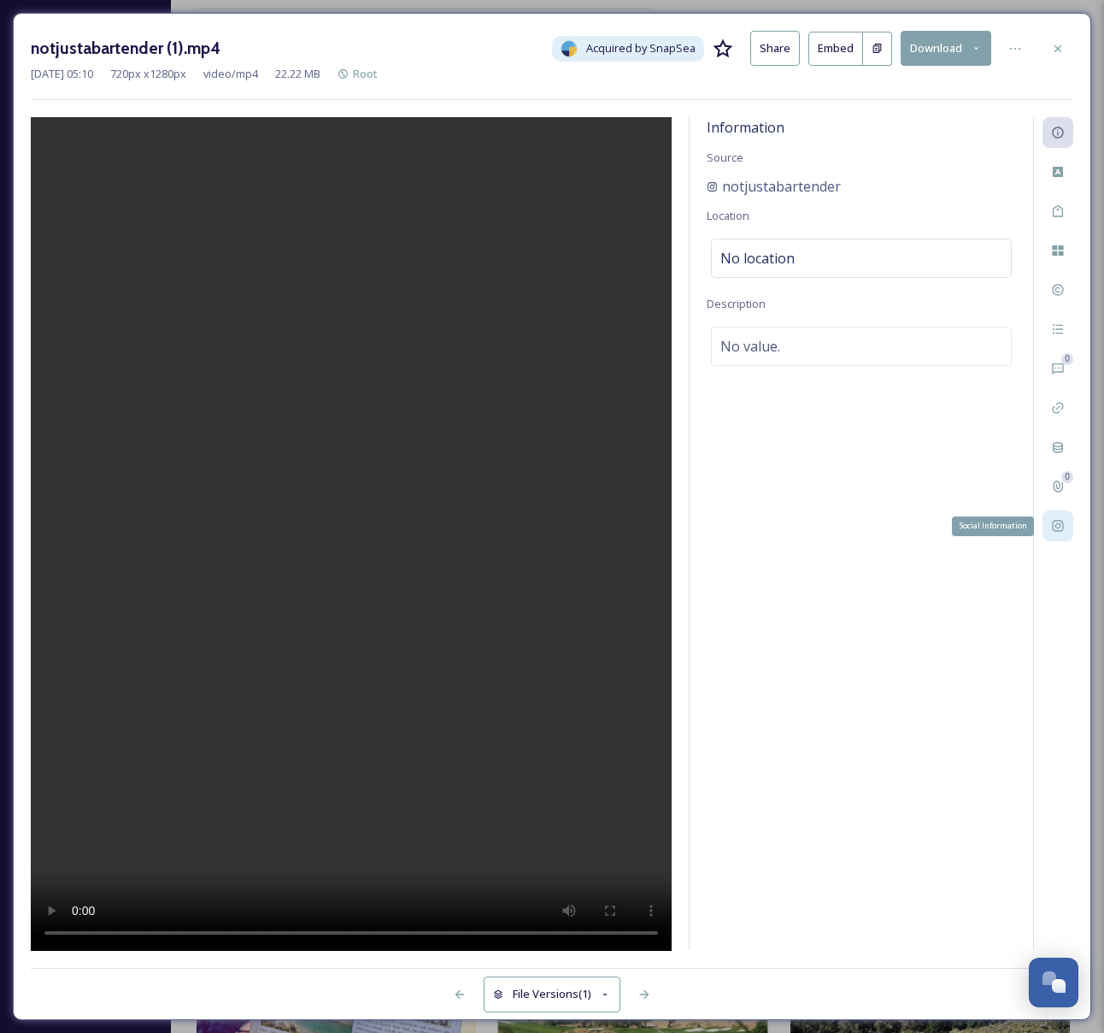
click at [1057, 523] on icon at bounding box center [1057, 526] width 11 height 11
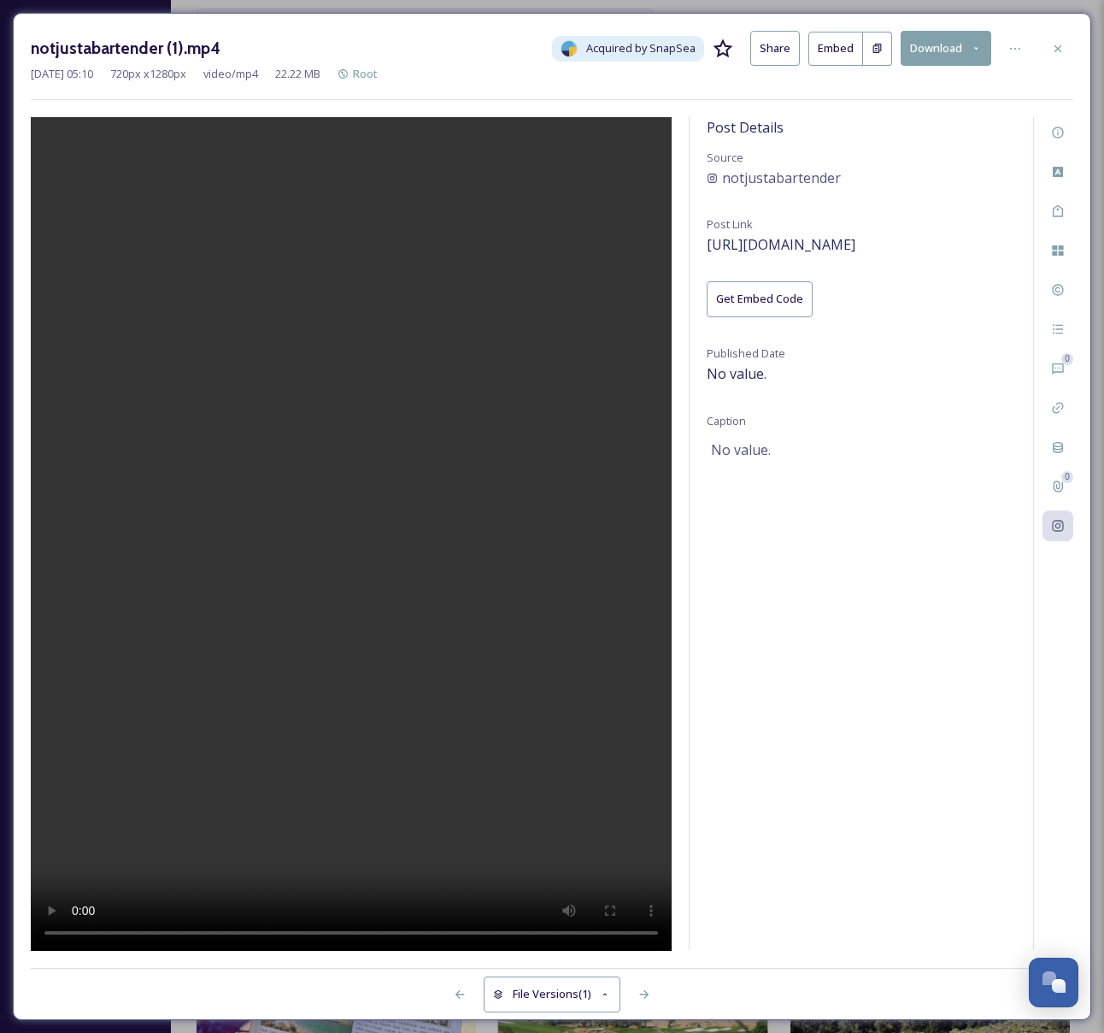
drag, startPoint x: 723, startPoint y: 454, endPoint x: 740, endPoint y: 441, distance: 21.4
click at [728, 450] on span "No value." at bounding box center [741, 449] width 60 height 21
click at [740, 441] on span "No value." at bounding box center [741, 449] width 60 height 21
click at [742, 442] on span "No value." at bounding box center [741, 449] width 60 height 21
click at [639, 1000] on icon at bounding box center [645, 994] width 14 height 14
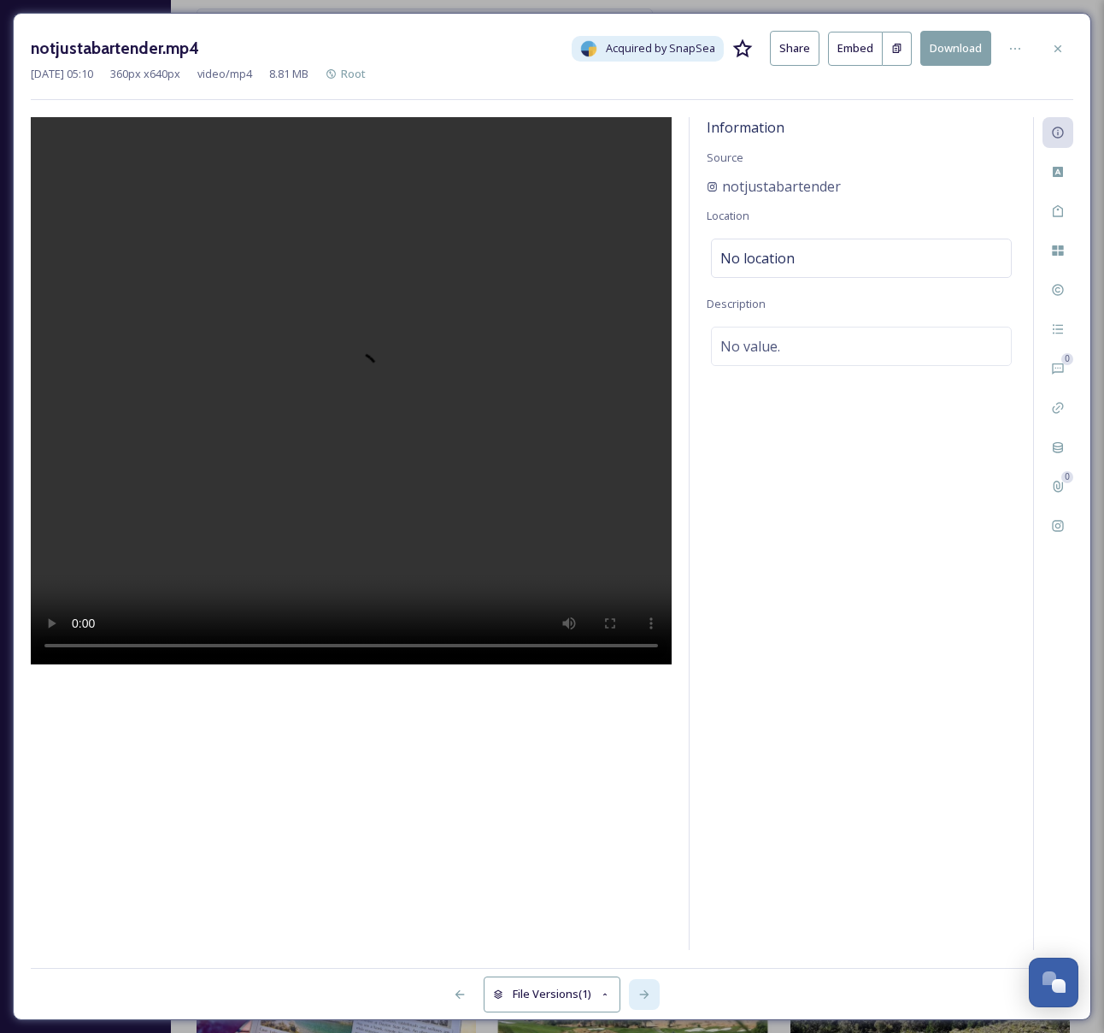
click at [641, 995] on icon at bounding box center [645, 994] width 14 height 14
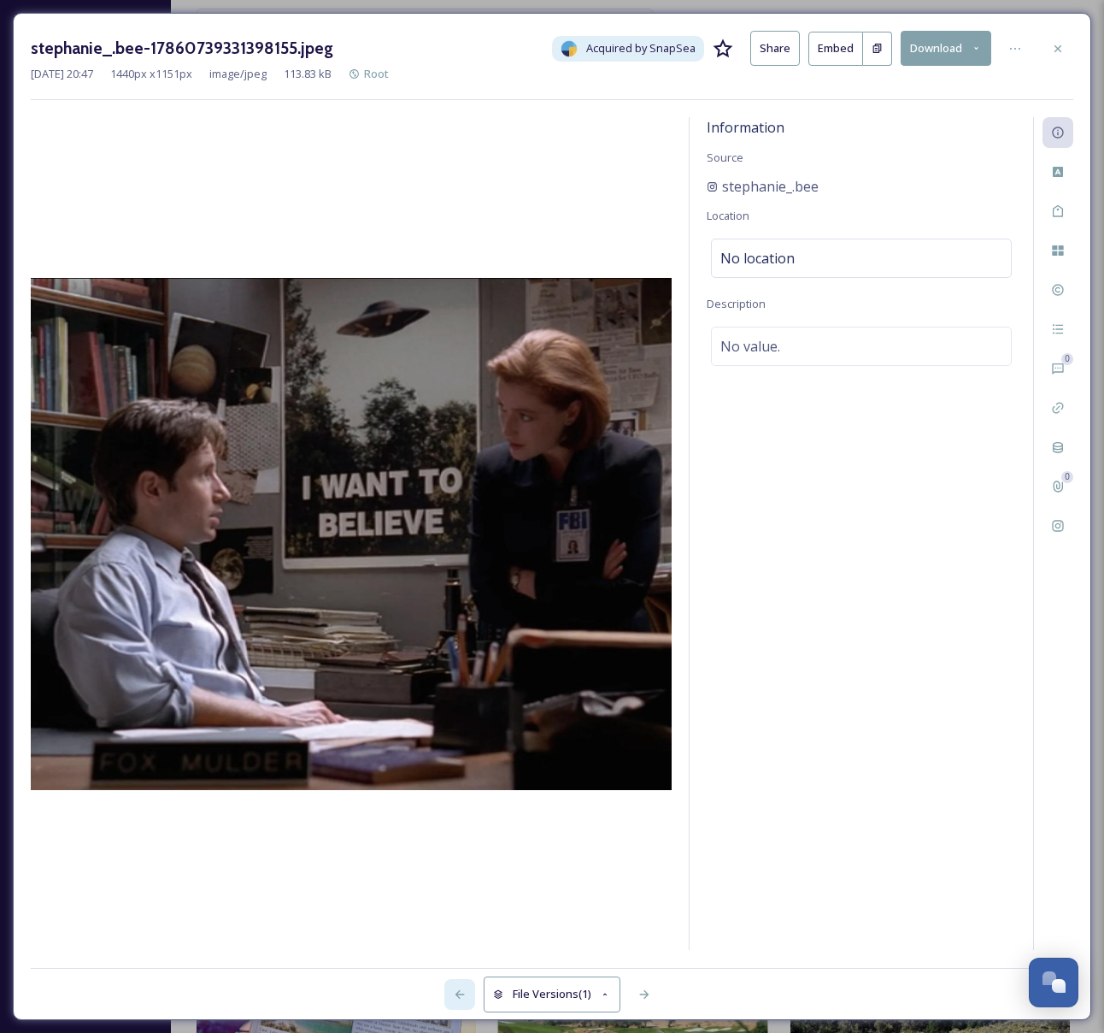
click at [453, 993] on icon at bounding box center [460, 994] width 14 height 14
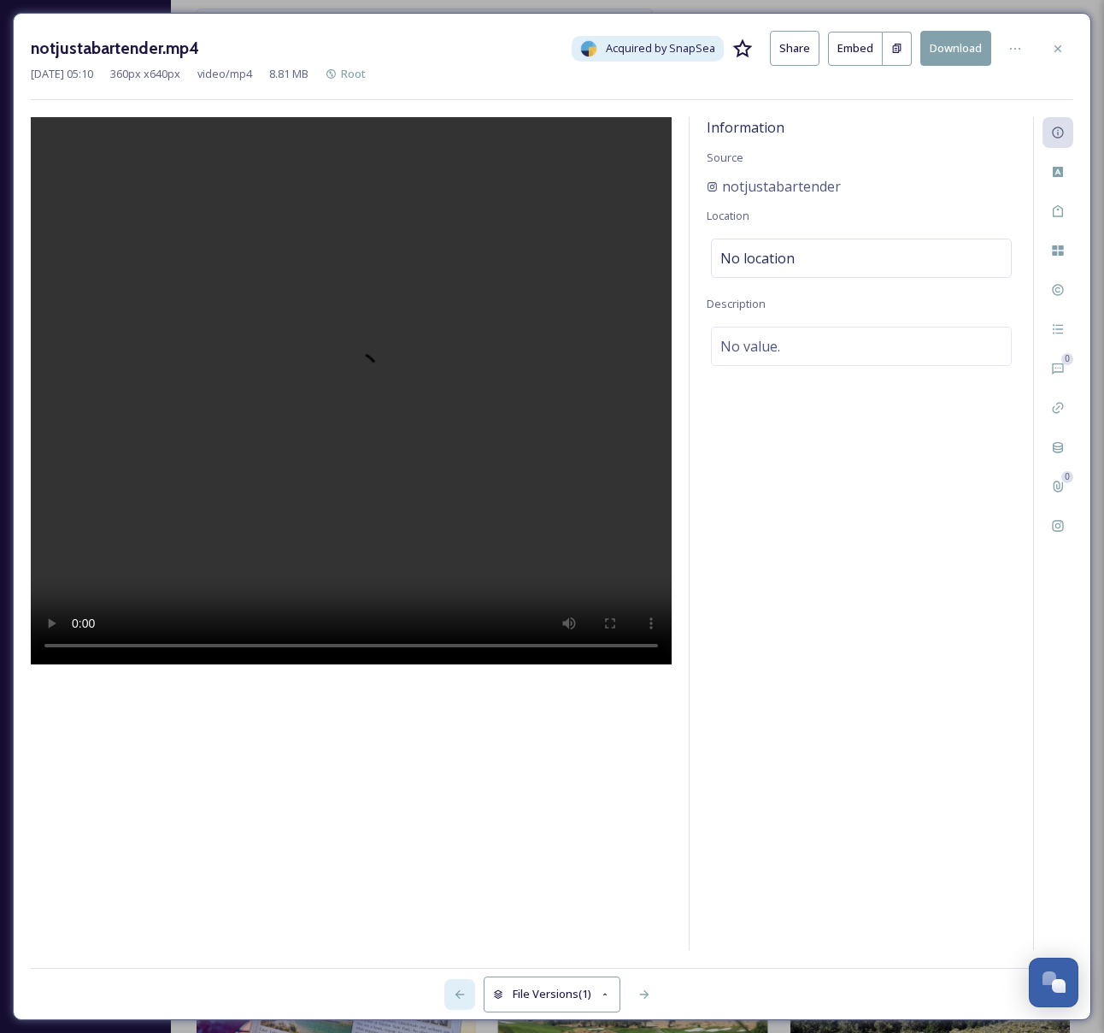
click at [453, 993] on icon at bounding box center [460, 994] width 14 height 14
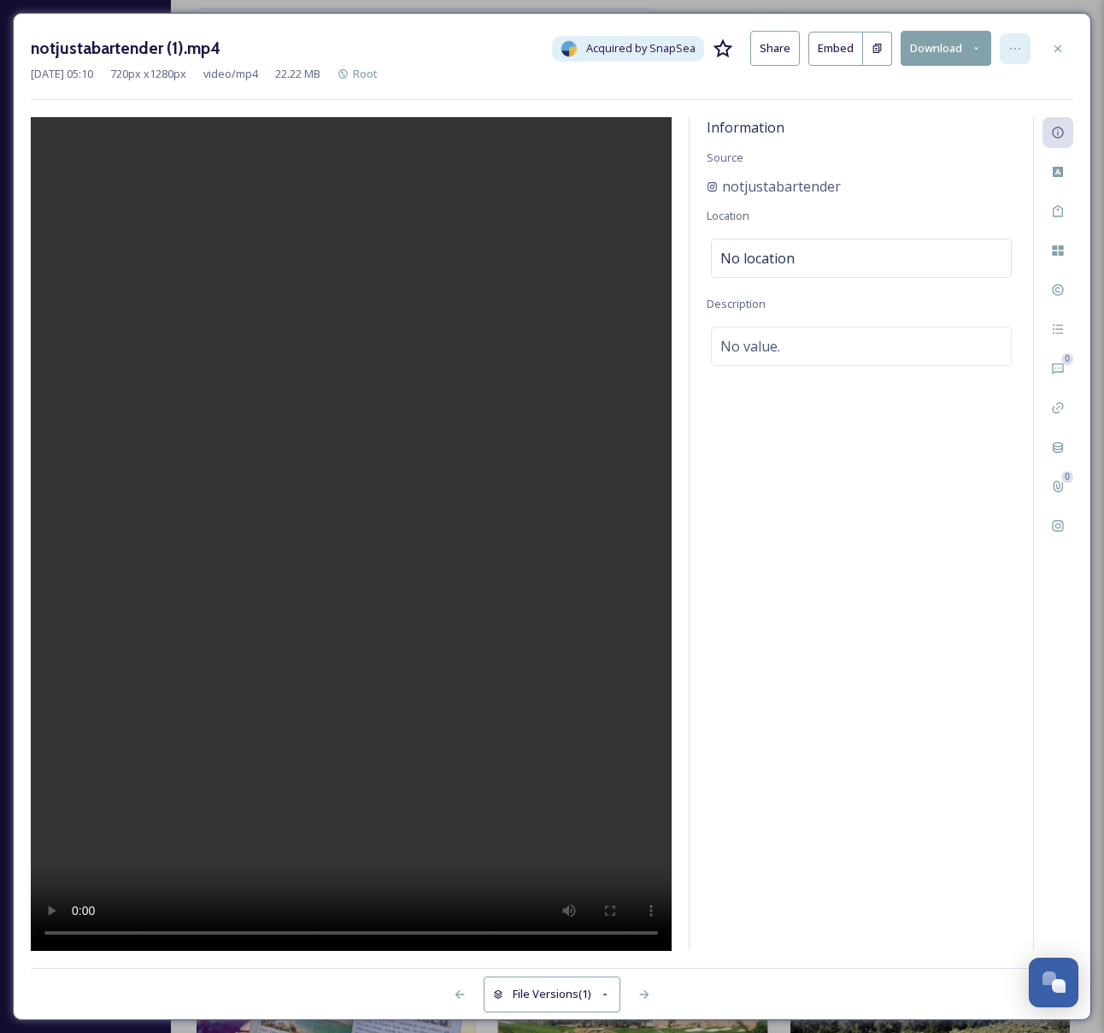
click at [1017, 49] on icon at bounding box center [1016, 49] width 14 height 14
click at [857, 505] on div "Information Source notjustabartender Location No location Description No value." at bounding box center [862, 533] width 344 height 833
click at [1060, 527] on icon at bounding box center [1058, 526] width 14 height 14
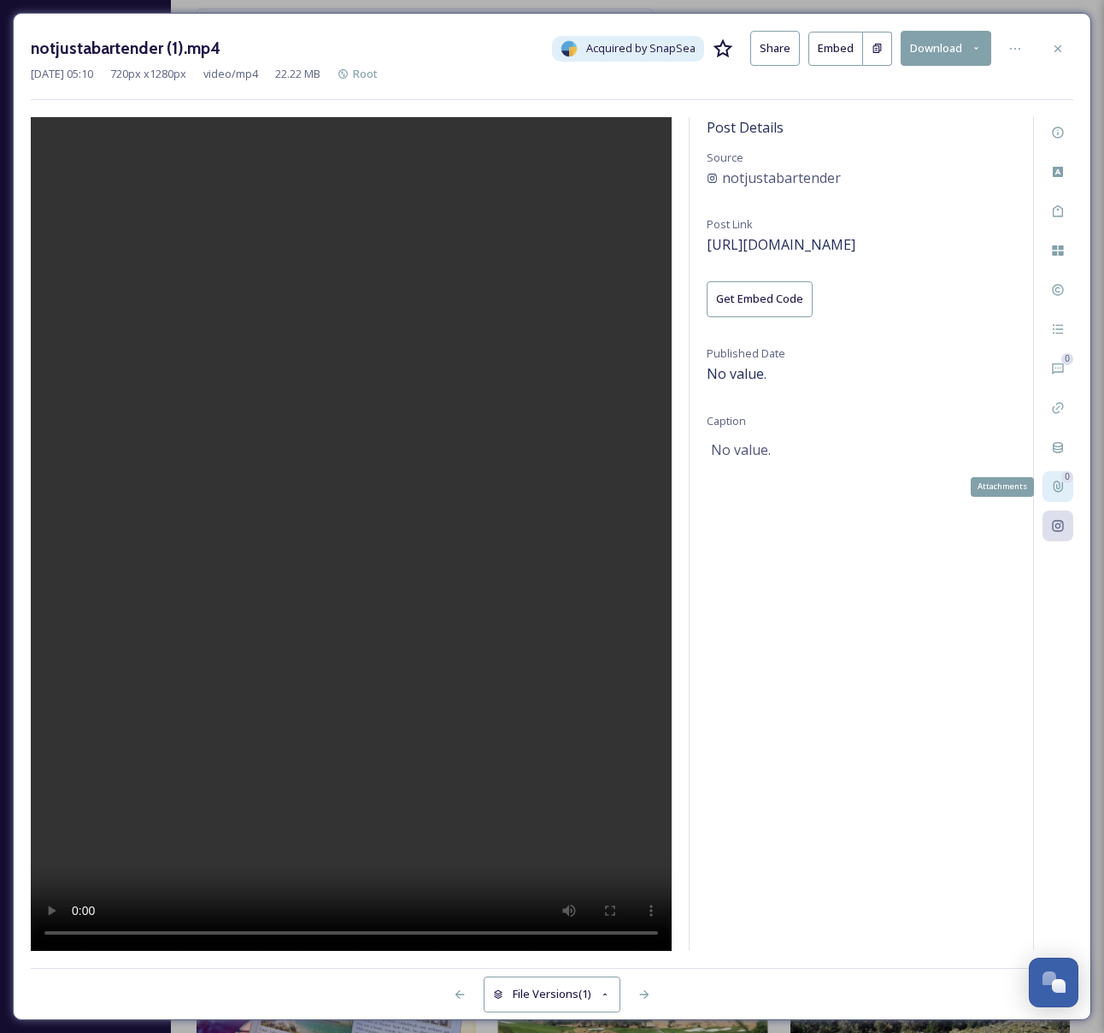
click at [1046, 479] on div "0 Attachments" at bounding box center [1058, 486] width 31 height 31
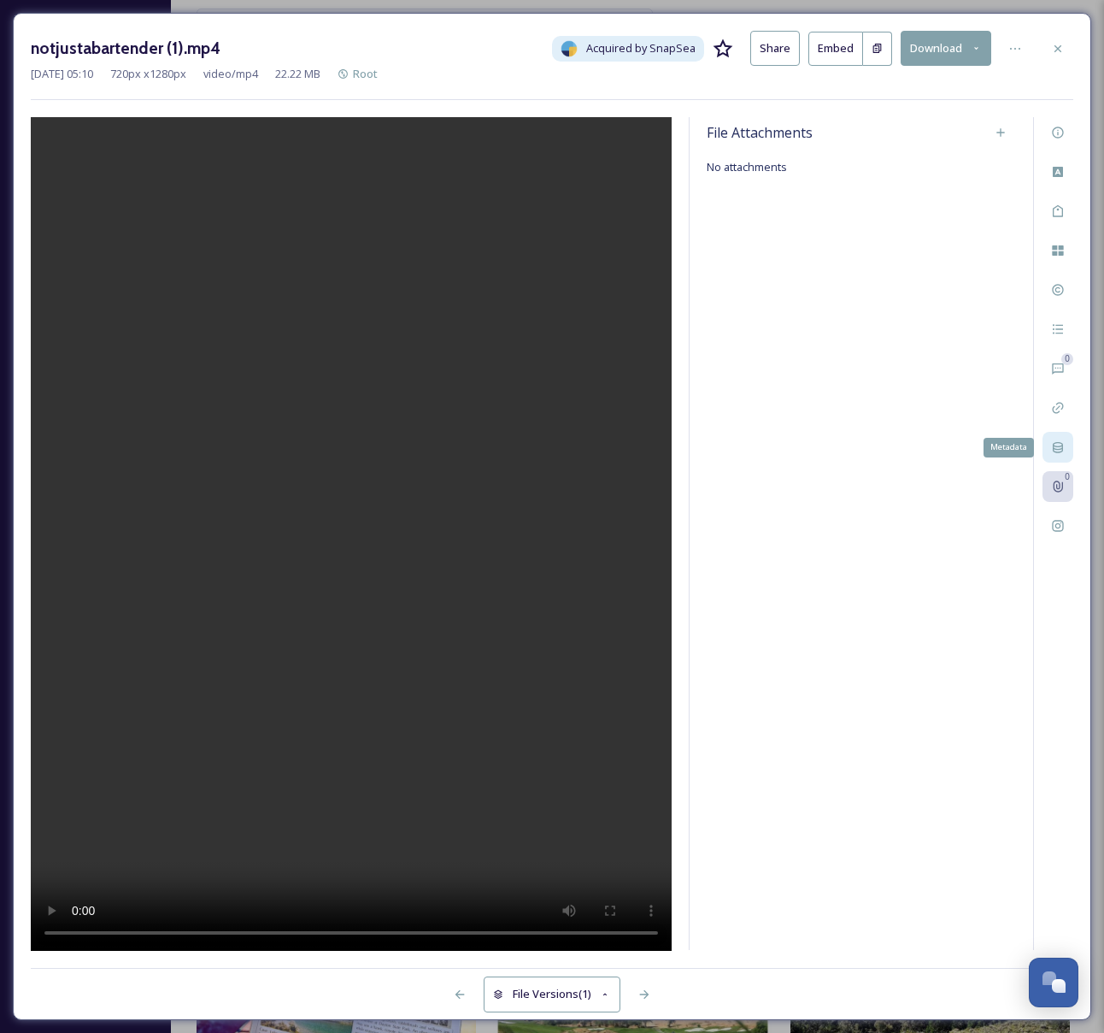
click at [1054, 440] on icon at bounding box center [1058, 447] width 14 height 14
click at [1060, 406] on icon at bounding box center [1058, 408] width 14 height 14
click at [1059, 372] on icon at bounding box center [1058, 369] width 14 height 14
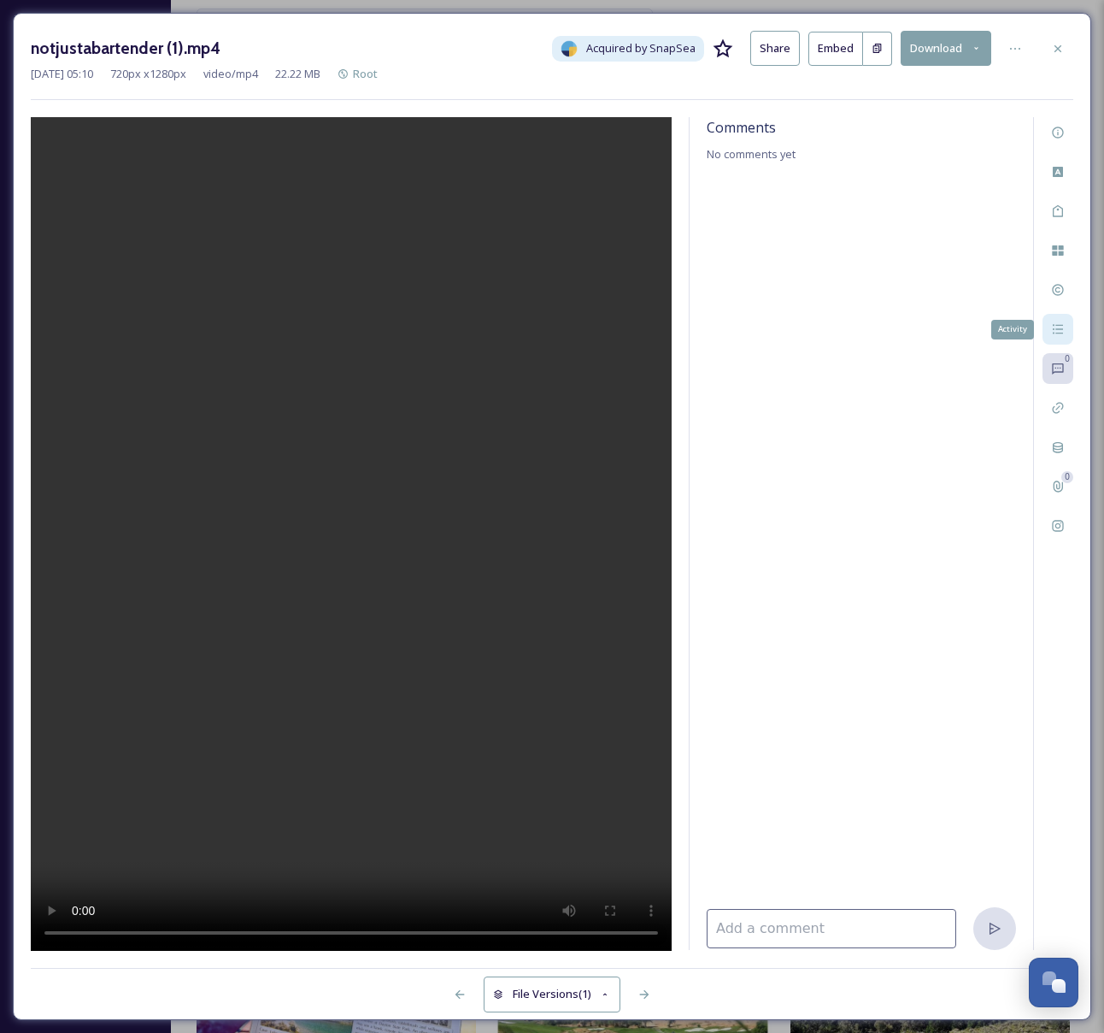
click at [1063, 318] on div "Activity" at bounding box center [1058, 329] width 31 height 31
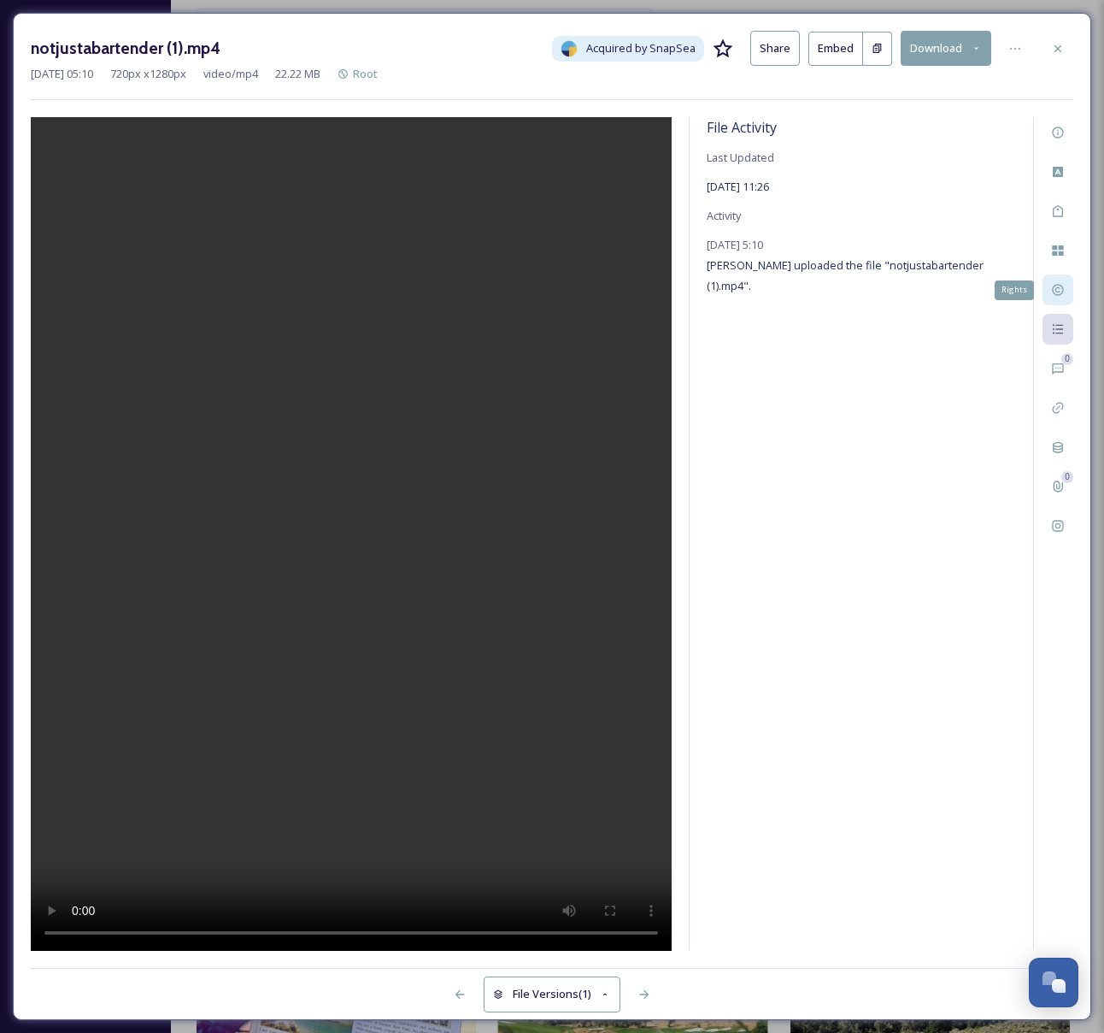
click at [1057, 291] on icon at bounding box center [1057, 290] width 11 height 11
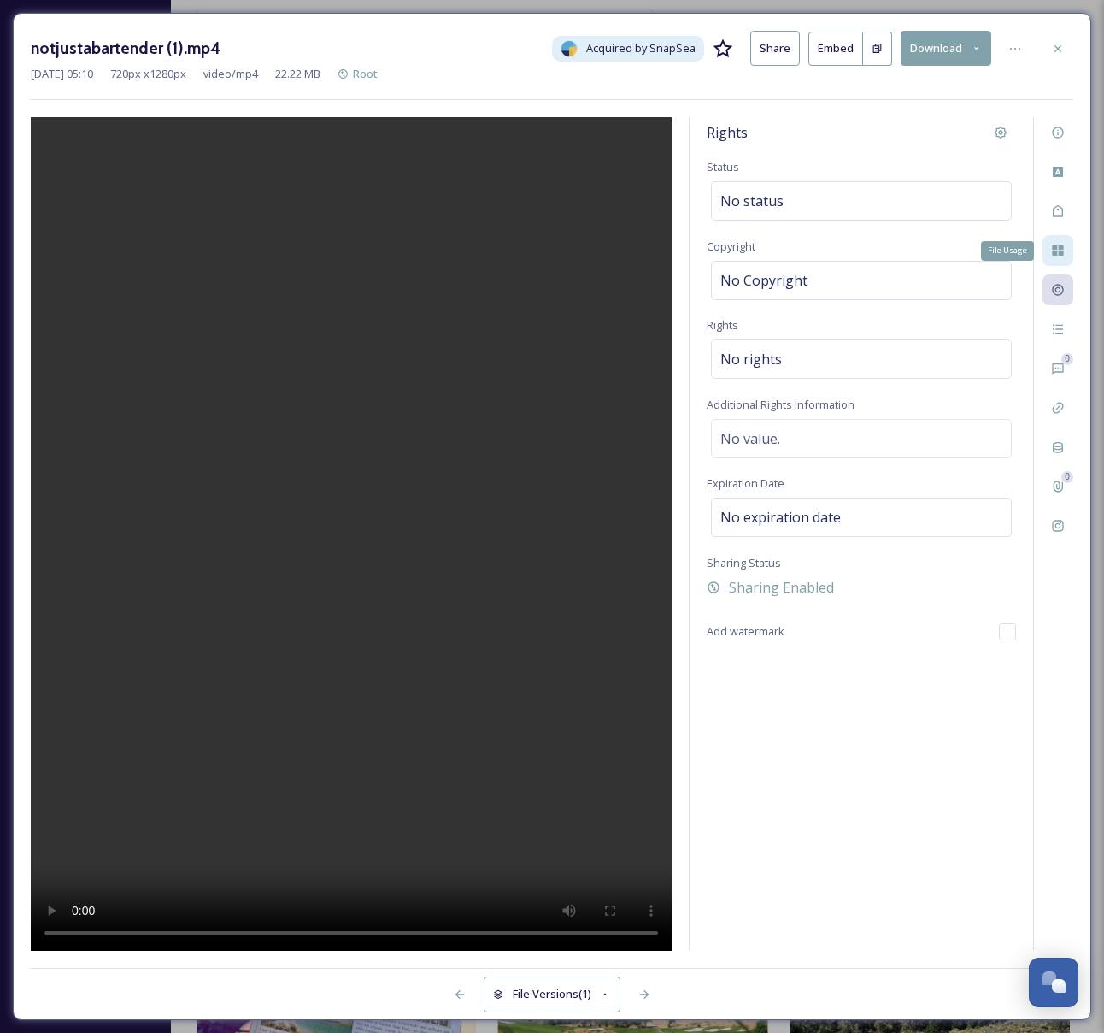
click at [1060, 256] on icon at bounding box center [1058, 251] width 14 height 14
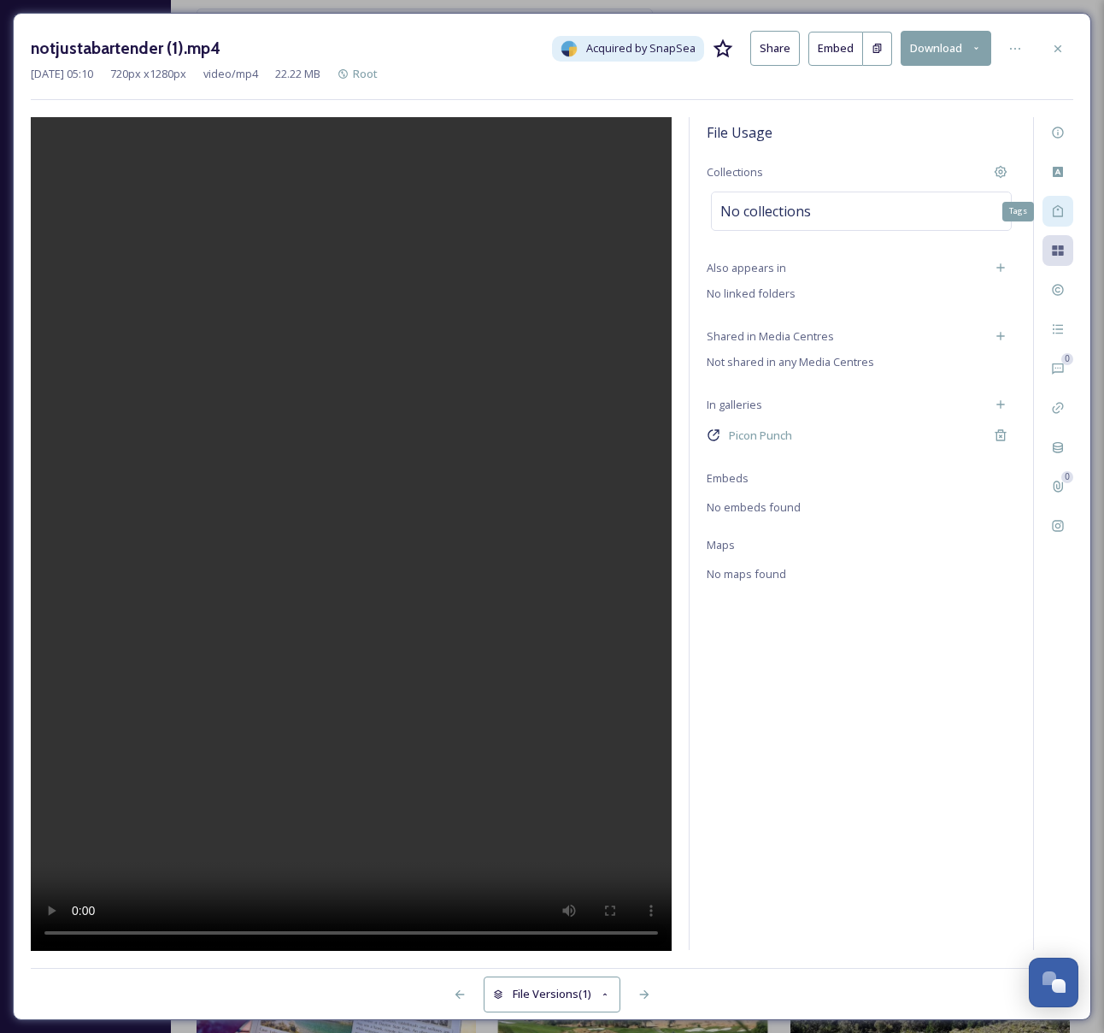
click at [1062, 209] on icon at bounding box center [1058, 211] width 14 height 14
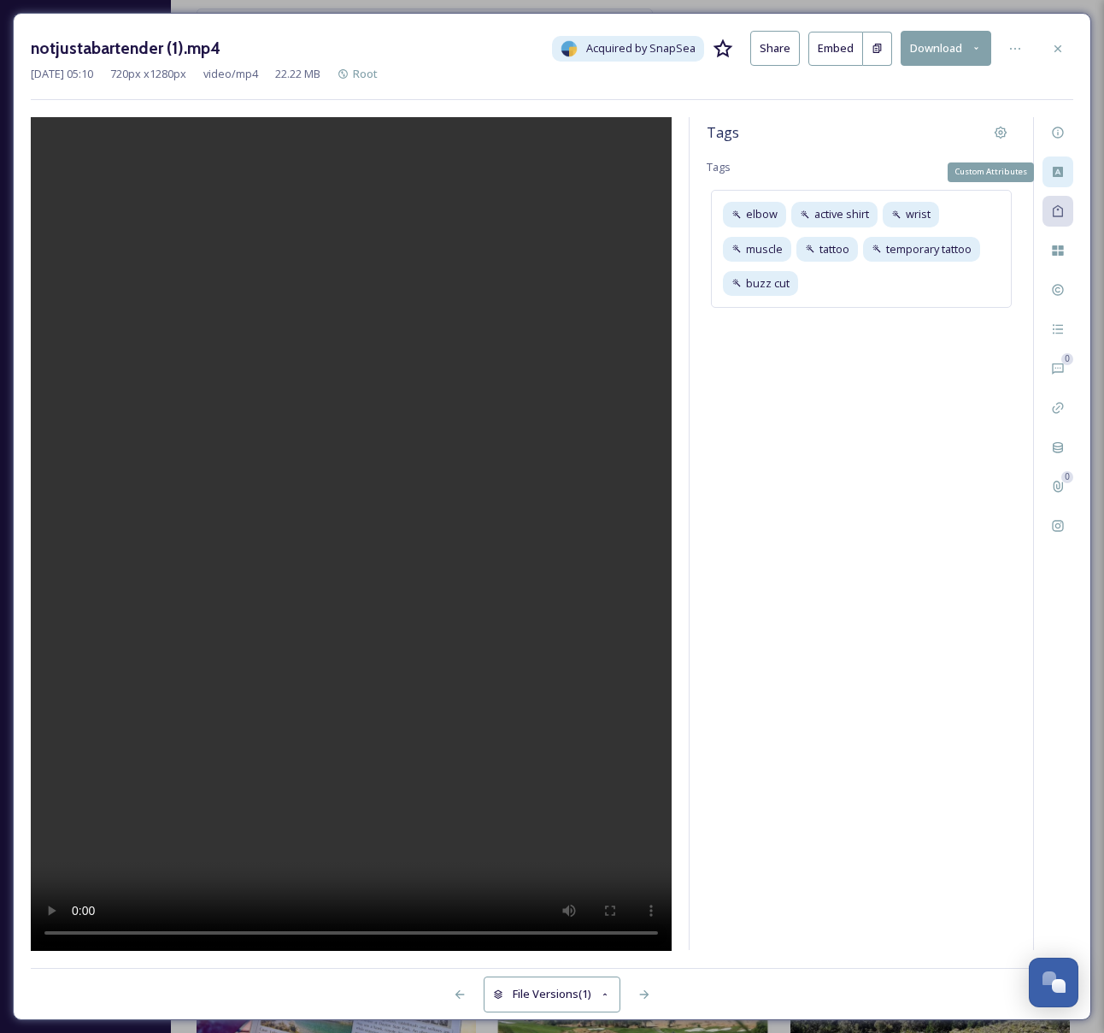
click at [1059, 173] on icon at bounding box center [1058, 172] width 14 height 14
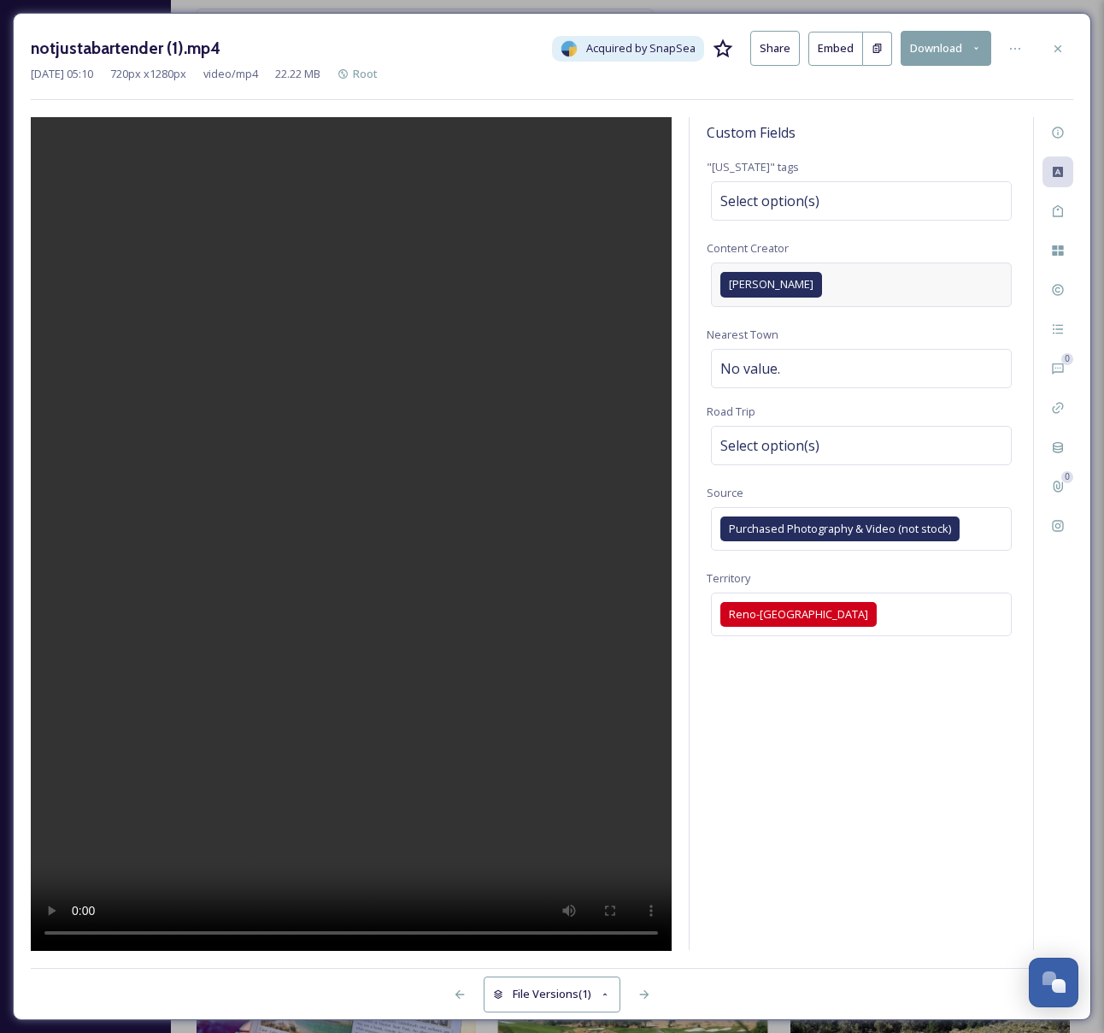
click at [849, 286] on div "[PERSON_NAME]" at bounding box center [861, 284] width 301 height 44
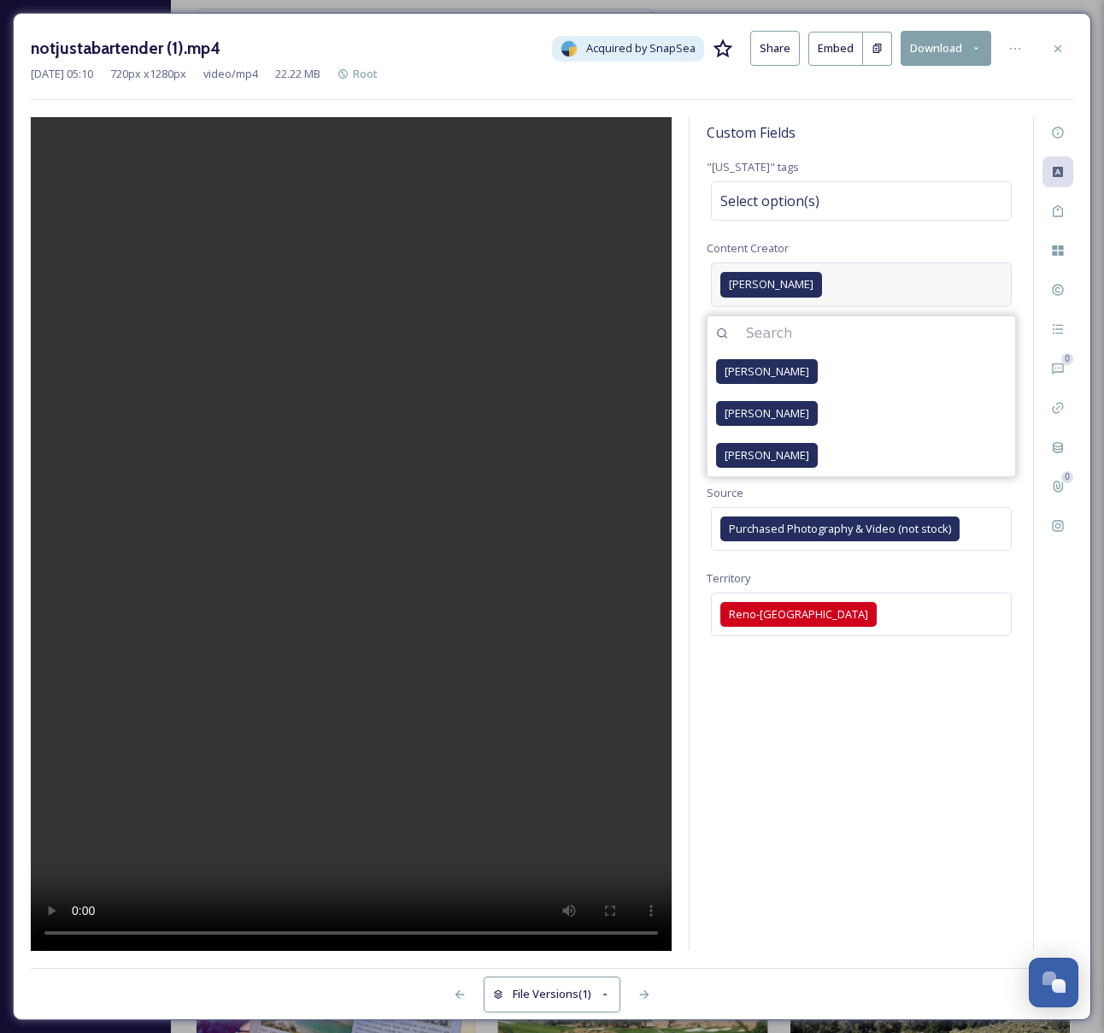
click at [778, 287] on span "[PERSON_NAME]" at bounding box center [771, 284] width 85 height 16
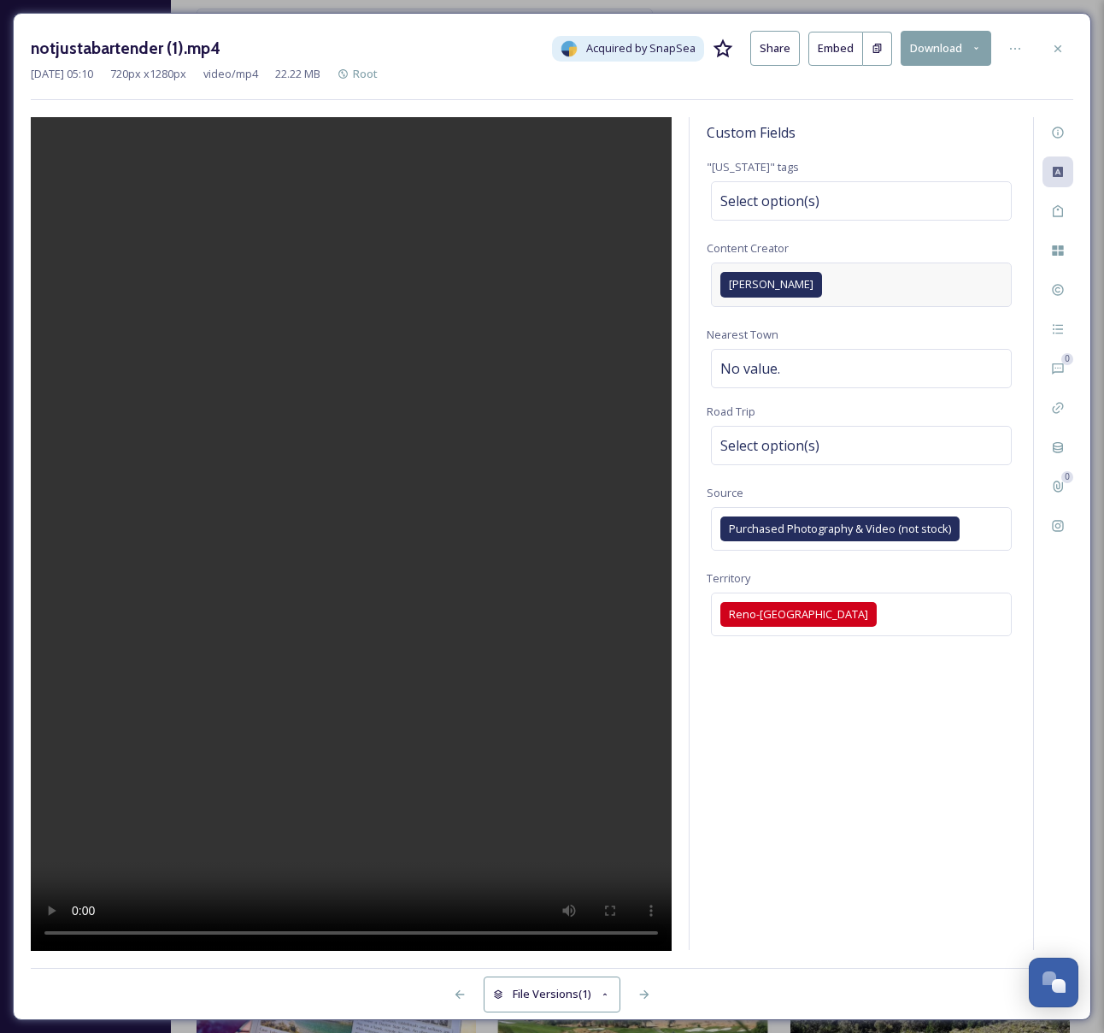
click at [842, 272] on div "[PERSON_NAME]" at bounding box center [861, 284] width 301 height 44
click at [937, 135] on div "Custom Fields" at bounding box center [861, 132] width 309 height 31
click at [901, 193] on div "Select option(s)" at bounding box center [861, 200] width 301 height 39
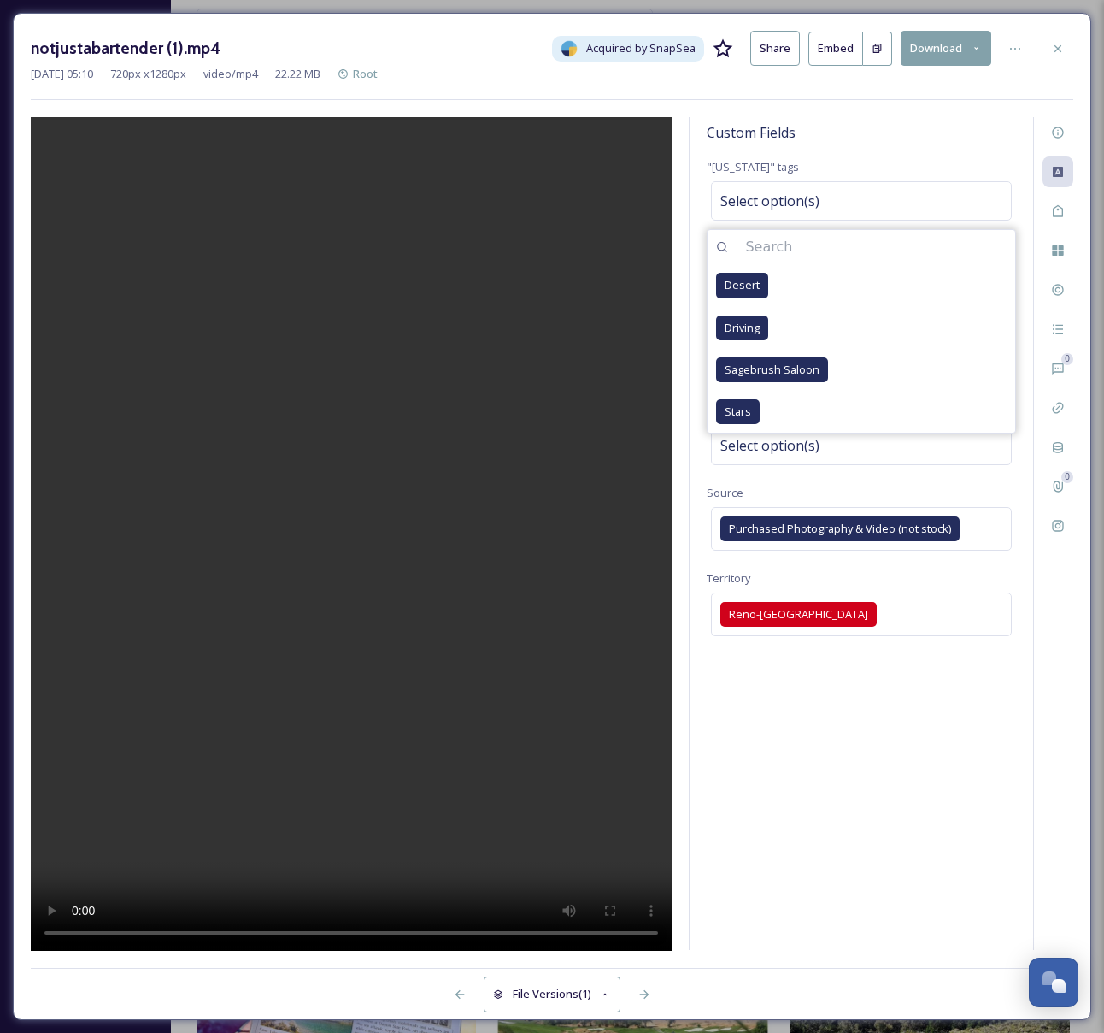
click at [917, 157] on div ""[US_STATE]" tags Select option(s) Desert Driving Sagebrush Saloon Stars" at bounding box center [861, 190] width 309 height 68
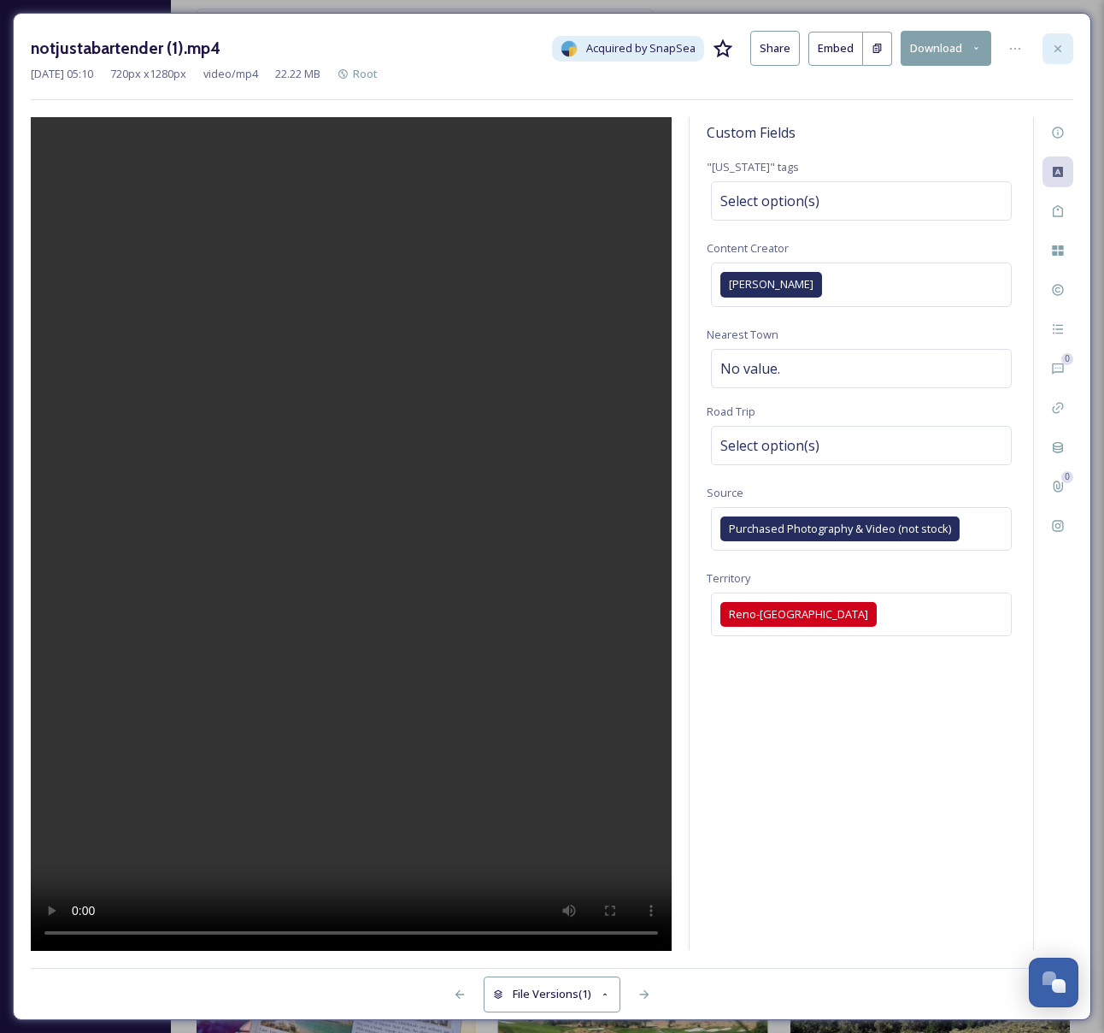
click at [1068, 54] on div at bounding box center [1058, 48] width 31 height 31
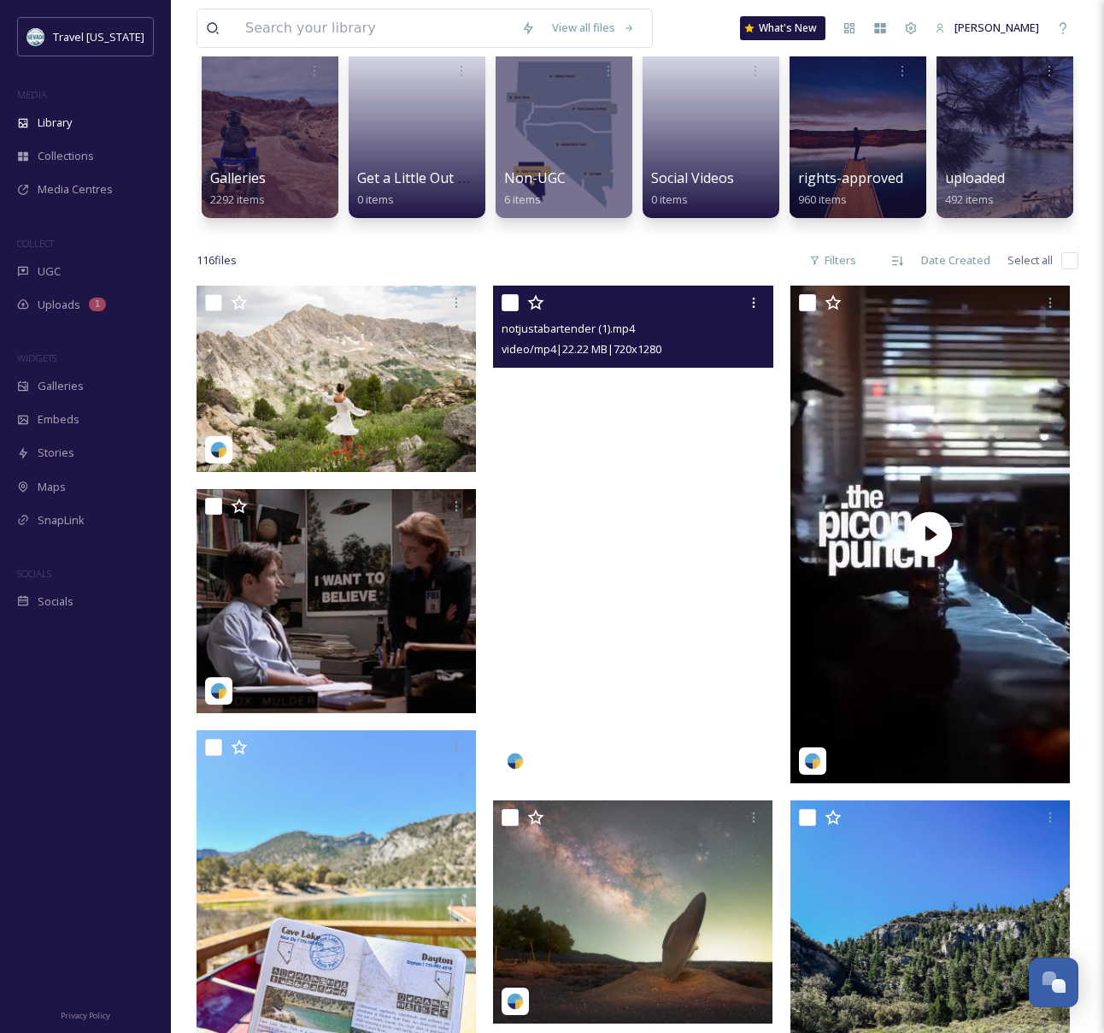
scroll to position [199, 0]
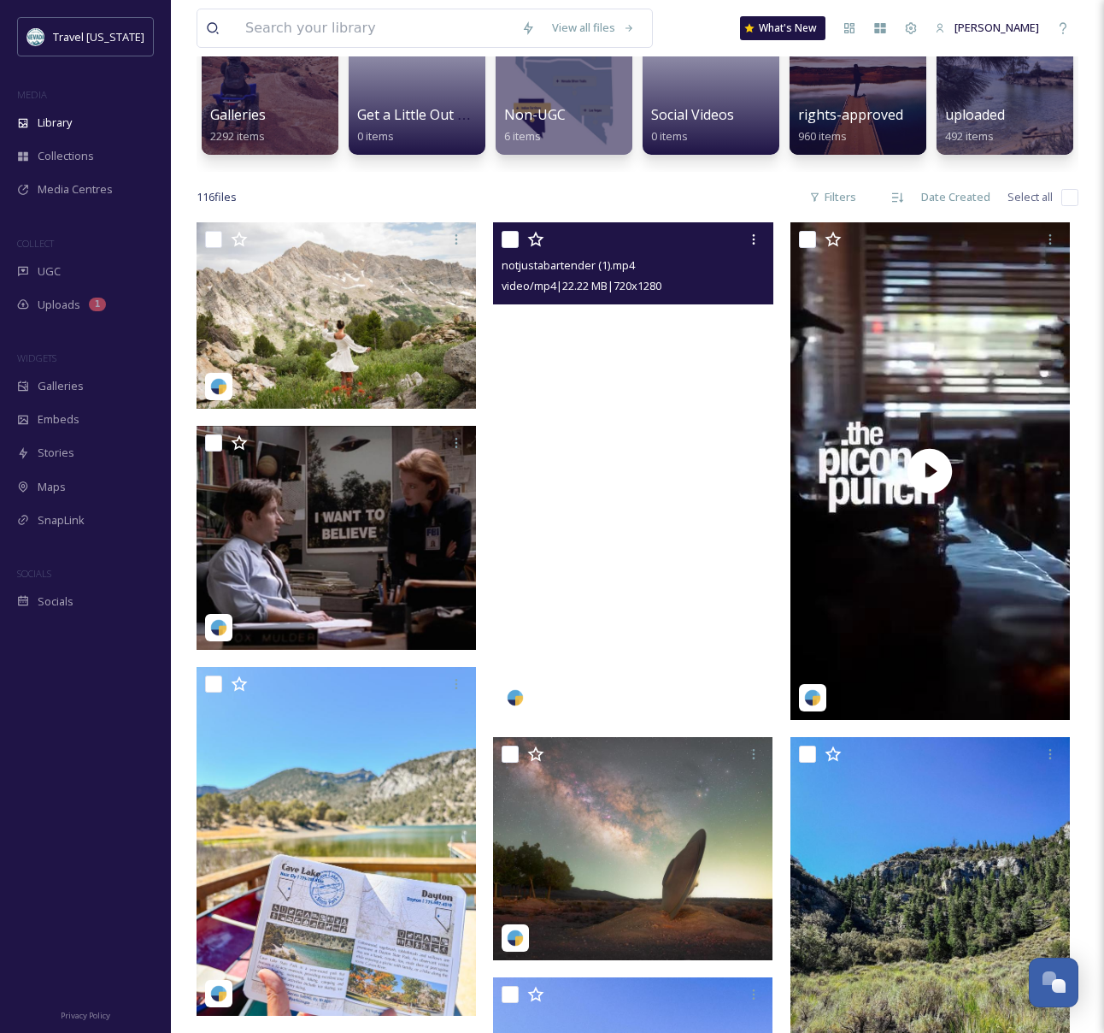
click at [560, 426] on video "notjustabartender (1).mp4" at bounding box center [633, 470] width 280 height 497
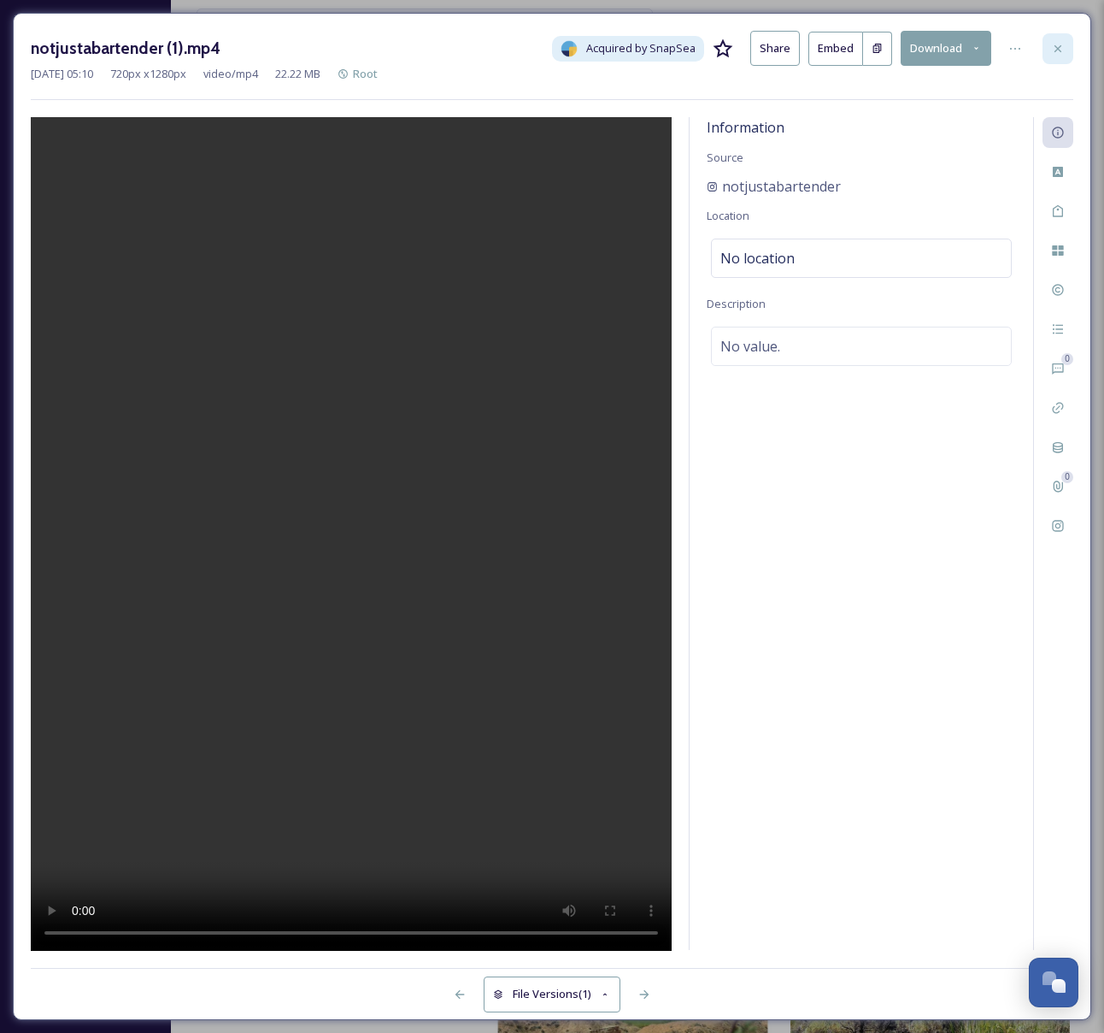
click at [1057, 48] on icon at bounding box center [1058, 47] width 7 height 7
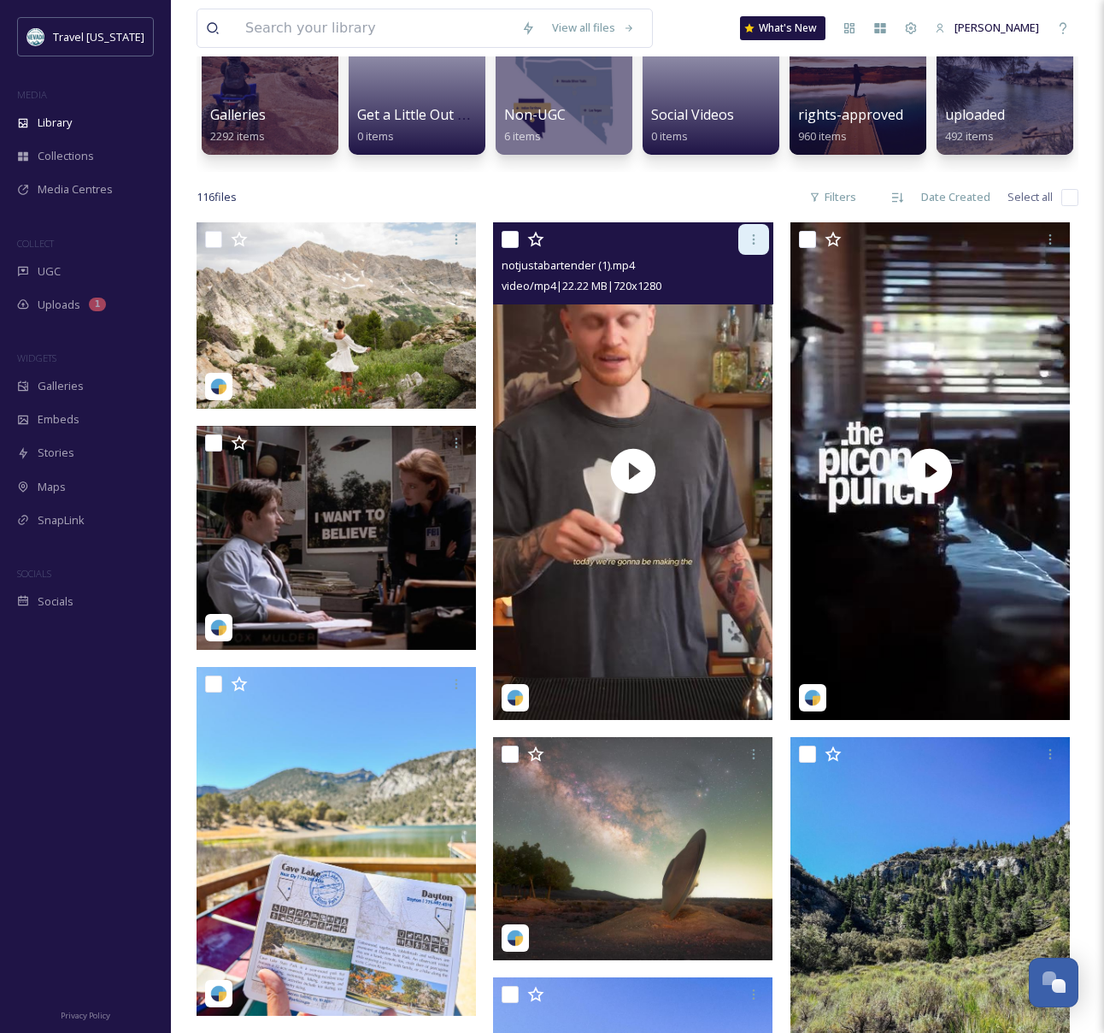
click at [748, 244] on icon at bounding box center [754, 240] width 14 height 14
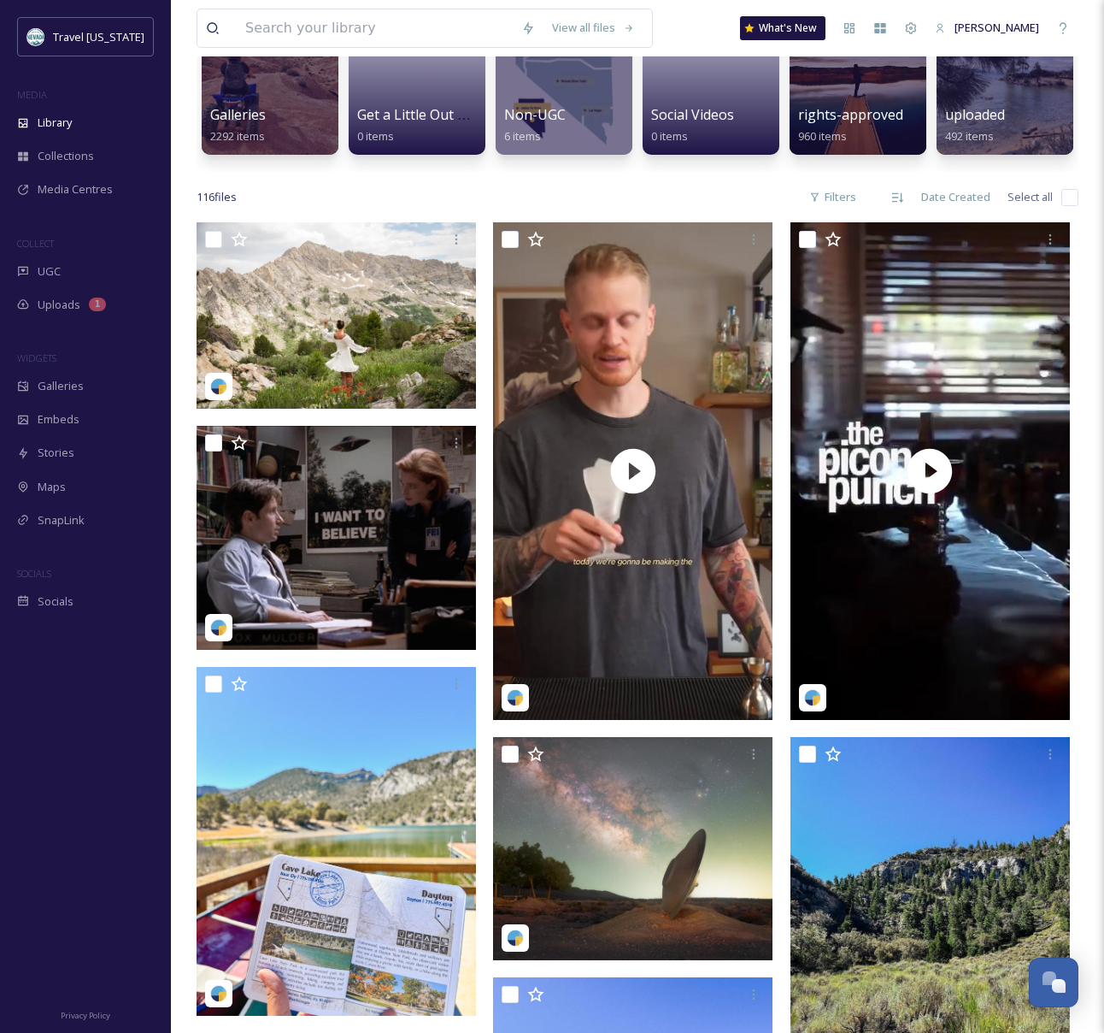
click at [754, 193] on div "116 file s Filters Date Created Select all" at bounding box center [638, 196] width 882 height 33
click at [95, 307] on div "1" at bounding box center [97, 304] width 17 height 14
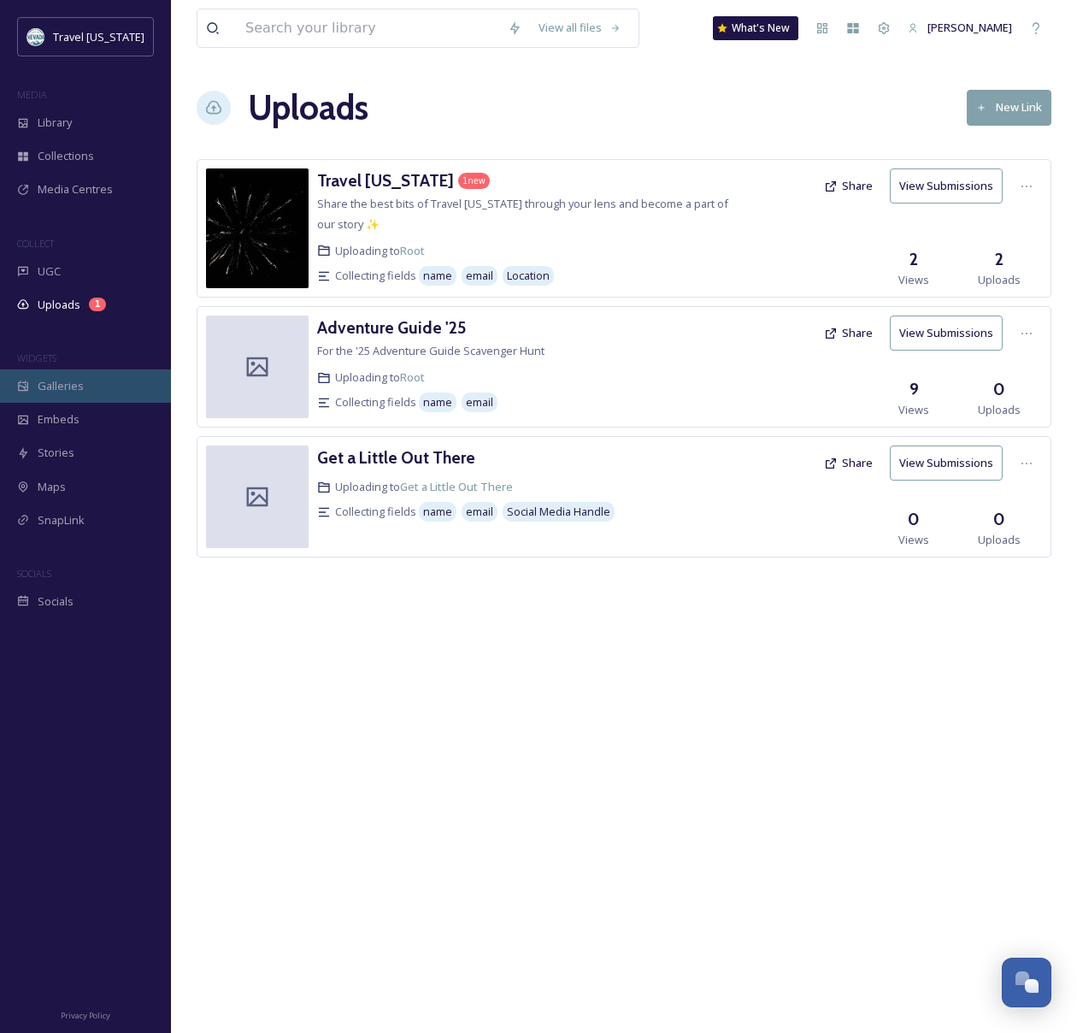
drag, startPoint x: 93, startPoint y: 384, endPoint x: 108, endPoint y: 383, distance: 14.6
click at [93, 384] on div "Galleries" at bounding box center [85, 385] width 171 height 33
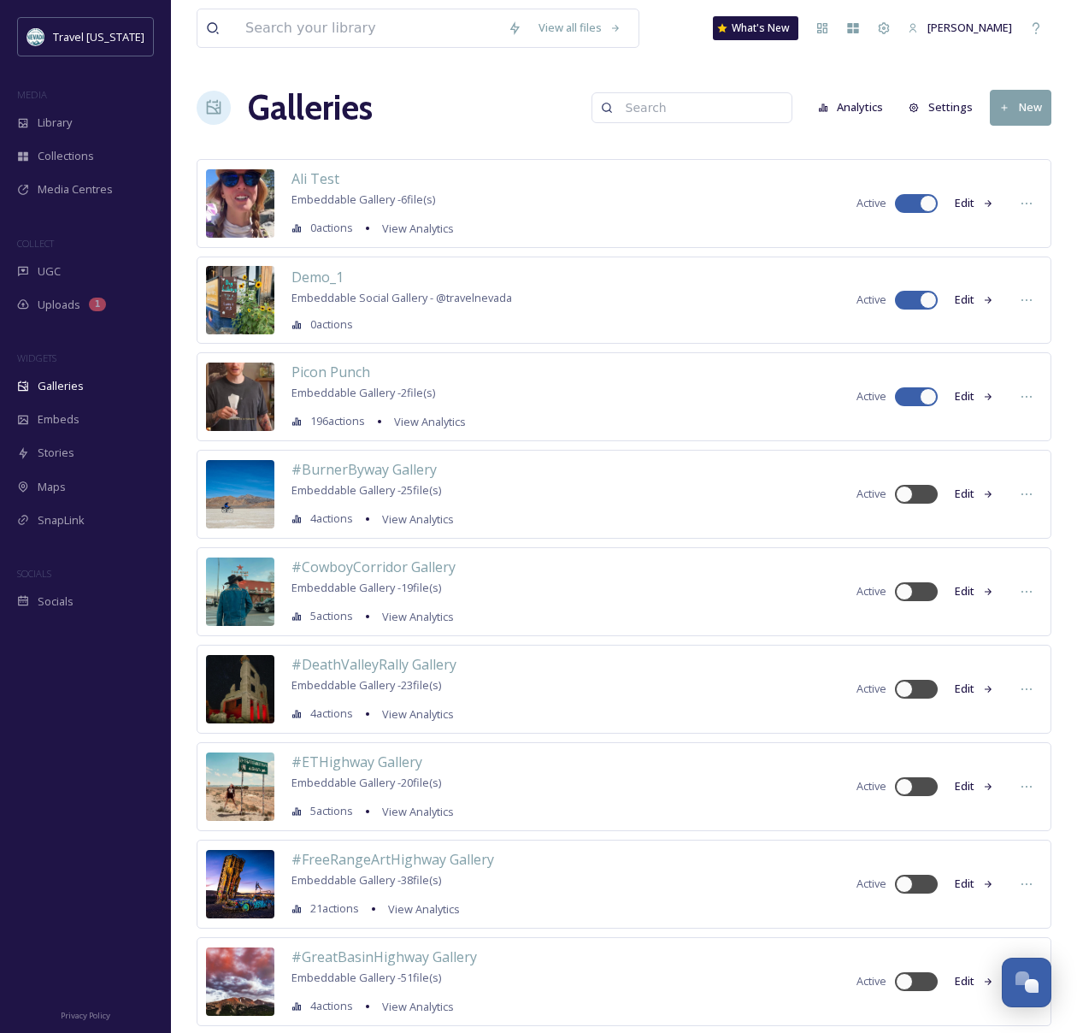
click at [972, 397] on button "Edit" at bounding box center [974, 396] width 56 height 33
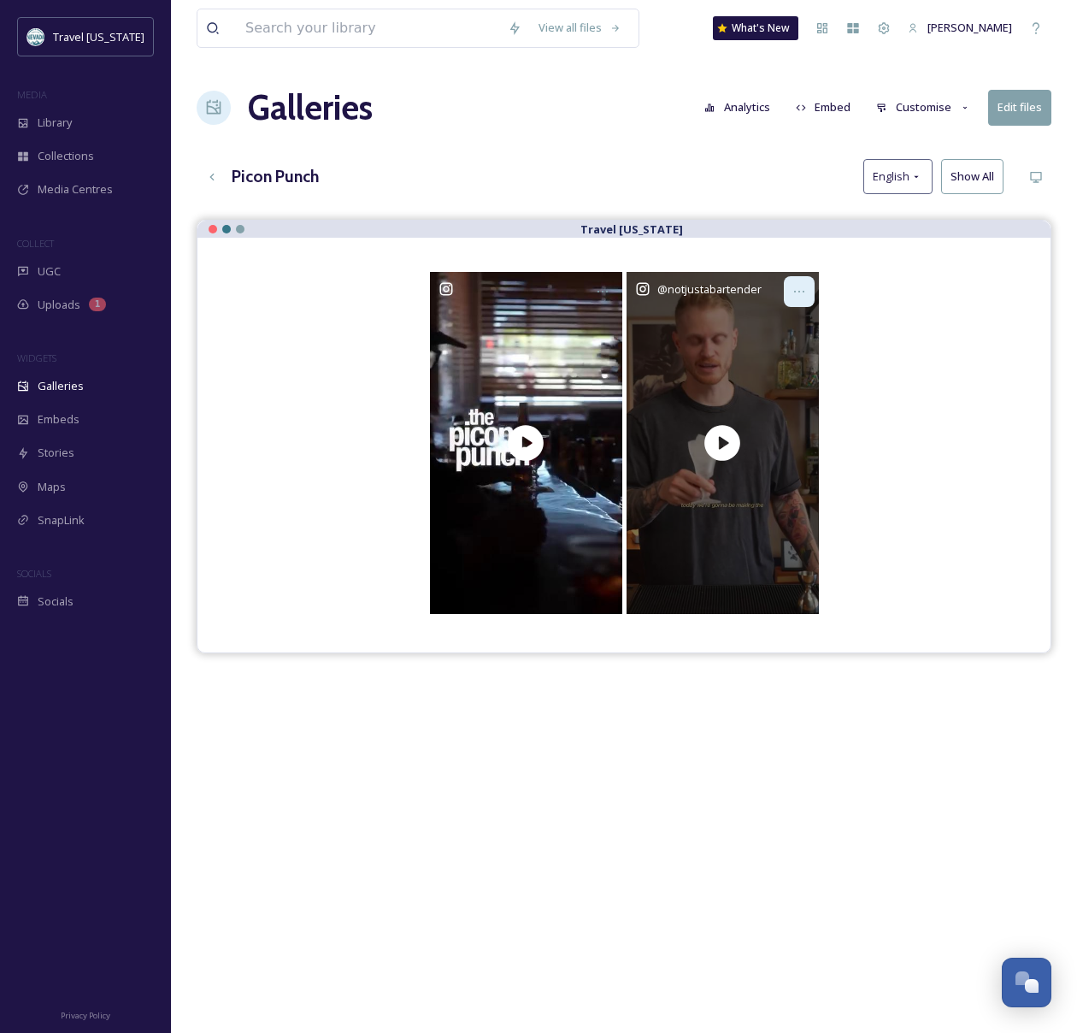
click at [797, 285] on icon at bounding box center [799, 292] width 14 height 14
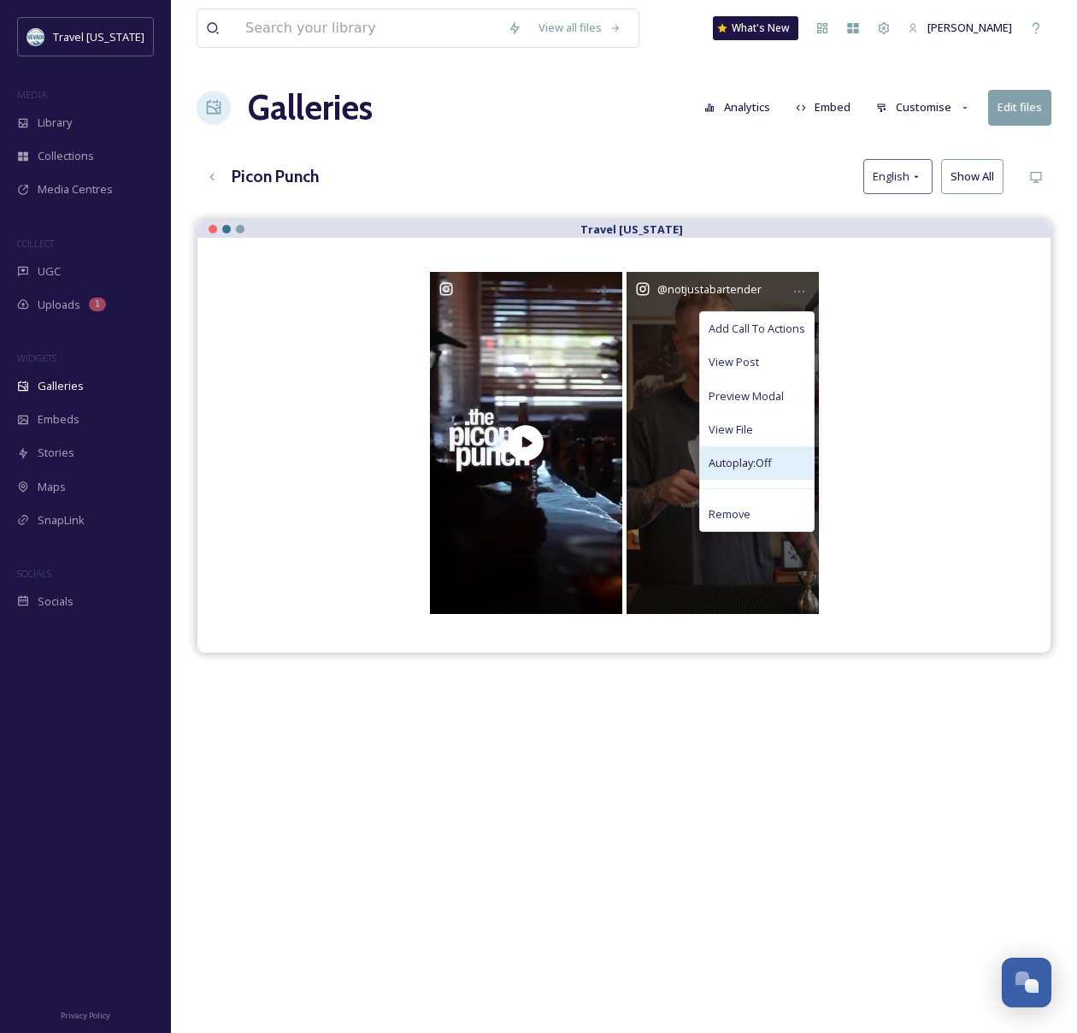
click at [745, 459] on span "Autoplay: Off" at bounding box center [740, 463] width 63 height 16
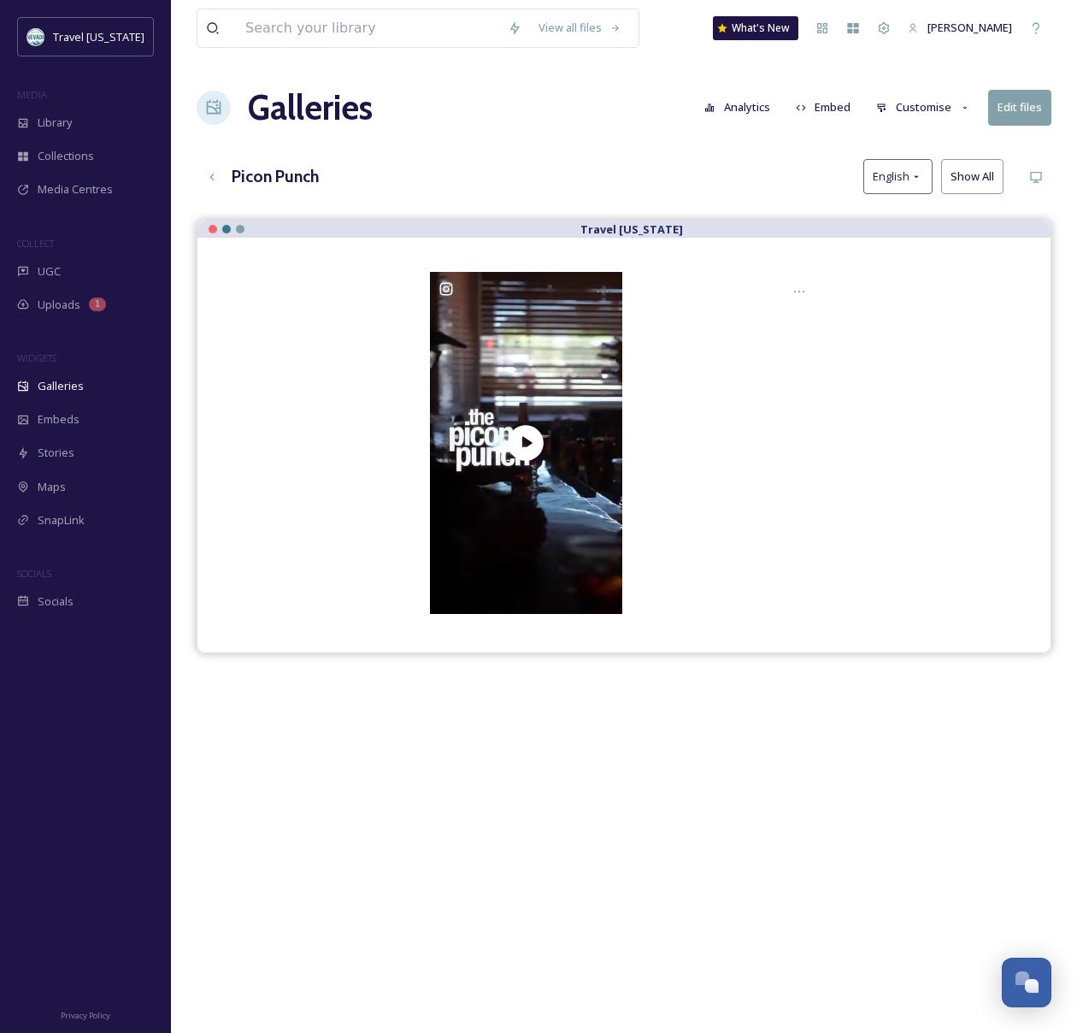
click at [904, 470] on div at bounding box center [624, 443] width 785 height 342
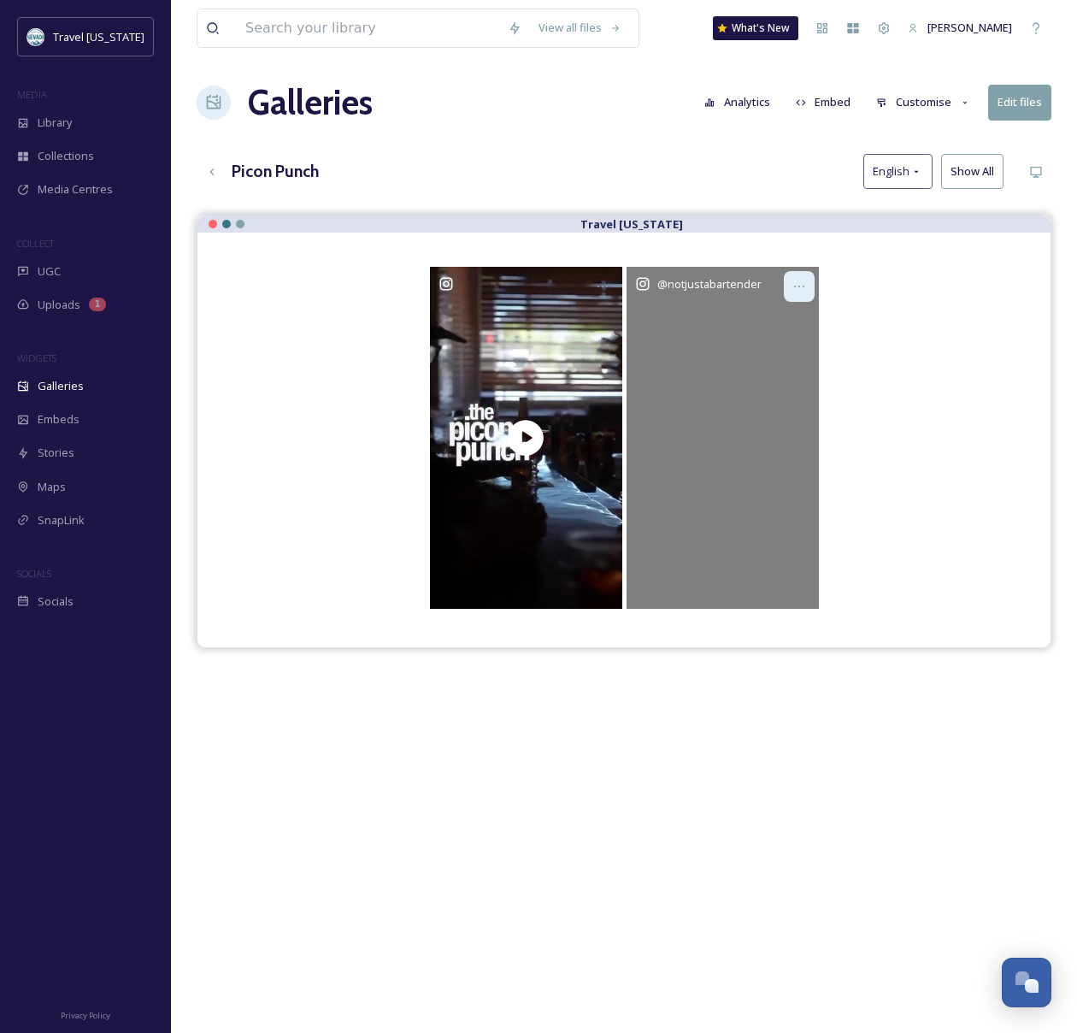
click at [798, 289] on icon at bounding box center [799, 287] width 14 height 14
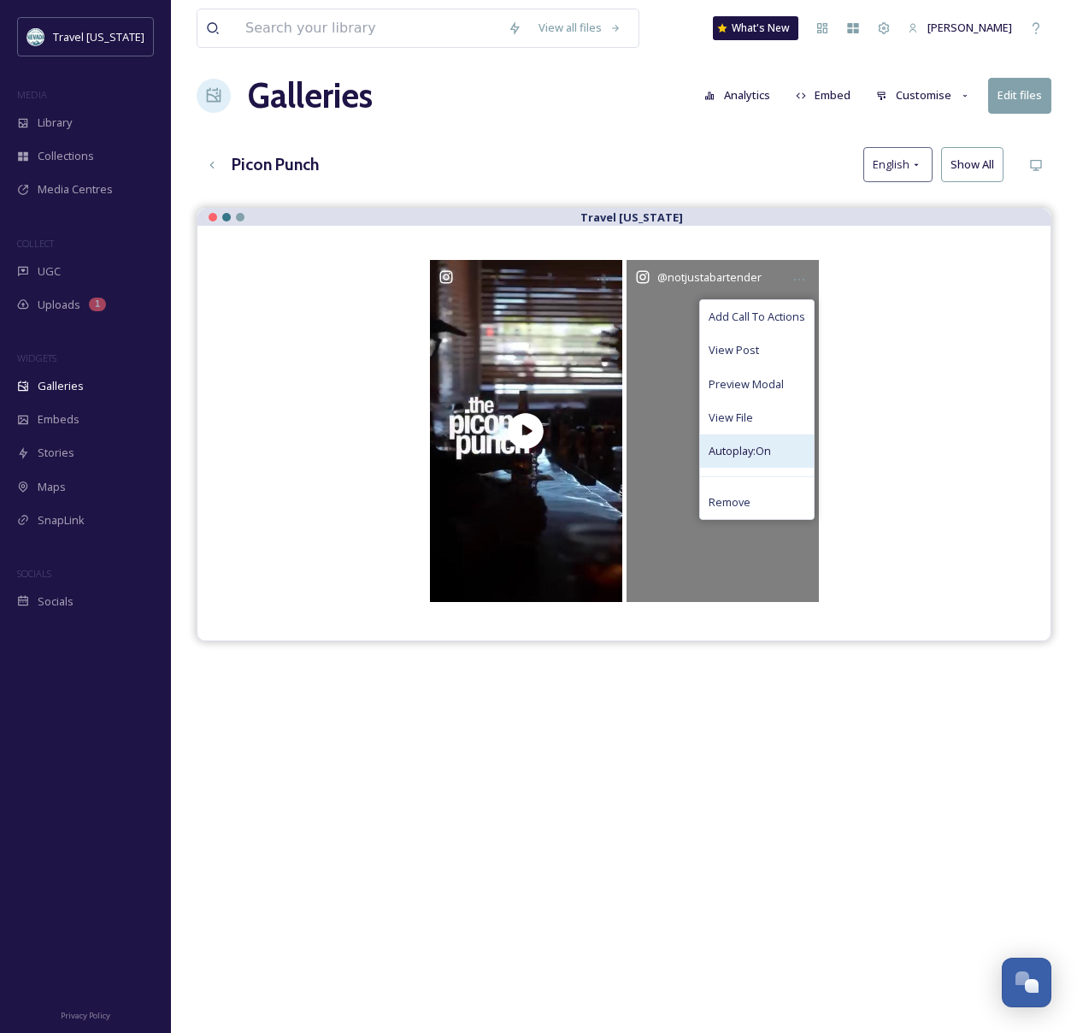
click at [764, 451] on span "Autoplay: On" at bounding box center [740, 451] width 62 height 16
click at [768, 451] on span "Autoplay: On" at bounding box center [740, 451] width 62 height 16
click at [780, 455] on div "Autoplay: On" at bounding box center [757, 450] width 114 height 33
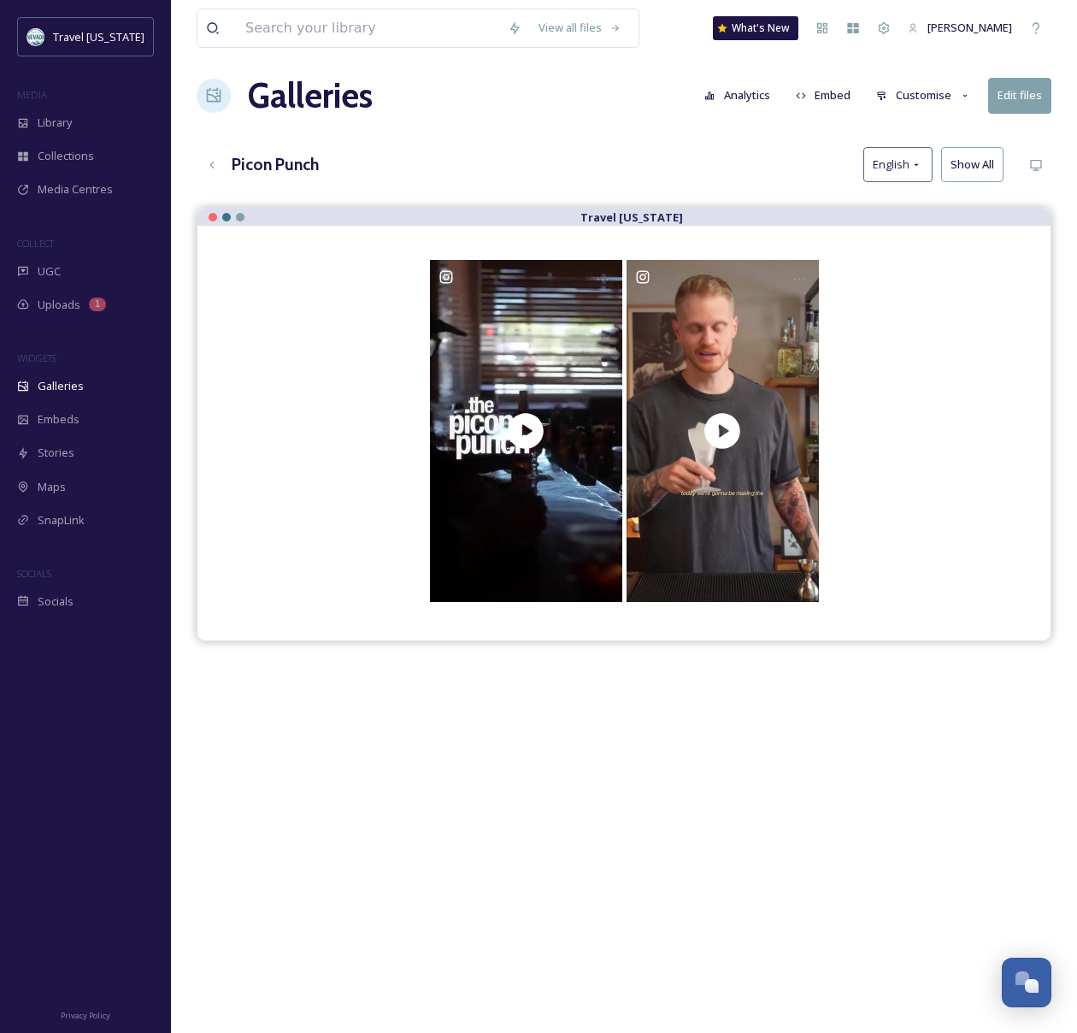
click at [891, 448] on div at bounding box center [624, 431] width 785 height 342
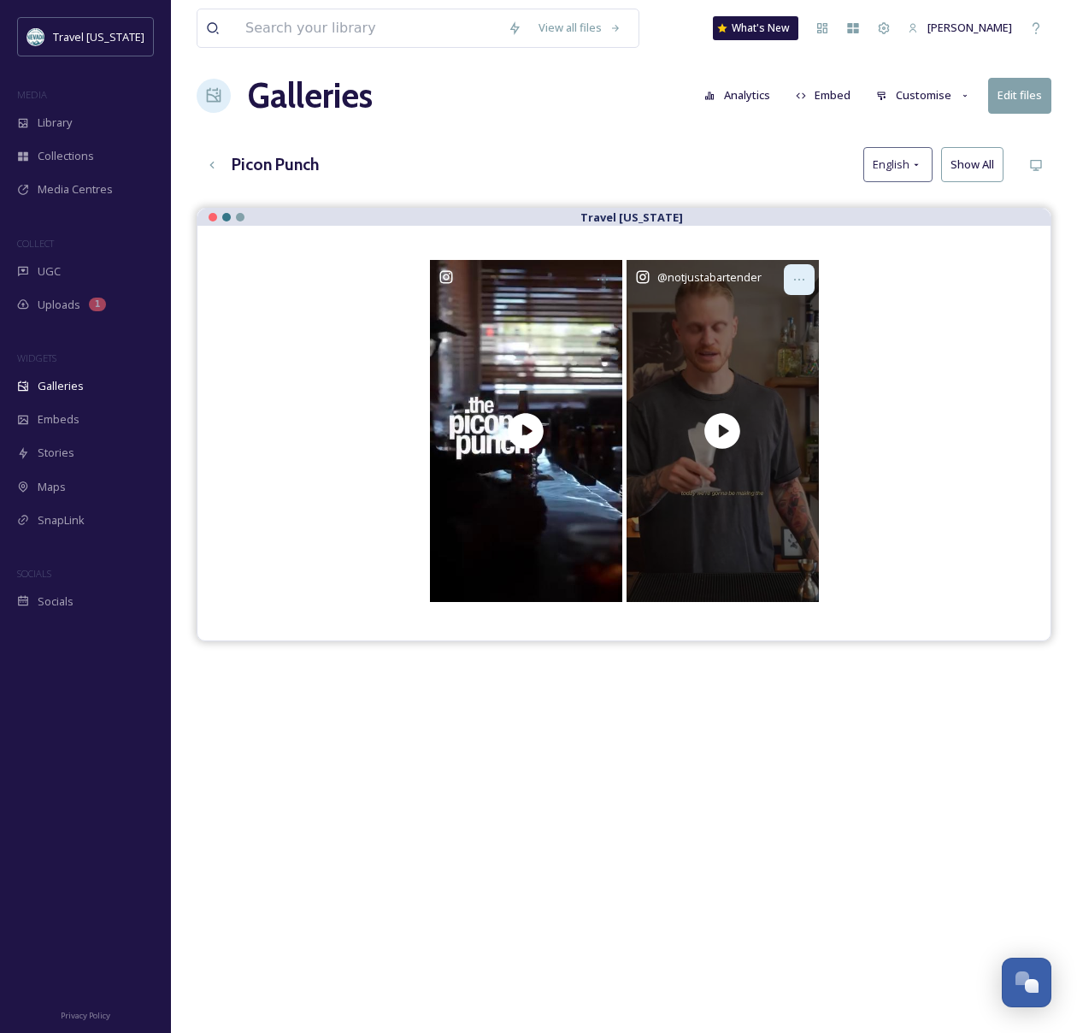
click at [797, 277] on icon at bounding box center [799, 280] width 14 height 14
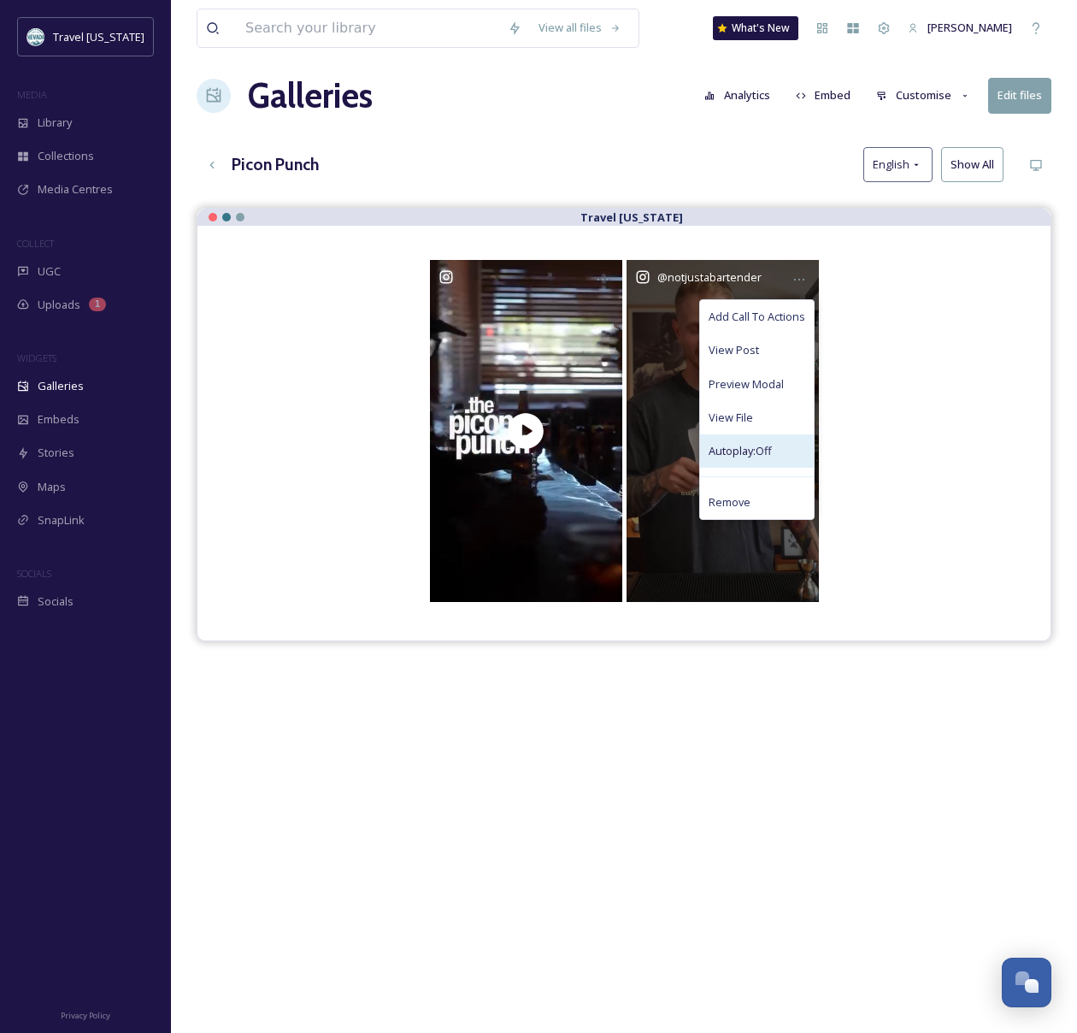
click at [772, 453] on span "Autoplay: Off" at bounding box center [740, 451] width 63 height 16
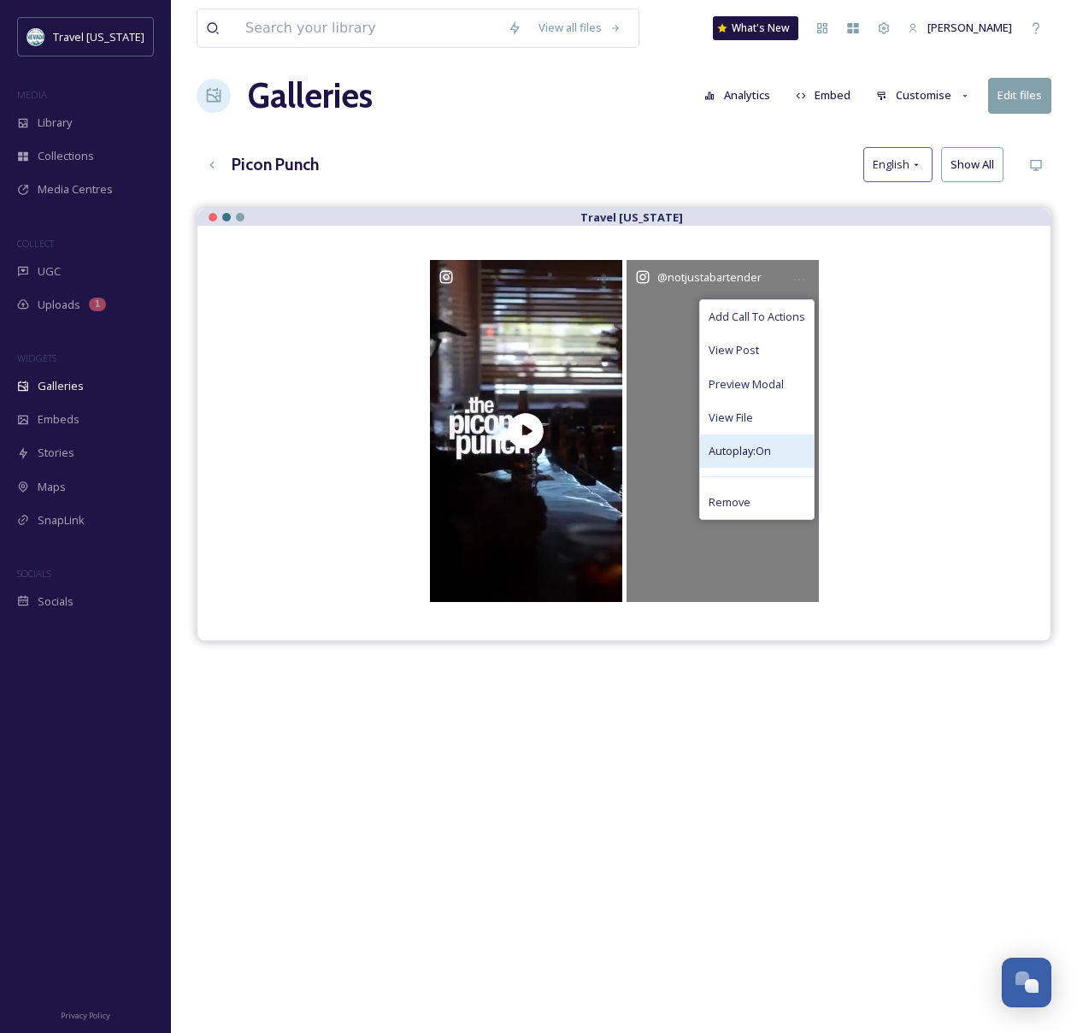
click at [749, 455] on span "Autoplay: On" at bounding box center [740, 451] width 62 height 16
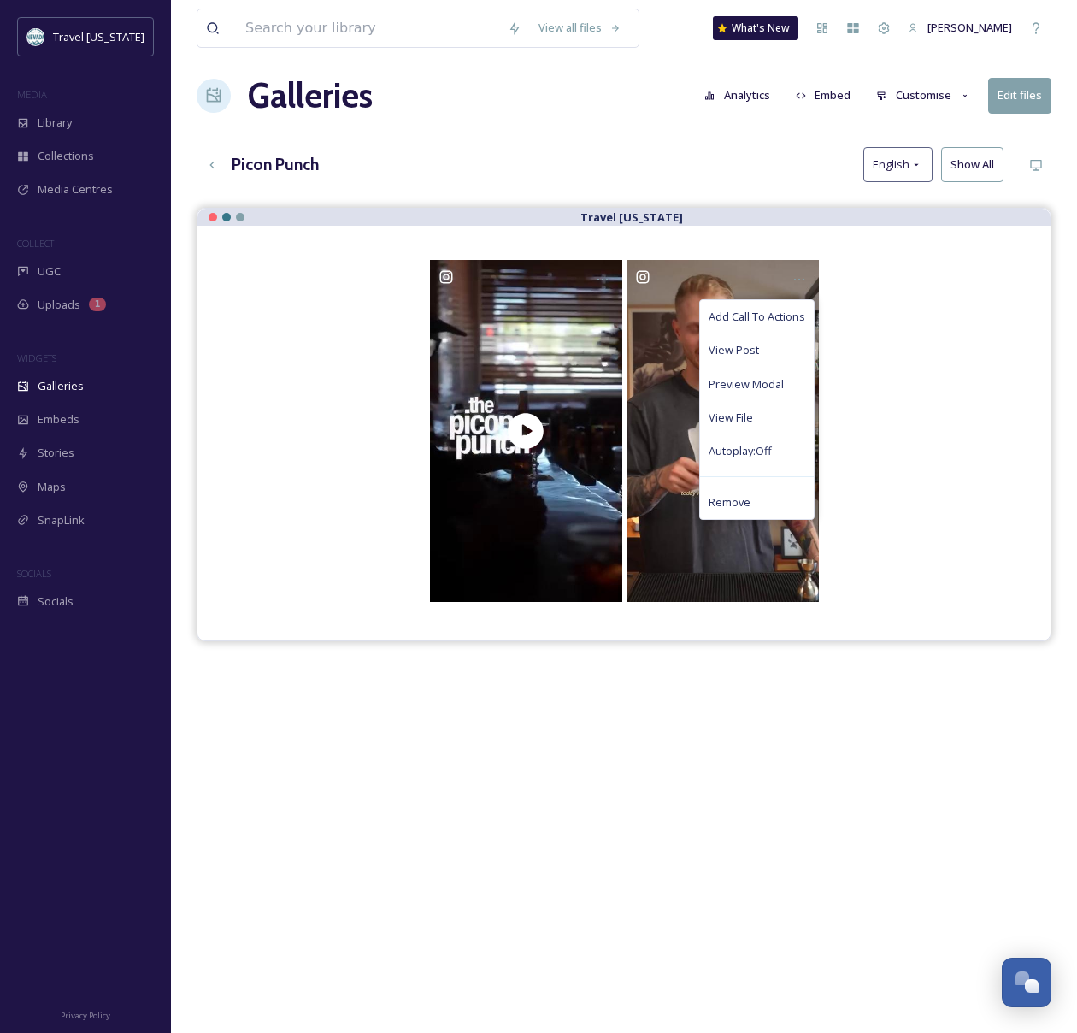
click at [935, 467] on div "Add Call To Actions View Post Preview Modal View File Autoplay: Off Remove" at bounding box center [624, 431] width 785 height 342
